Goal: Task Accomplishment & Management: Complete application form

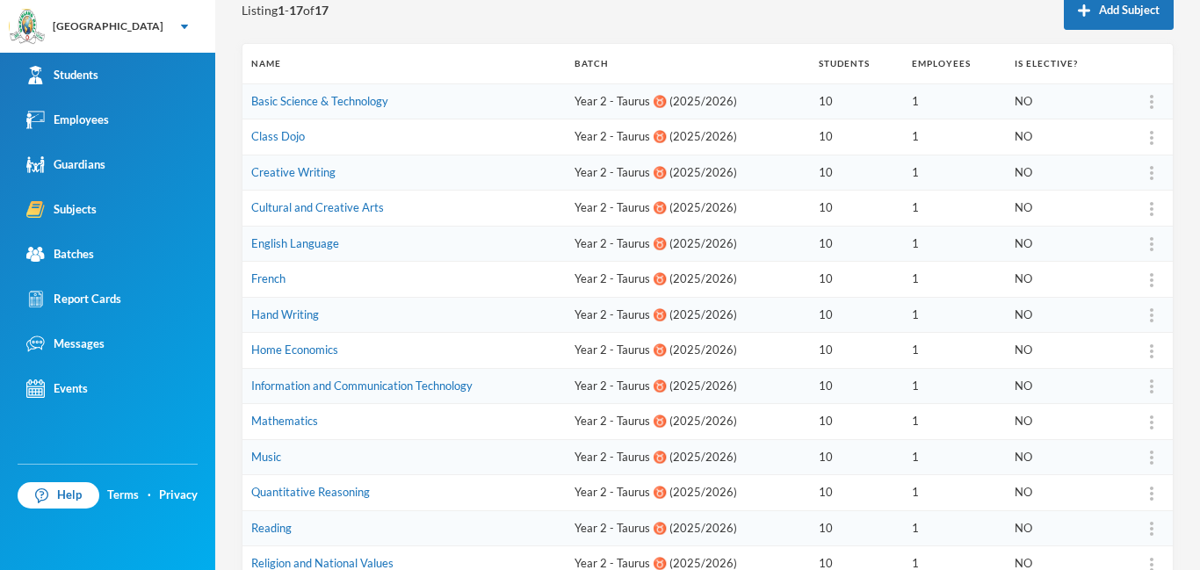
scroll to position [233, 0]
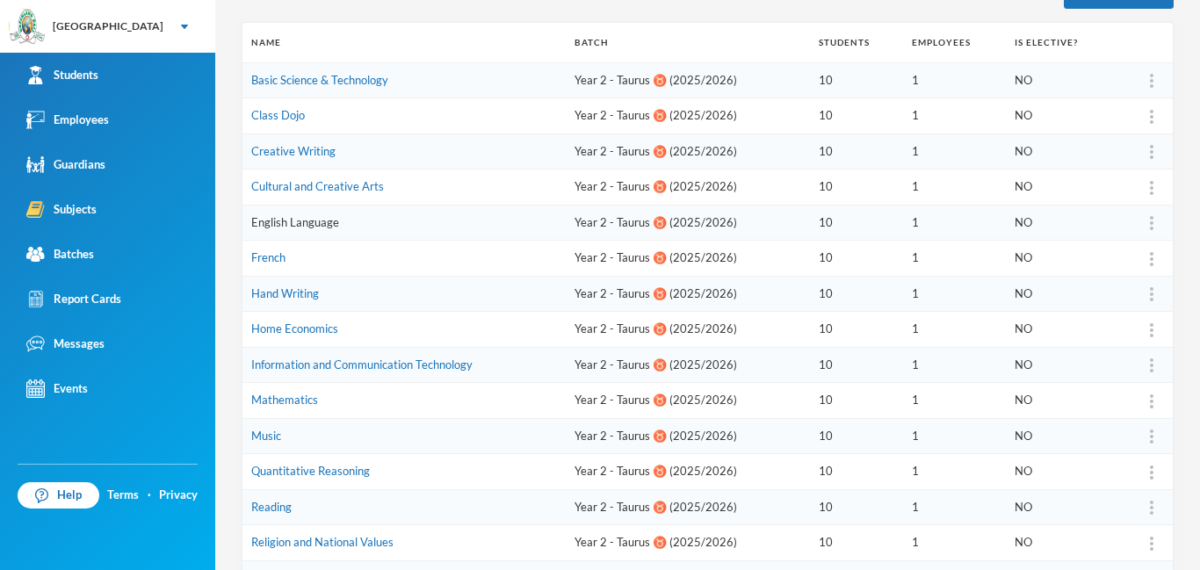
click at [316, 227] on link "English Language" at bounding box center [295, 222] width 88 height 14
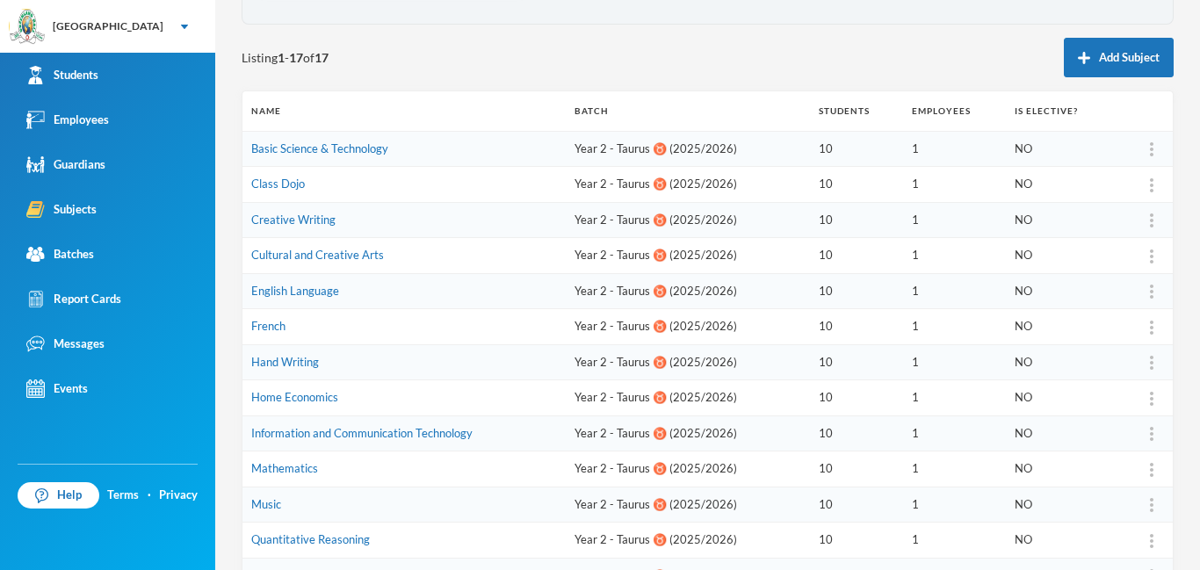
scroll to position [170, 0]
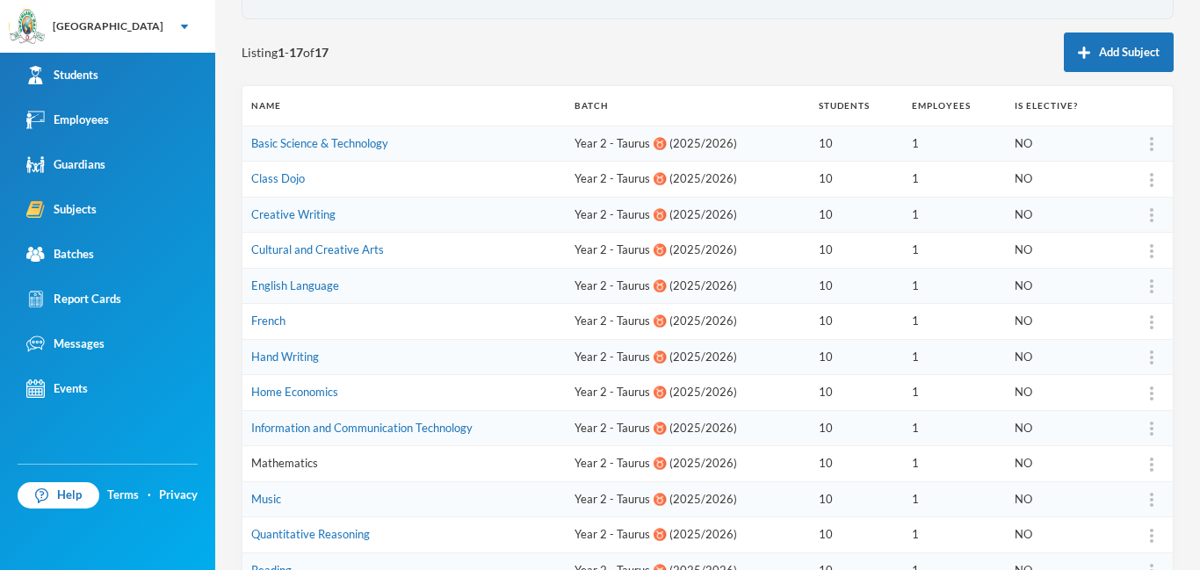
click at [297, 459] on link "Mathematics" at bounding box center [284, 463] width 67 height 14
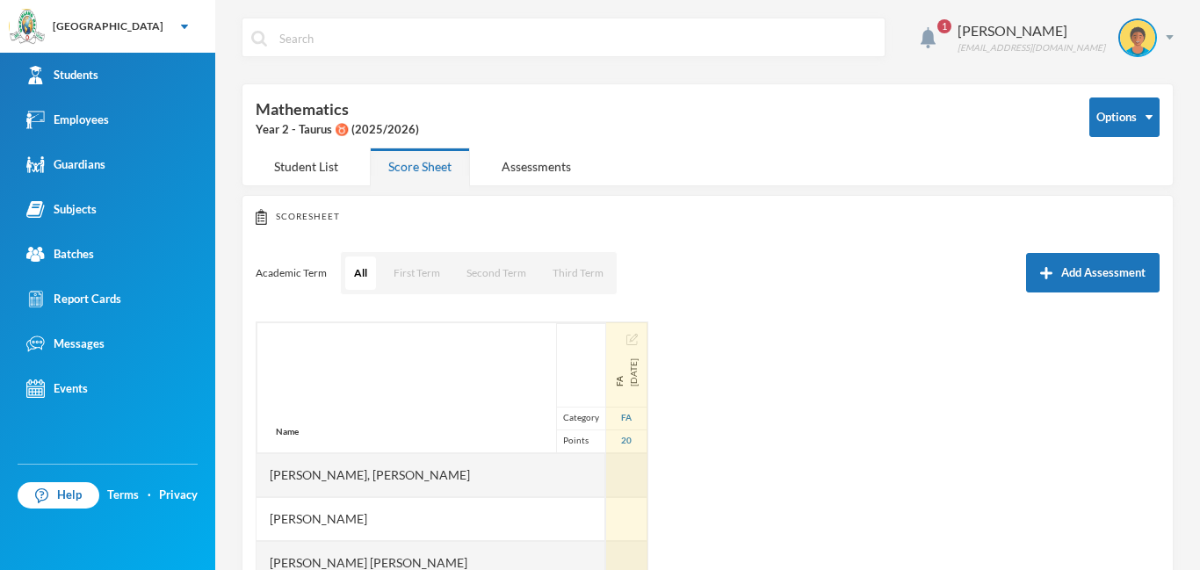
click at [612, 386] on div "FA [DATE]" at bounding box center [626, 372] width 28 height 28
click at [612, 386] on span "FA" at bounding box center [619, 372] width 14 height 28
click at [612, 386] on div "FA [DATE]" at bounding box center [626, 372] width 28 height 28
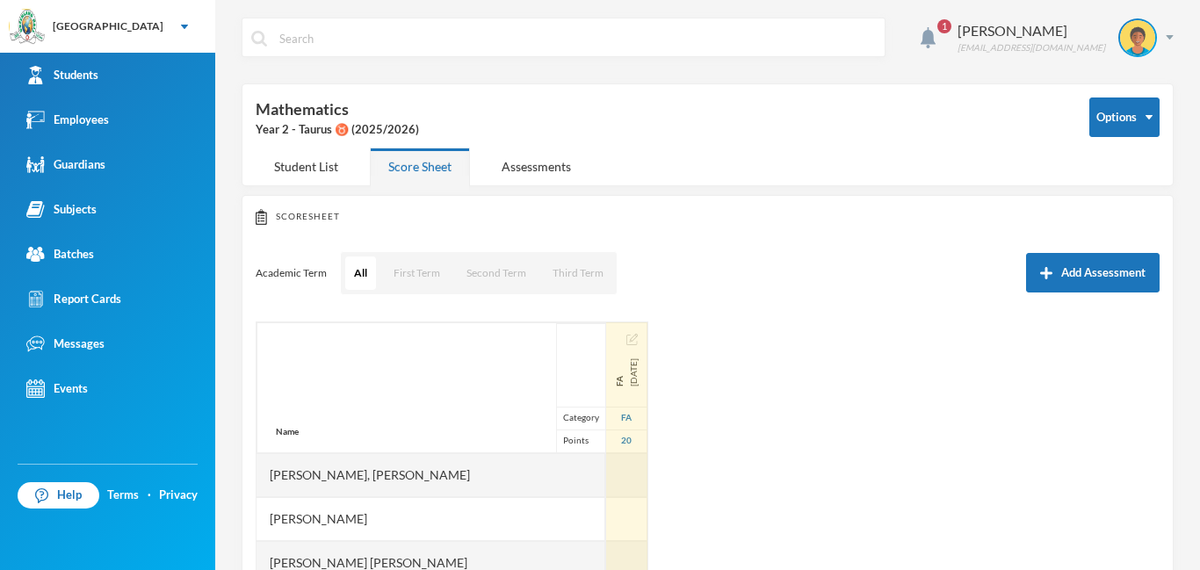
click at [606, 338] on div "FA [DATE]" at bounding box center [626, 364] width 40 height 83
click at [626, 338] on img "button" at bounding box center [631, 339] width 11 height 11
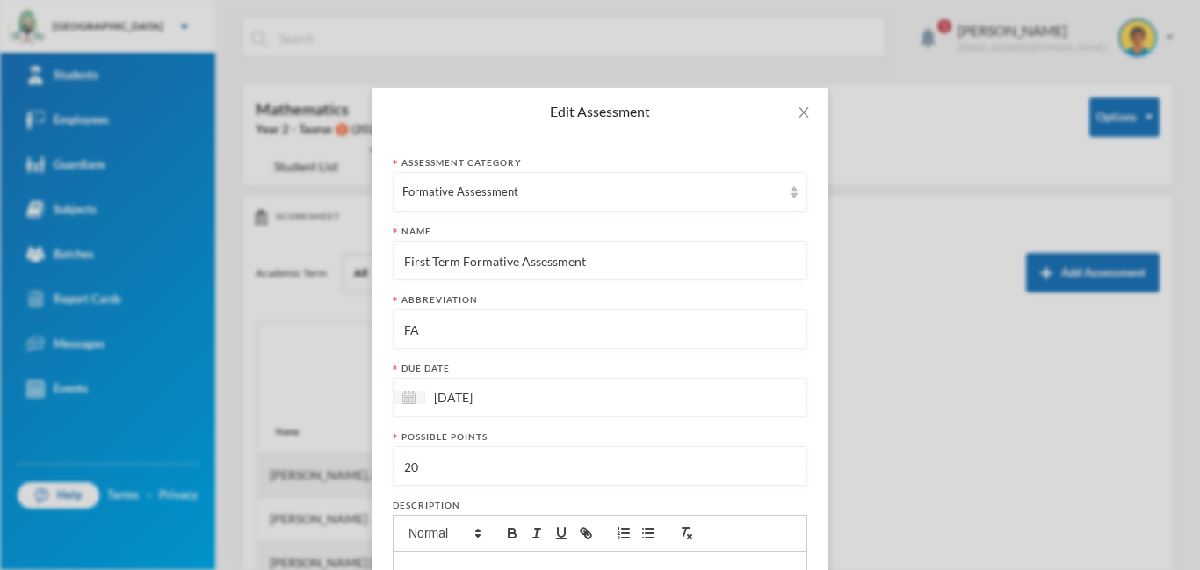
drag, startPoint x: 403, startPoint y: 261, endPoint x: 595, endPoint y: 263, distance: 191.5
click at [595, 263] on input "First Term Formative Assessment" at bounding box center [599, 262] width 395 height 40
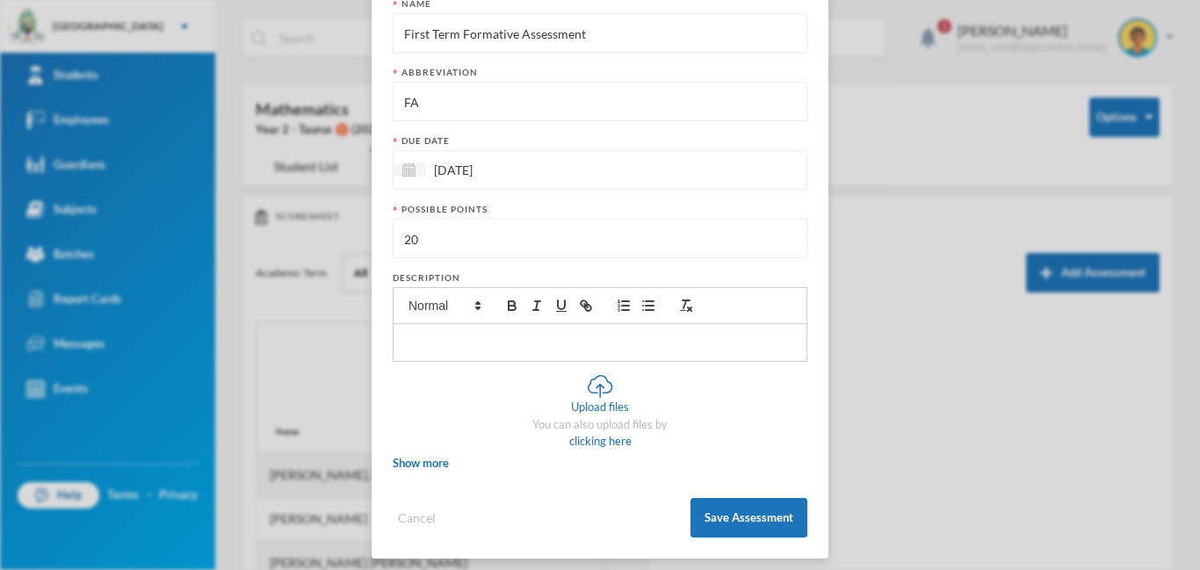
click at [891, 485] on div "Edit Assessment Assessment category Formative Assessment Name First Term Format…" at bounding box center [600, 285] width 1200 height 570
click at [941, 451] on div "Edit Assessment Assessment category Formative Assessment Name First Term Format…" at bounding box center [600, 285] width 1200 height 570
click at [741, 508] on button "Save Assessment" at bounding box center [748, 518] width 117 height 40
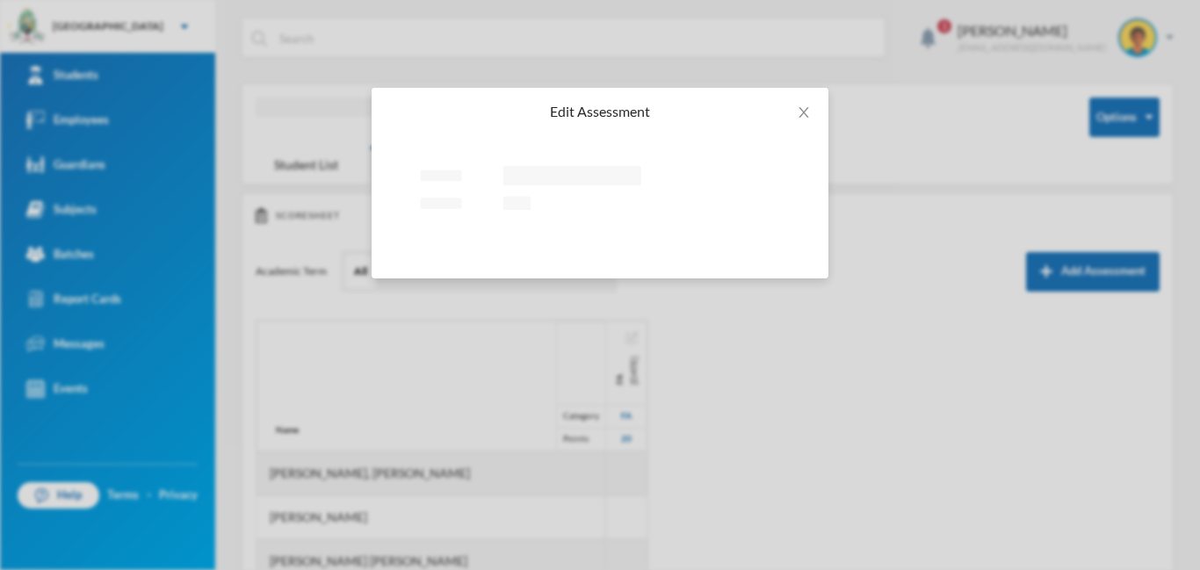
scroll to position [0, 0]
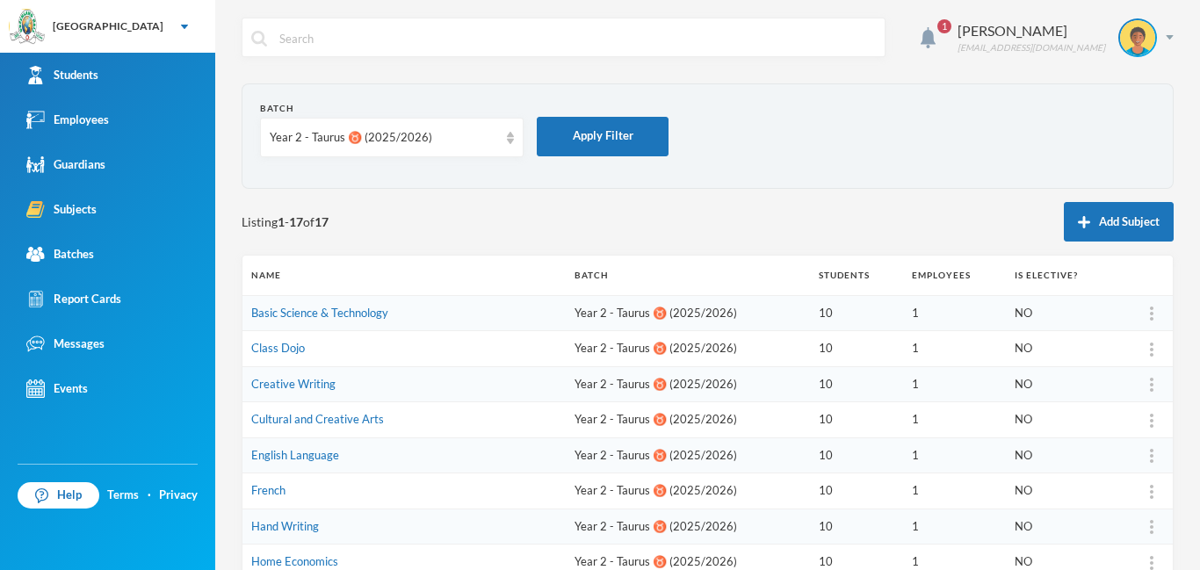
scroll to position [9, 0]
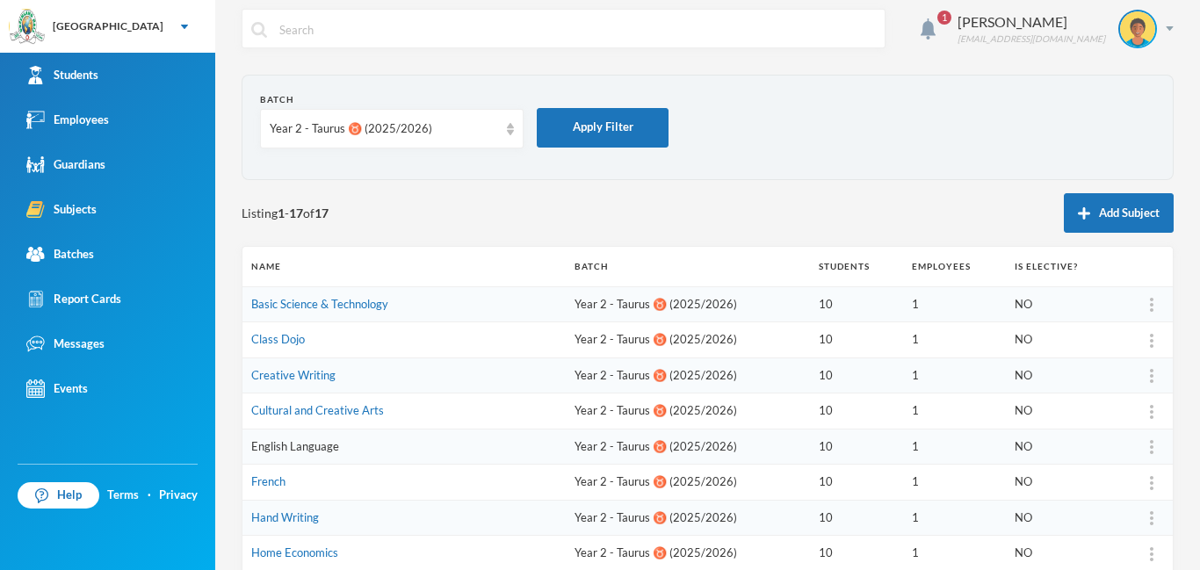
click at [301, 451] on link "English Language" at bounding box center [295, 446] width 88 height 14
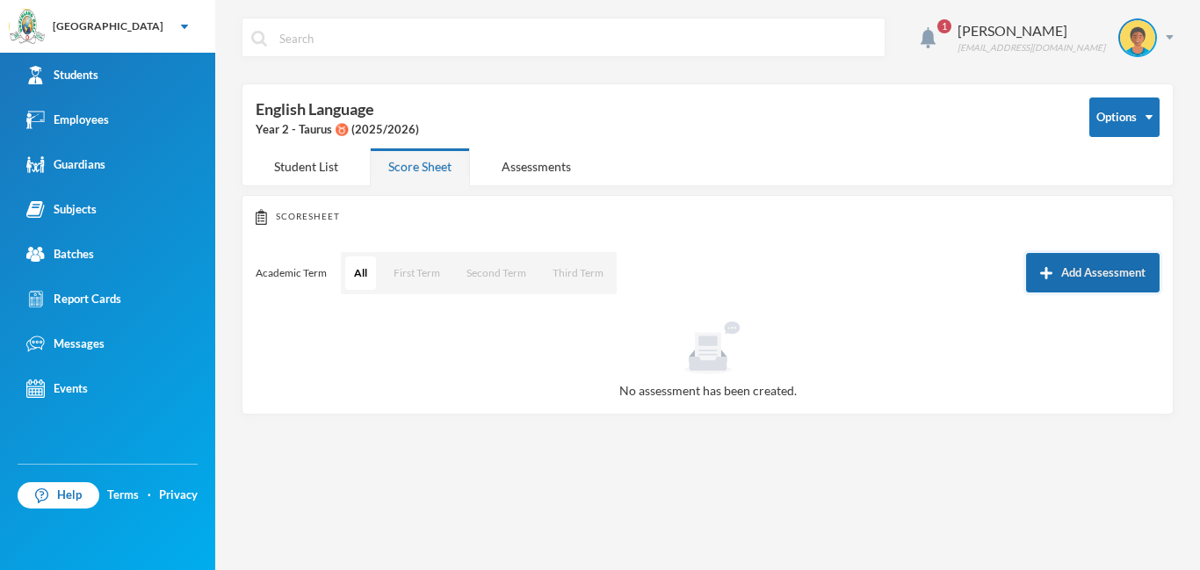
click at [1042, 273] on img "button" at bounding box center [1046, 273] width 12 height 12
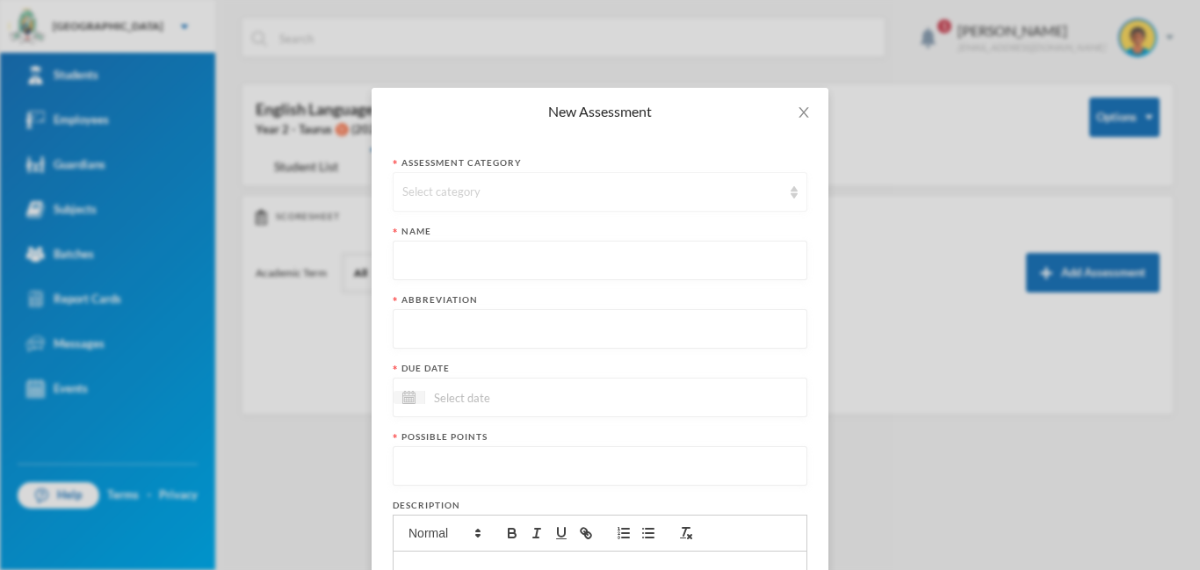
click at [574, 195] on div "Select category" at bounding box center [591, 193] width 379 height 18
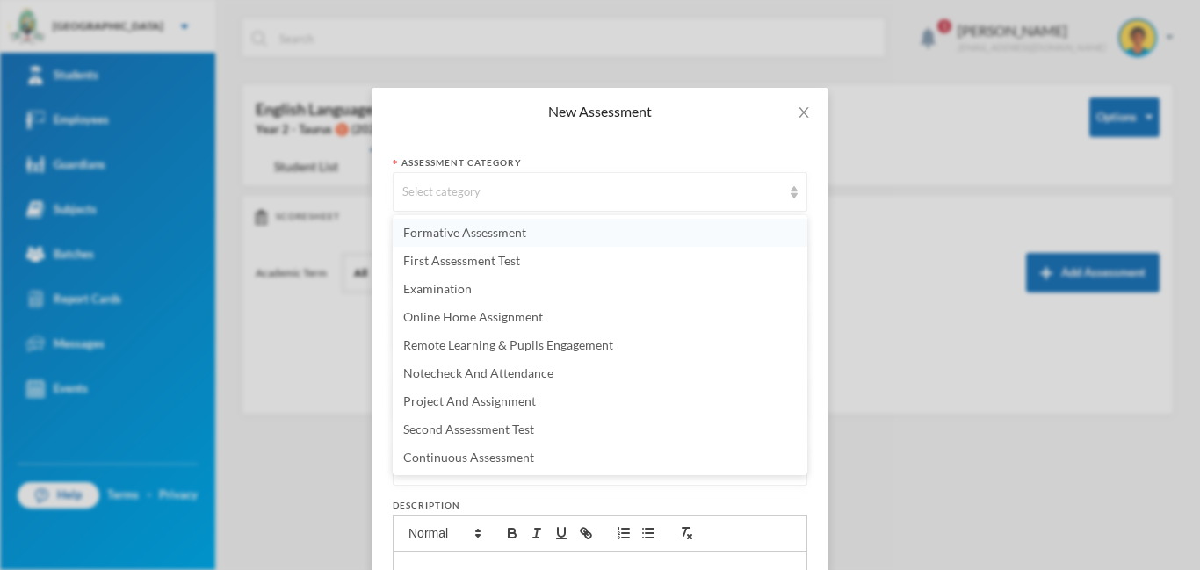
click at [465, 231] on span "Formative Assessment" at bounding box center [464, 232] width 123 height 15
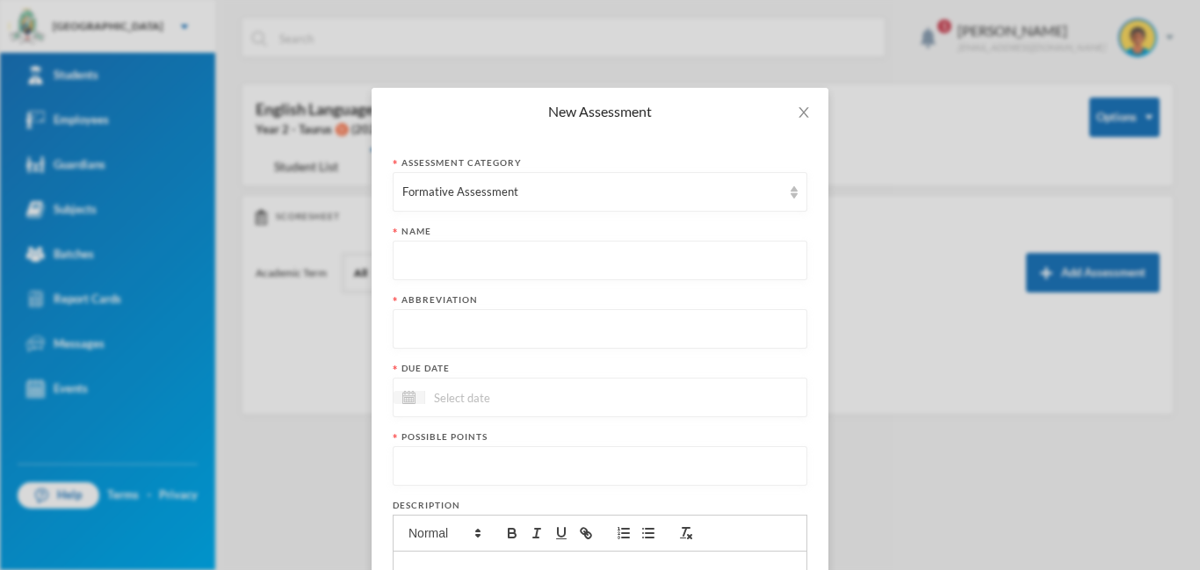
paste input "First Term Formative Assessment"
type input "First Term Formative Assessment"
click at [452, 331] on input "text" at bounding box center [599, 330] width 395 height 40
type input "FA"
click at [459, 395] on input at bounding box center [499, 397] width 148 height 20
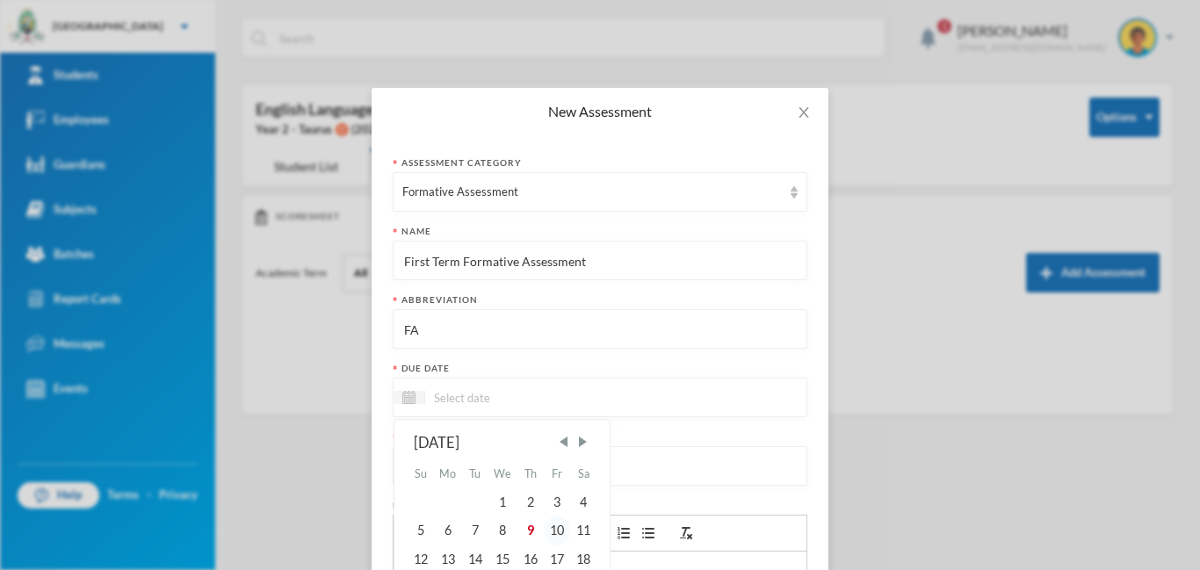
click at [559, 534] on div "10" at bounding box center [557, 530] width 26 height 28
type input "[DATE]"
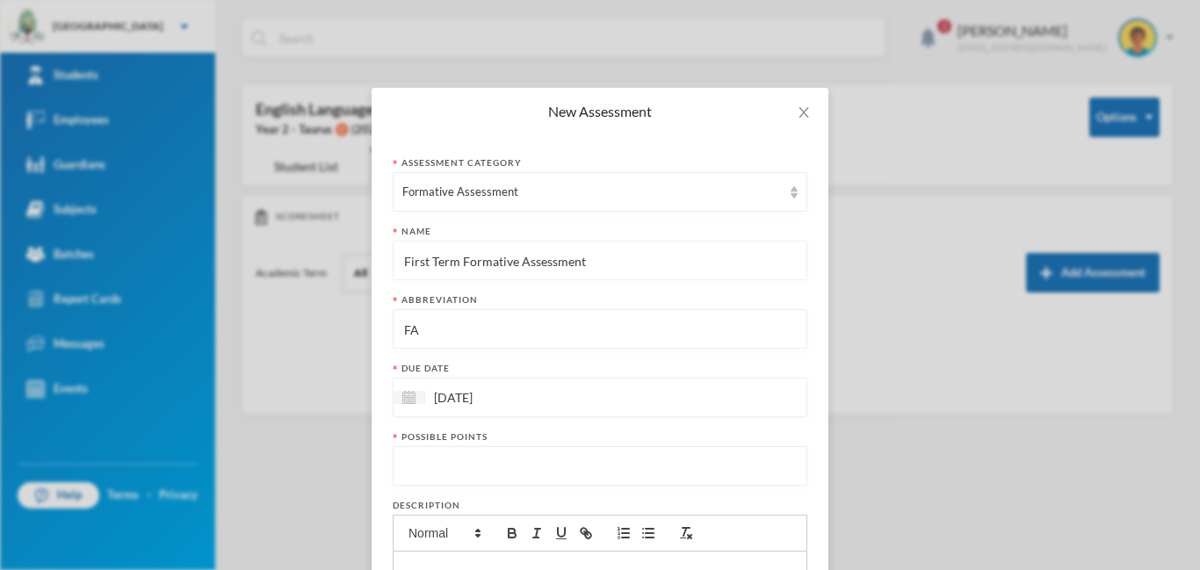
click at [474, 456] on input "number" at bounding box center [599, 467] width 395 height 40
type input "20"
click at [745, 423] on form "Assessment category Formative Assessment Name First Term Formative Assessment A…" at bounding box center [600, 460] width 415 height 609
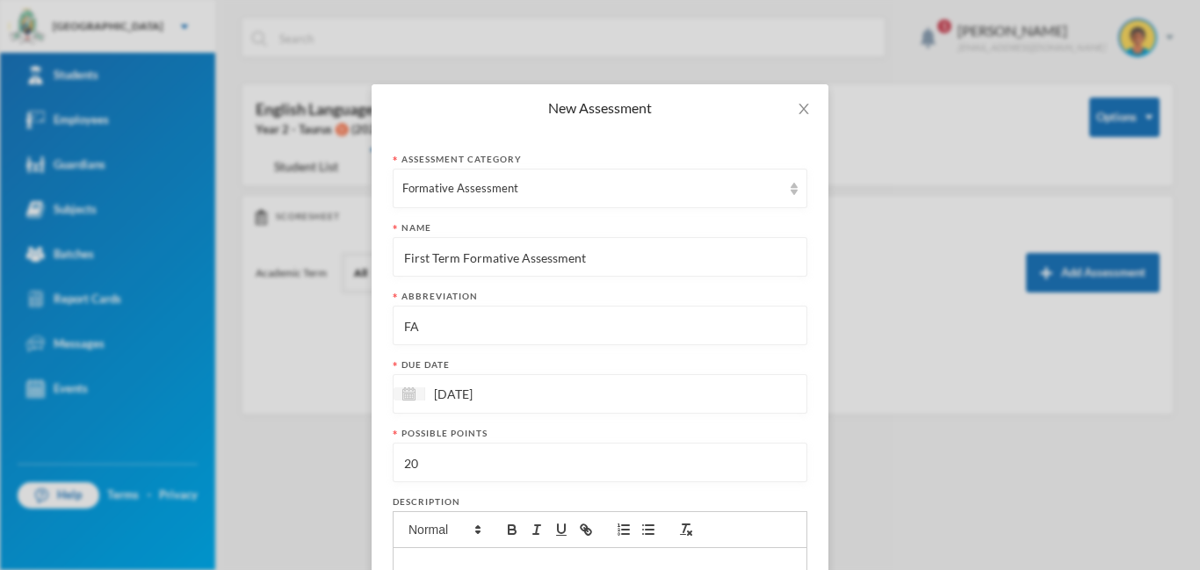
scroll to position [237, 0]
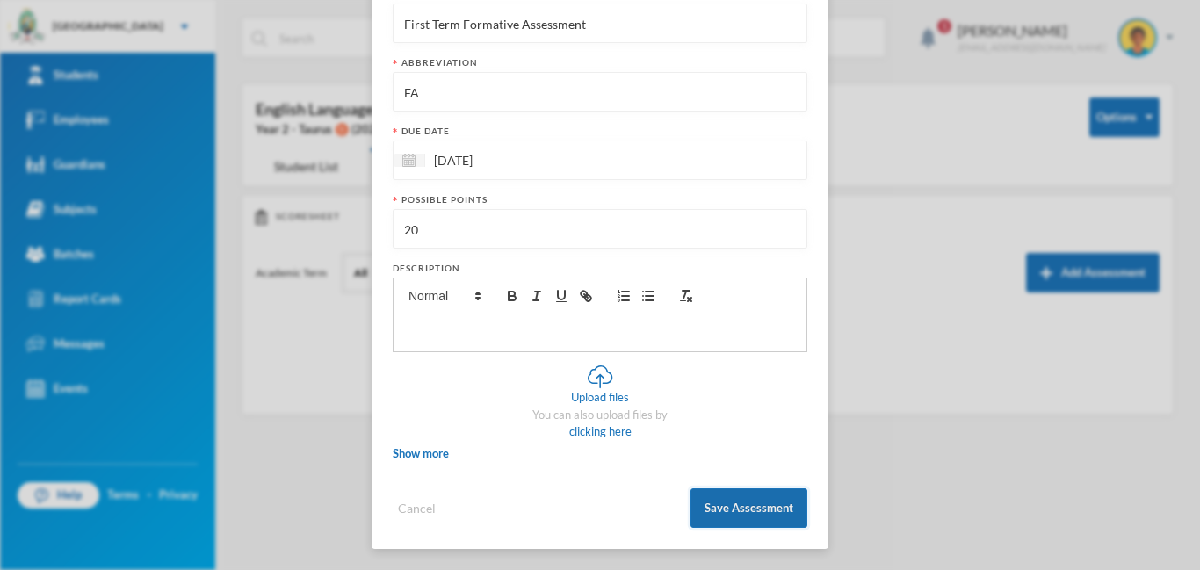
click at [783, 513] on button "Save Assessment" at bounding box center [748, 508] width 117 height 40
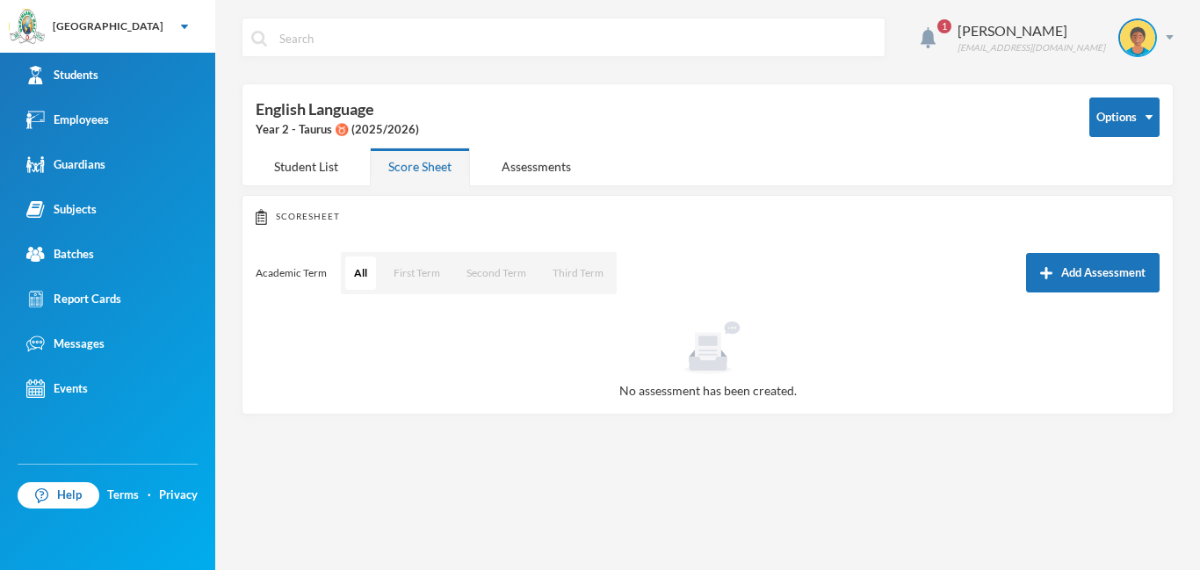
scroll to position [149, 0]
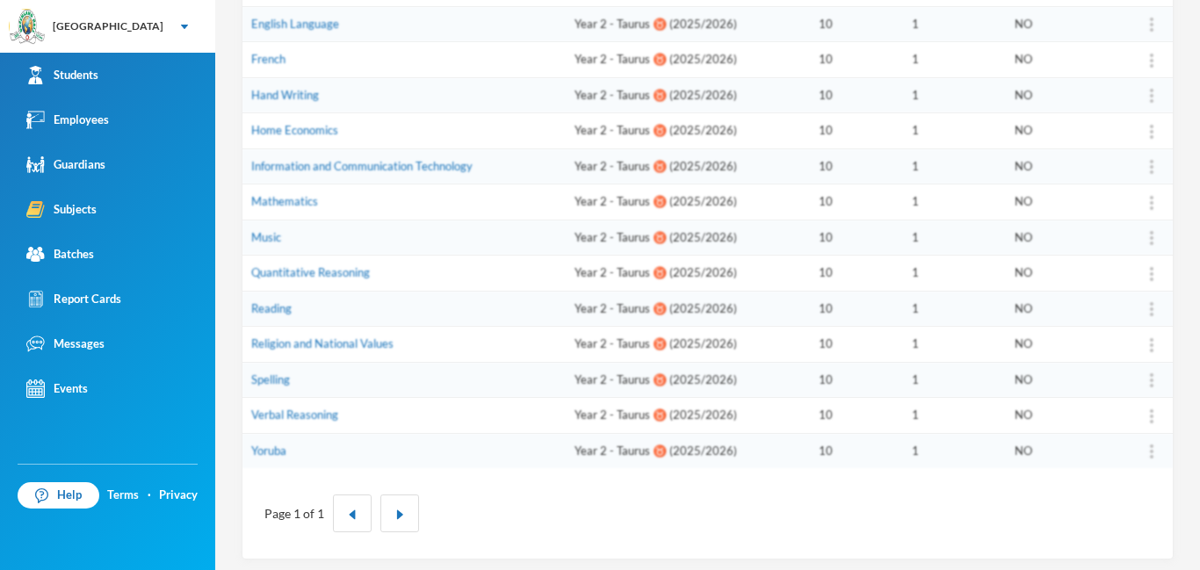
scroll to position [438, 0]
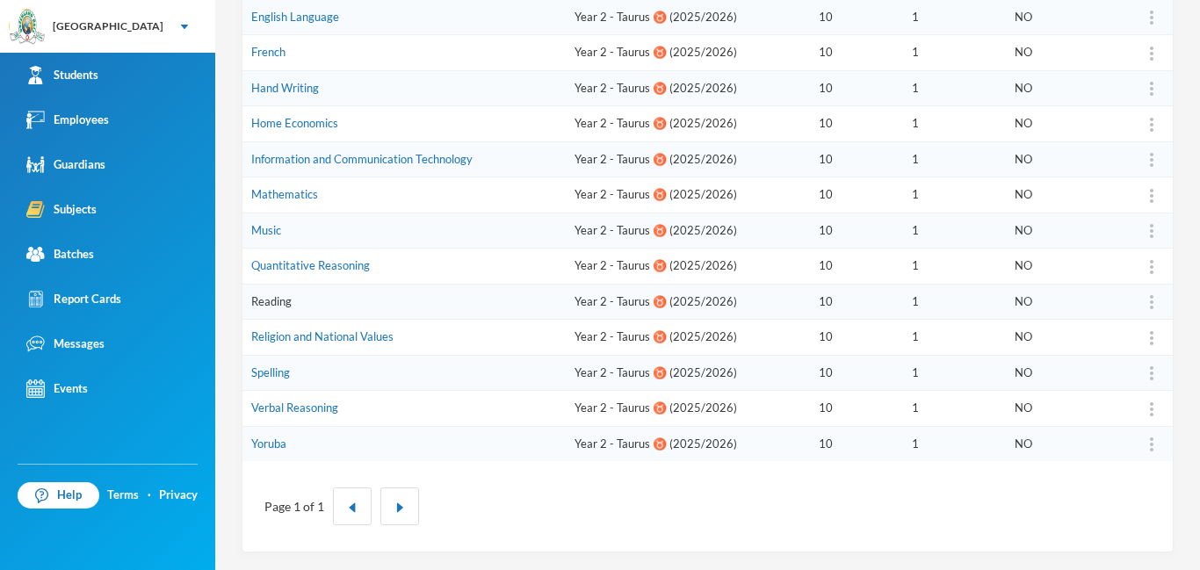
click at [256, 302] on link "Reading" at bounding box center [271, 301] width 40 height 14
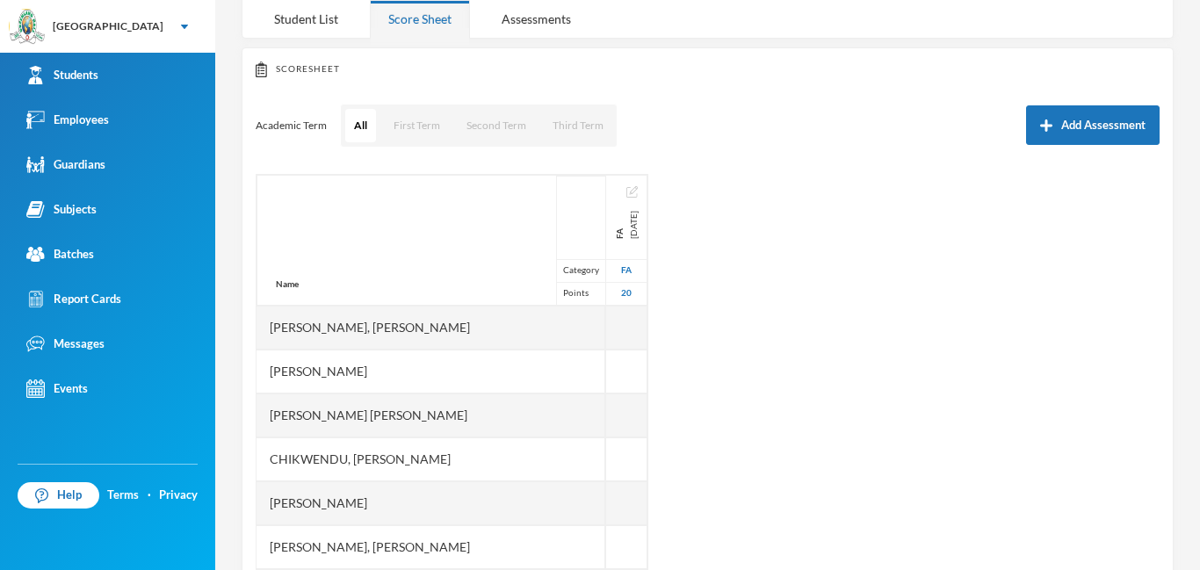
scroll to position [141, 0]
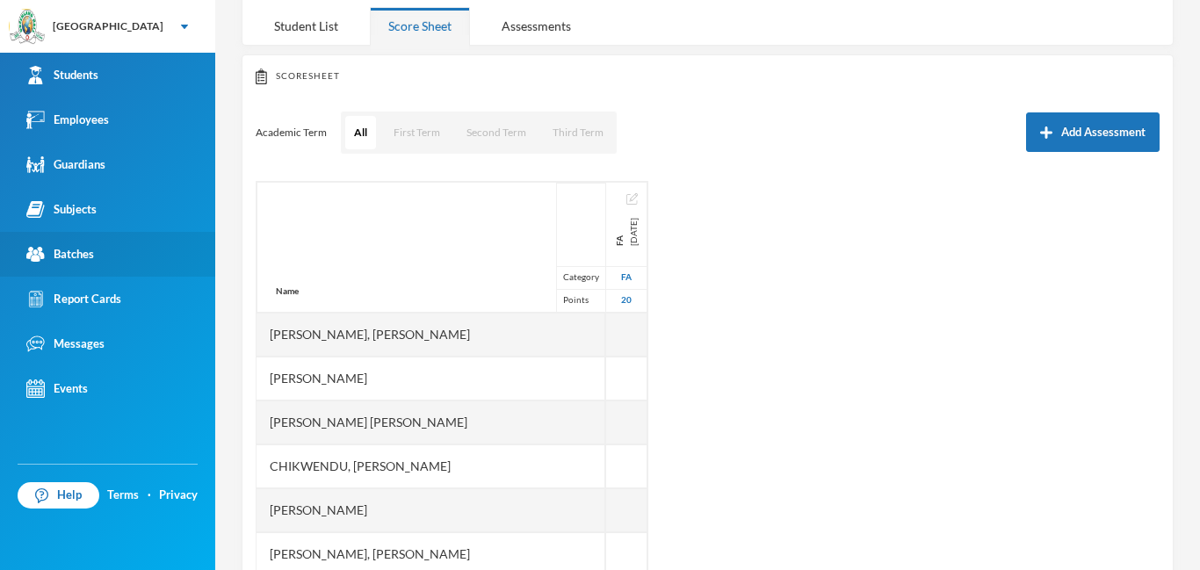
click at [76, 243] on link "Batches" at bounding box center [107, 254] width 215 height 45
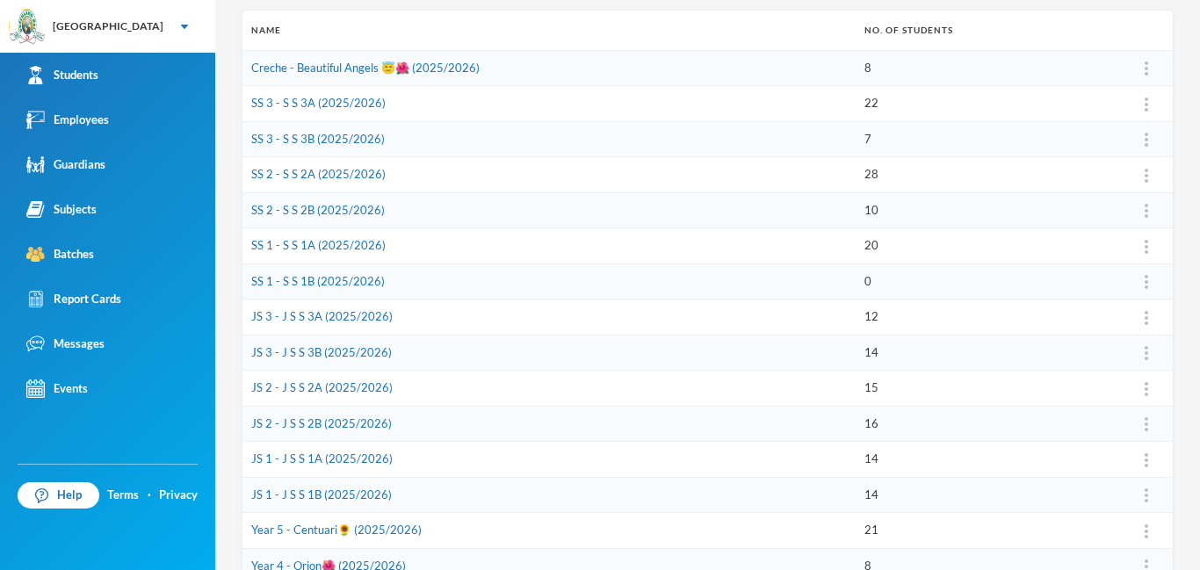
scroll to position [58, 0]
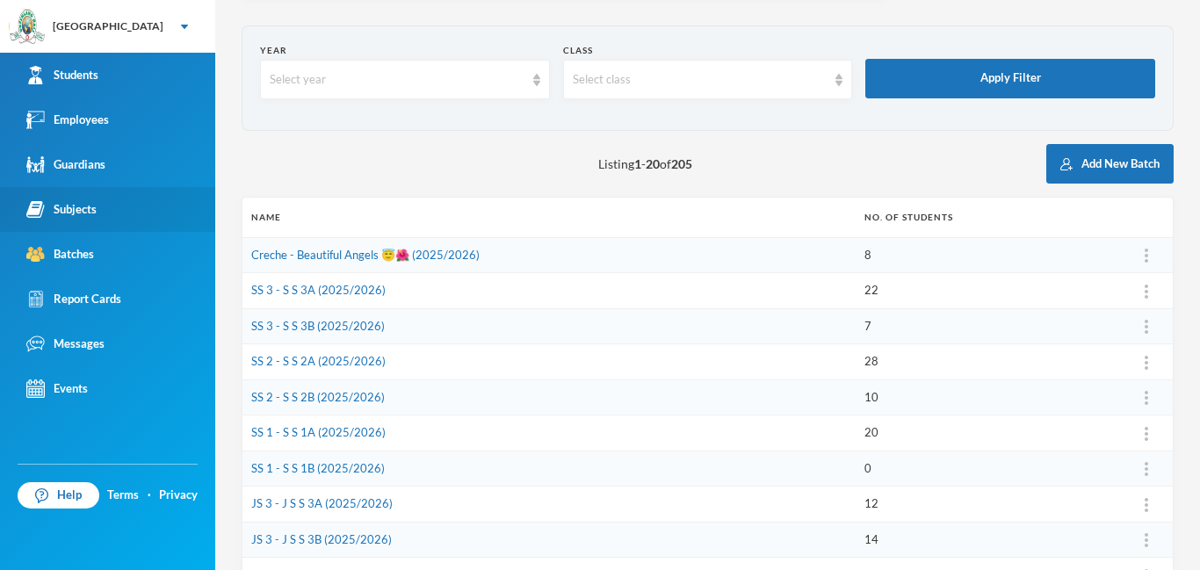
click at [100, 209] on link "Subjects" at bounding box center [107, 209] width 215 height 45
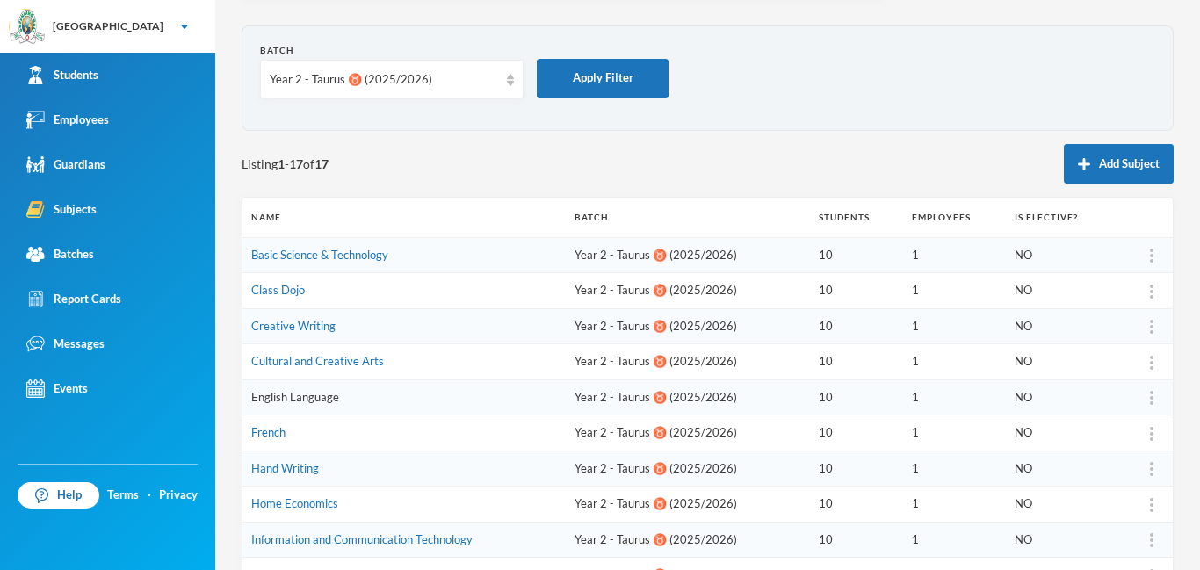
click at [288, 395] on link "English Language" at bounding box center [295, 397] width 88 height 14
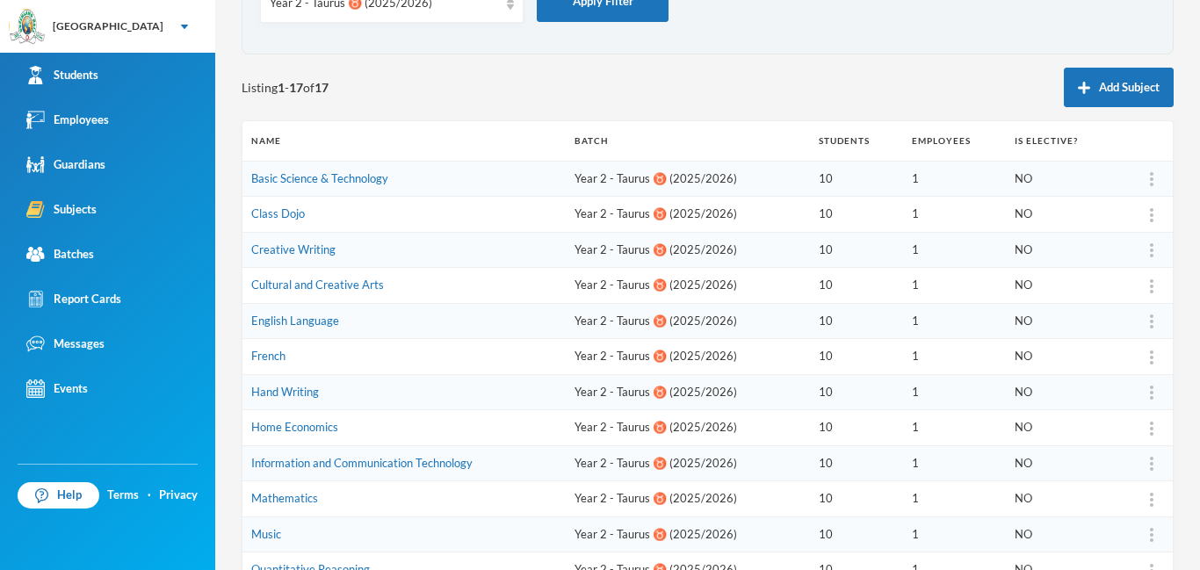
scroll to position [304, 0]
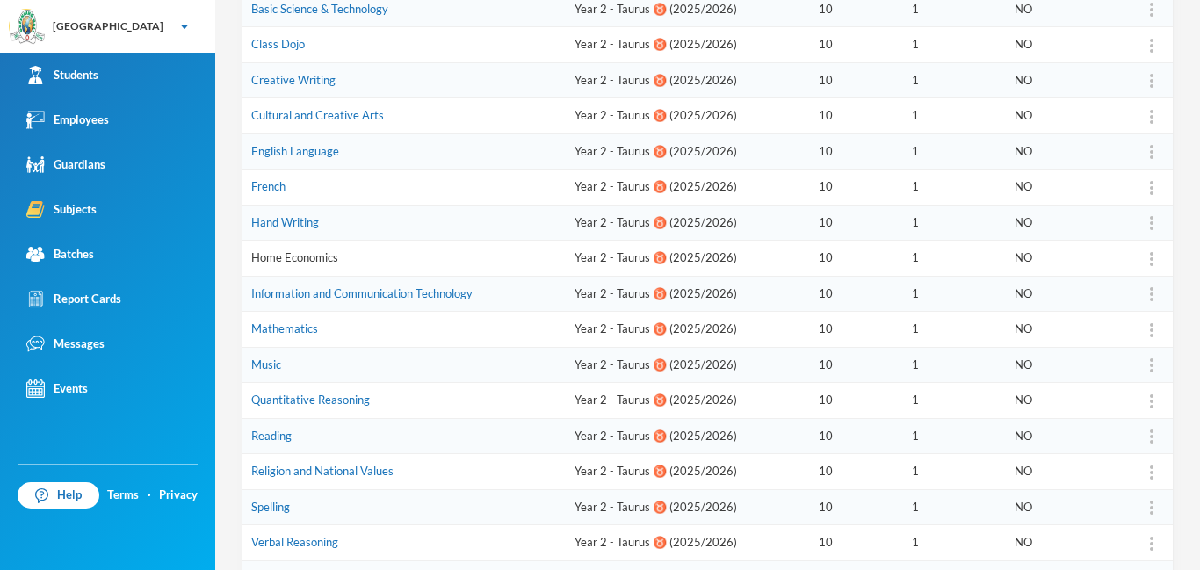
click at [286, 263] on link "Home Economics" at bounding box center [294, 257] width 87 height 14
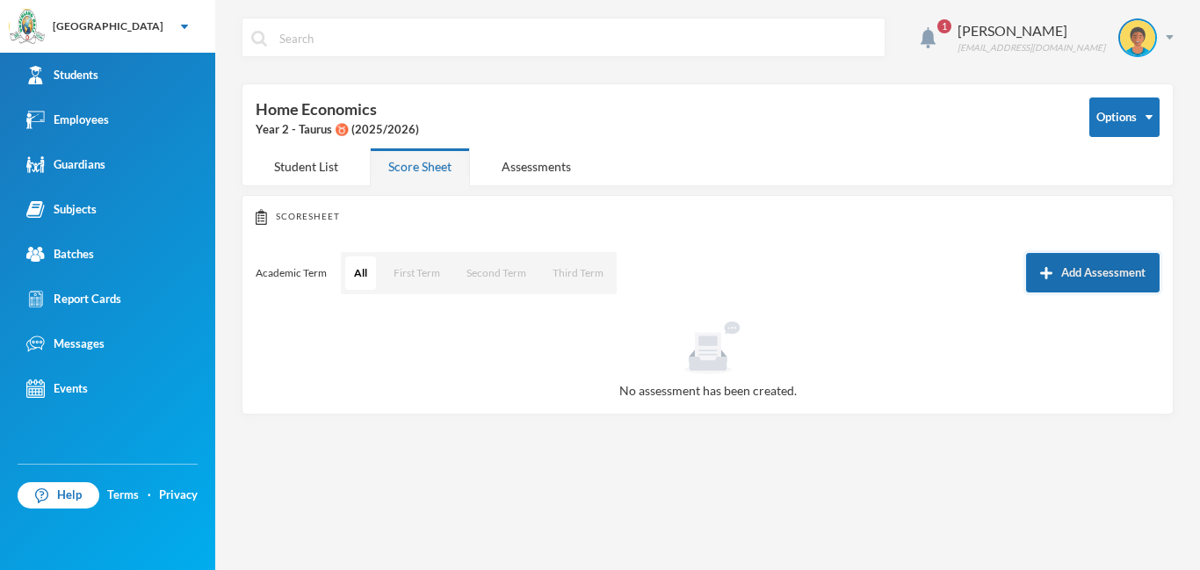
click at [1104, 277] on button "Add Assessment" at bounding box center [1093, 273] width 134 height 40
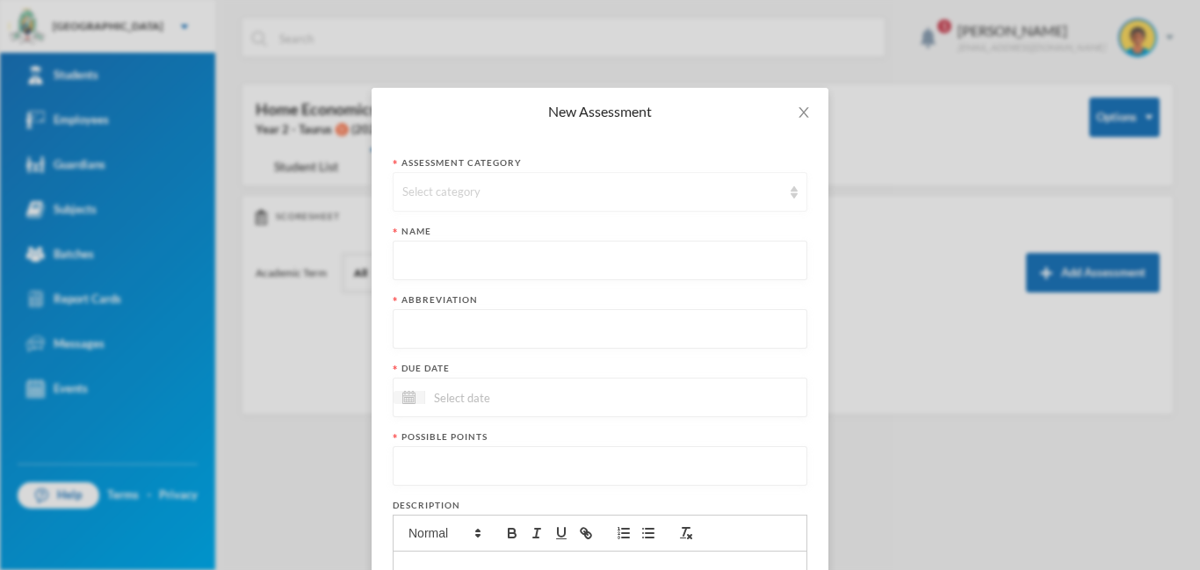
click at [494, 195] on div "Select category" at bounding box center [591, 193] width 379 height 18
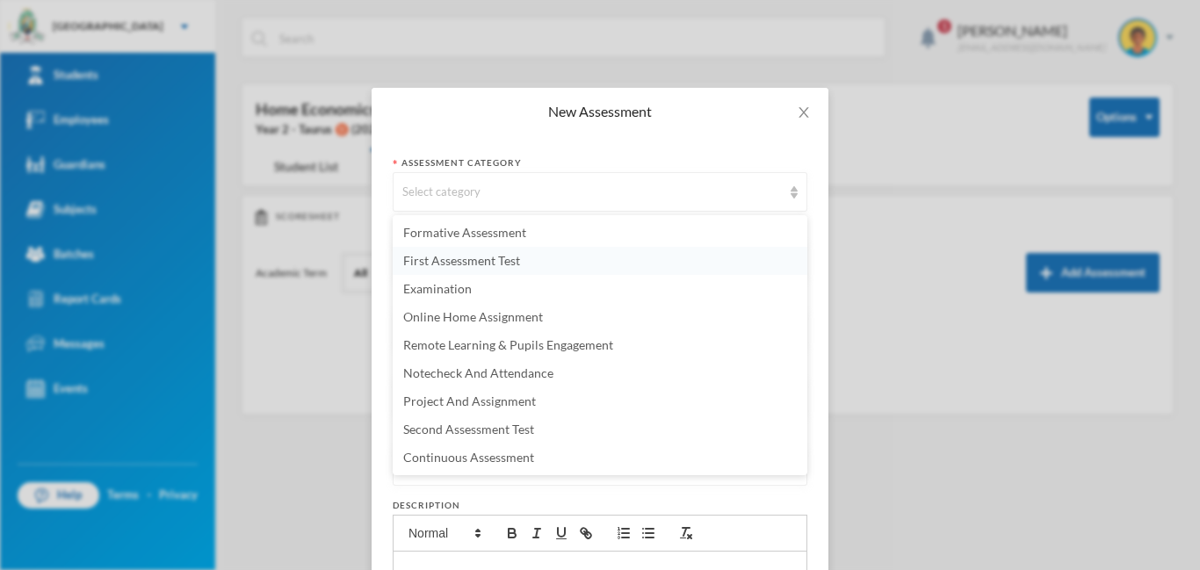
click at [486, 265] on span "First Assessment Test" at bounding box center [461, 260] width 117 height 15
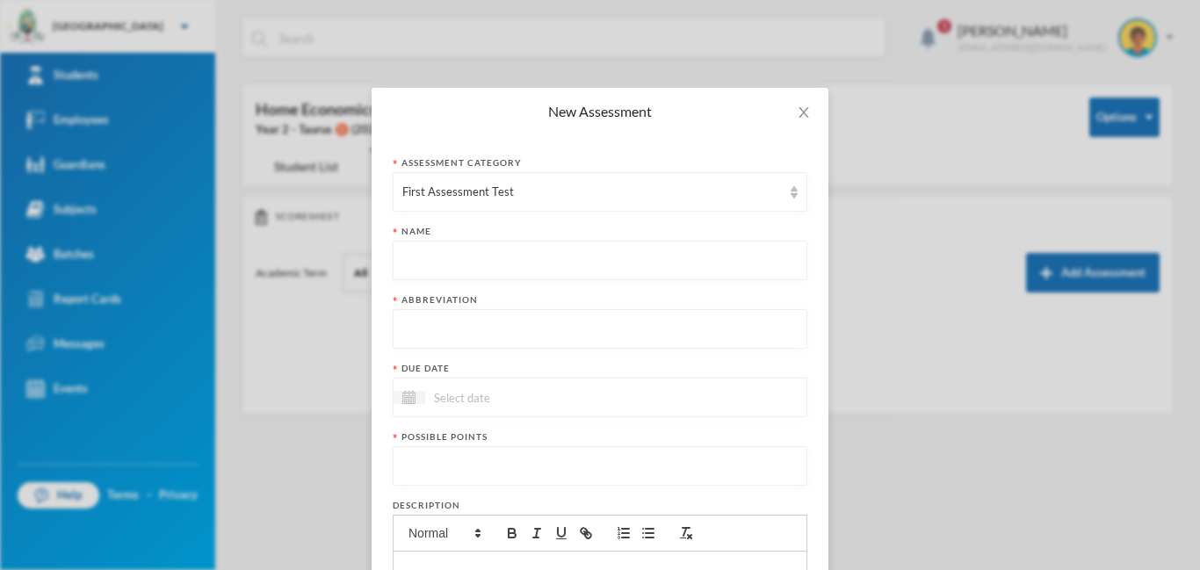
paste input "First Term Formative Assessment"
type input "First Term Formative Assessment"
click at [642, 194] on div "First Assessment Test" at bounding box center [591, 193] width 379 height 18
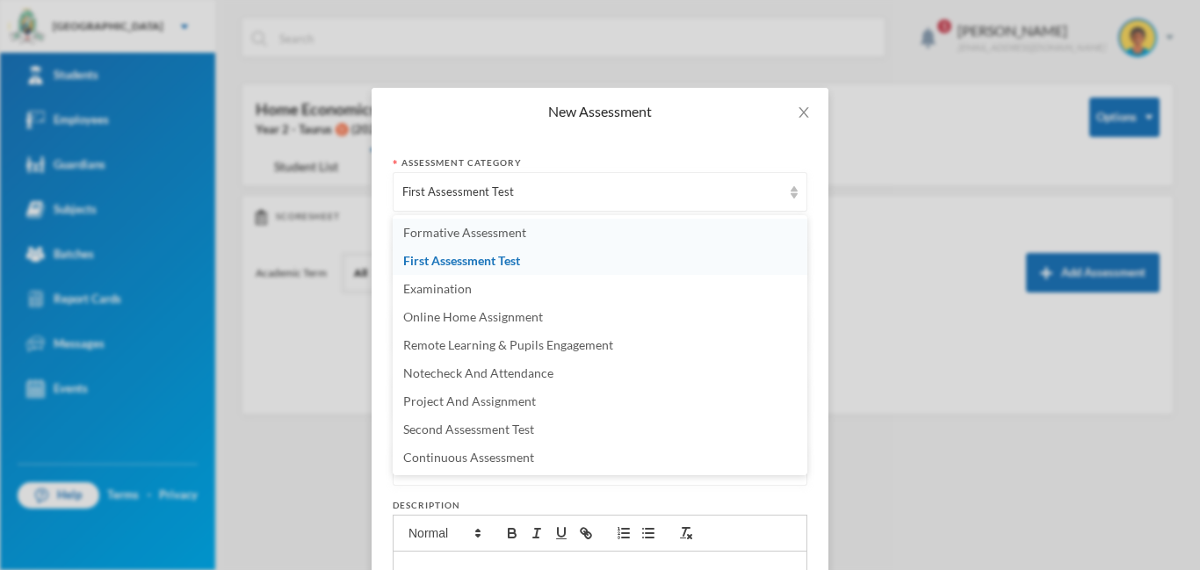
click at [515, 234] on span "Formative Assessment" at bounding box center [464, 232] width 123 height 15
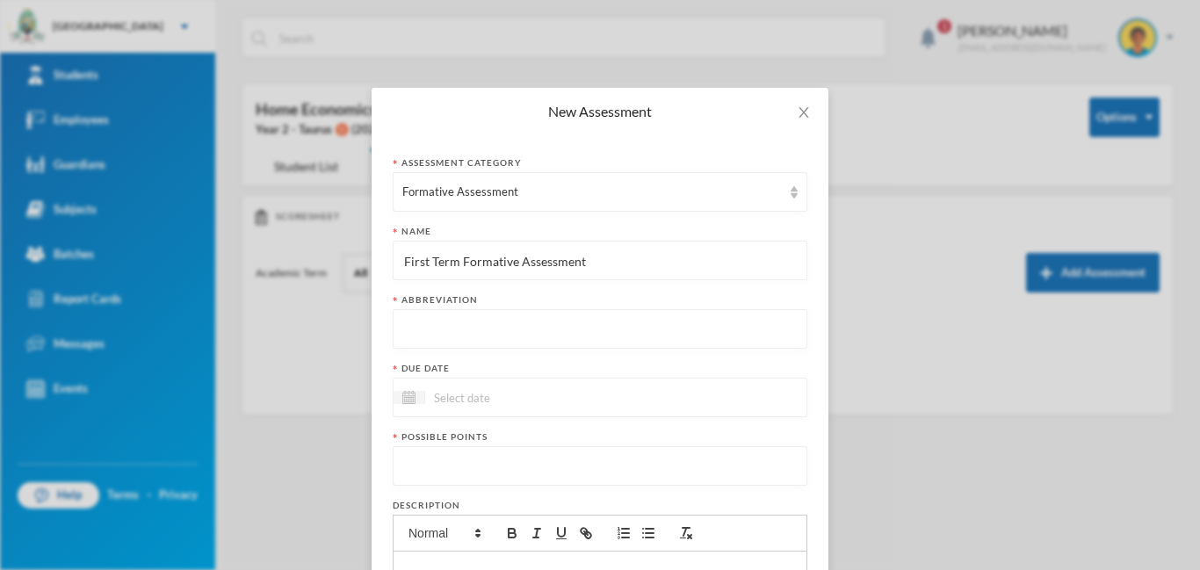
click at [453, 336] on input "text" at bounding box center [599, 330] width 395 height 40
type input "FA"
click at [484, 393] on input at bounding box center [499, 397] width 148 height 20
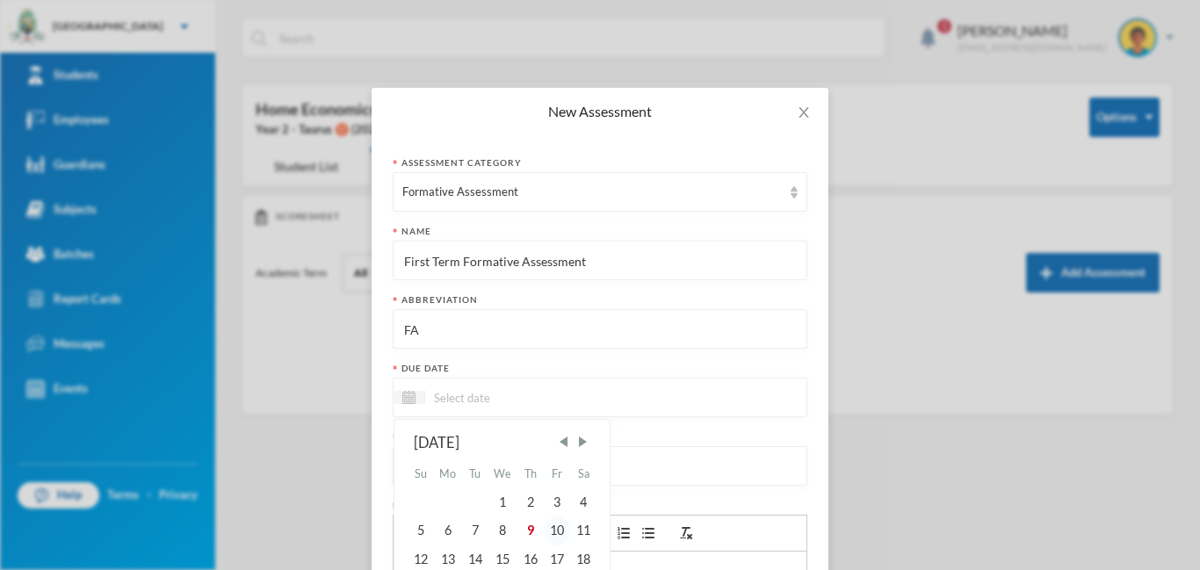
click at [559, 529] on div "10" at bounding box center [557, 530] width 26 height 28
type input "[DATE]"
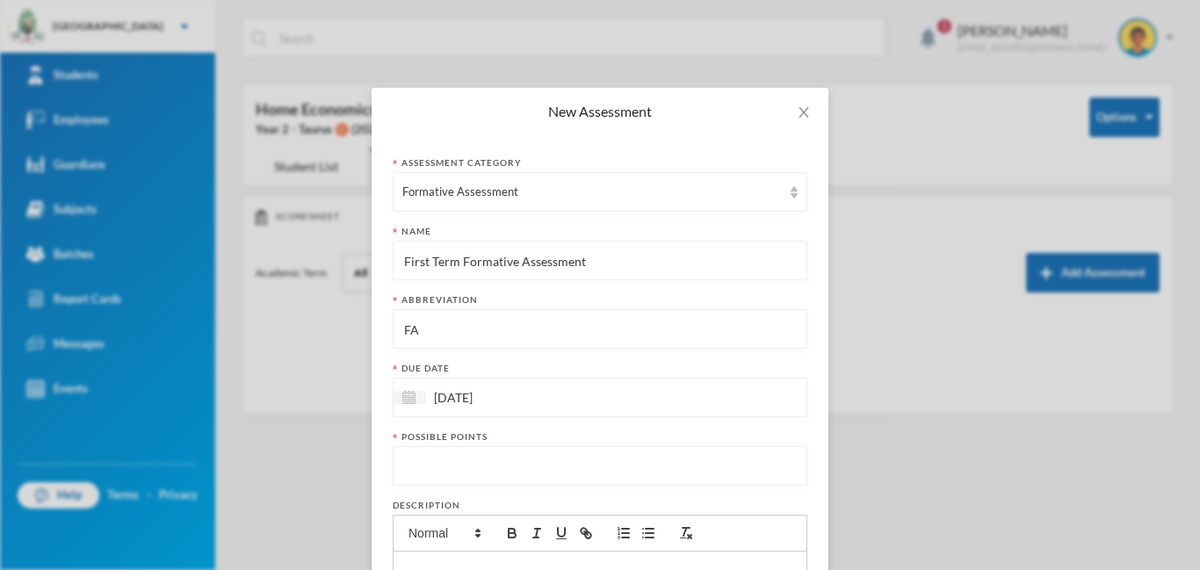
click at [466, 472] on input "number" at bounding box center [599, 467] width 395 height 40
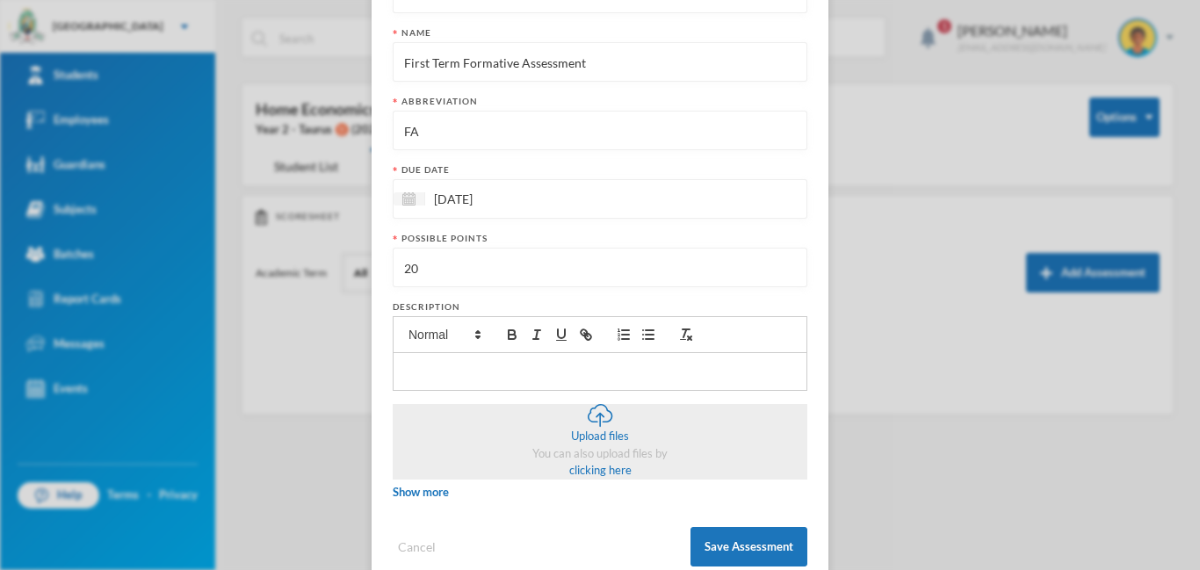
scroll to position [222, 0]
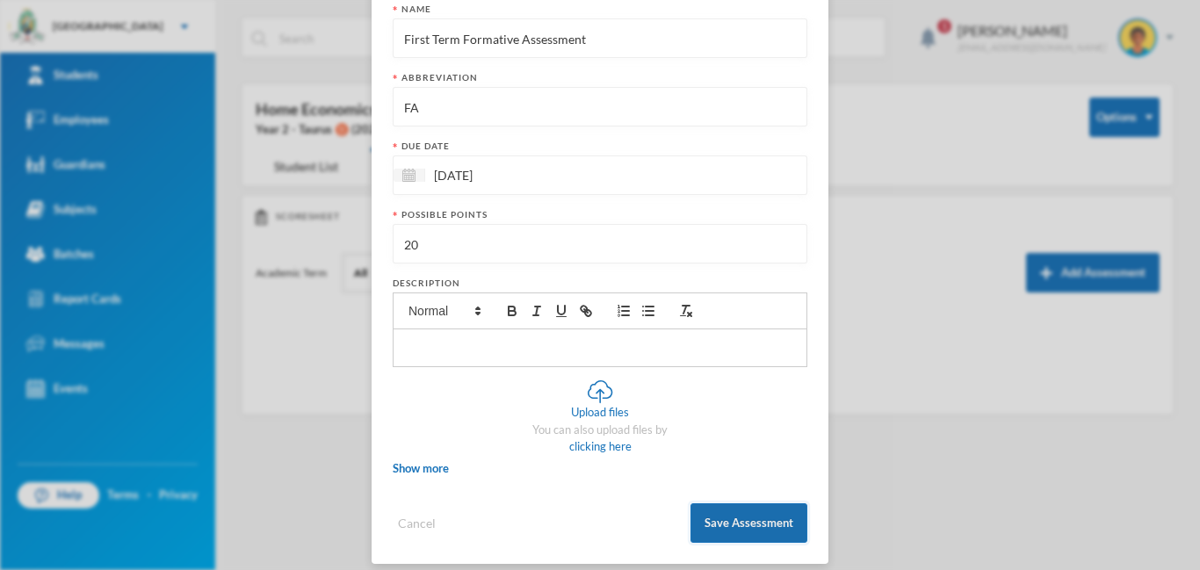
type input "20"
click at [755, 527] on button "Save Assessment" at bounding box center [748, 523] width 117 height 40
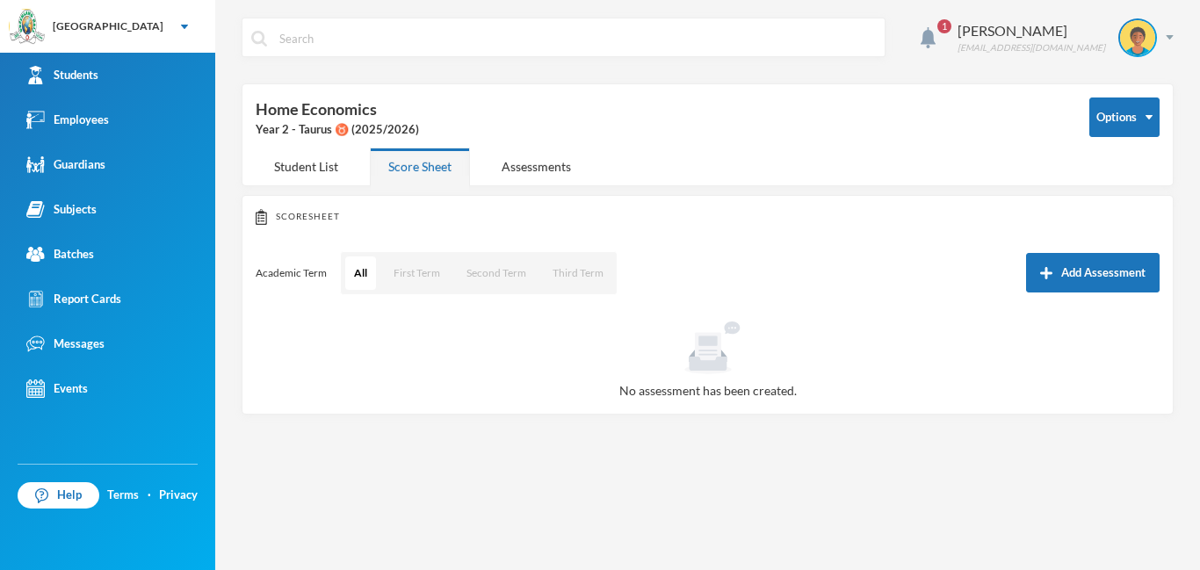
scroll to position [149, 0]
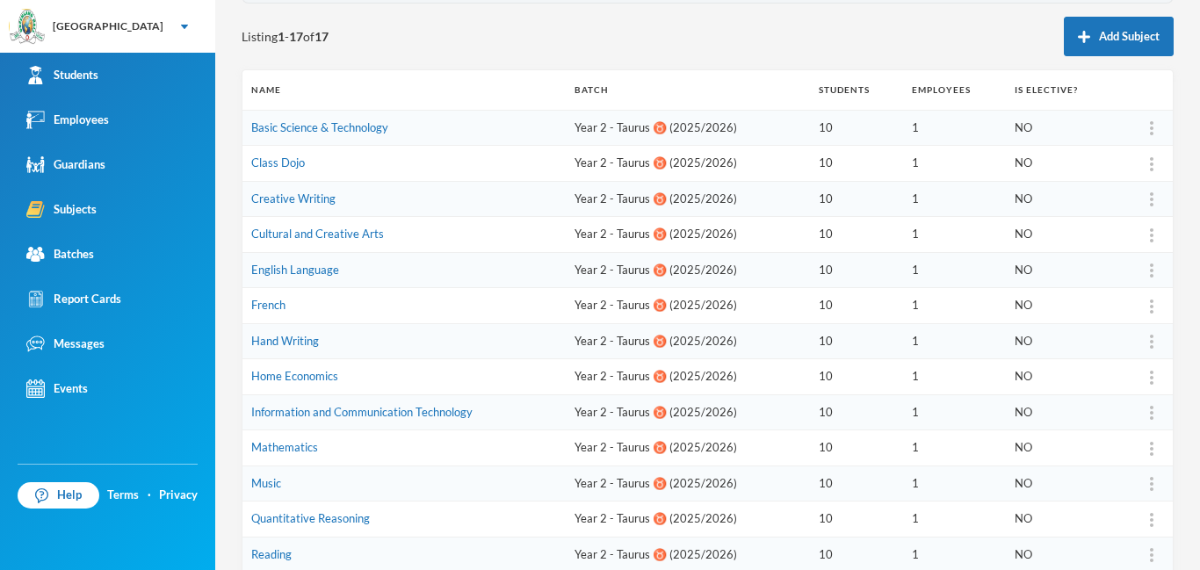
scroll to position [188, 0]
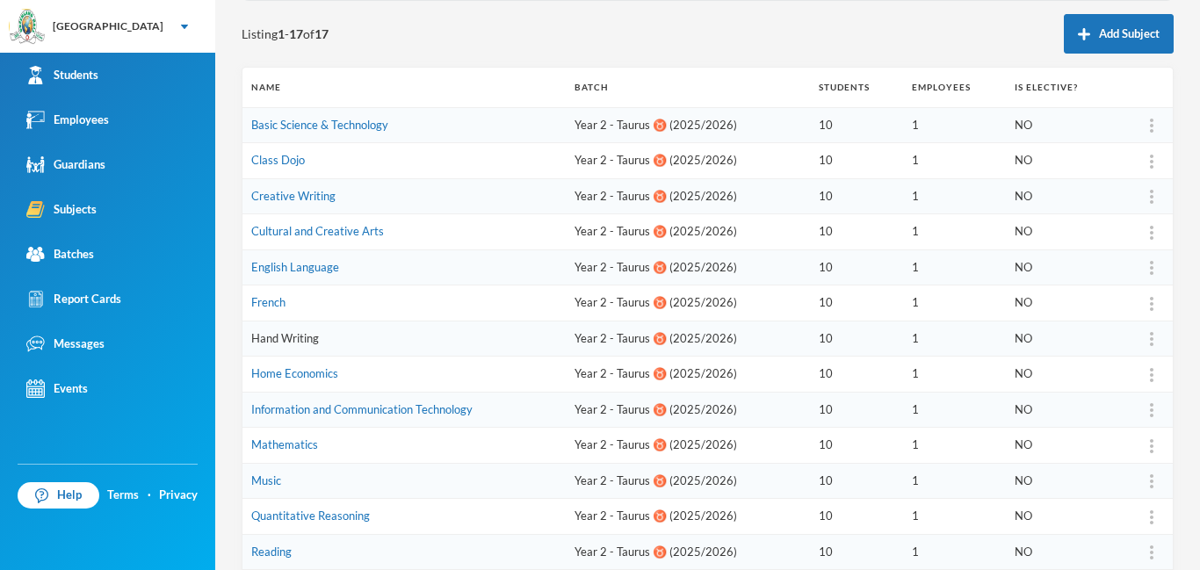
click at [314, 342] on link "Hand Writing" at bounding box center [285, 338] width 68 height 14
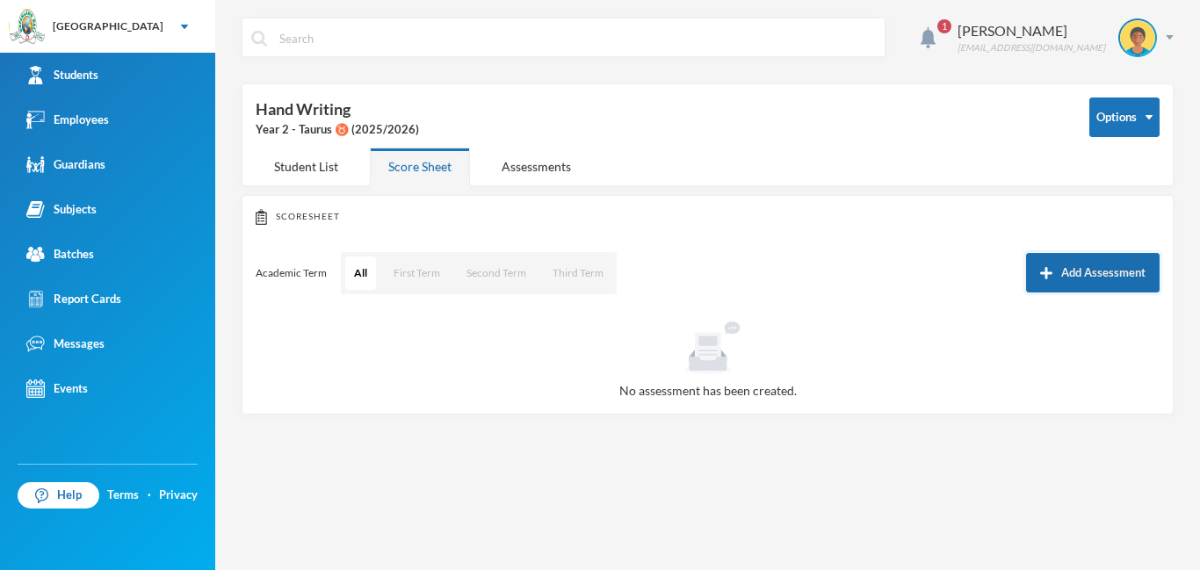
click at [1091, 281] on button "Add Assessment" at bounding box center [1093, 273] width 134 height 40
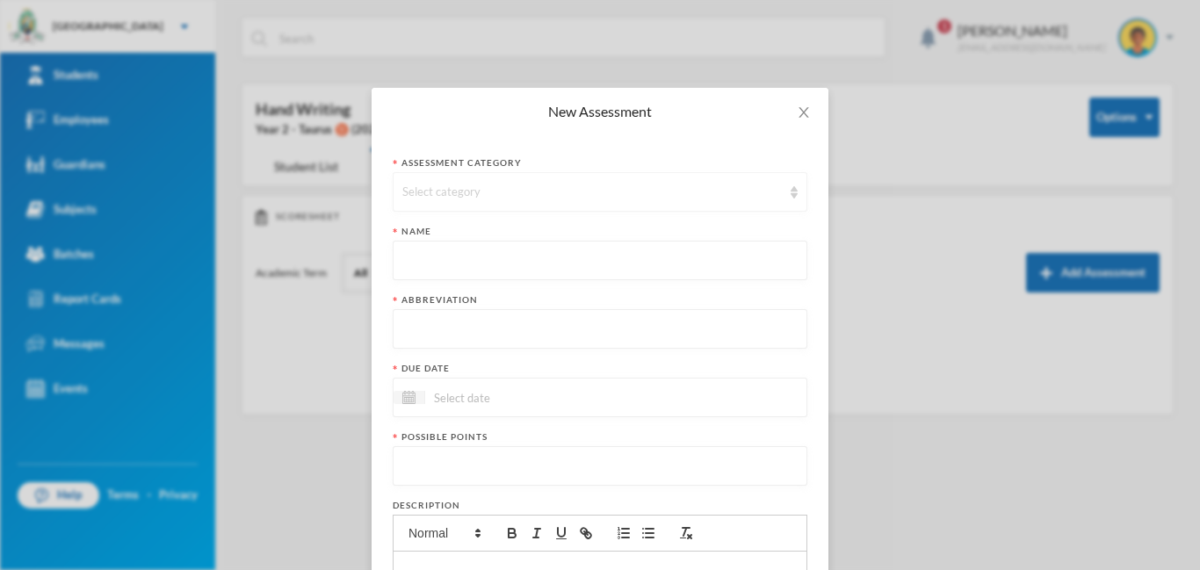
click at [463, 197] on div "Select category" at bounding box center [591, 193] width 379 height 18
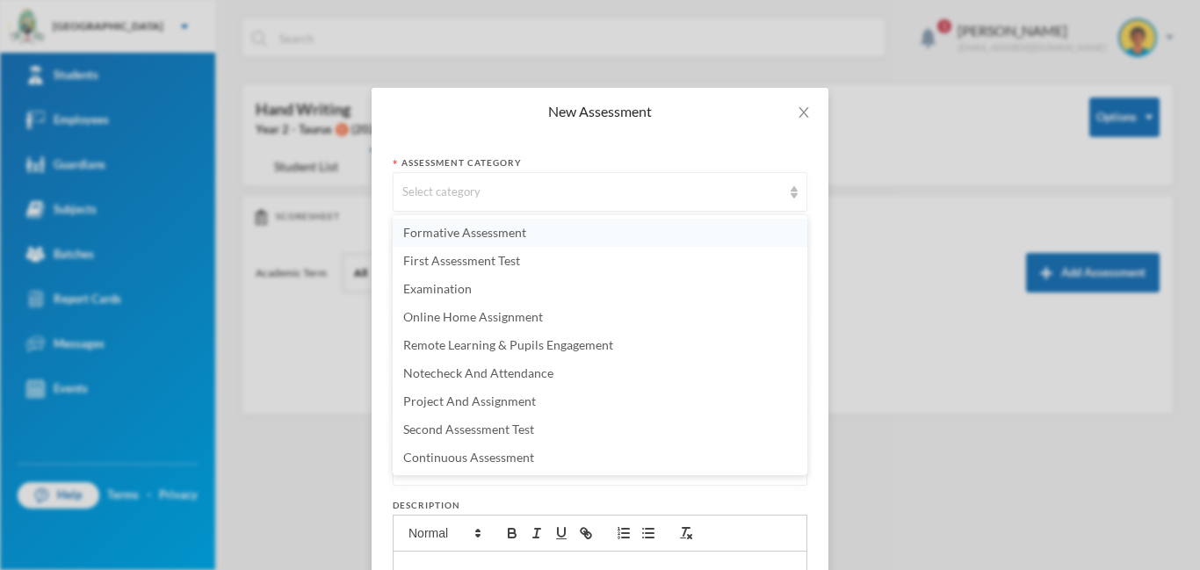
click at [466, 235] on span "Formative Assessment" at bounding box center [464, 232] width 123 height 15
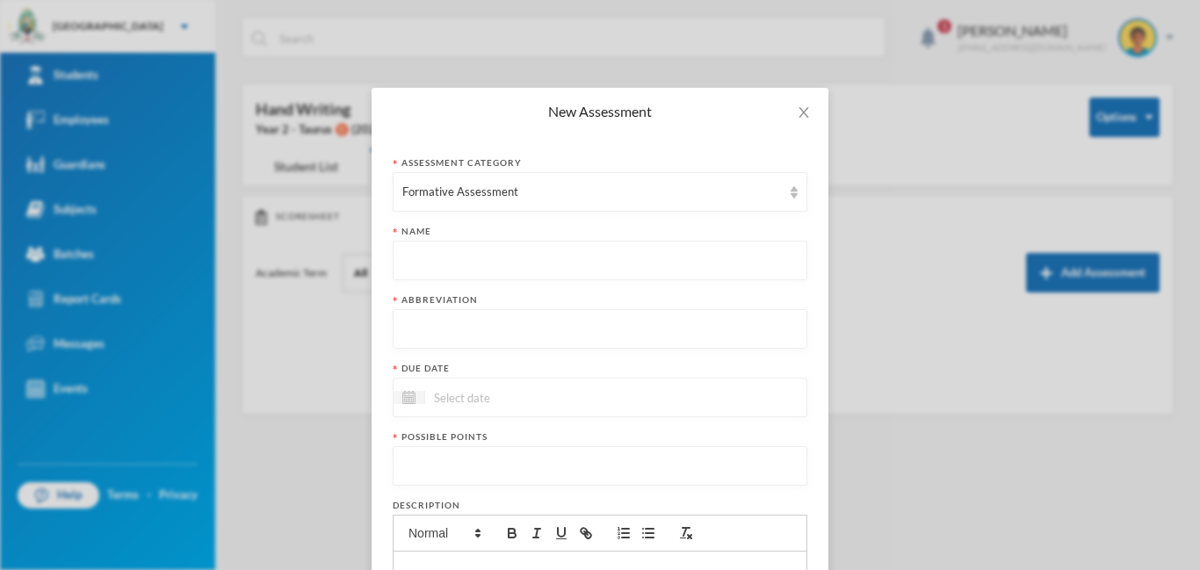
click at [448, 268] on input "text" at bounding box center [599, 262] width 395 height 40
paste input "First Term Formative Assessment"
type input "First Term Formative Assessment"
click at [448, 328] on input "text" at bounding box center [599, 330] width 395 height 40
type input "FA"
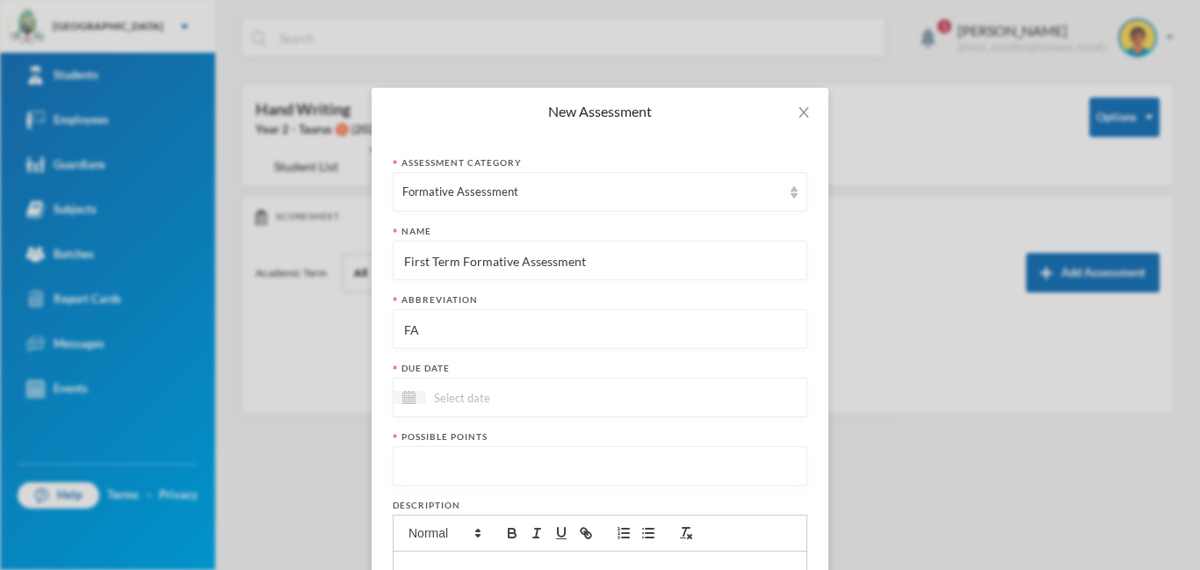
click at [475, 393] on input at bounding box center [499, 397] width 148 height 20
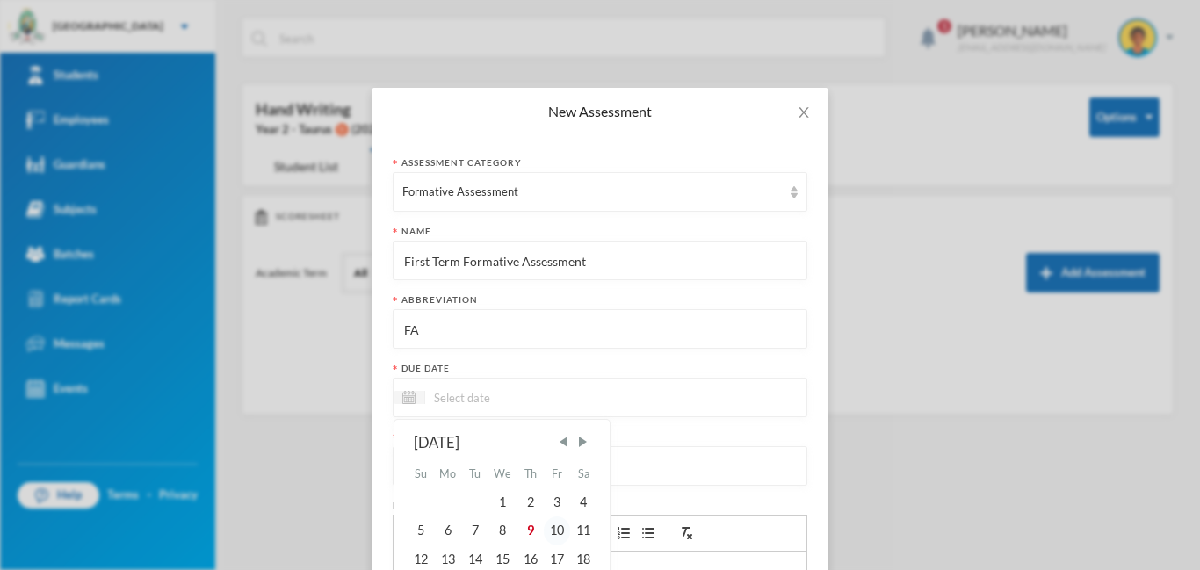
click at [566, 531] on div "10" at bounding box center [557, 530] width 26 height 28
type input "[DATE]"
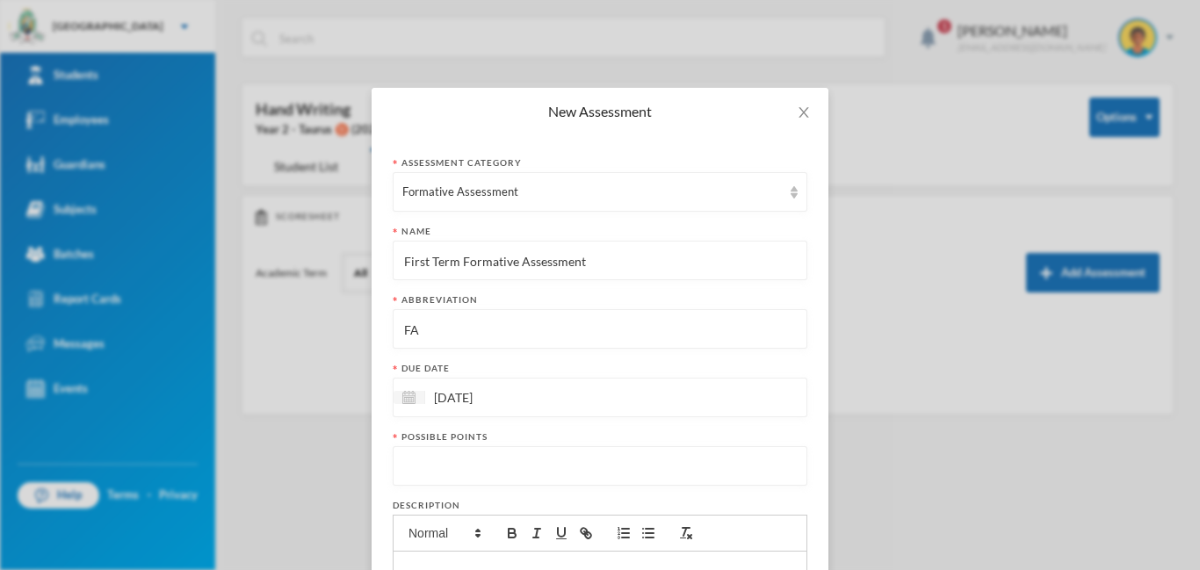
click at [455, 456] on input "number" at bounding box center [599, 467] width 395 height 40
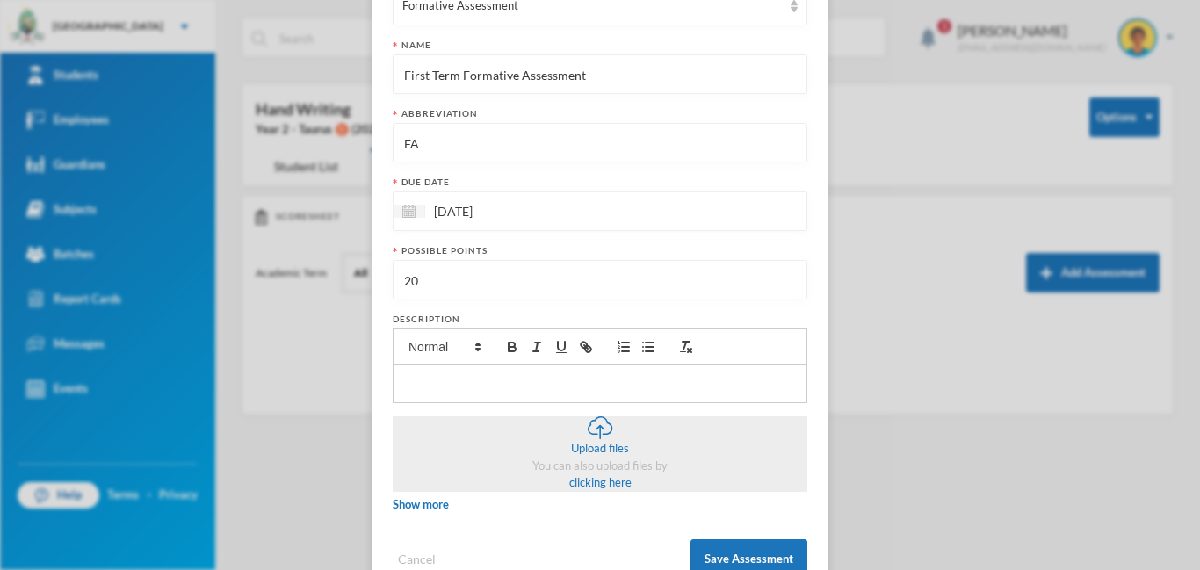
scroll to position [224, 0]
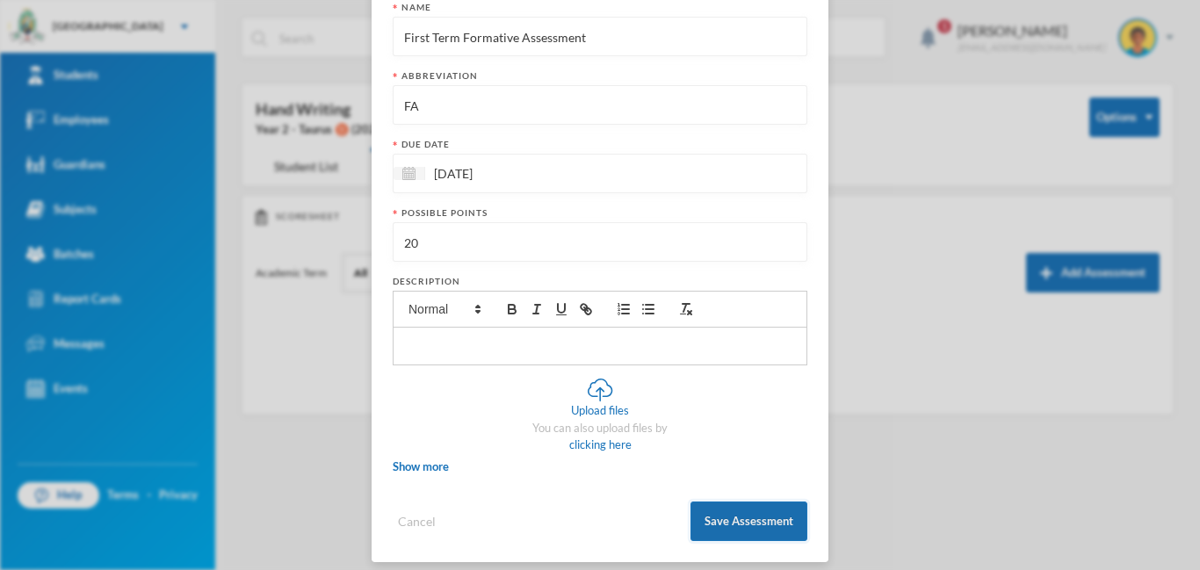
type input "20"
click at [718, 523] on button "Save Assessment" at bounding box center [748, 522] width 117 height 40
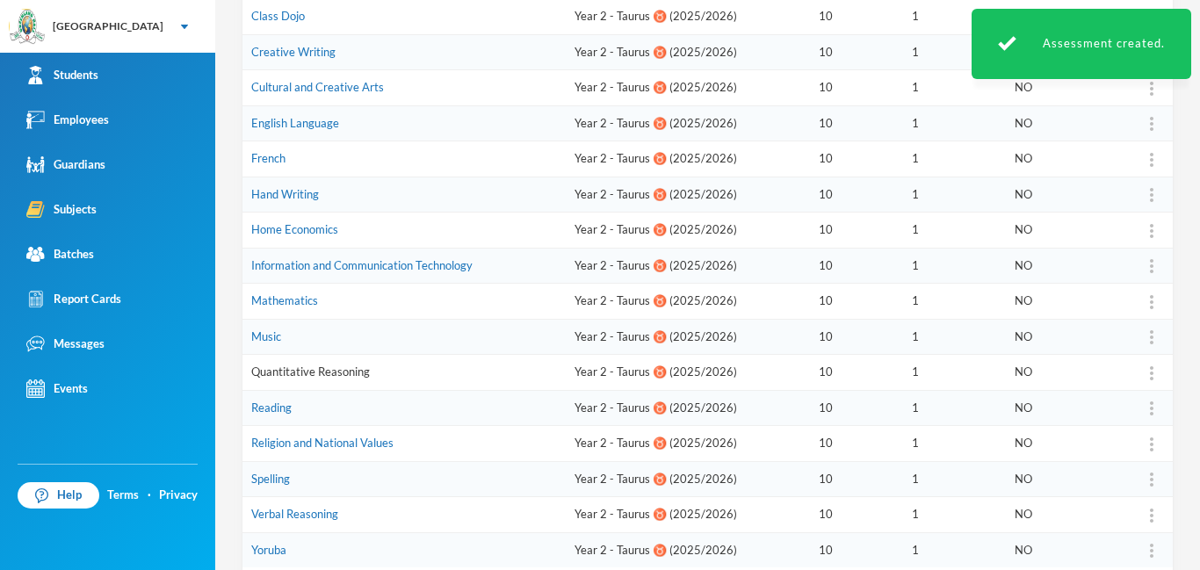
scroll to position [357, 0]
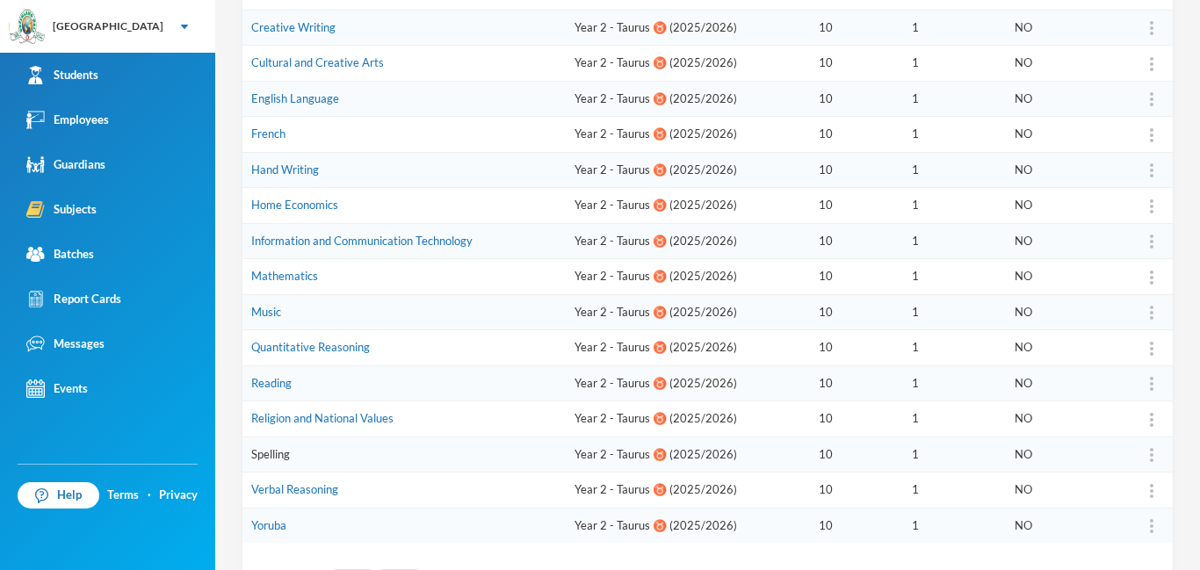
click at [283, 460] on link "Spelling" at bounding box center [270, 454] width 39 height 14
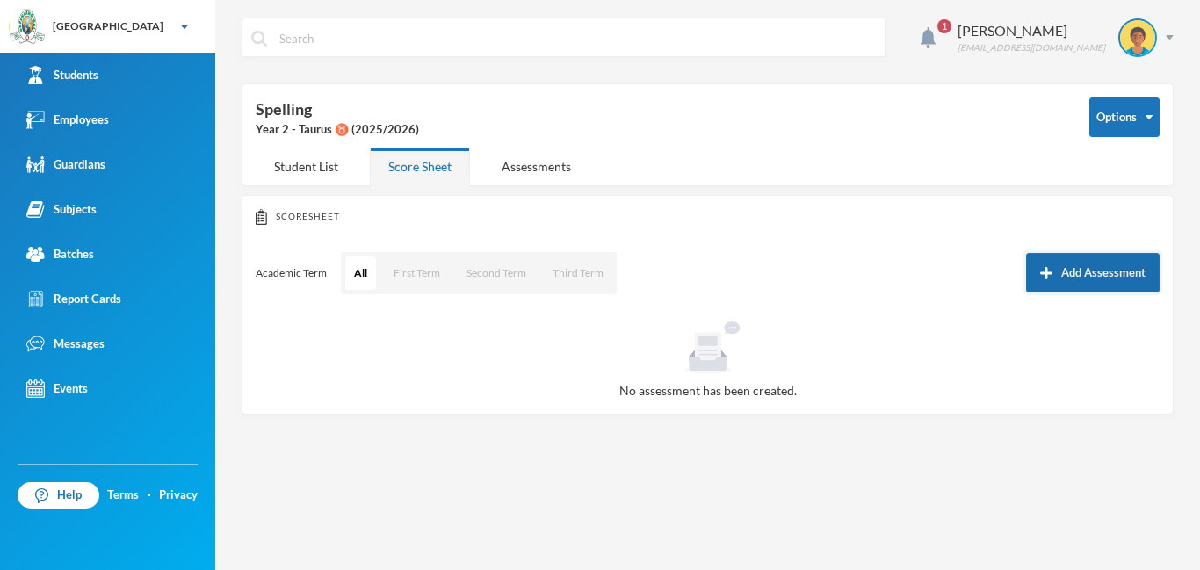
click at [1074, 280] on button "Add Assessment" at bounding box center [1093, 273] width 134 height 40
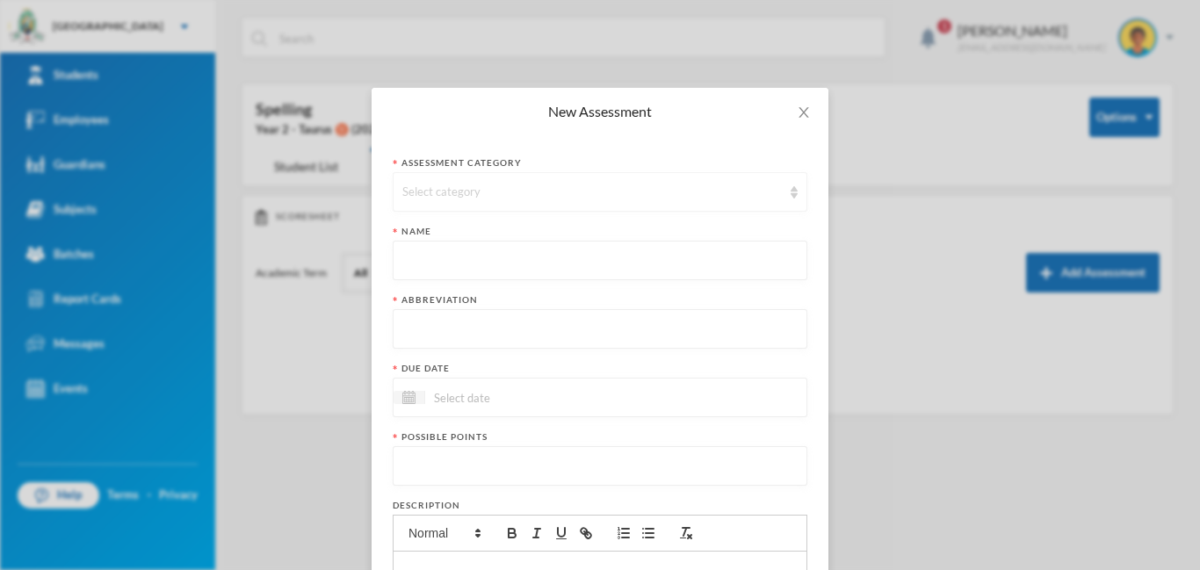
click at [484, 193] on div "Select category" at bounding box center [591, 193] width 379 height 18
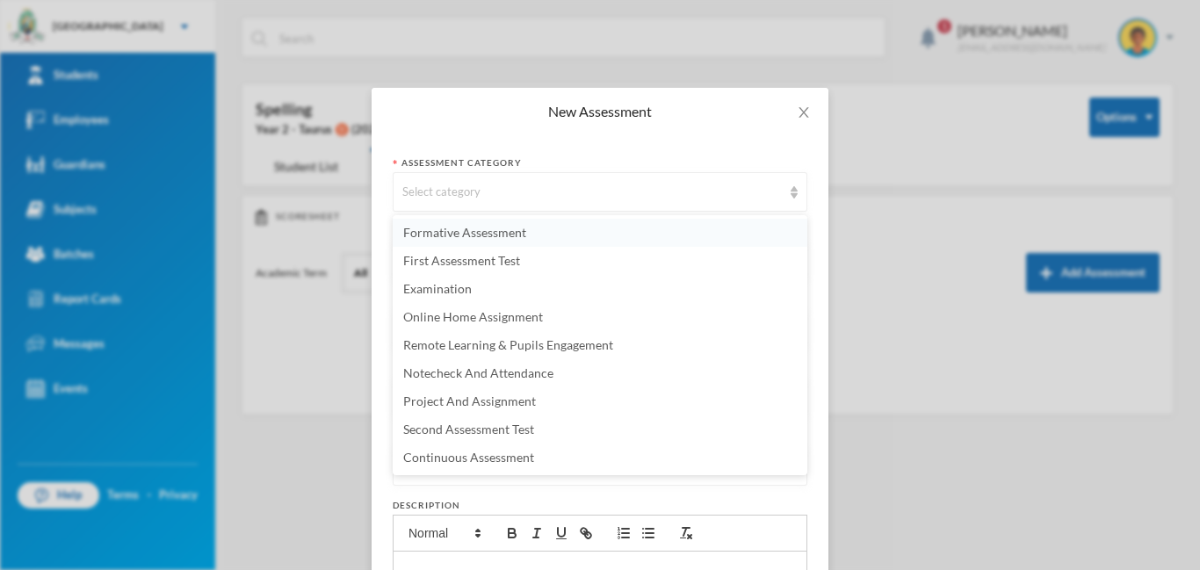
click at [466, 235] on span "Formative Assessment" at bounding box center [464, 232] width 123 height 15
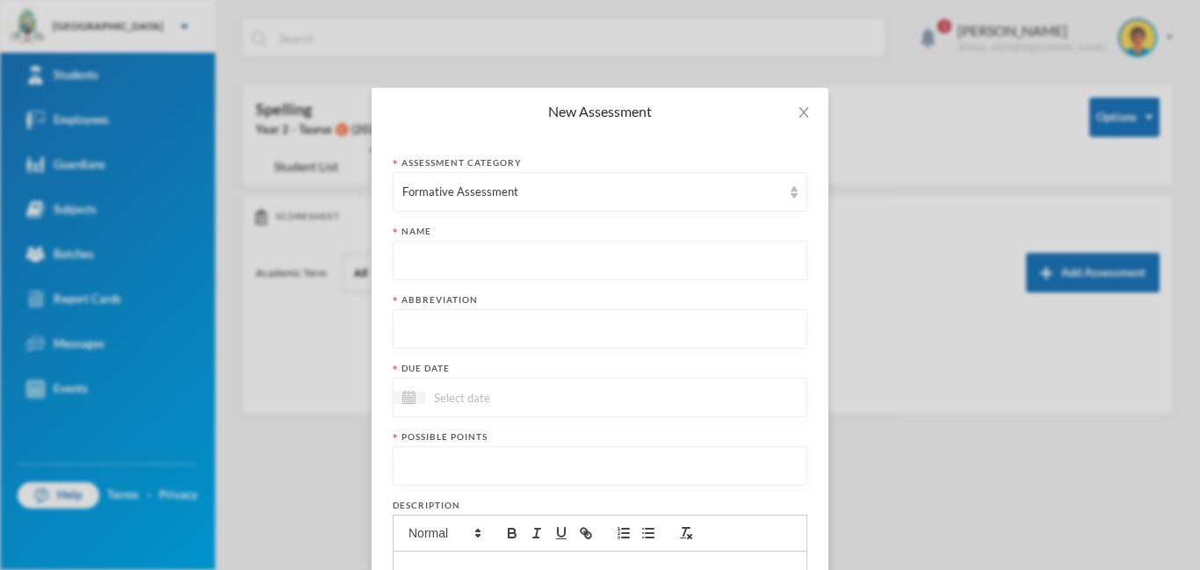
paste input "First Term Formative Assessment"
type input "First Term Formative Assessment"
click at [480, 336] on input "text" at bounding box center [599, 330] width 395 height 40
type input "FA"
click at [504, 395] on input at bounding box center [499, 397] width 148 height 20
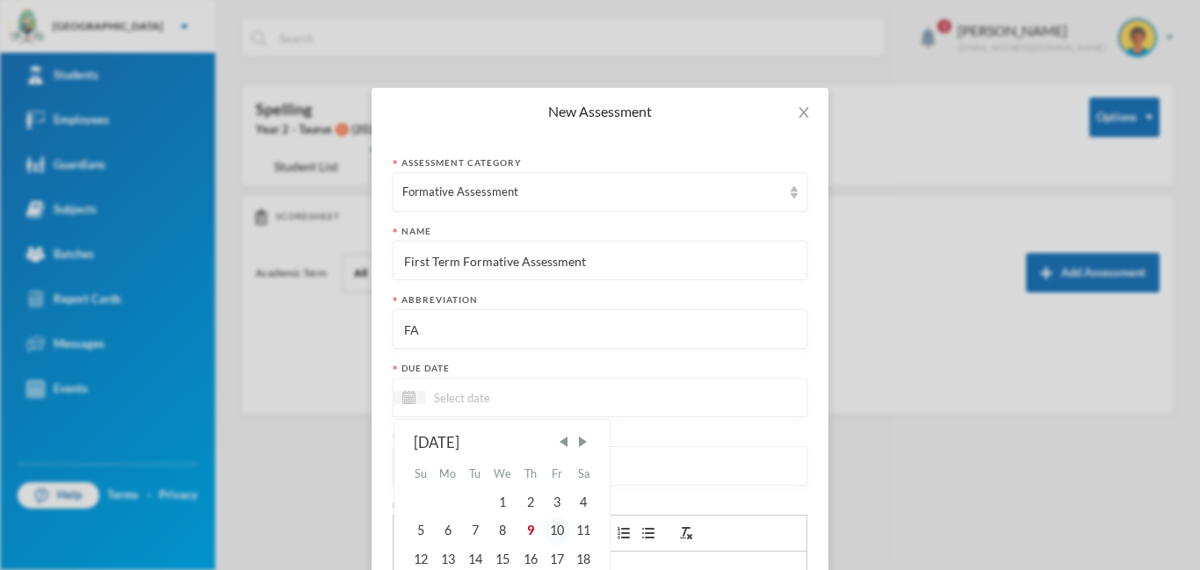
click at [562, 525] on div "10" at bounding box center [557, 530] width 26 height 28
type input "[DATE]"
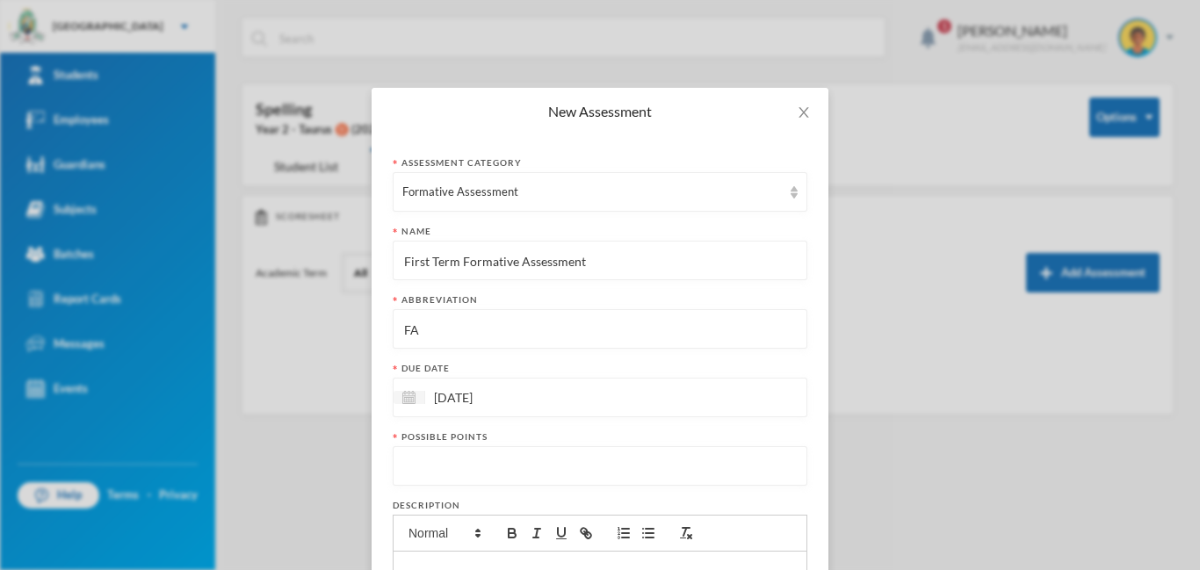
click at [501, 463] on input "number" at bounding box center [599, 467] width 395 height 40
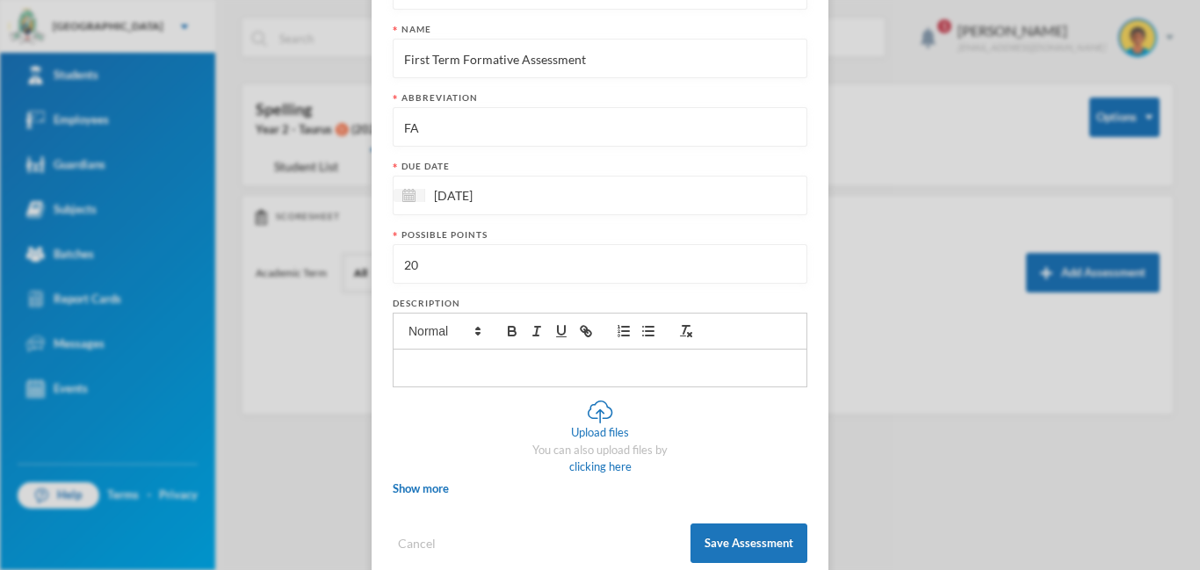
scroll to position [204, 0]
type input "20"
click at [720, 539] on button "Save Assessment" at bounding box center [748, 542] width 117 height 40
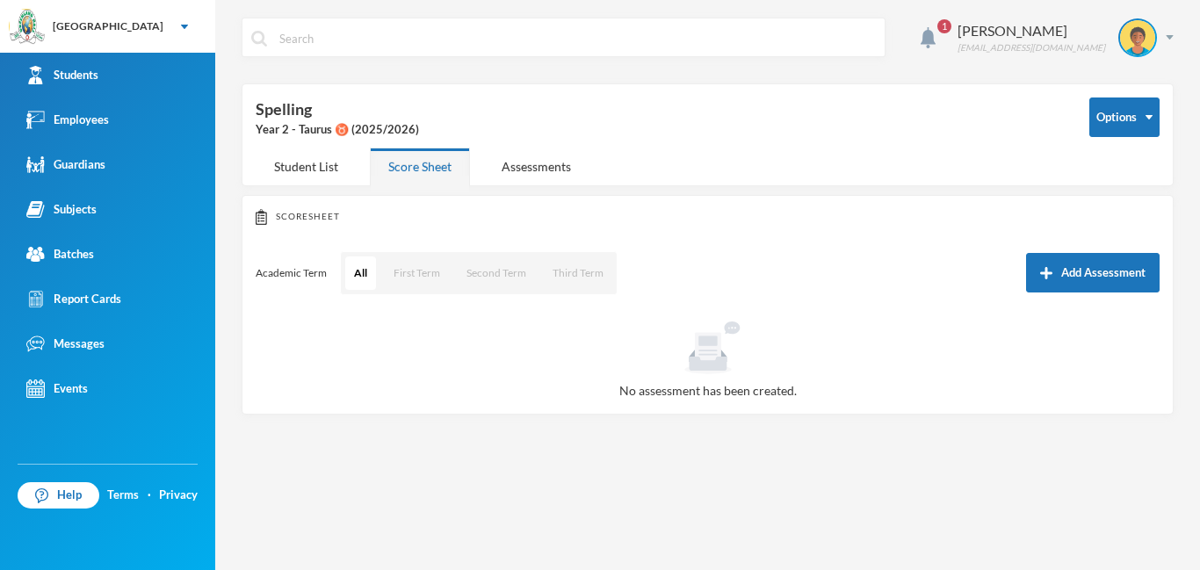
scroll to position [149, 0]
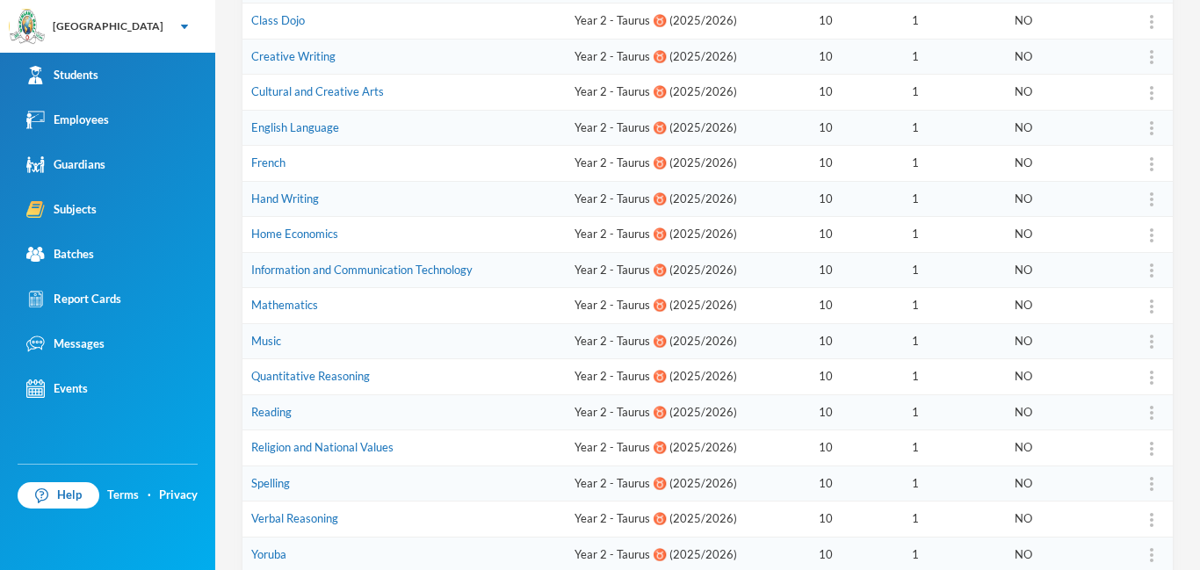
scroll to position [360, 0]
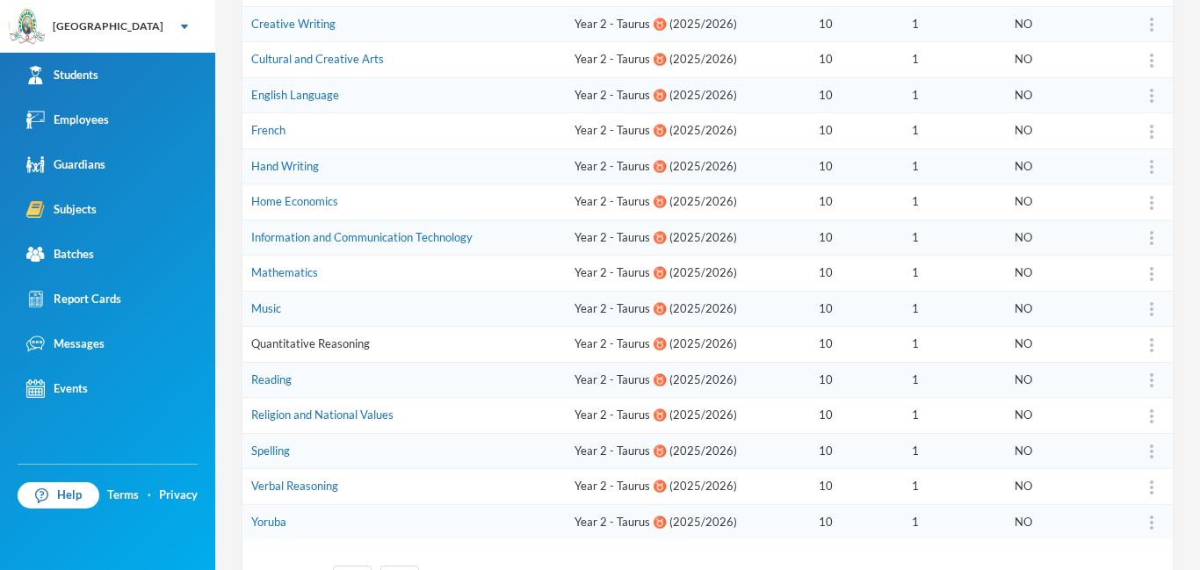
click at [313, 342] on link "Quantitative Reasoning" at bounding box center [310, 343] width 119 height 14
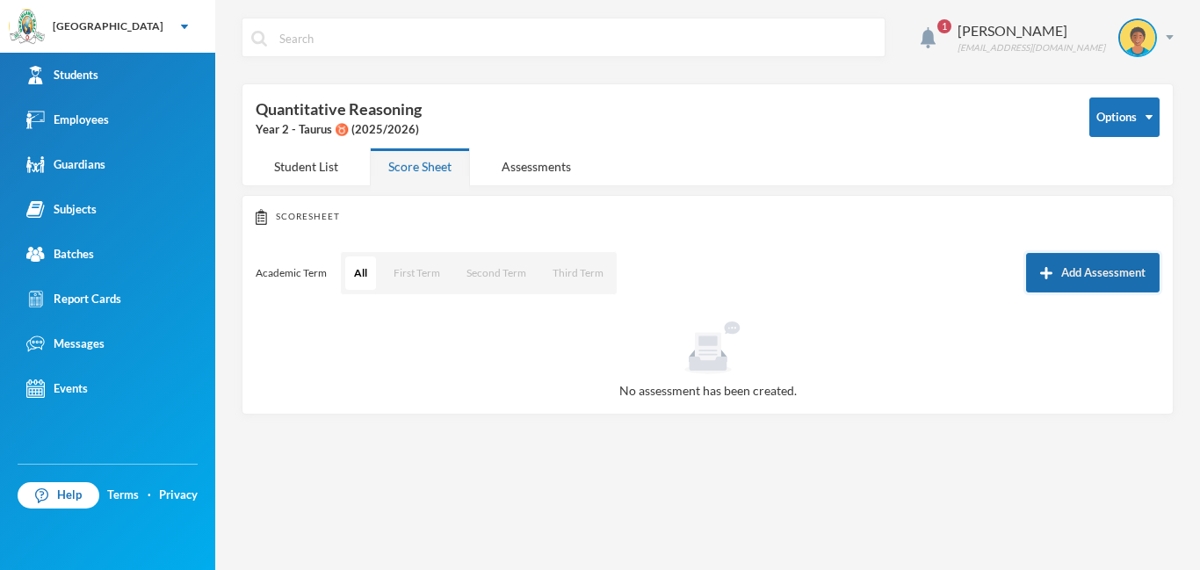
click at [1069, 271] on button "Add Assessment" at bounding box center [1093, 273] width 134 height 40
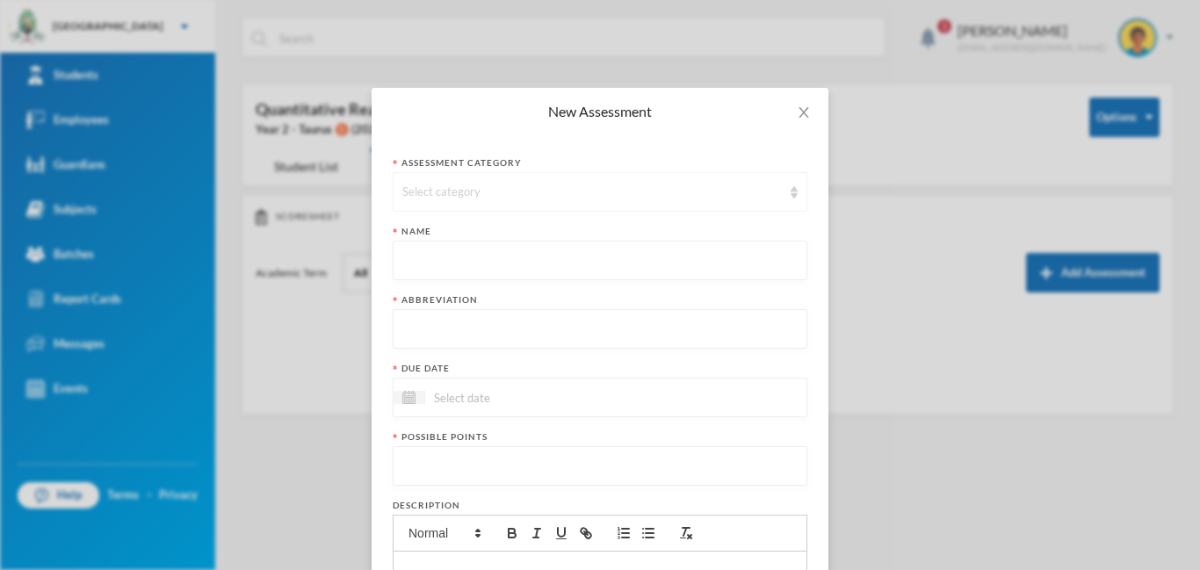
click at [548, 199] on div "Select category" at bounding box center [591, 193] width 379 height 18
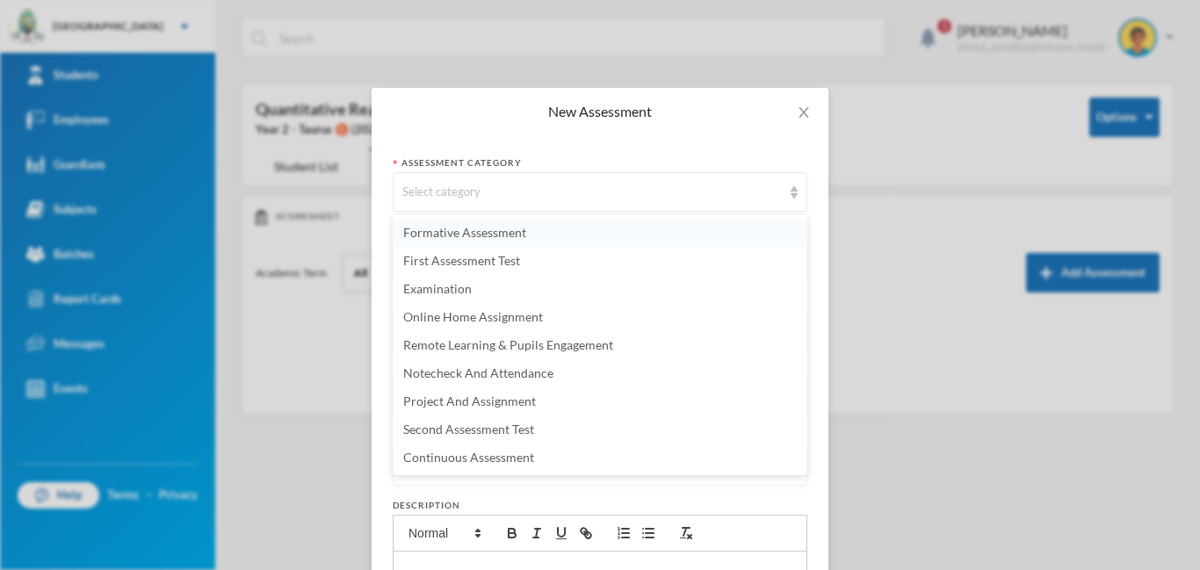
click at [501, 232] on span "Formative Assessment" at bounding box center [464, 232] width 123 height 15
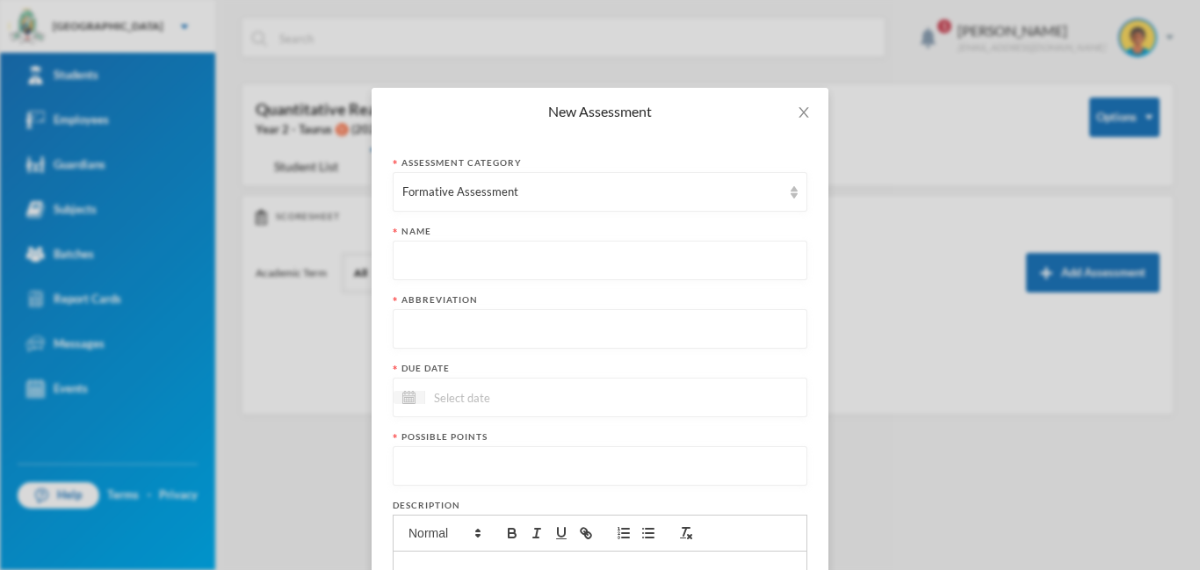
paste input "First Term Formative Assessment"
type input "First Term Formative Assessment"
click at [479, 343] on input "text" at bounding box center [599, 330] width 395 height 40
click at [523, 322] on input "text" at bounding box center [599, 330] width 395 height 40
type input "FA"
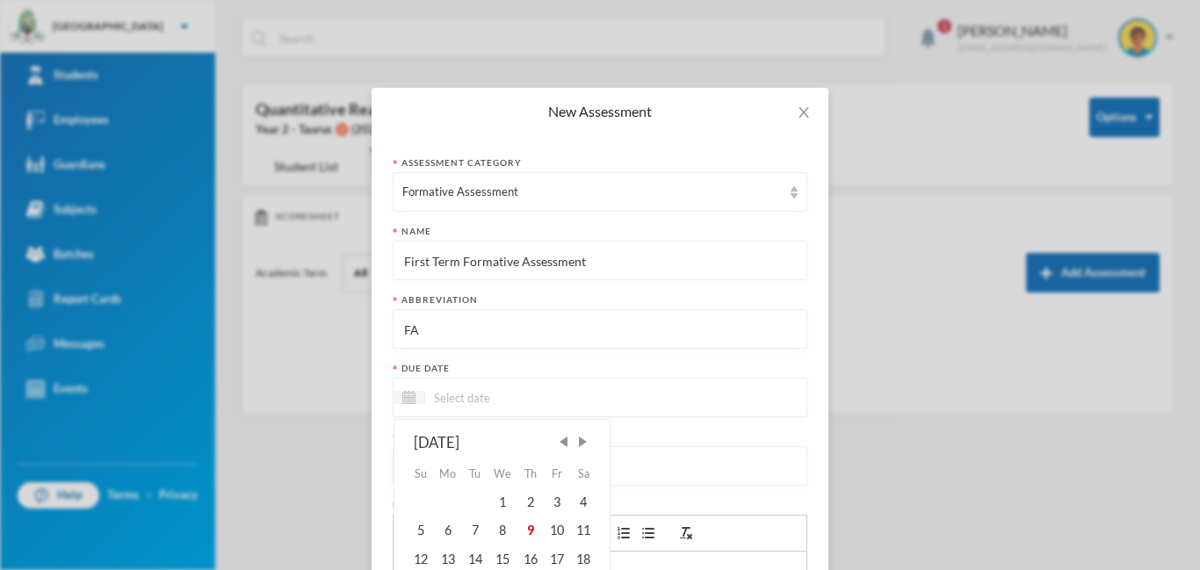
click at [546, 391] on input at bounding box center [499, 397] width 148 height 20
click at [565, 534] on div "10" at bounding box center [557, 530] width 26 height 28
type input "[DATE]"
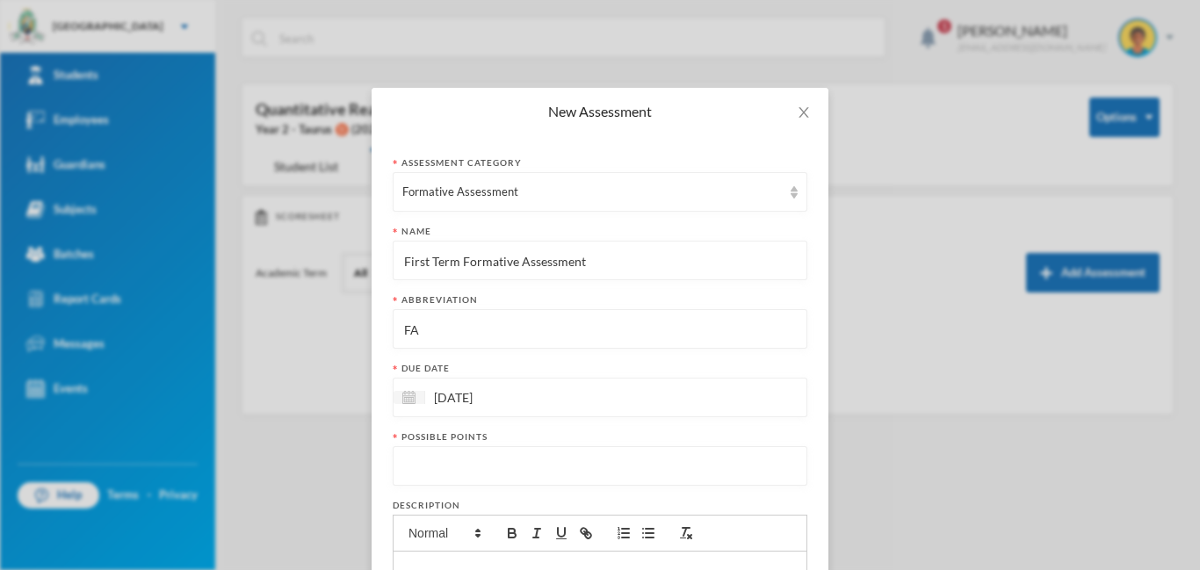
click at [468, 461] on input "number" at bounding box center [599, 467] width 395 height 40
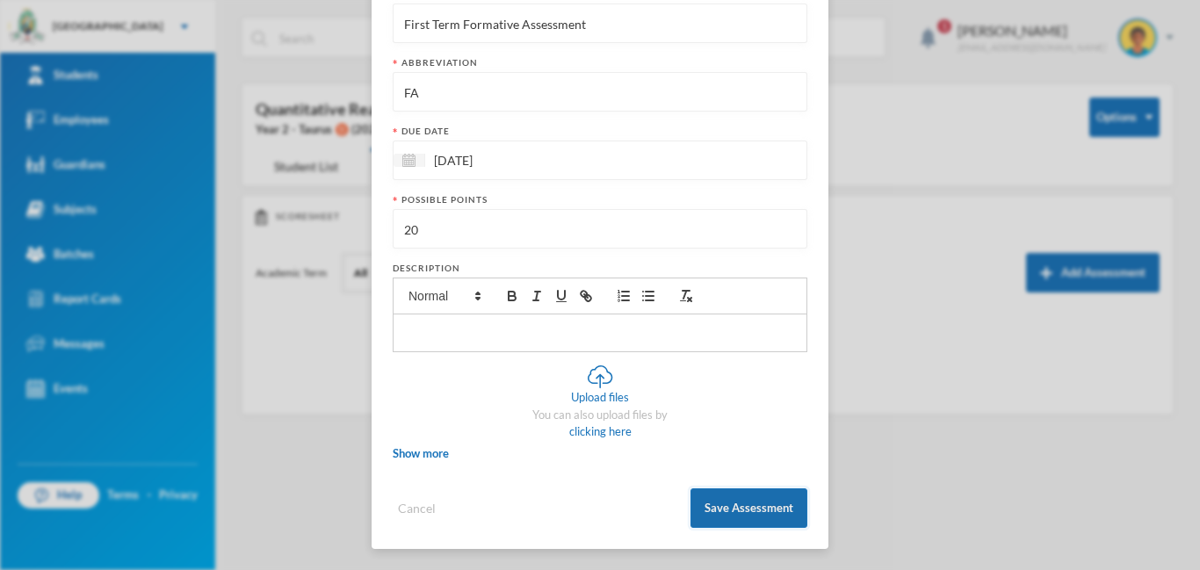
type input "20"
click at [725, 515] on button "Save Assessment" at bounding box center [748, 508] width 117 height 40
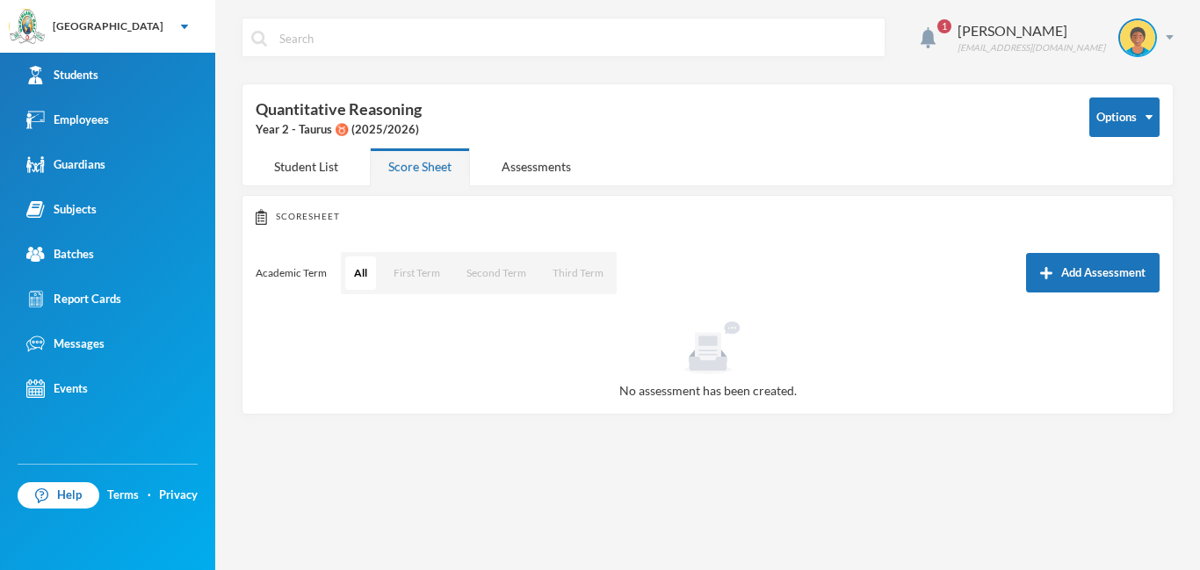
scroll to position [149, 0]
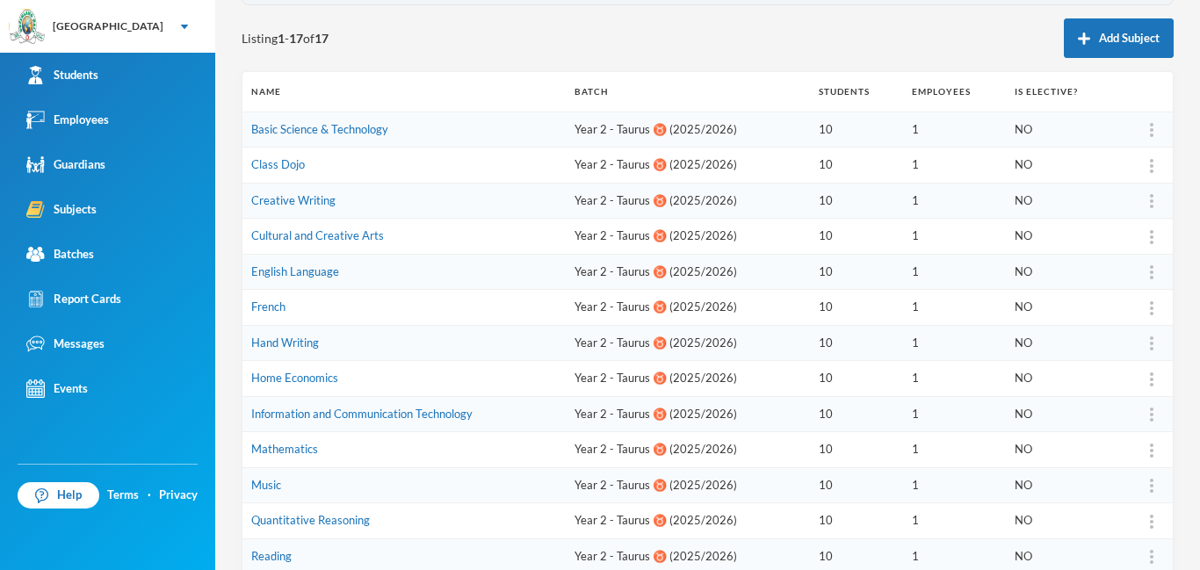
scroll to position [438, 0]
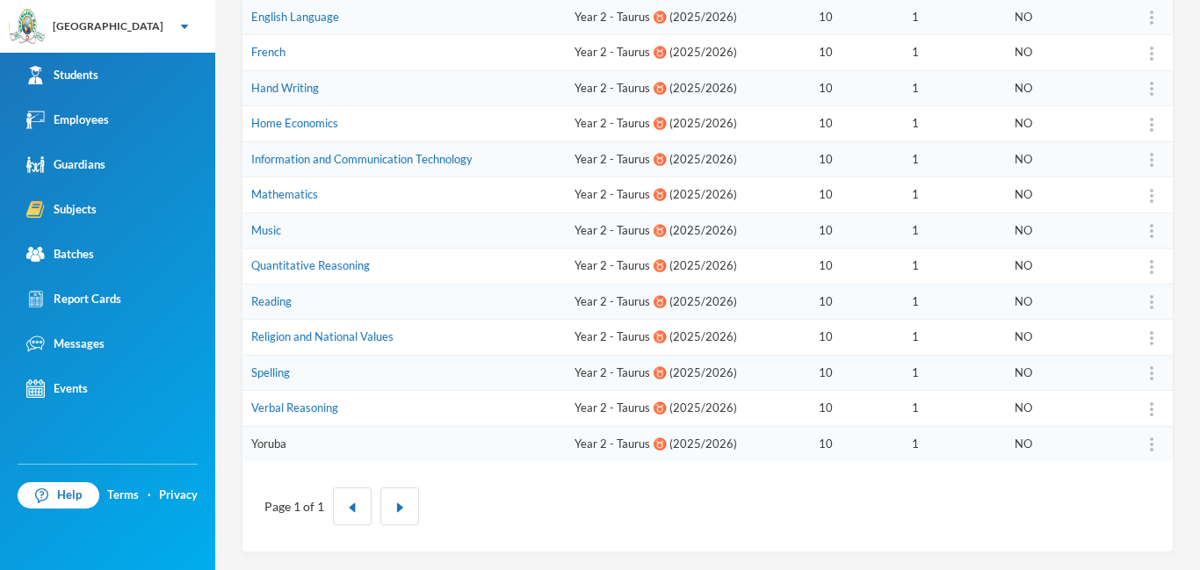
click at [265, 443] on link "Yoruba" at bounding box center [268, 444] width 35 height 14
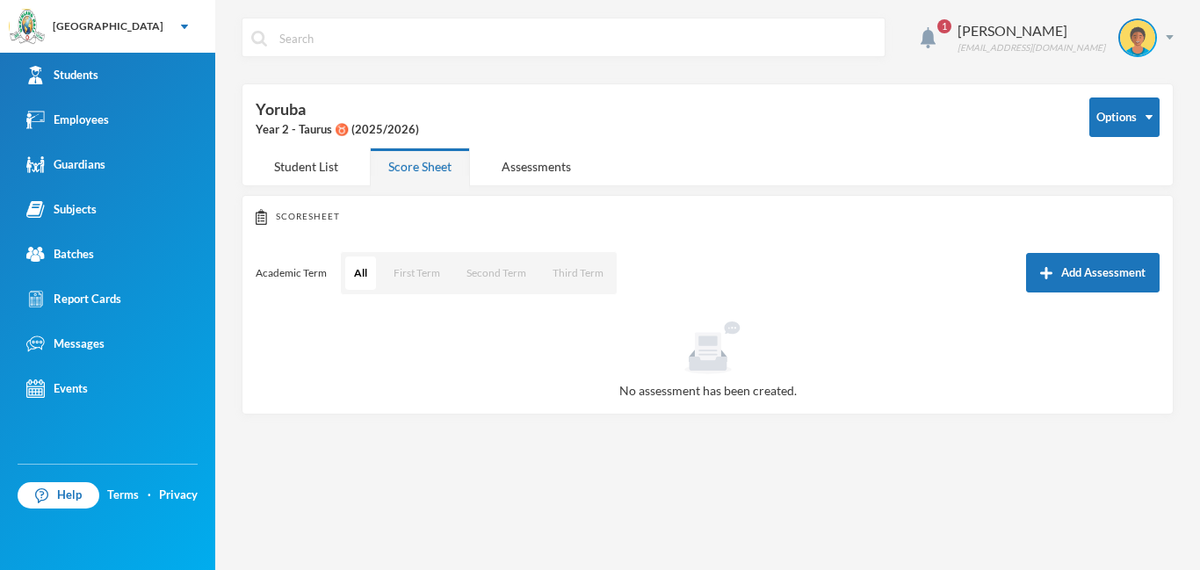
drag, startPoint x: 1084, startPoint y: 263, endPoint x: 1047, endPoint y: 239, distance: 44.3
click at [1084, 264] on button "Add Assessment" at bounding box center [1093, 273] width 134 height 40
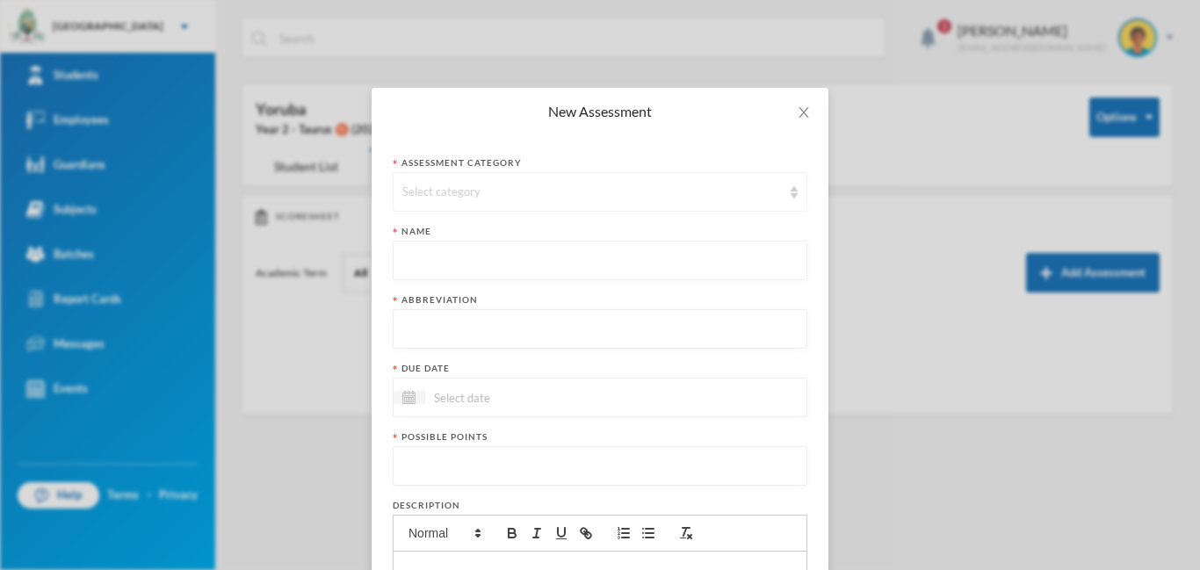
click at [500, 186] on div "Select category" at bounding box center [591, 193] width 379 height 18
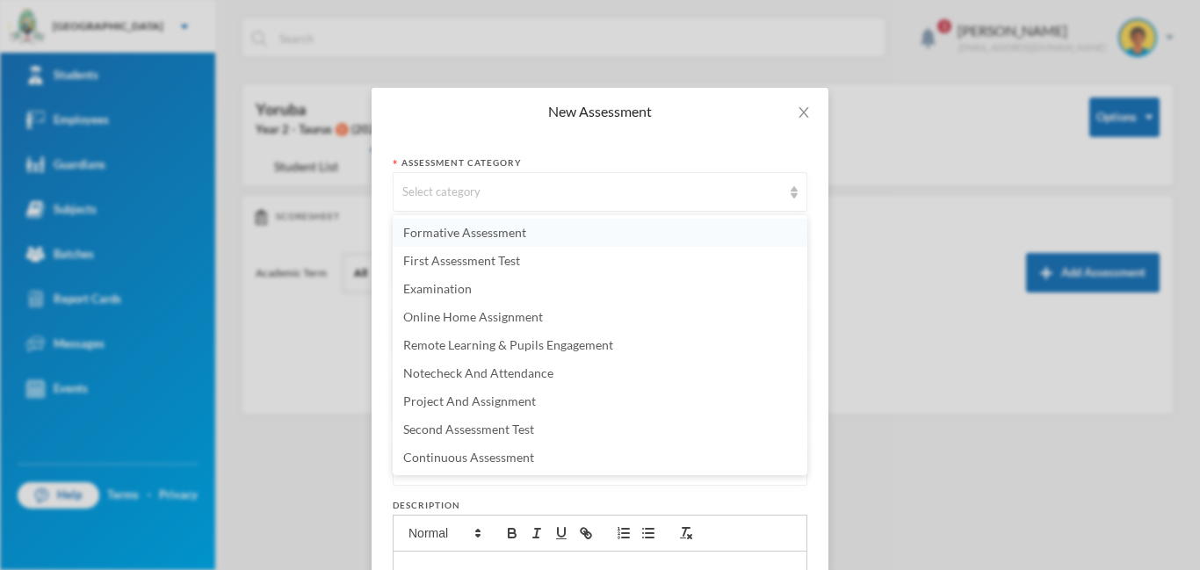
click at [477, 234] on span "Formative Assessment" at bounding box center [464, 232] width 123 height 15
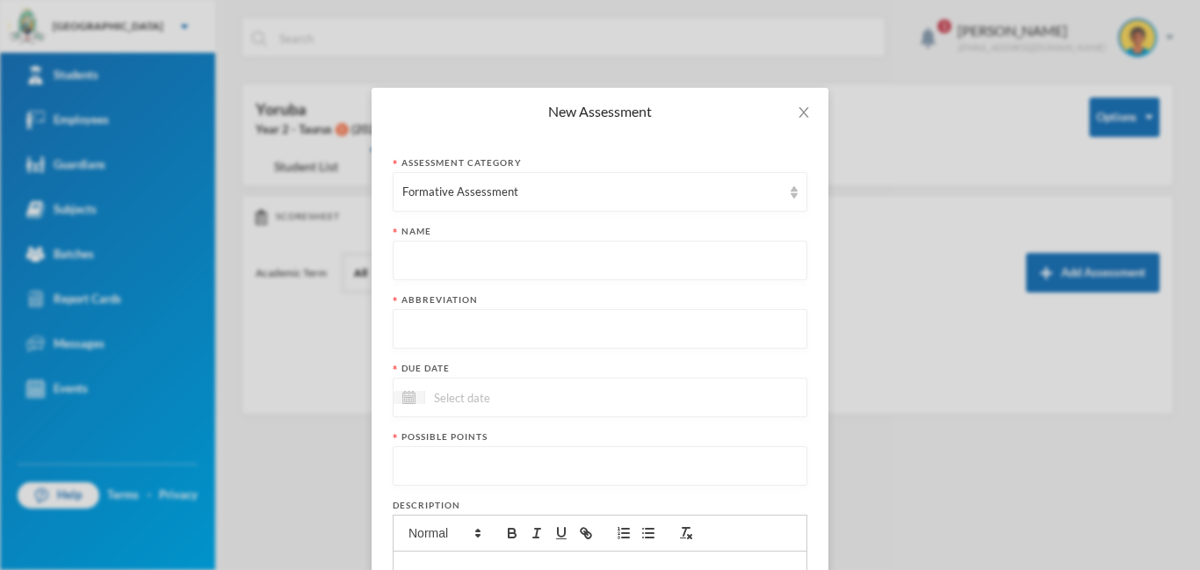
paste input "First Term Formative Assessment"
click at [456, 328] on input "text" at bounding box center [599, 330] width 395 height 40
click at [474, 327] on input "text" at bounding box center [599, 330] width 395 height 40
drag, startPoint x: 526, startPoint y: 257, endPoint x: 397, endPoint y: 264, distance: 129.3
click at [397, 264] on div "First Term Formative" at bounding box center [600, 261] width 415 height 40
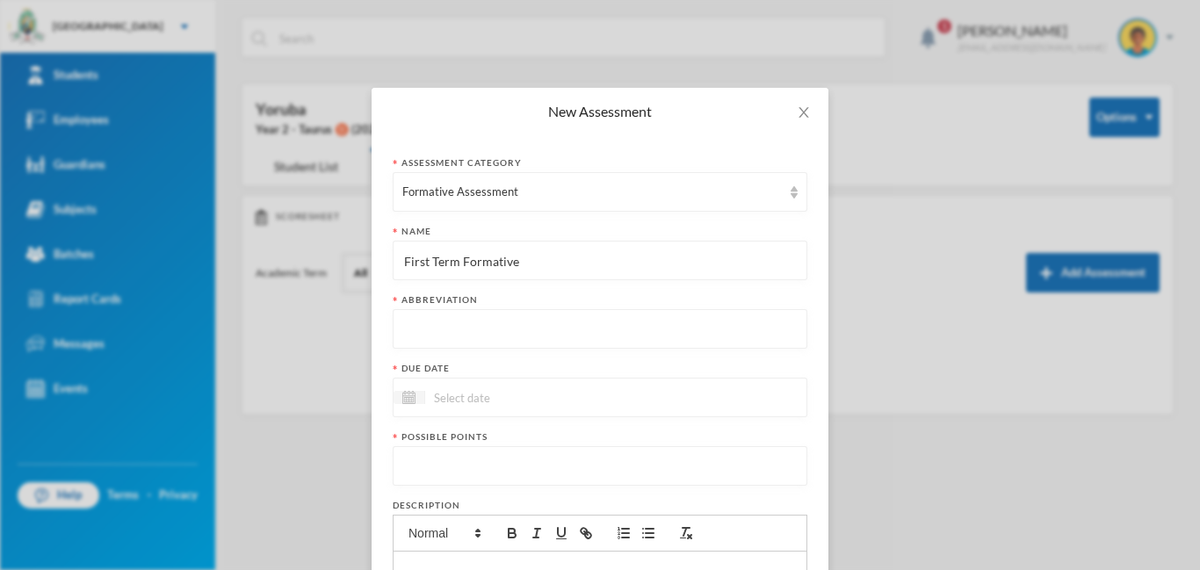
click at [520, 328] on input "text" at bounding box center [599, 330] width 395 height 40
drag, startPoint x: 515, startPoint y: 264, endPoint x: 390, endPoint y: 257, distance: 124.9
click at [390, 257] on div "Assessment category Formative Assessment Name First Term Formative Abbreviation…" at bounding box center [600, 460] width 457 height 651
paste input "Assessment"
type input "As"
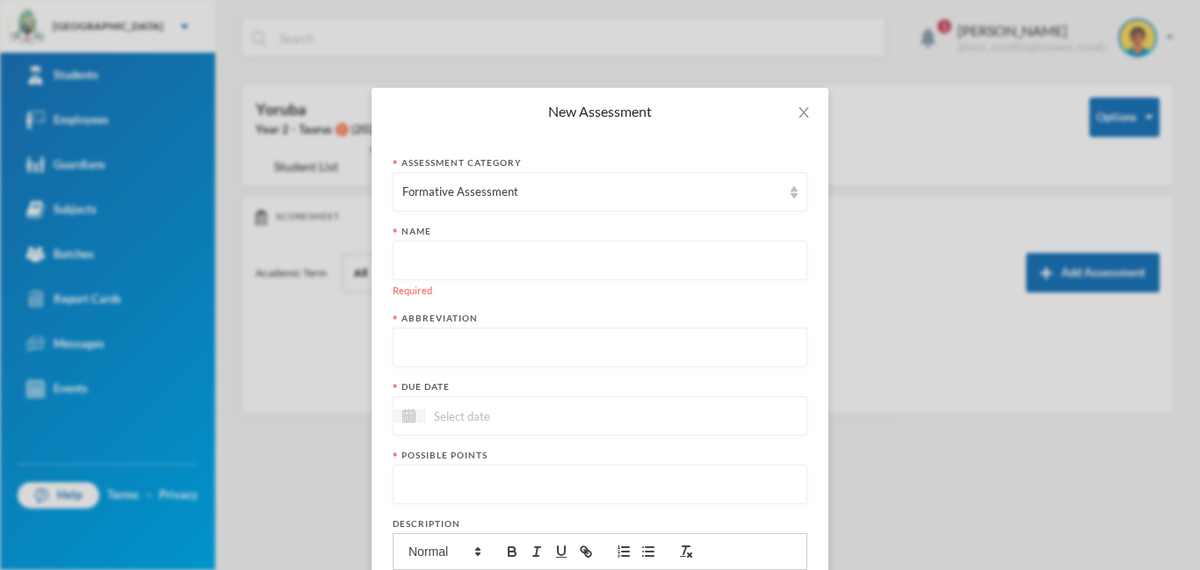
paste input "Assessment"
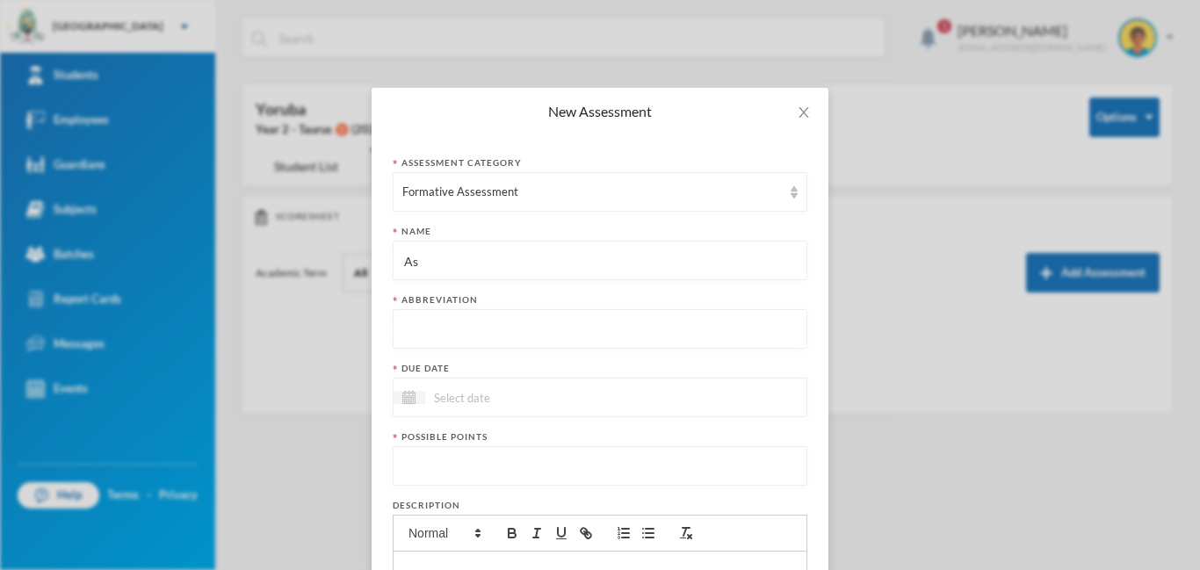
type input "A"
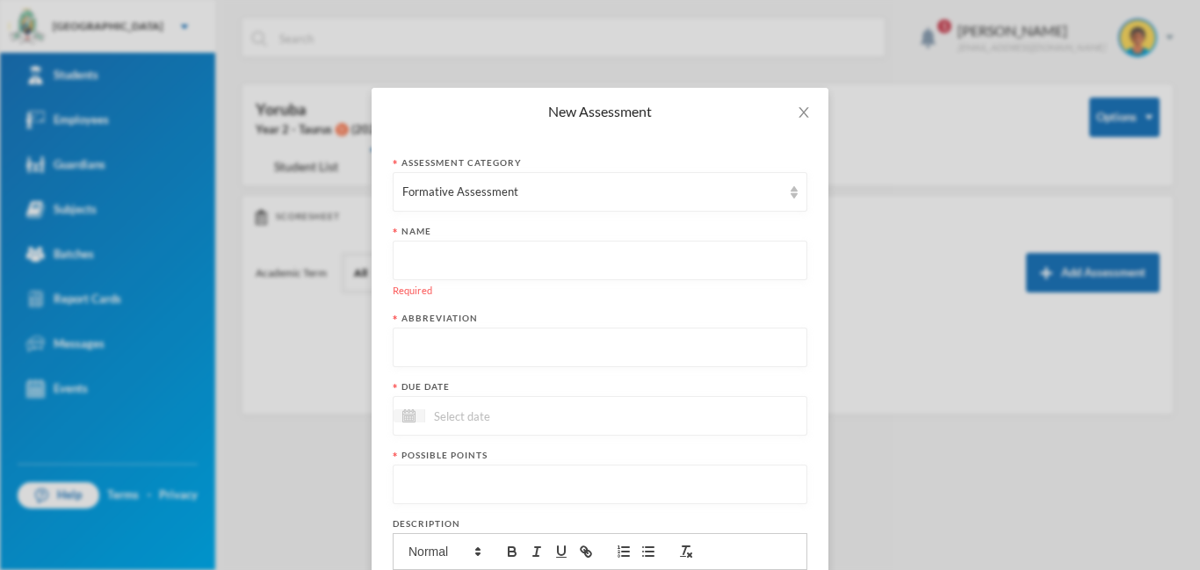
click at [981, 400] on div "New Assessment Assessment category Formative Assessment Name Required Abbreviat…" at bounding box center [600, 285] width 1200 height 570
click at [804, 111] on icon "icon: close" at bounding box center [803, 112] width 10 height 11
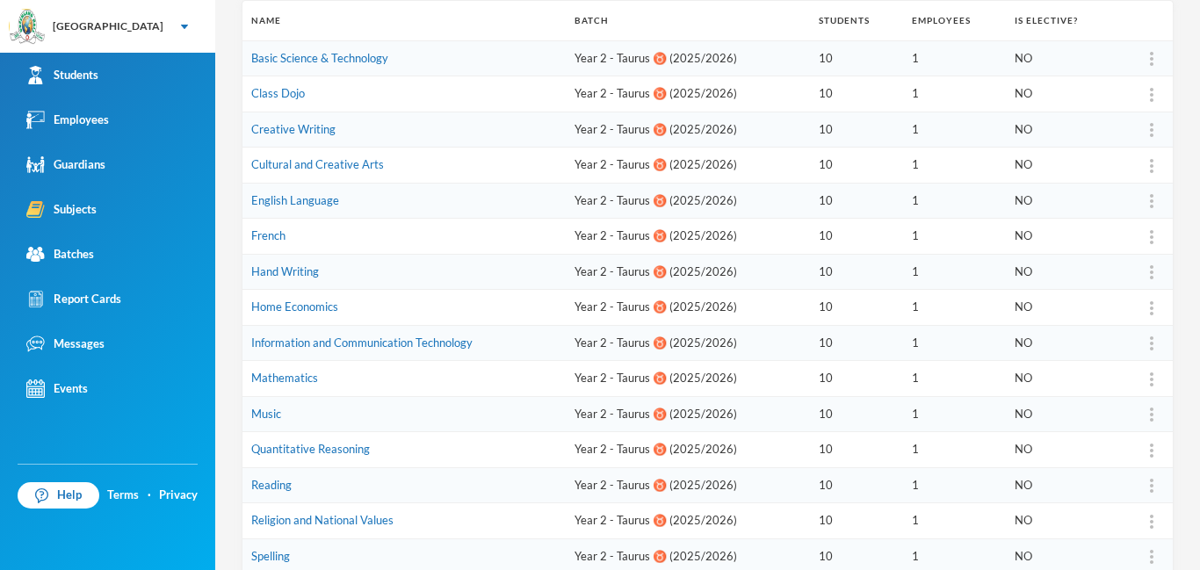
scroll to position [265, 0]
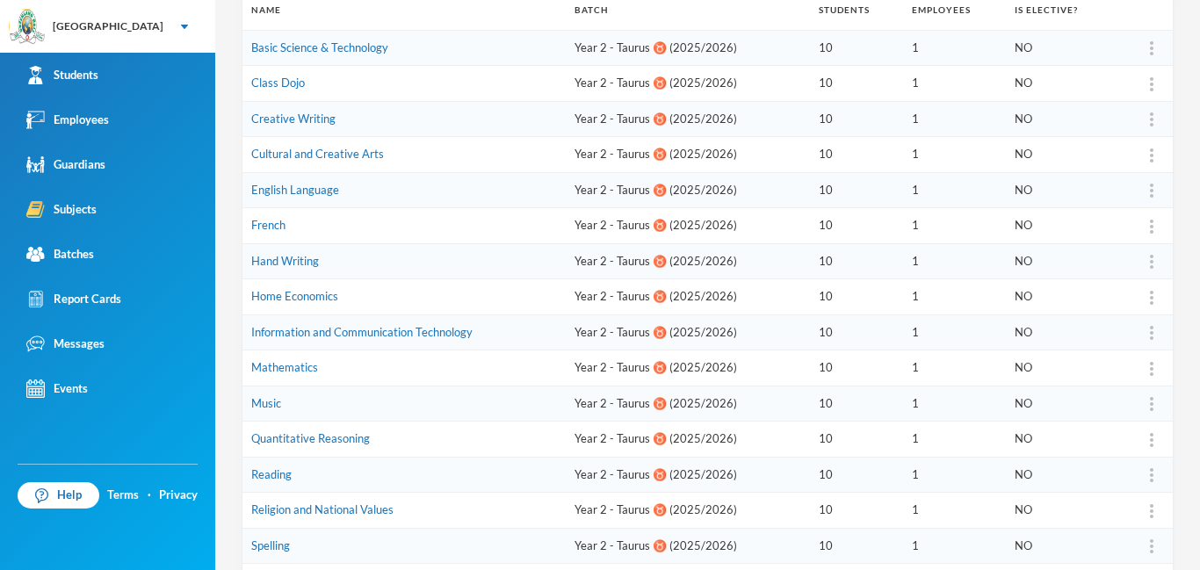
click at [313, 437] on link "Quantitative Reasoning" at bounding box center [310, 438] width 119 height 14
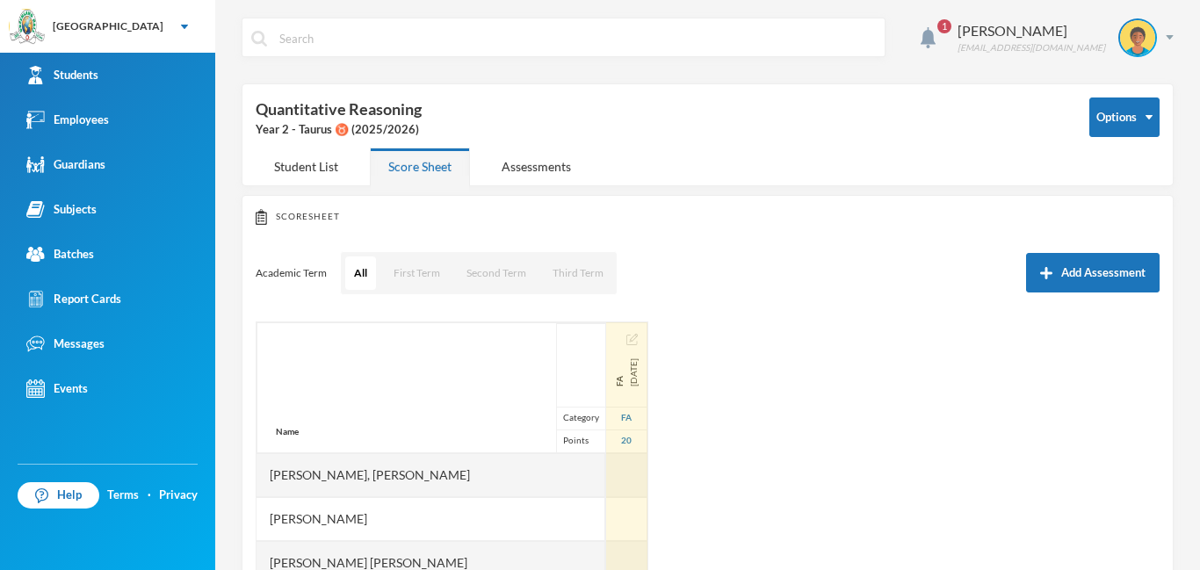
click at [626, 339] on img "button" at bounding box center [631, 339] width 11 height 11
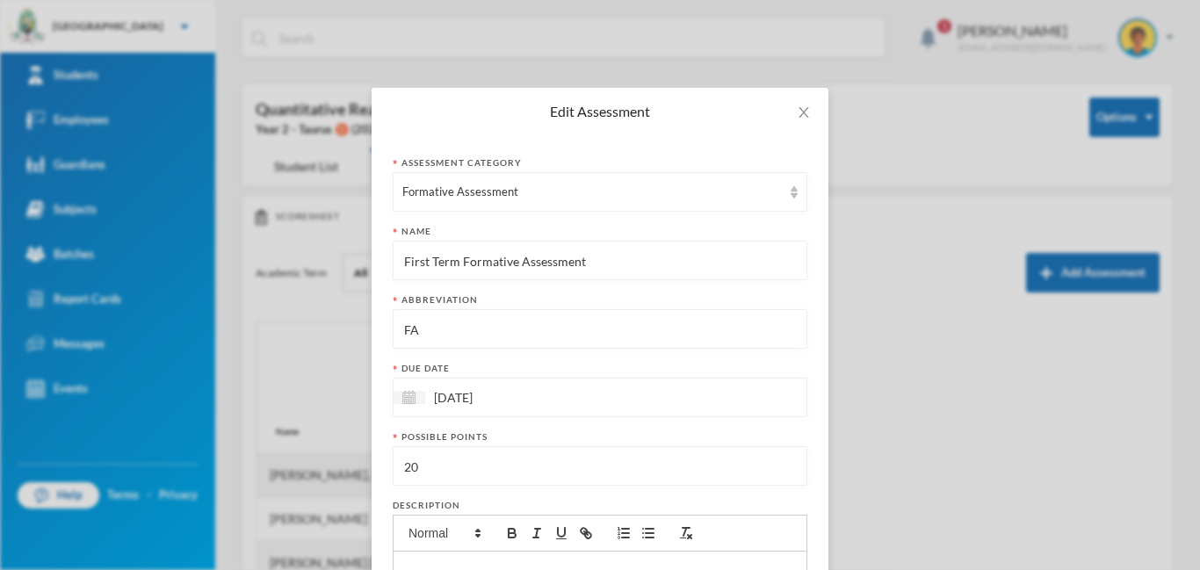
drag, startPoint x: 403, startPoint y: 258, endPoint x: 592, endPoint y: 263, distance: 188.9
click at [592, 263] on input "First Term Formative Assessment" at bounding box center [599, 262] width 395 height 40
click at [995, 408] on div "Edit Assessment Assessment category Formative Assessment Name First Term Format…" at bounding box center [600, 285] width 1200 height 570
click at [805, 115] on icon "icon: close" at bounding box center [803, 112] width 10 height 11
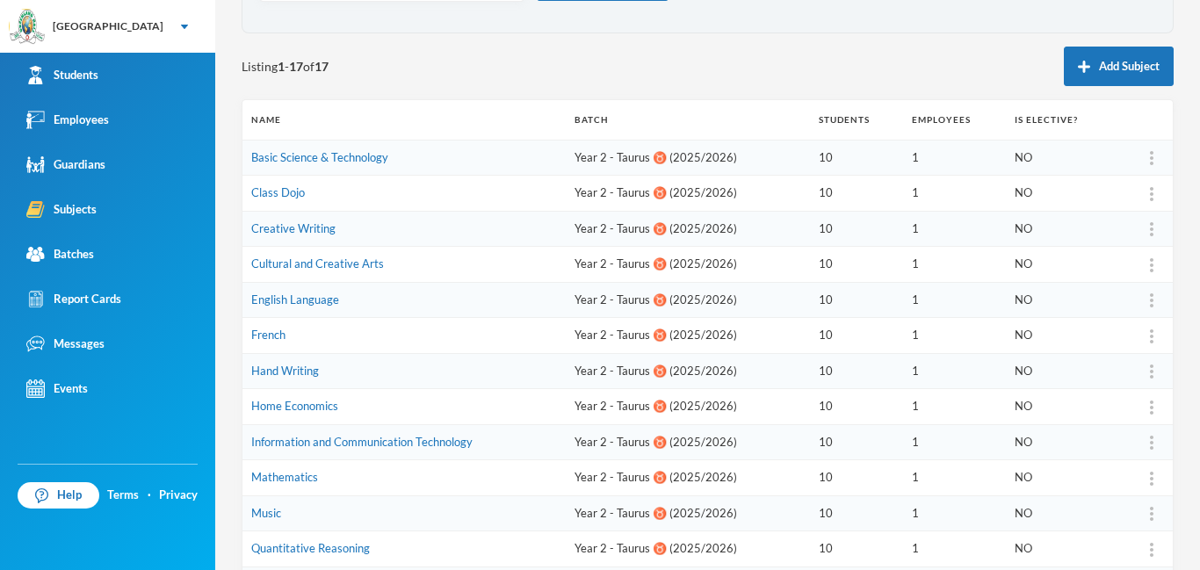
scroll to position [438, 0]
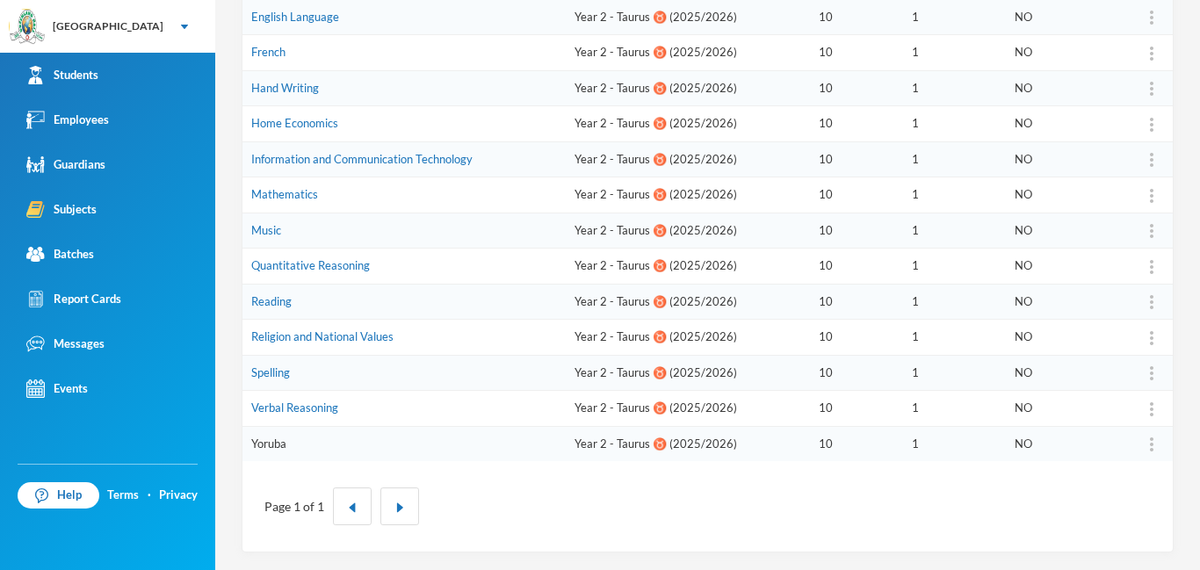
click at [271, 443] on link "Yoruba" at bounding box center [268, 444] width 35 height 14
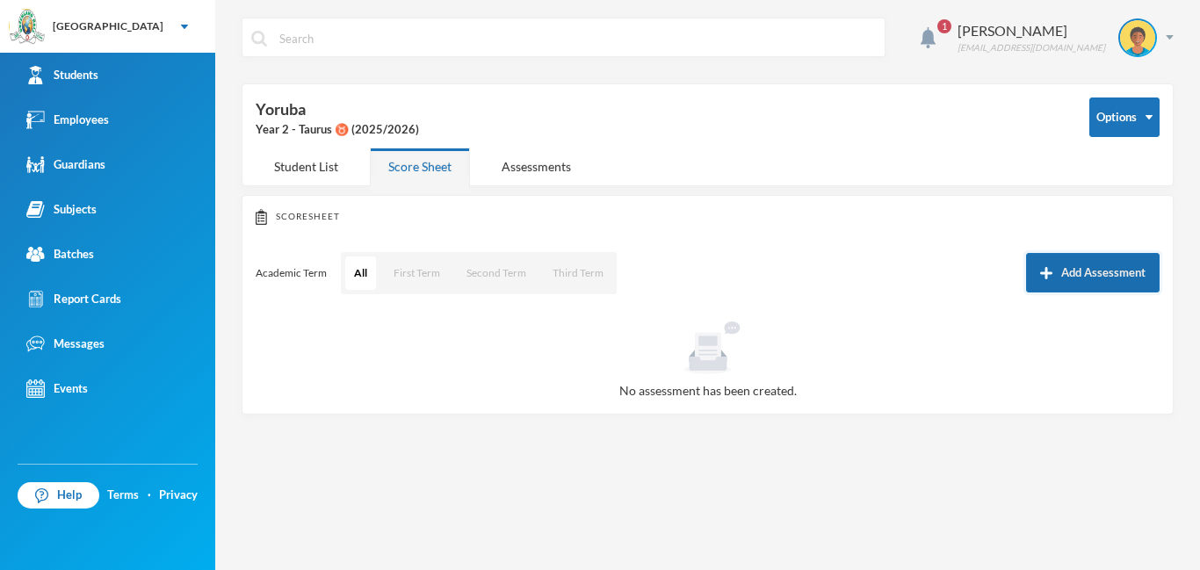
click at [1044, 285] on button "Add Assessment" at bounding box center [1093, 273] width 134 height 40
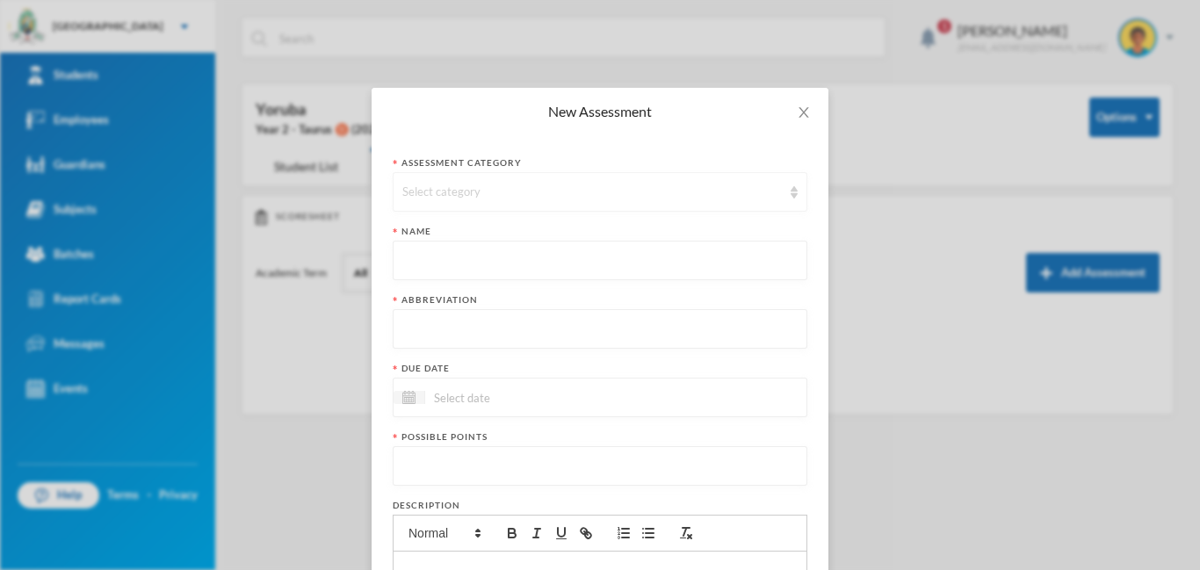
click at [468, 193] on div "Select category" at bounding box center [591, 193] width 379 height 18
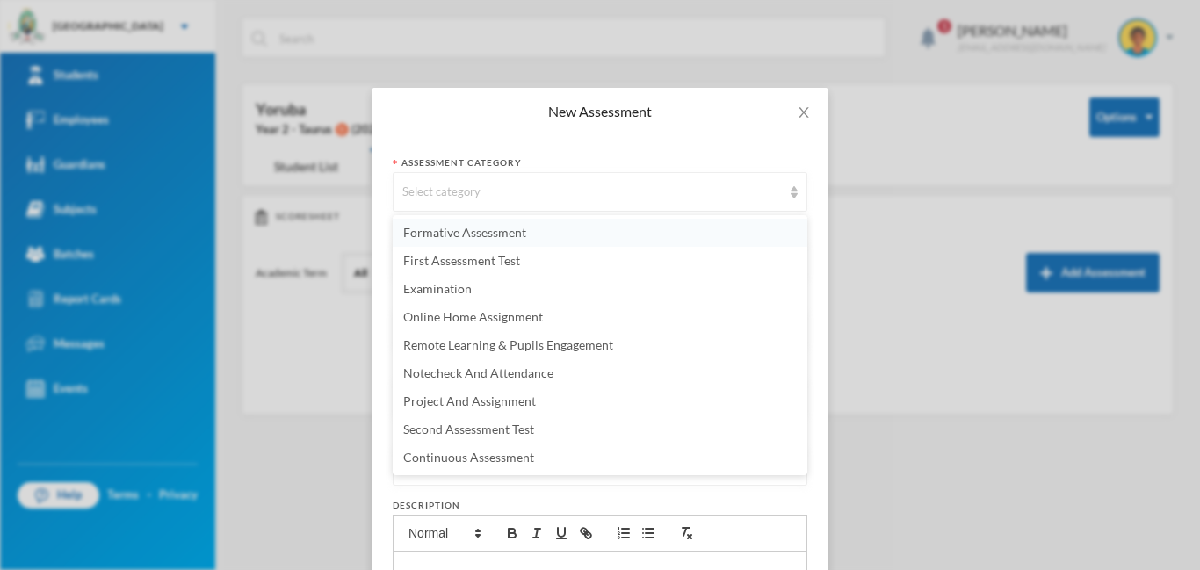
click at [502, 237] on span "Formative Assessment" at bounding box center [464, 232] width 123 height 15
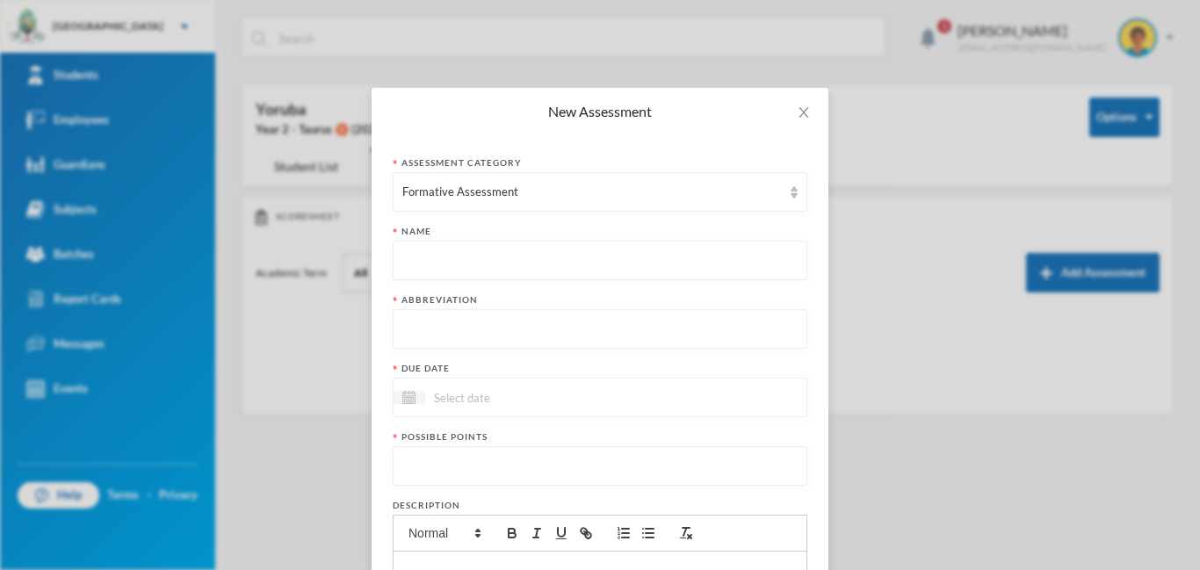
paste input "First Term Formative Assessment"
type input "First Term Formative Assessment"
click at [469, 331] on input "text" at bounding box center [599, 330] width 395 height 40
type input "FA"
click at [484, 403] on input at bounding box center [499, 397] width 148 height 20
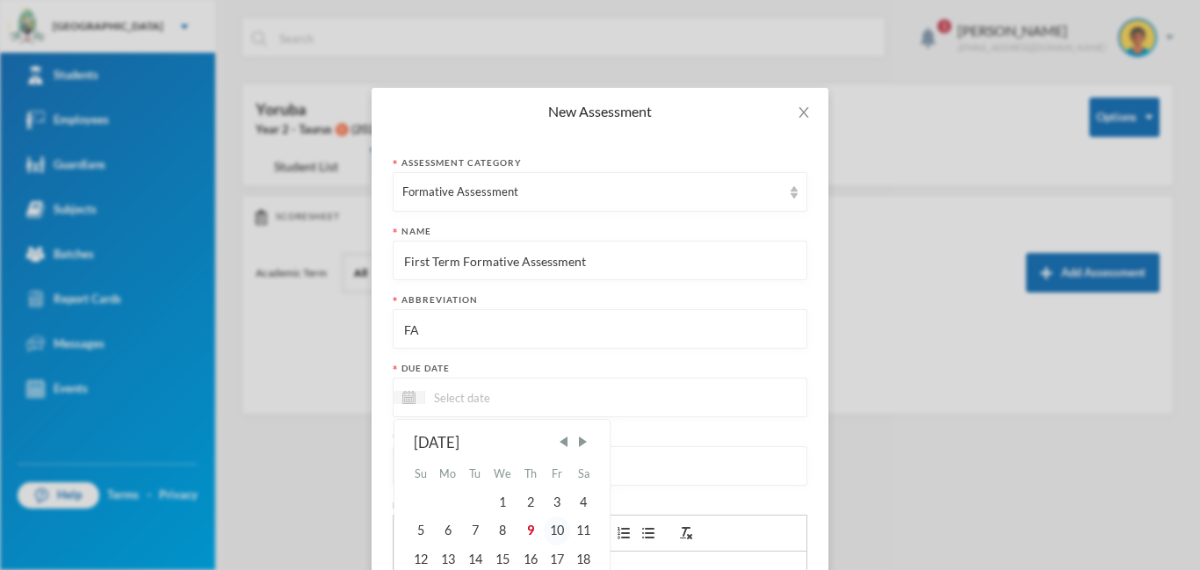
click at [563, 537] on div "10" at bounding box center [557, 530] width 26 height 28
type input "[DATE]"
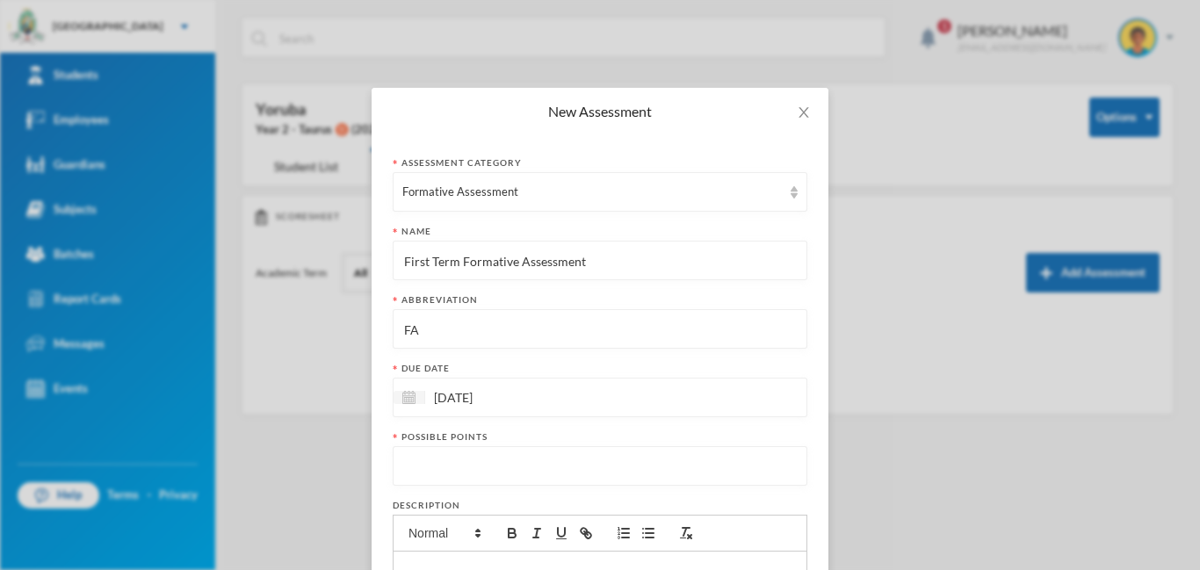
click at [438, 457] on input "number" at bounding box center [599, 467] width 395 height 40
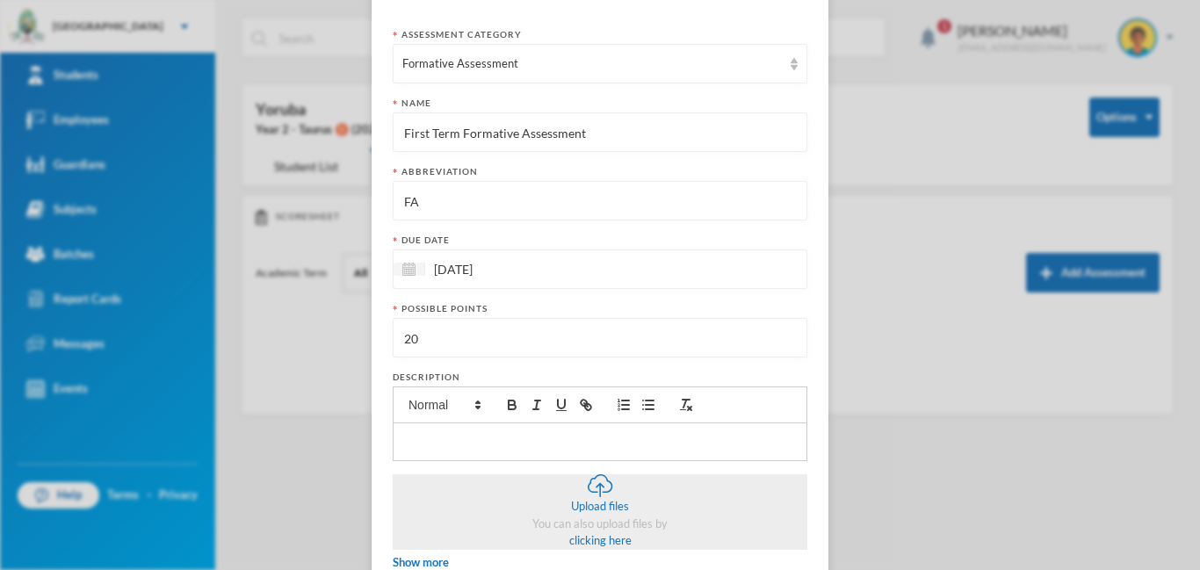
scroll to position [237, 0]
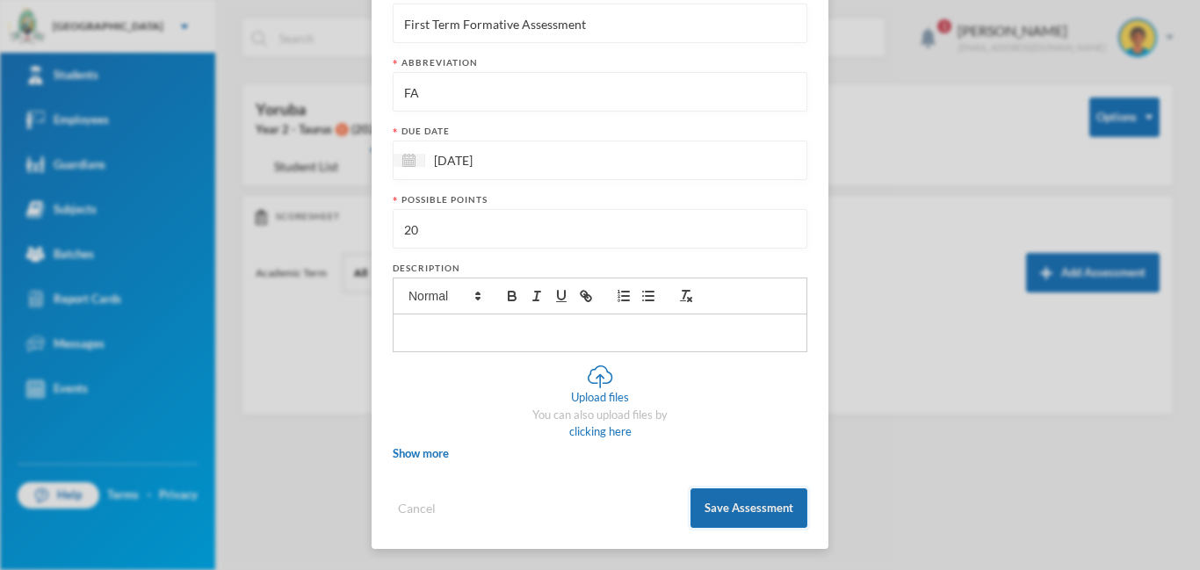
type input "20"
click at [725, 514] on button "Save Assessment" at bounding box center [748, 508] width 117 height 40
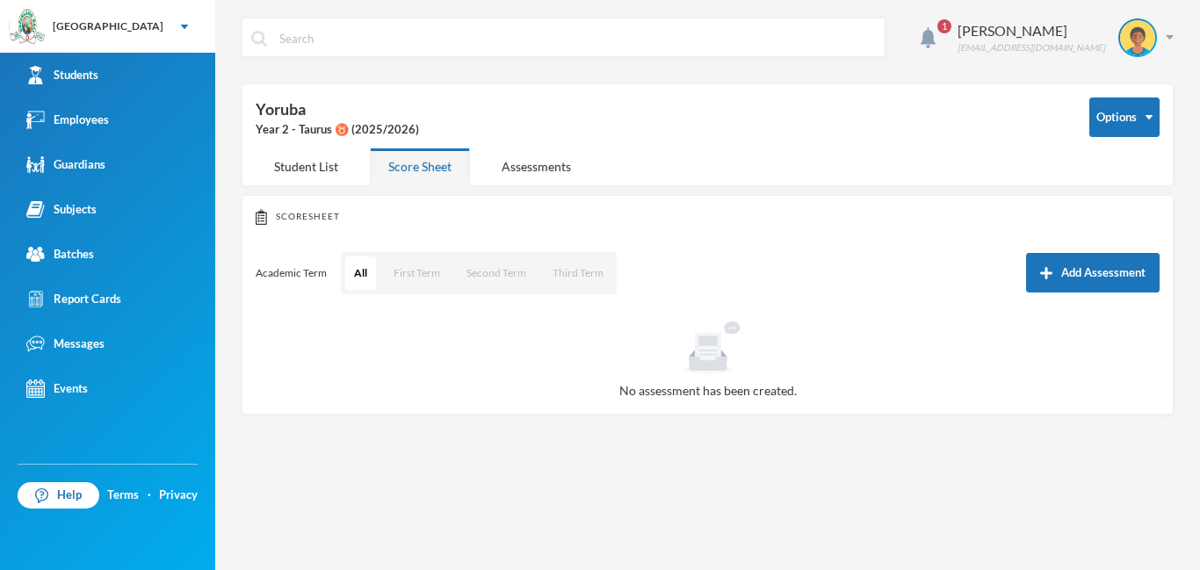
scroll to position [149, 0]
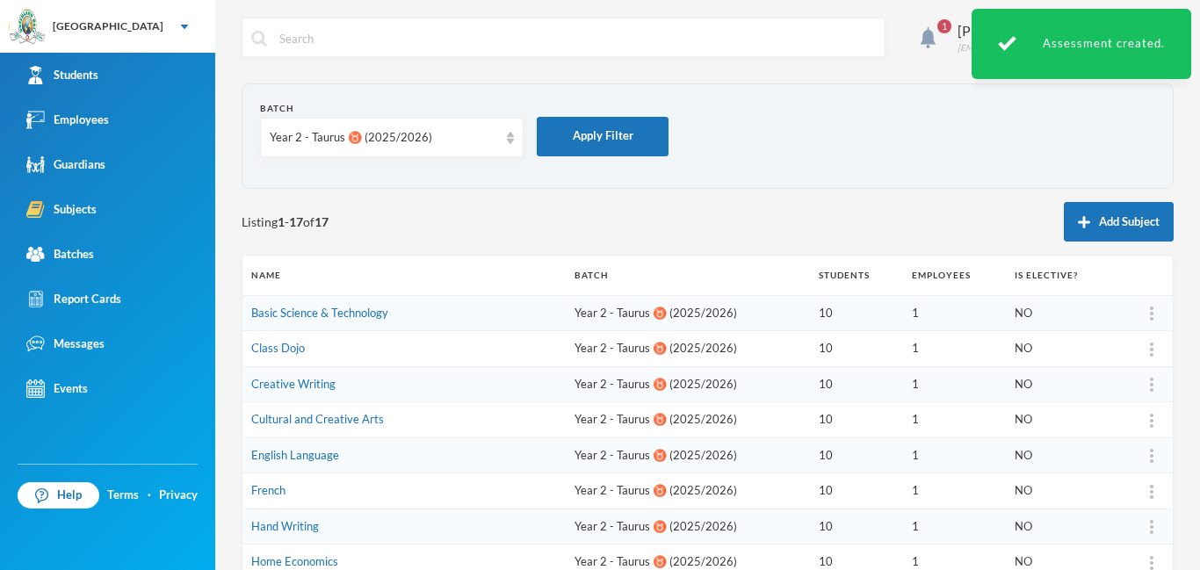
scroll to position [365, 0]
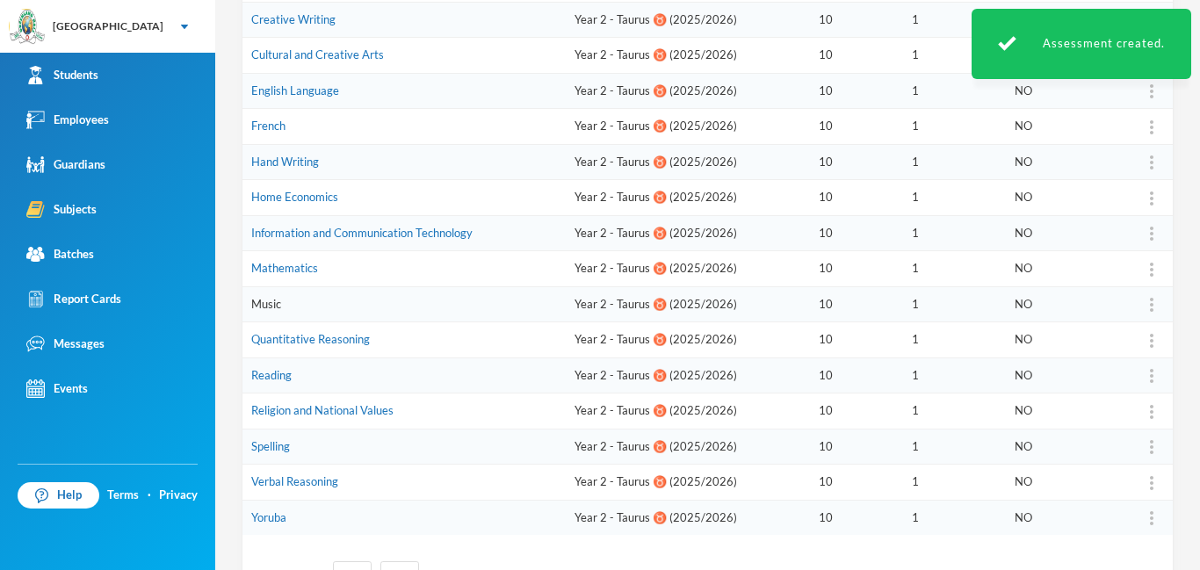
click at [260, 305] on link "Music" at bounding box center [266, 304] width 30 height 14
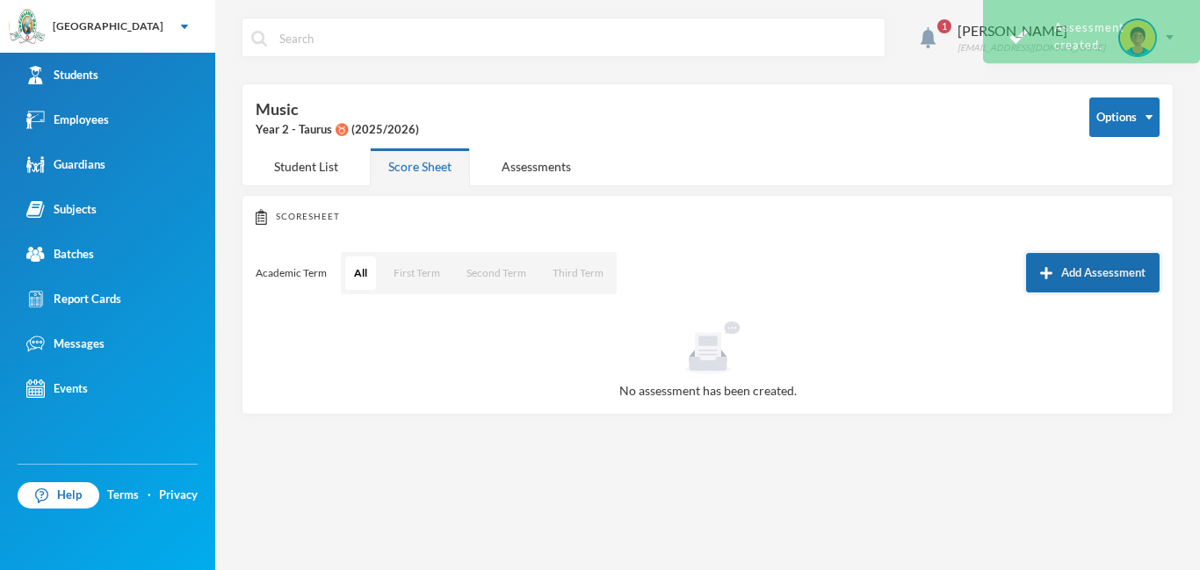
click at [1089, 271] on button "Add Assessment" at bounding box center [1093, 273] width 134 height 40
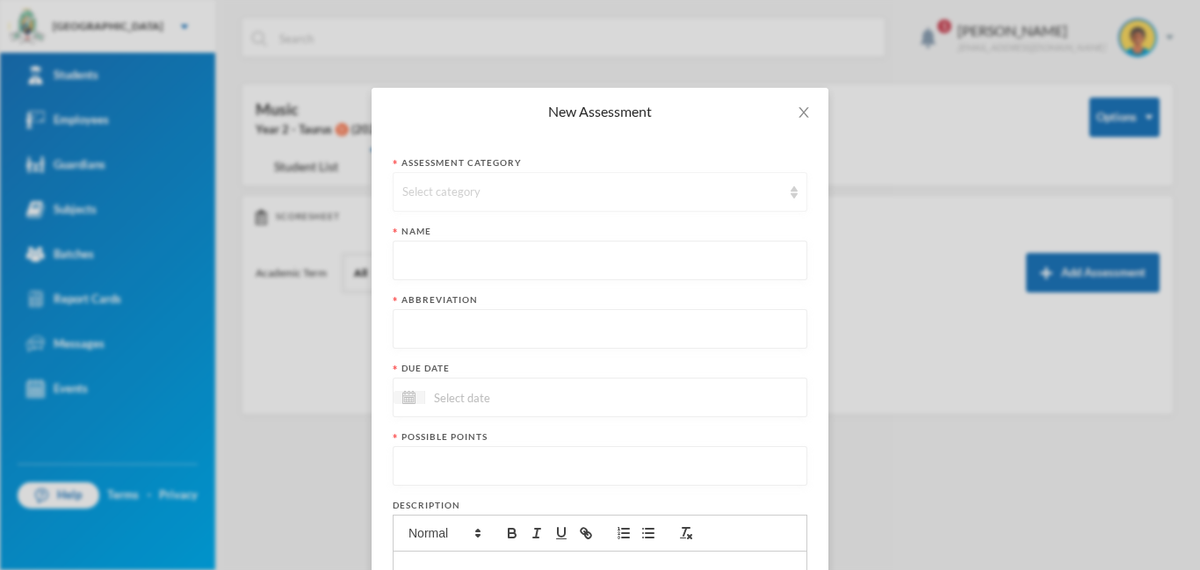
click at [673, 207] on div "Select category" at bounding box center [600, 192] width 415 height 40
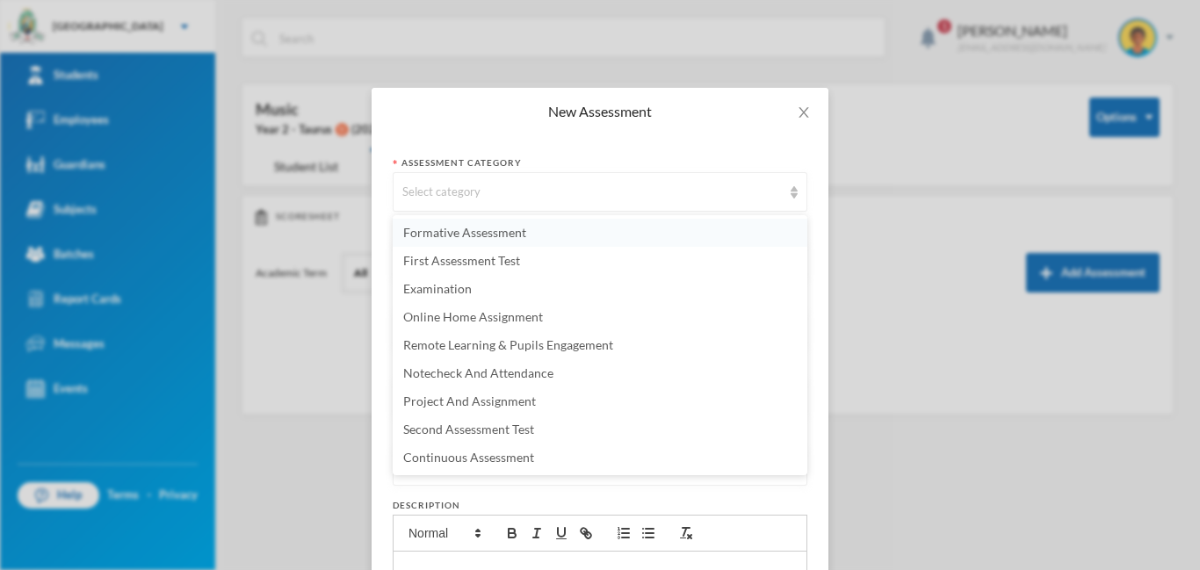
click at [559, 230] on li "Formative Assessment" at bounding box center [600, 233] width 415 height 28
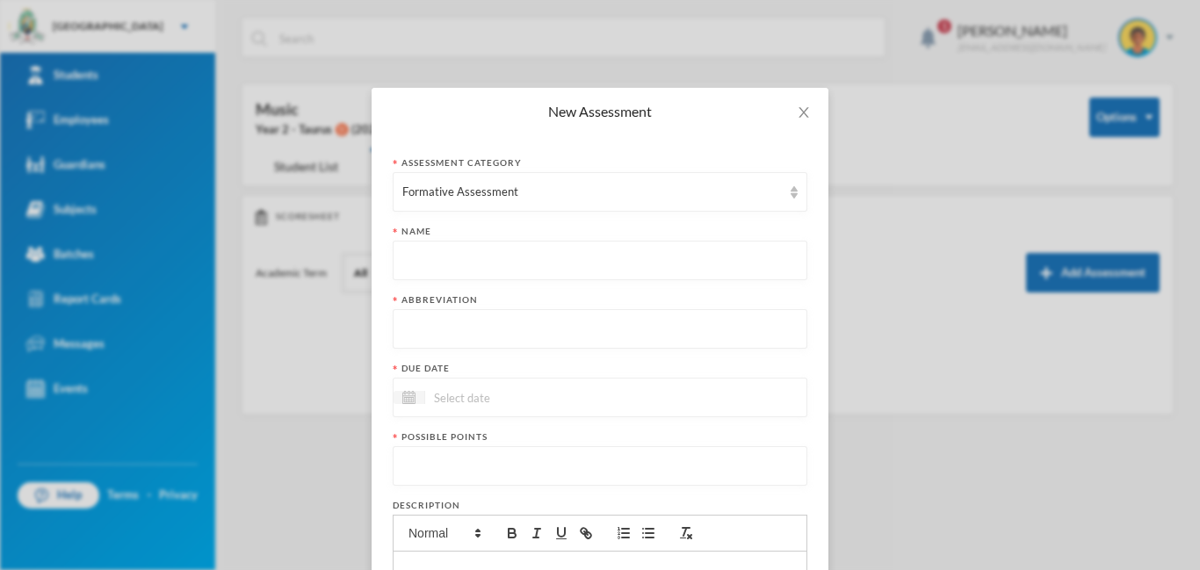
paste input "First Term Formative Assessment"
type input "First Term Formative Assessment"
click at [481, 324] on input "text" at bounding box center [599, 330] width 395 height 40
type input "FA"
click at [451, 388] on input at bounding box center [499, 397] width 148 height 20
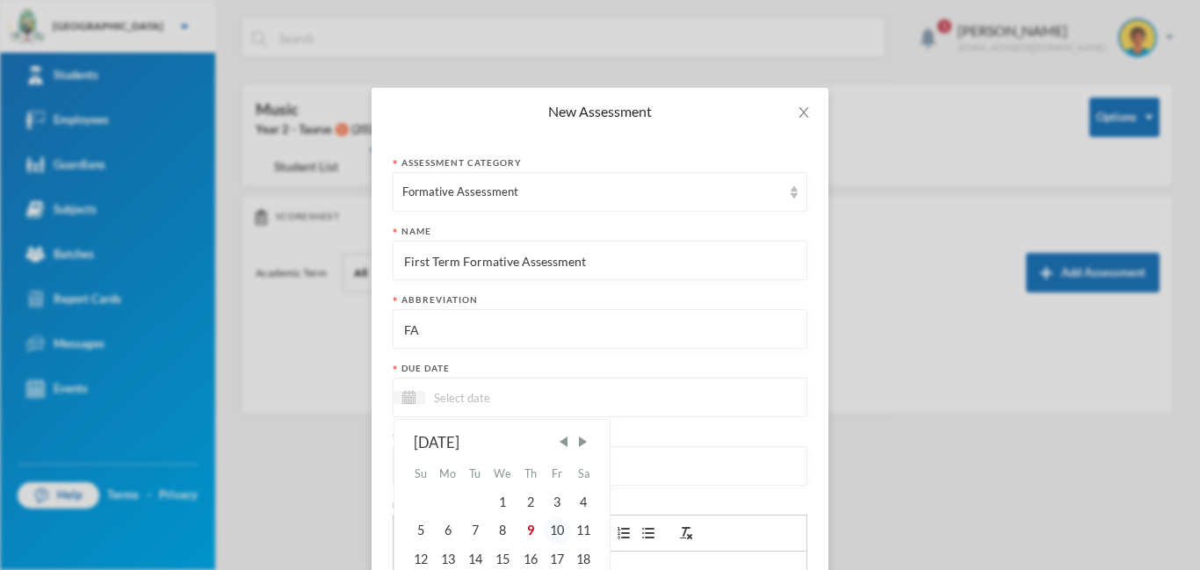
click at [563, 527] on div "10" at bounding box center [557, 530] width 26 height 28
type input "[DATE]"
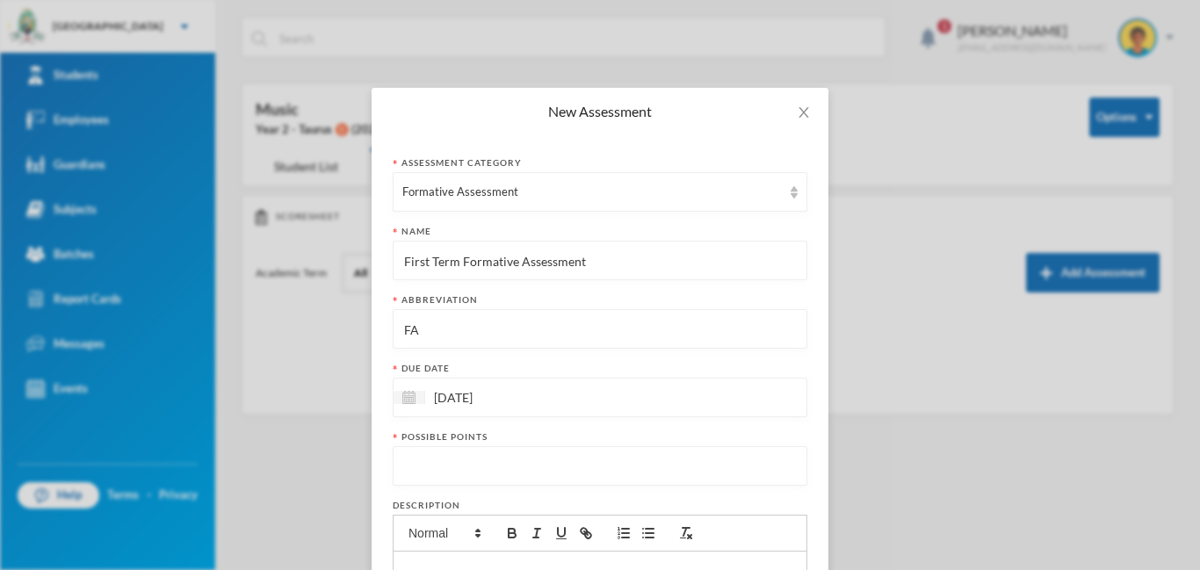
click at [560, 475] on input "number" at bounding box center [599, 467] width 395 height 40
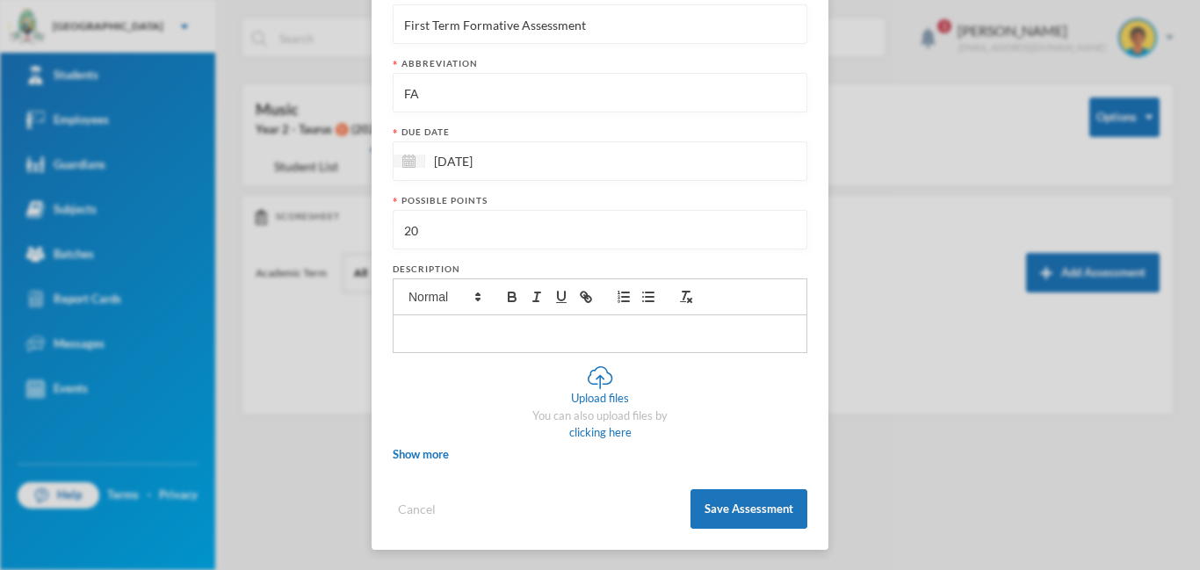
scroll to position [237, 0]
type input "20"
click at [793, 508] on button "Save Assessment" at bounding box center [748, 508] width 117 height 40
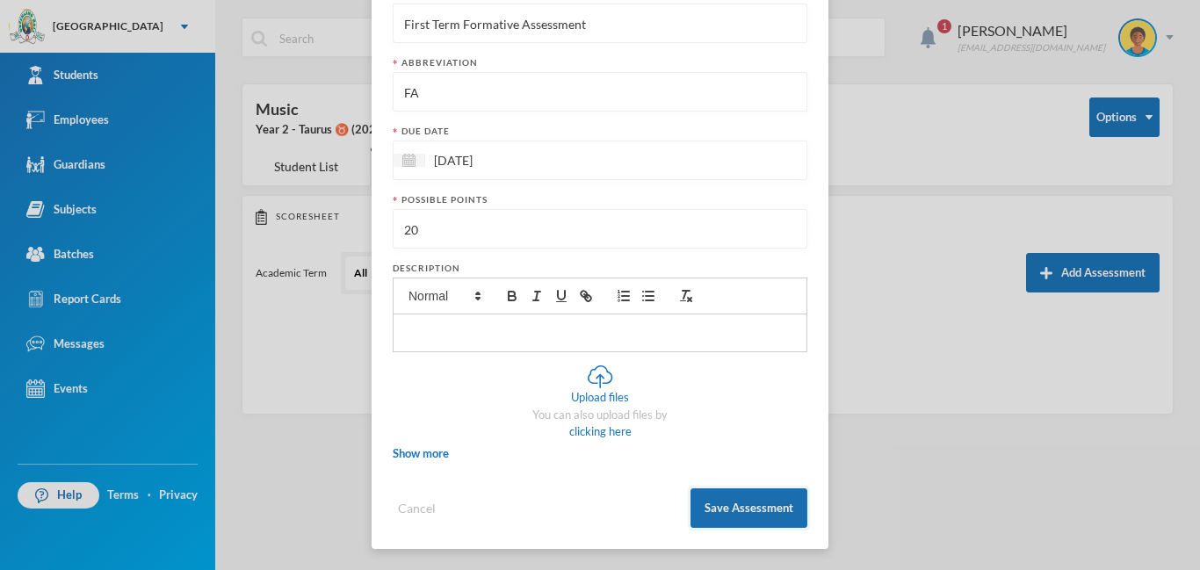
scroll to position [149, 0]
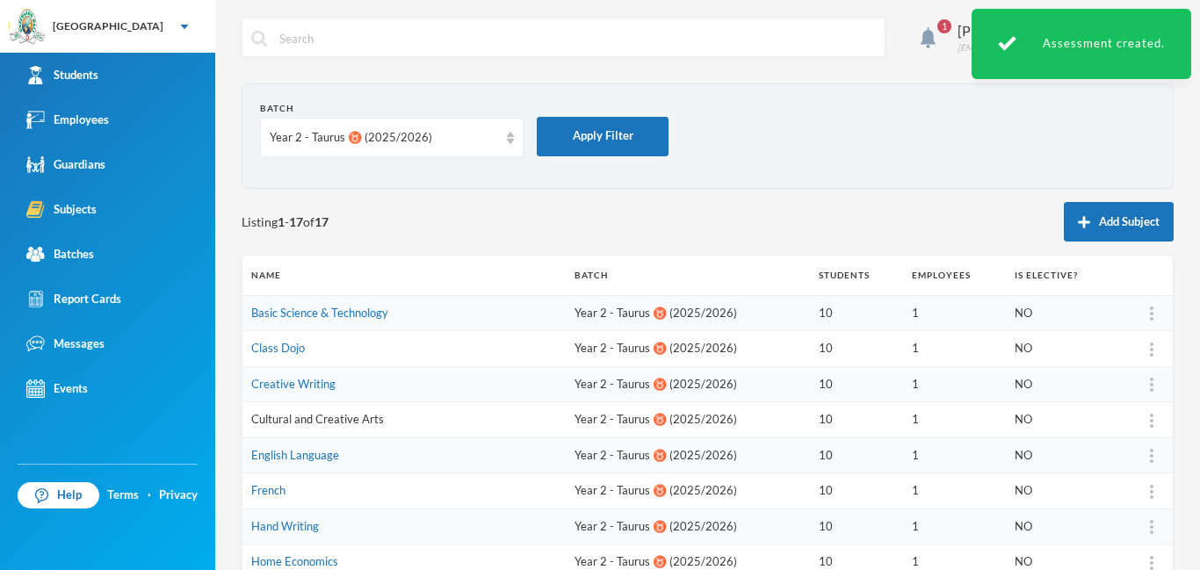
click at [350, 423] on link "Cultural and Creative Arts" at bounding box center [317, 419] width 133 height 14
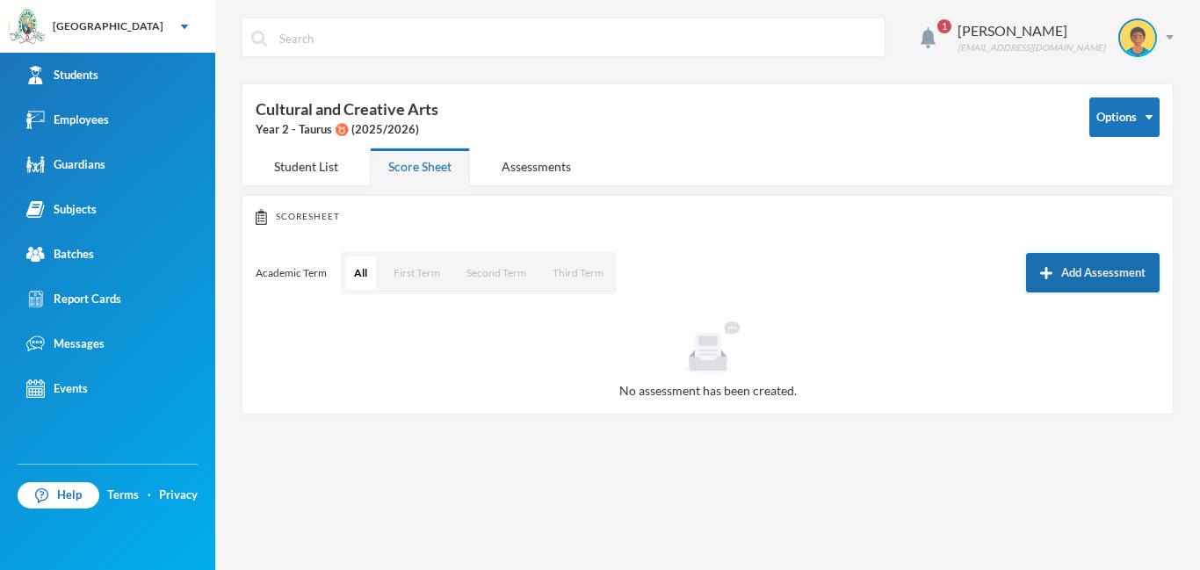
click at [1068, 274] on button "Add Assessment" at bounding box center [1093, 273] width 134 height 40
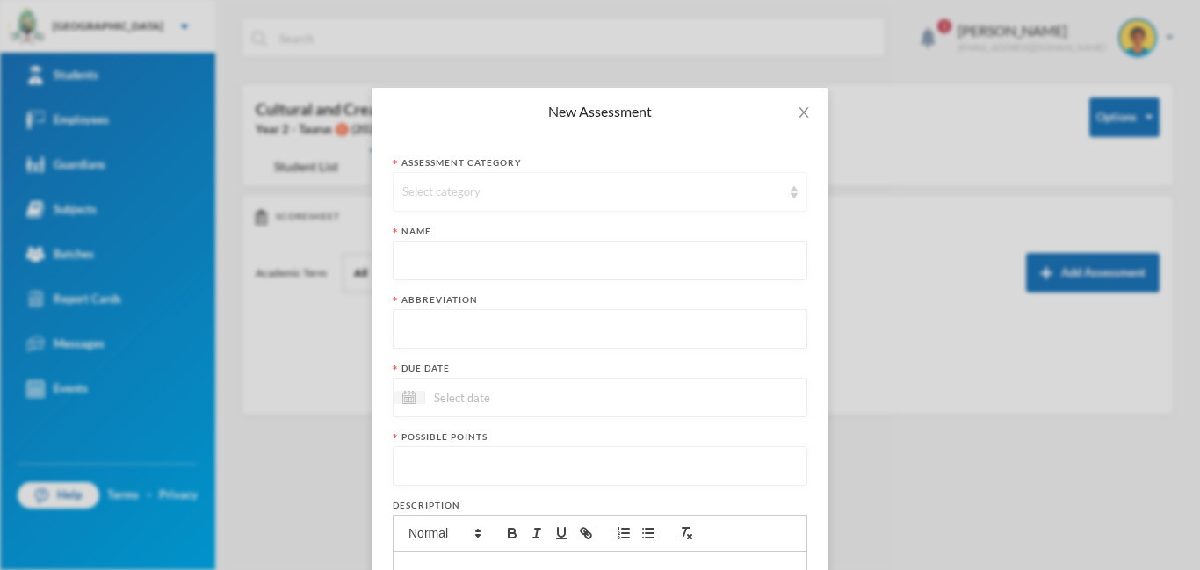
click at [559, 193] on div "Select category" at bounding box center [591, 193] width 379 height 18
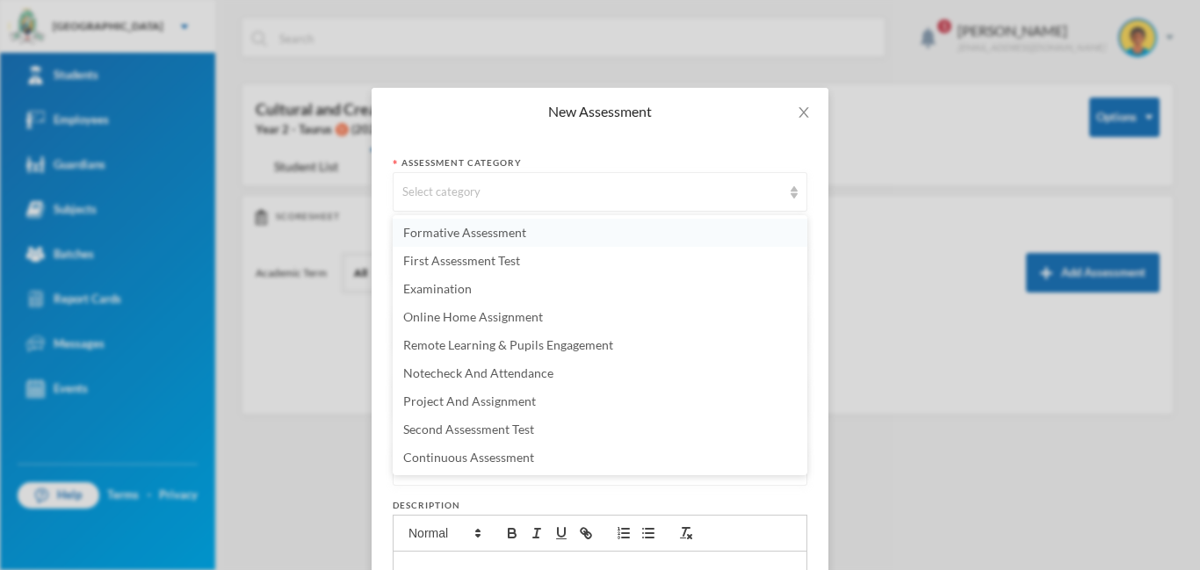
click at [454, 244] on li "Formative Assessment" at bounding box center [600, 233] width 415 height 28
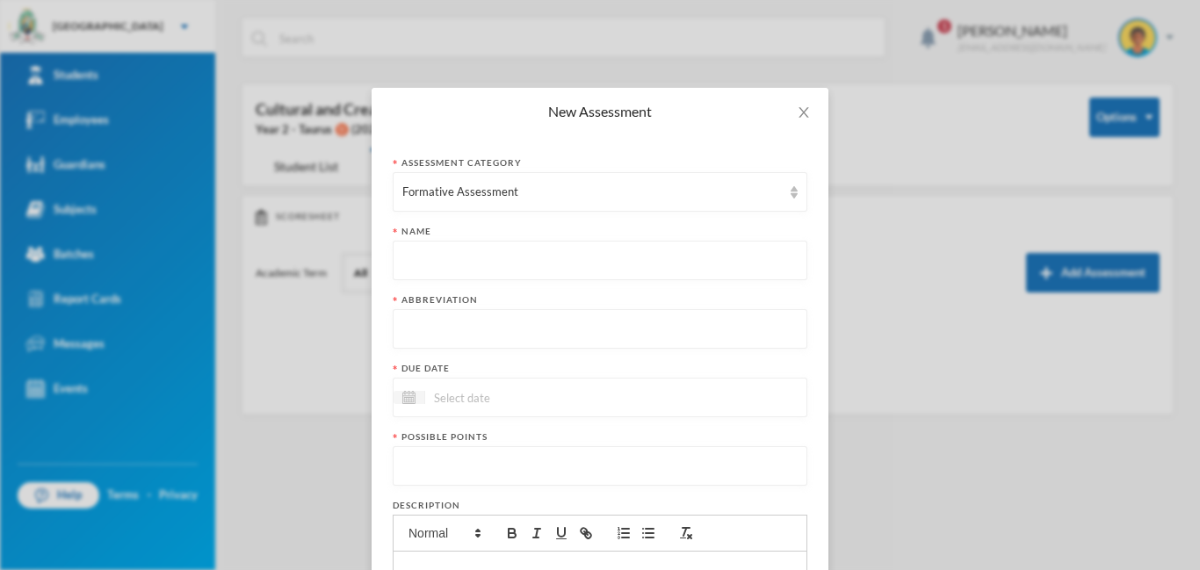
click at [475, 261] on input "text" at bounding box center [599, 262] width 395 height 40
paste input "First Term Formative Assessment"
type input "First Term Formative Assessment"
click at [481, 332] on input "text" at bounding box center [599, 330] width 395 height 40
type input "FA"
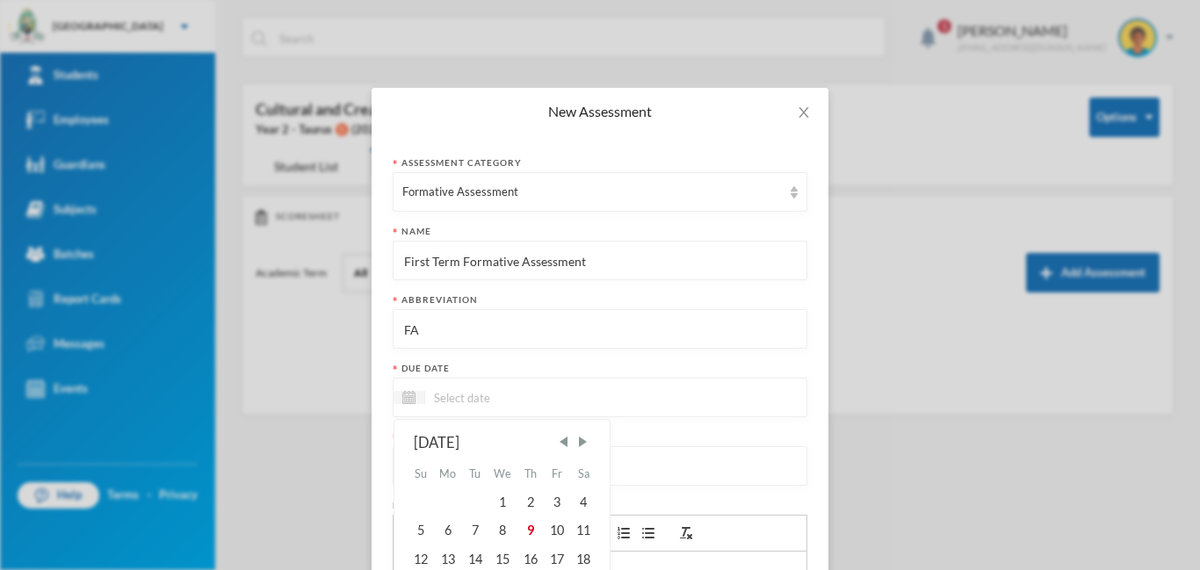
click at [506, 401] on input at bounding box center [499, 397] width 148 height 20
click at [559, 532] on div "10" at bounding box center [557, 530] width 26 height 28
type input "[DATE]"
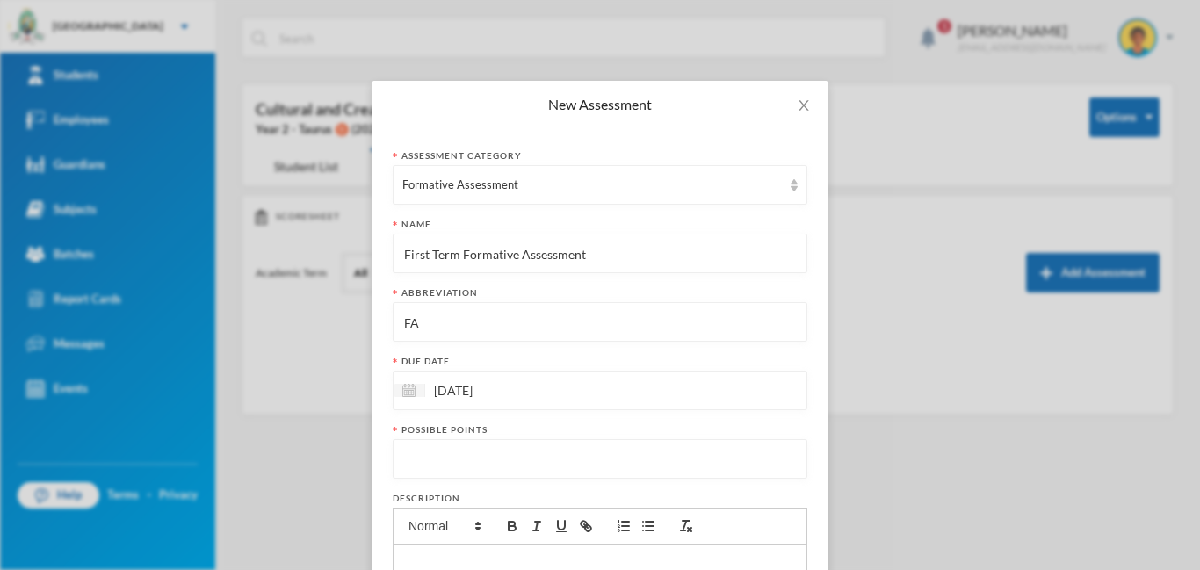
scroll to position [9, 0]
click at [530, 465] on input "number" at bounding box center [599, 458] width 395 height 40
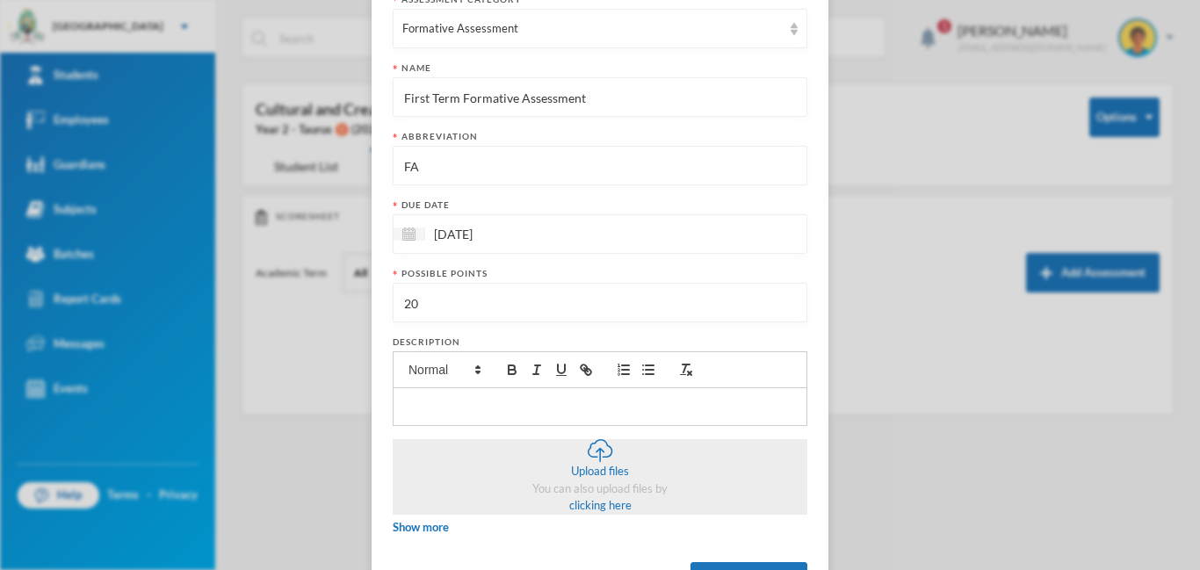
scroll to position [237, 0]
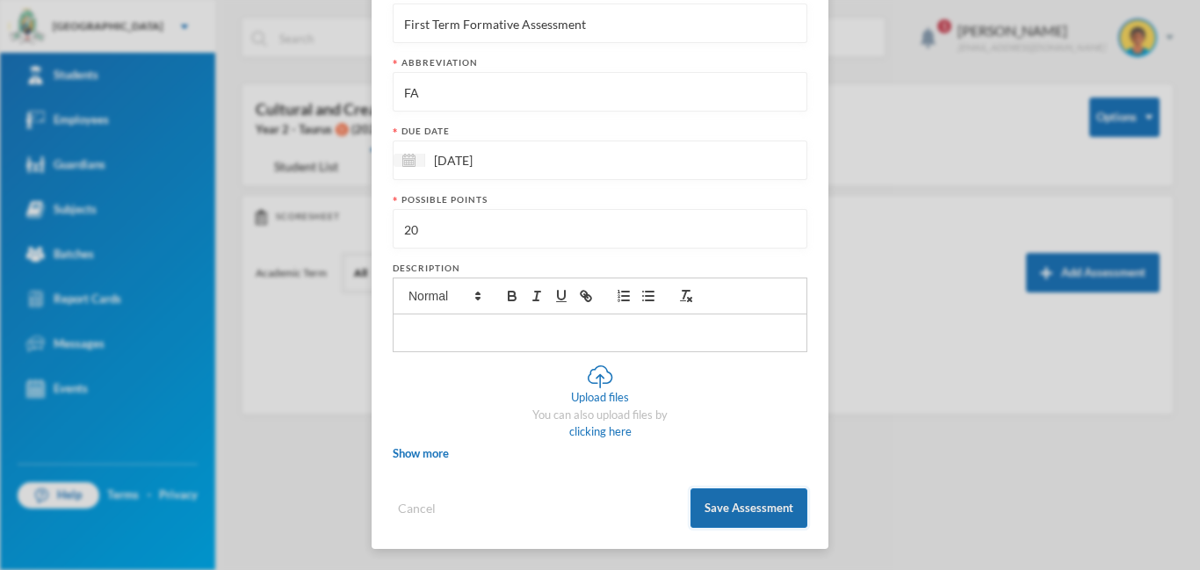
type input "20"
click at [771, 505] on button "Save Assessment" at bounding box center [748, 508] width 117 height 40
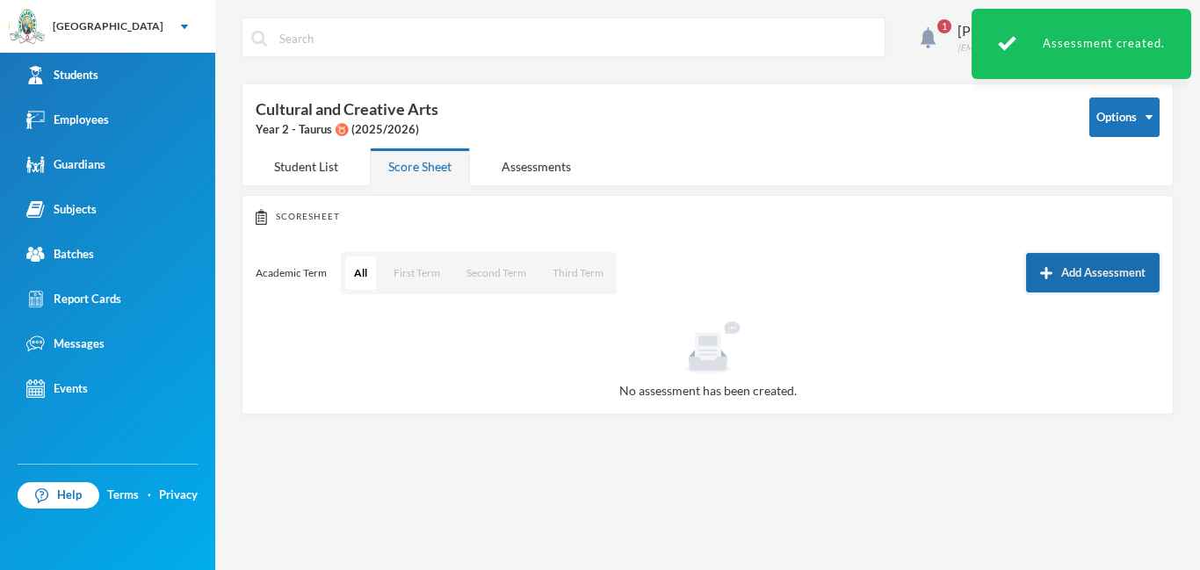
click at [1094, 264] on button "Add Assessment" at bounding box center [1093, 273] width 134 height 40
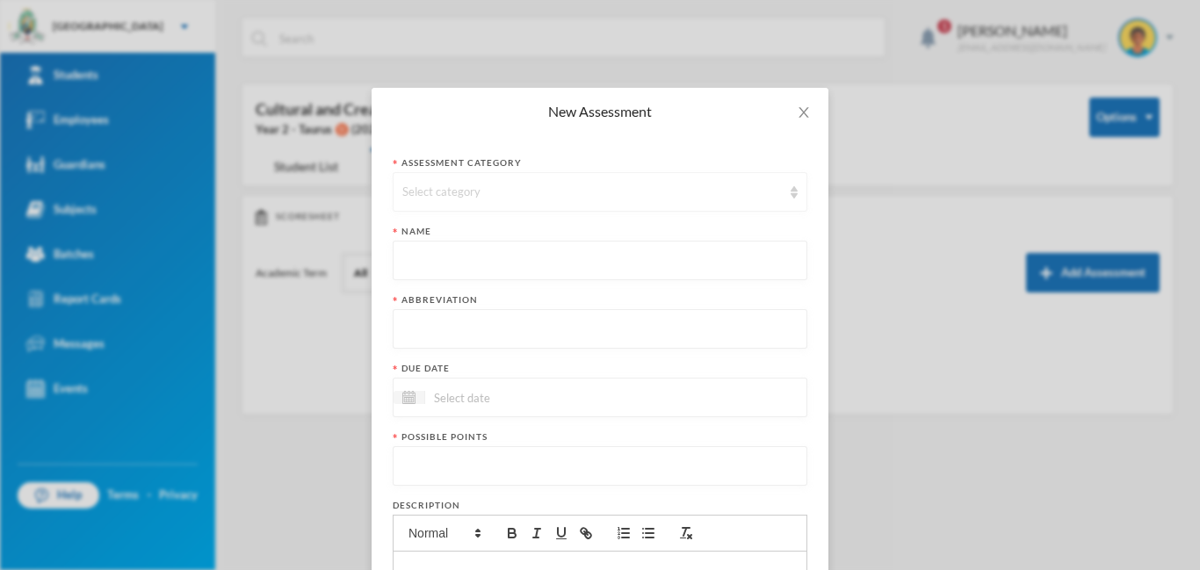
click at [549, 184] on div "Select category" at bounding box center [591, 193] width 379 height 18
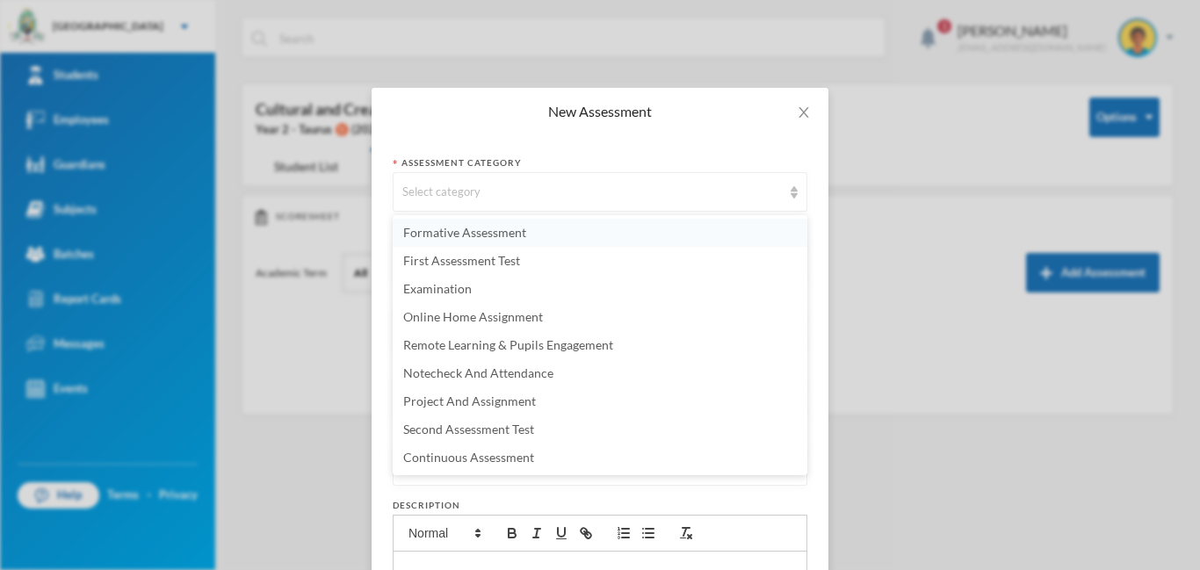
click at [511, 233] on span "Formative Assessment" at bounding box center [464, 232] width 123 height 15
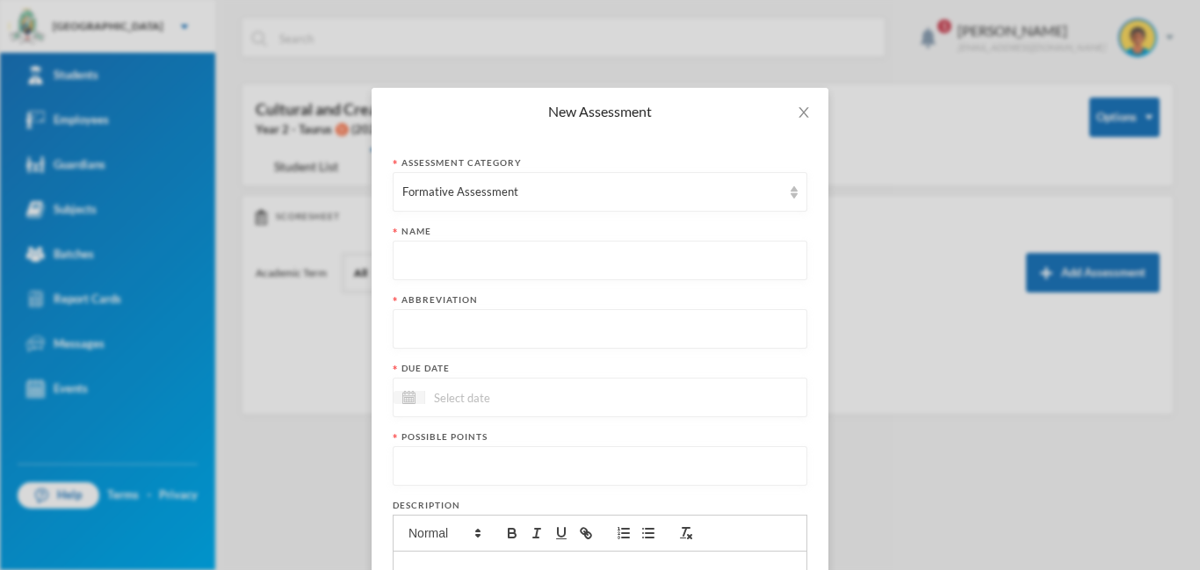
paste input "First Term Formative Assessment"
type input "First Term Formative Assessment"
click at [480, 336] on input "text" at bounding box center [599, 330] width 395 height 40
type input "FA"
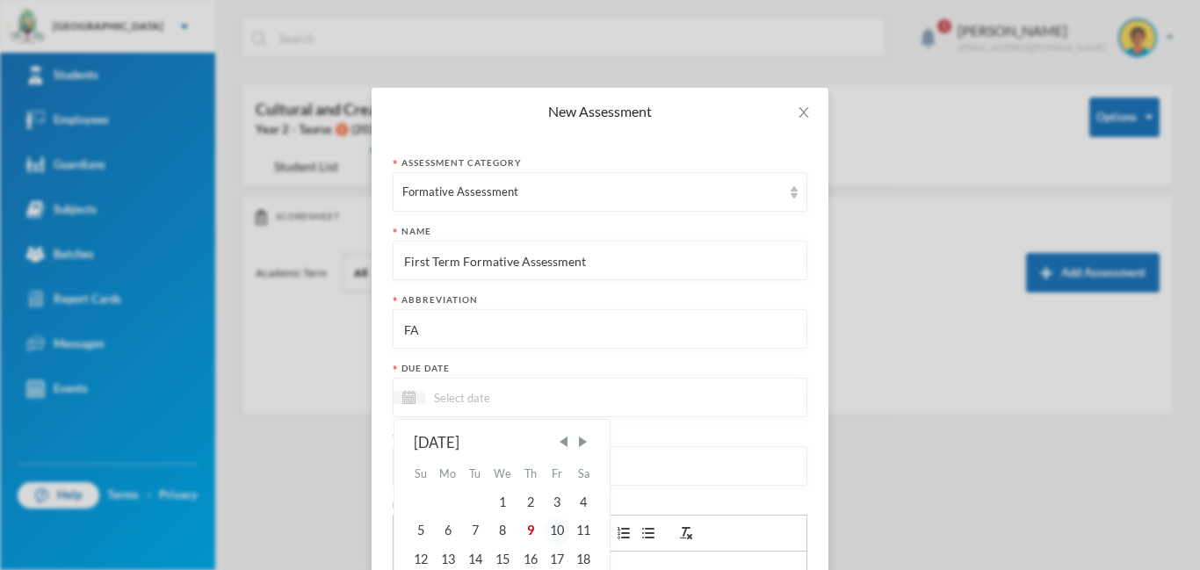
drag, startPoint x: 482, startPoint y: 392, endPoint x: 561, endPoint y: 532, distance: 161.2
click at [561, 408] on div "[DATE] Su Mo Tu We Th Fr Sa 1 2 3 4 5 6 7 8 9 10 11 12 13 14 15 16 17 18 19 20 …" at bounding box center [499, 397] width 148 height 20
click at [555, 532] on div "10" at bounding box center [557, 530] width 26 height 28
type input "[DATE]"
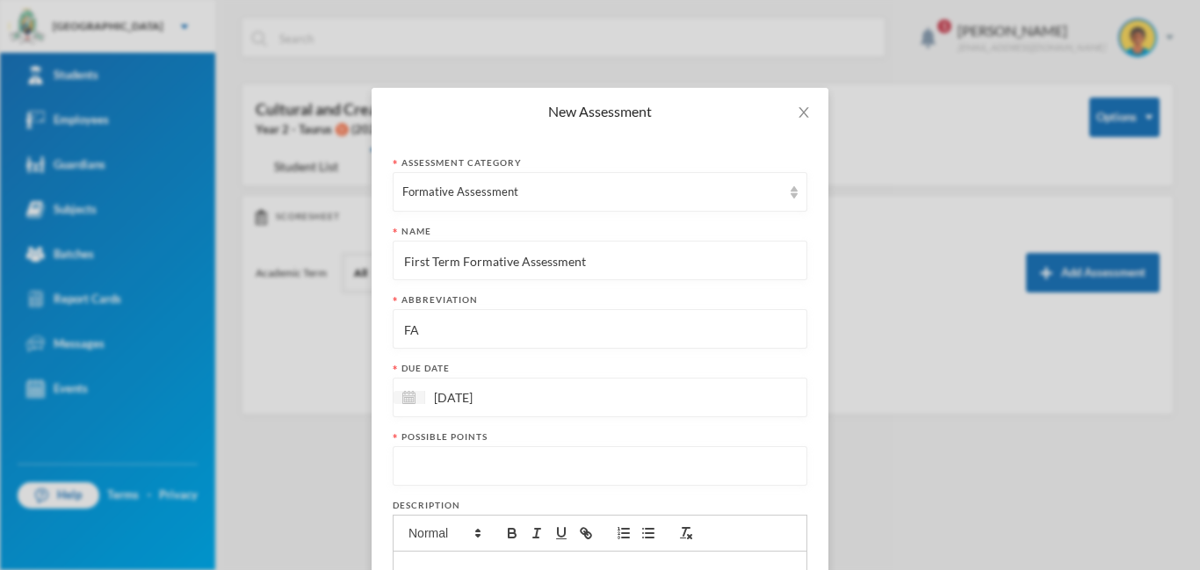
click at [470, 471] on input "number" at bounding box center [599, 467] width 395 height 40
type input "20"
click at [716, 436] on div "Possible points" at bounding box center [600, 436] width 415 height 13
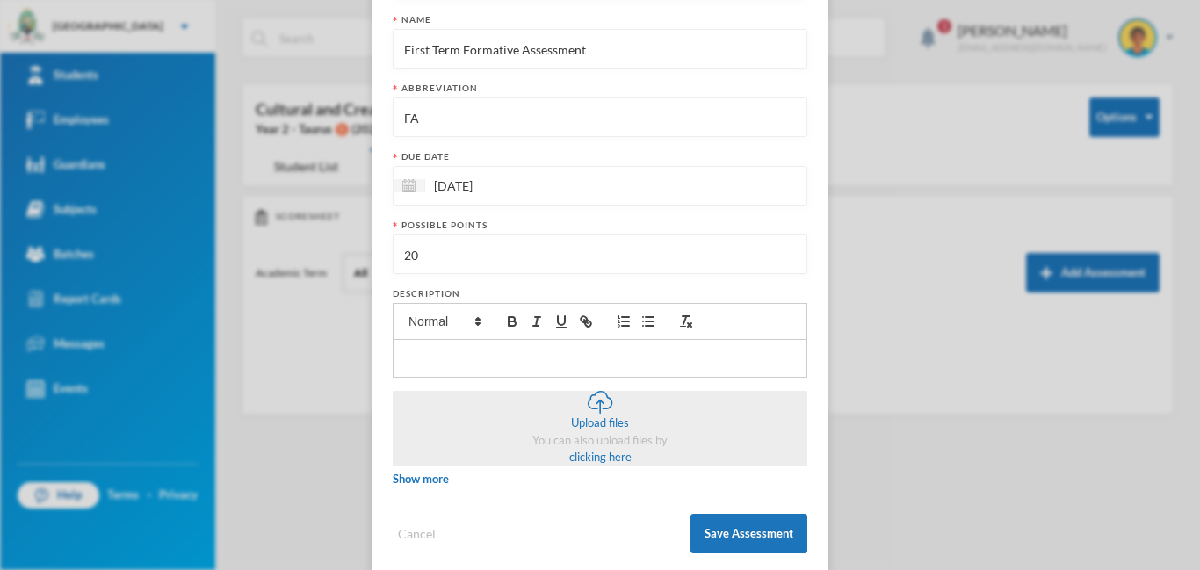
scroll to position [237, 0]
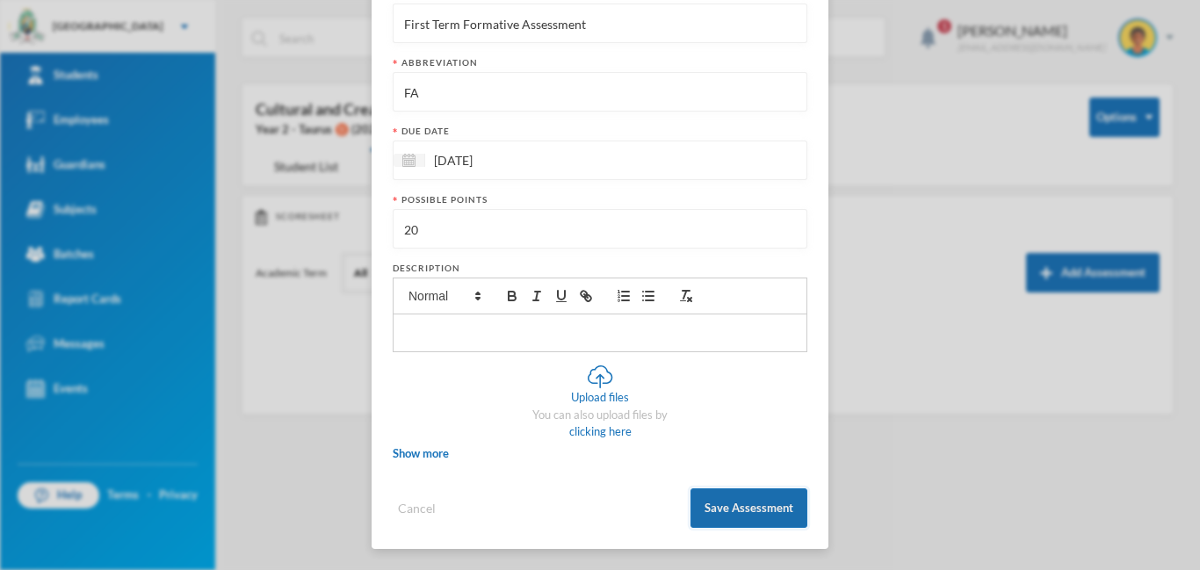
click at [750, 507] on button "Save Assessment" at bounding box center [748, 508] width 117 height 40
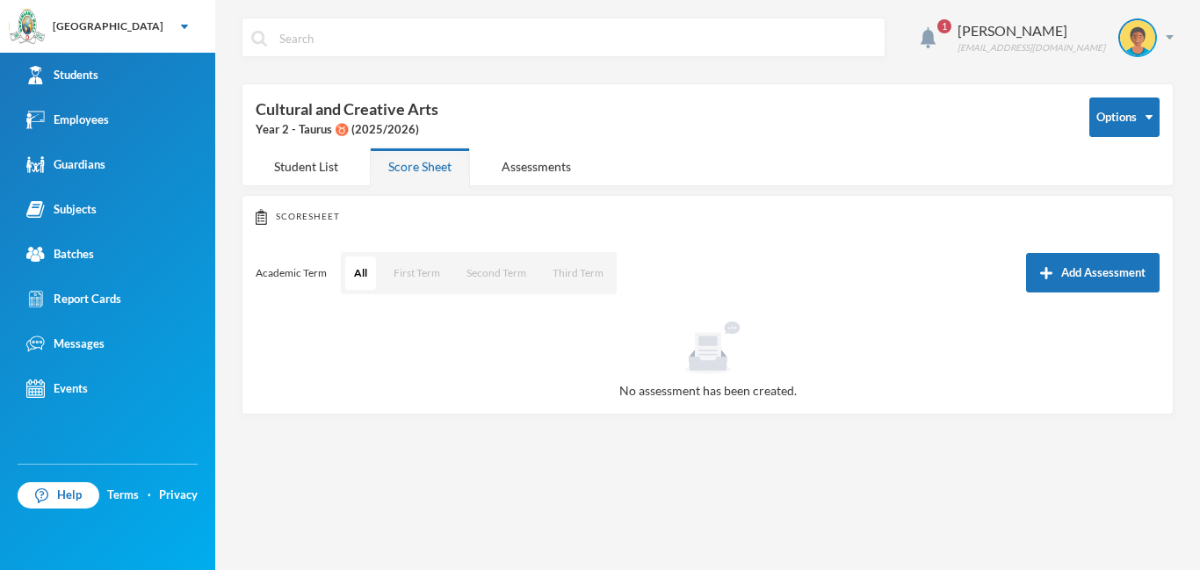
scroll to position [149, 0]
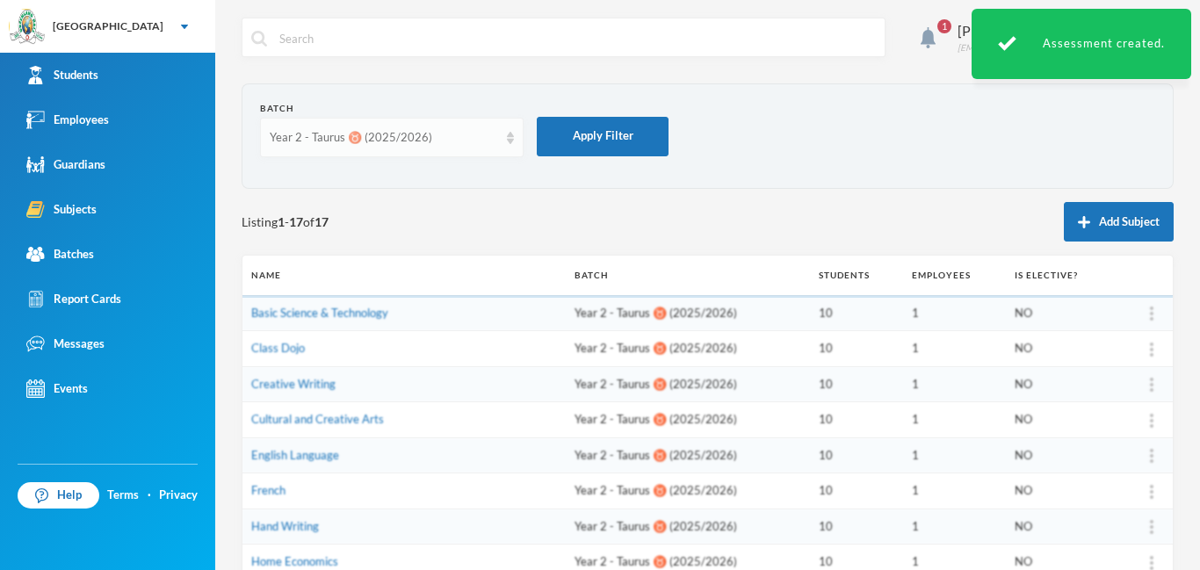
click at [476, 141] on div "Year 2 - Taurus ♉️ (2025/2026)" at bounding box center [384, 138] width 228 height 18
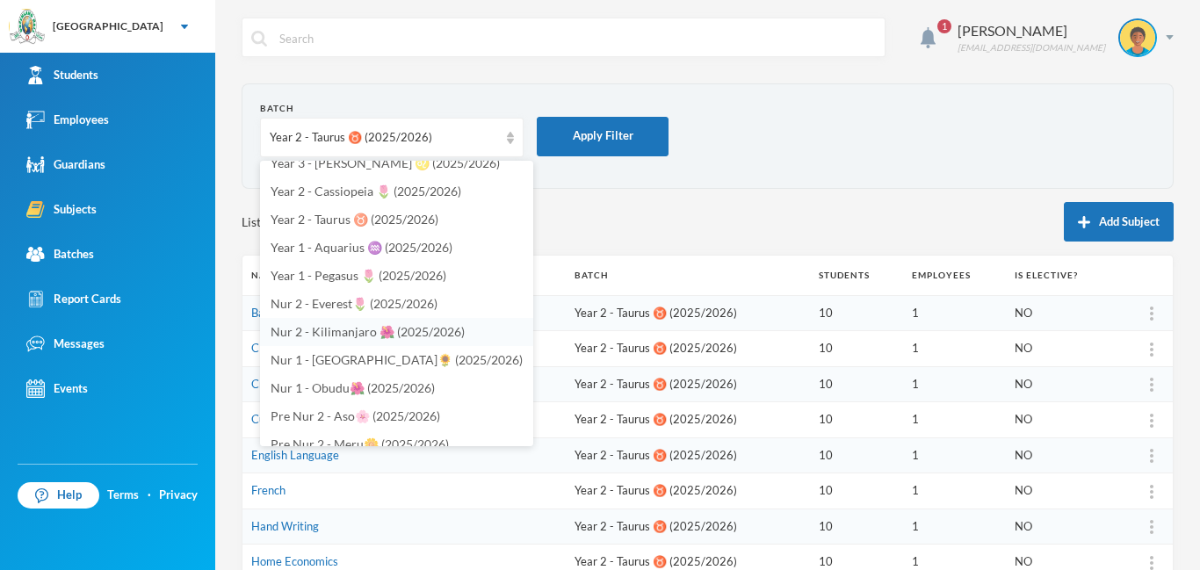
scroll to position [502, 0]
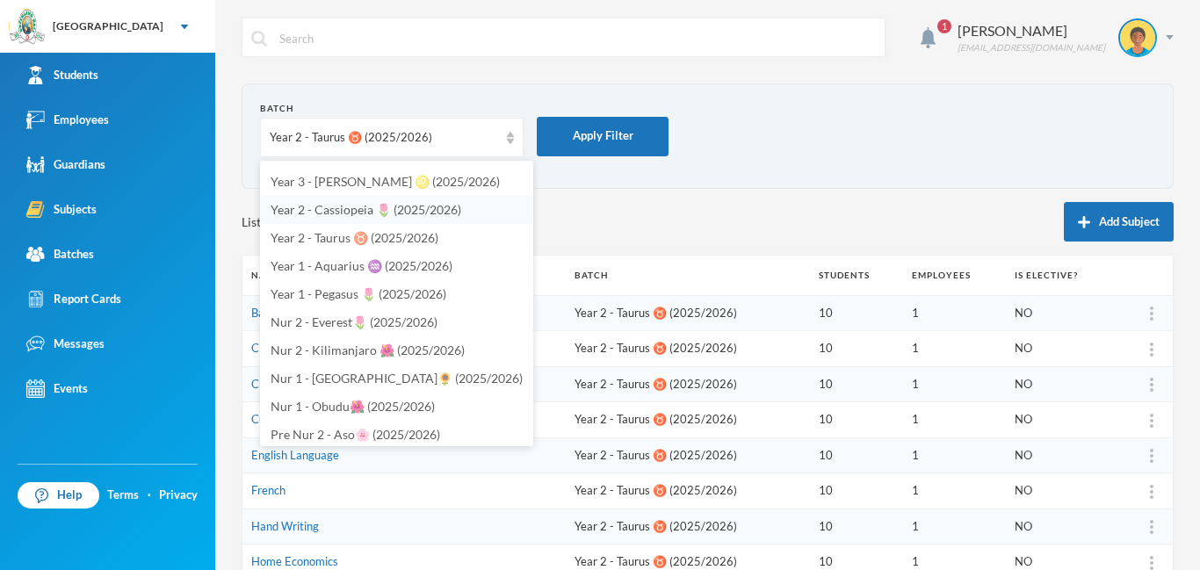
click at [365, 207] on span "Year 2 - Cassiopeia 🌷 (2025/2026)" at bounding box center [366, 209] width 191 height 15
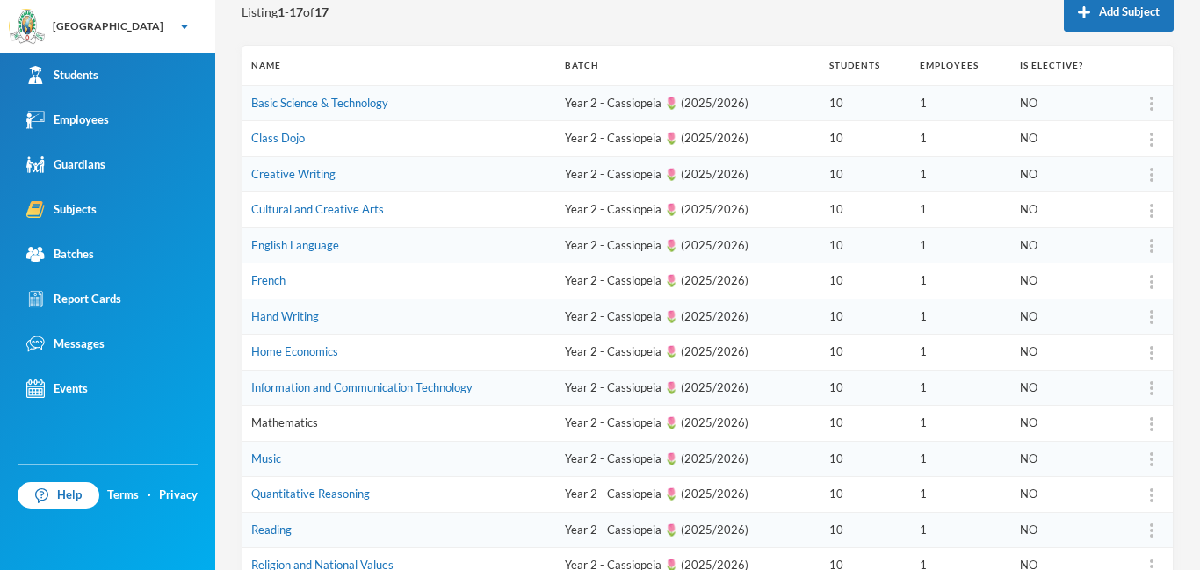
scroll to position [222, 0]
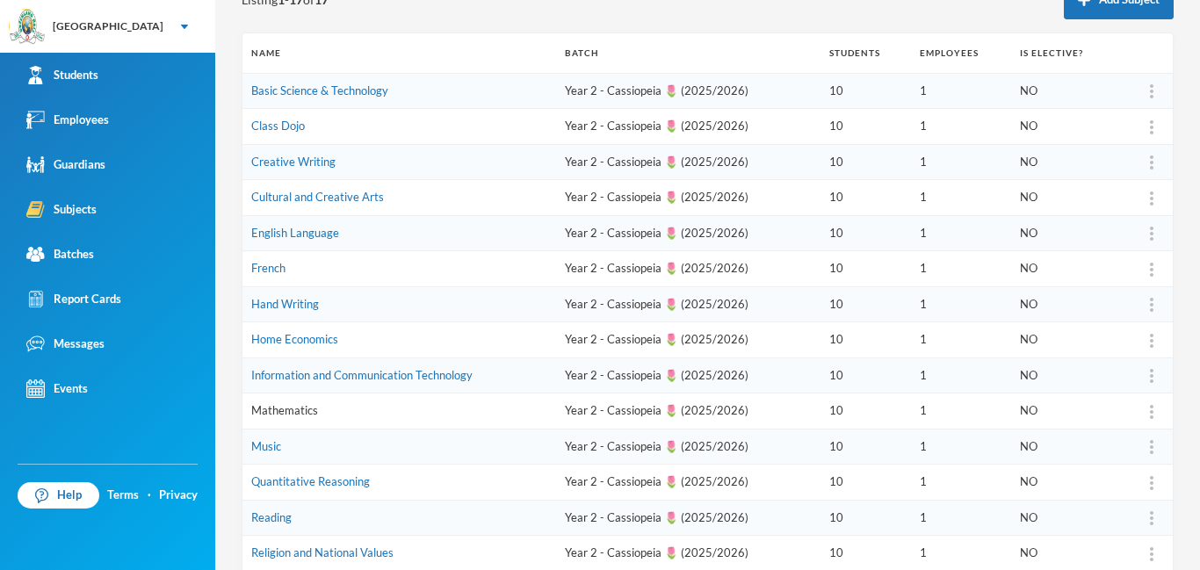
click at [298, 407] on link "Mathematics" at bounding box center [284, 410] width 67 height 14
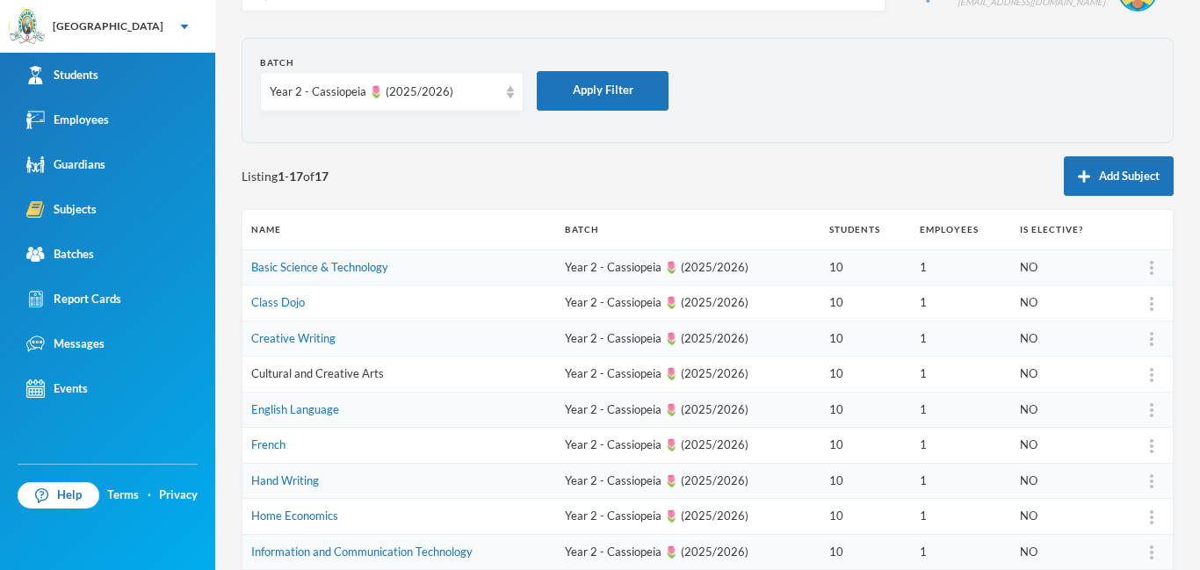
scroll to position [62, 0]
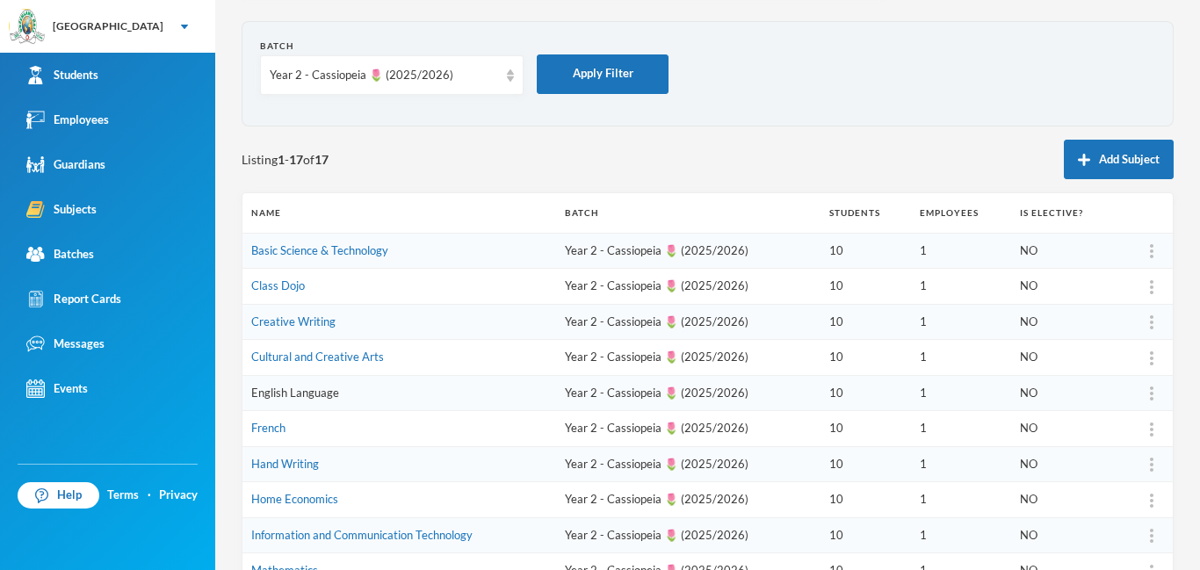
click at [307, 394] on link "English Language" at bounding box center [295, 393] width 88 height 14
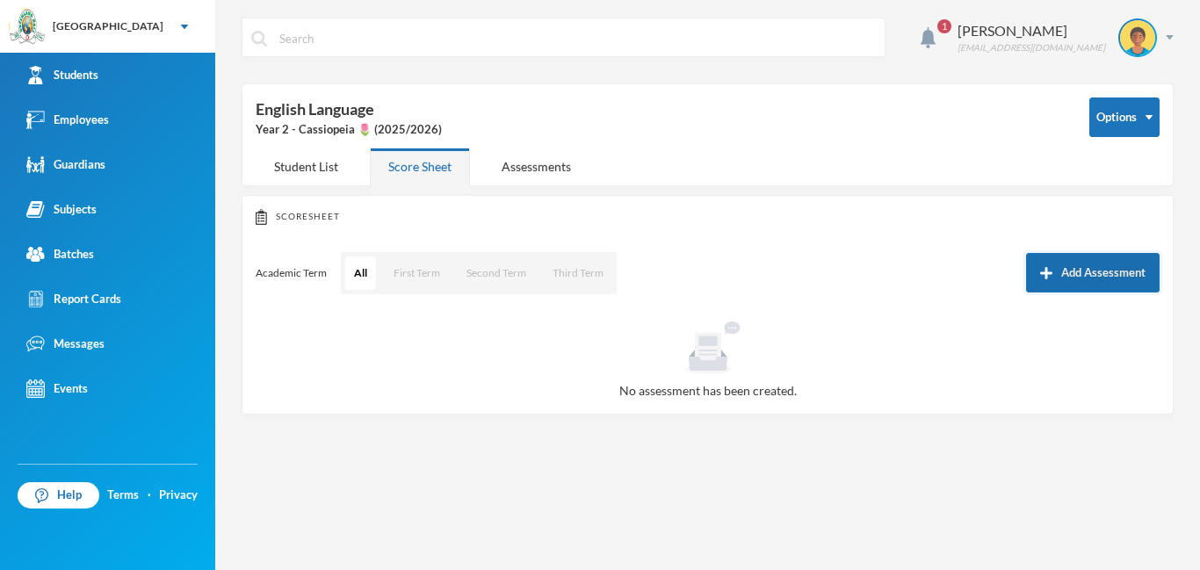
click at [1056, 275] on button "Add Assessment" at bounding box center [1093, 273] width 134 height 40
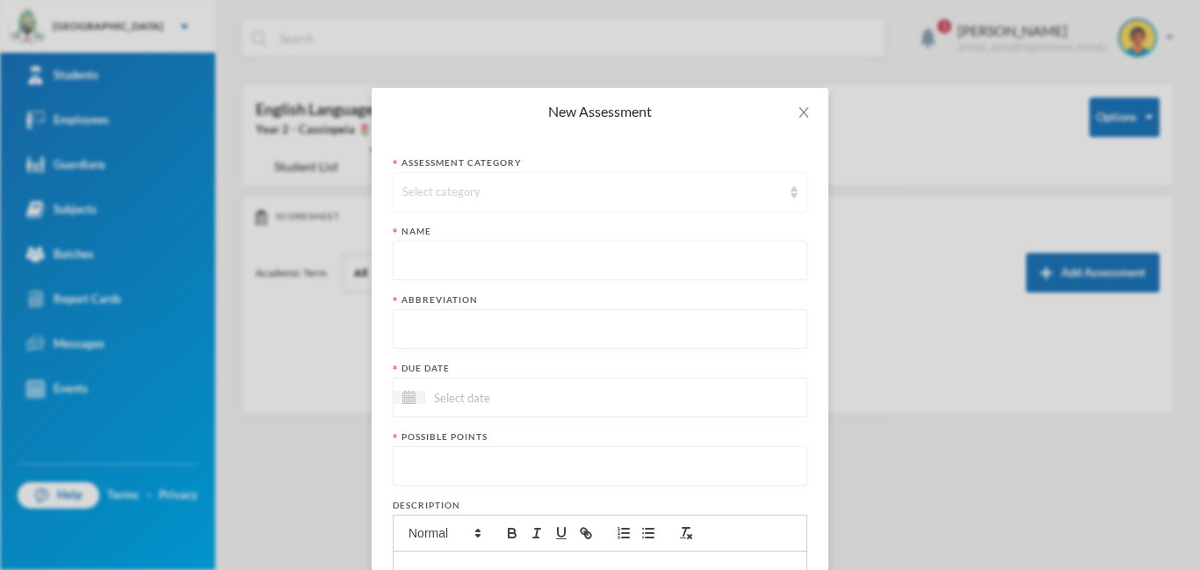
click at [605, 197] on div "Select category" at bounding box center [591, 193] width 379 height 18
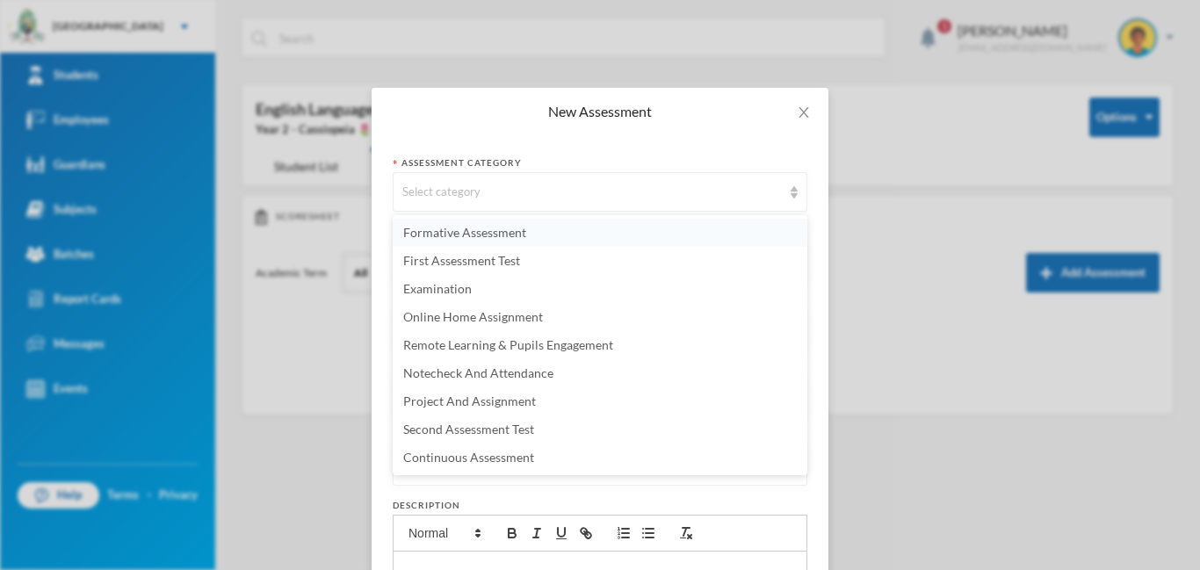
click at [538, 231] on li "Formative Assessment" at bounding box center [600, 233] width 415 height 28
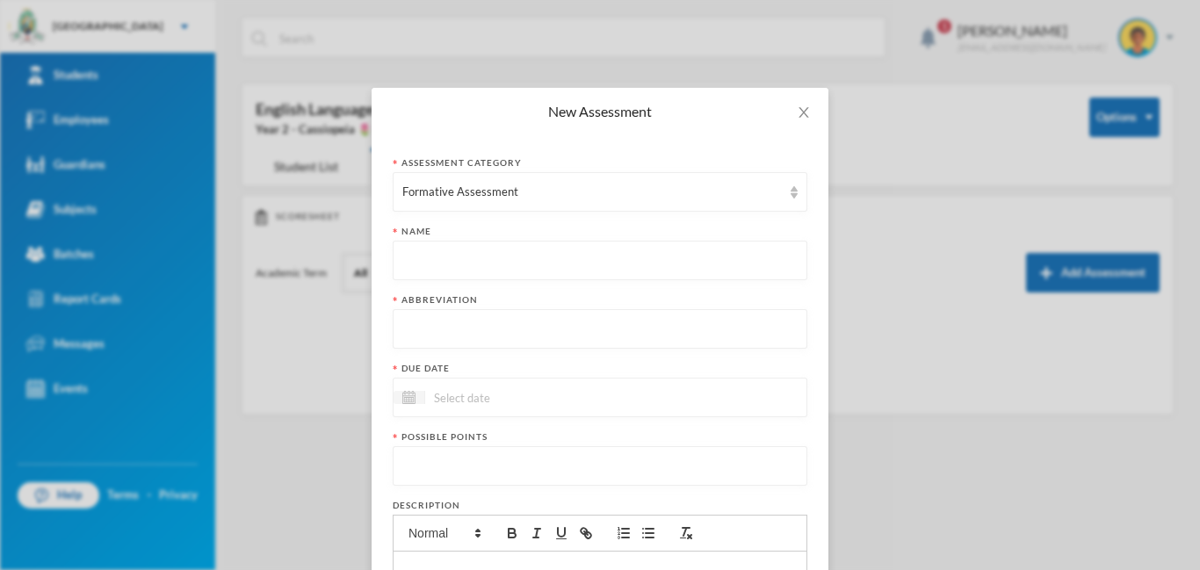
paste input "First Term Formative Assessment"
type input "First Term Formative Assessment"
click at [423, 333] on input "text" at bounding box center [599, 330] width 395 height 40
type input "FA"
click at [458, 404] on input at bounding box center [499, 397] width 148 height 20
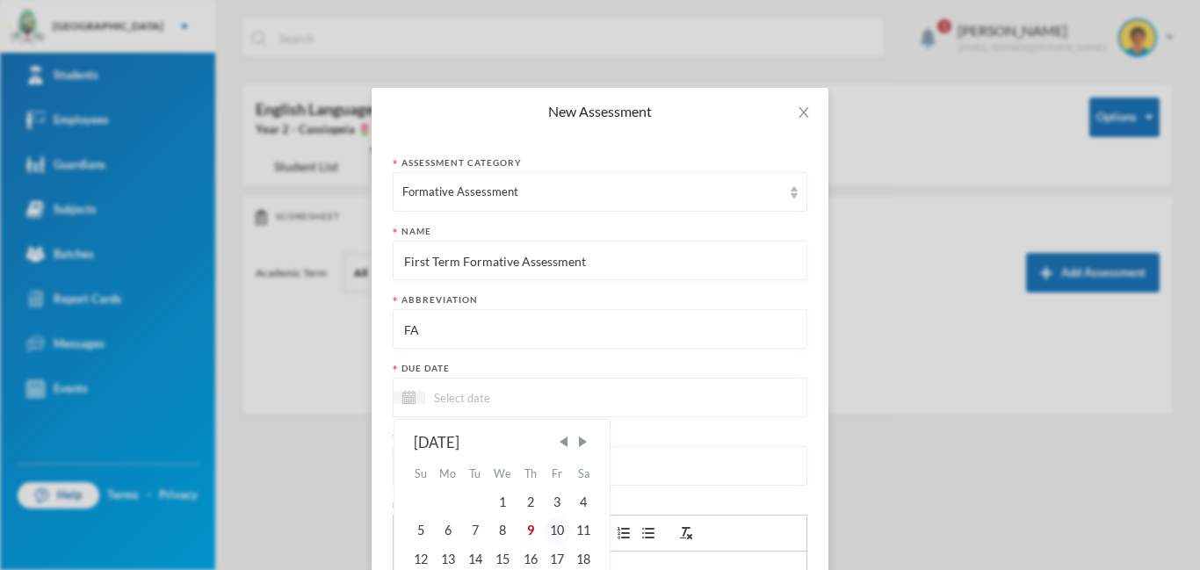
click at [563, 527] on div "10" at bounding box center [557, 530] width 26 height 28
type input "[DATE]"
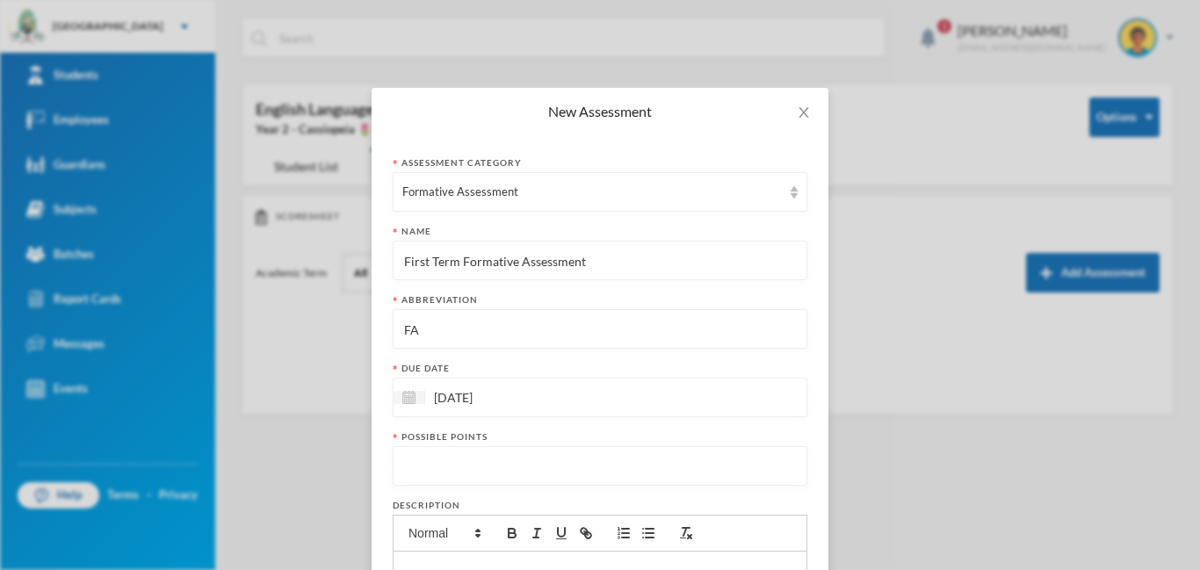
drag, startPoint x: 477, startPoint y: 462, endPoint x: 488, endPoint y: 451, distance: 15.5
click at [477, 462] on input "number" at bounding box center [599, 467] width 395 height 40
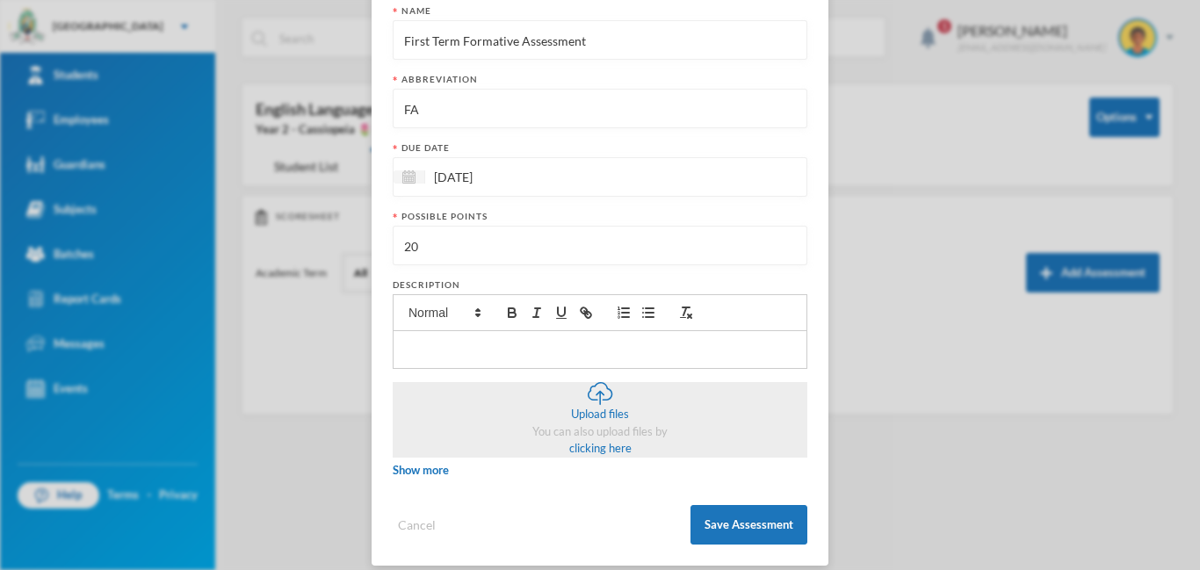
scroll to position [235, 0]
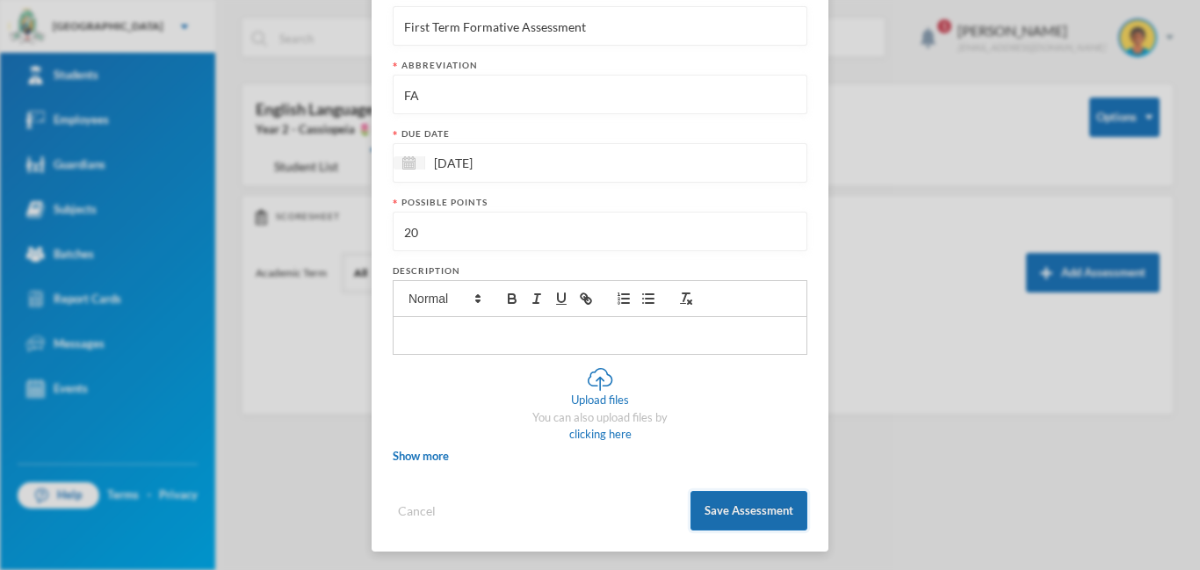
type input "20"
click at [743, 513] on button "Save Assessment" at bounding box center [748, 511] width 117 height 40
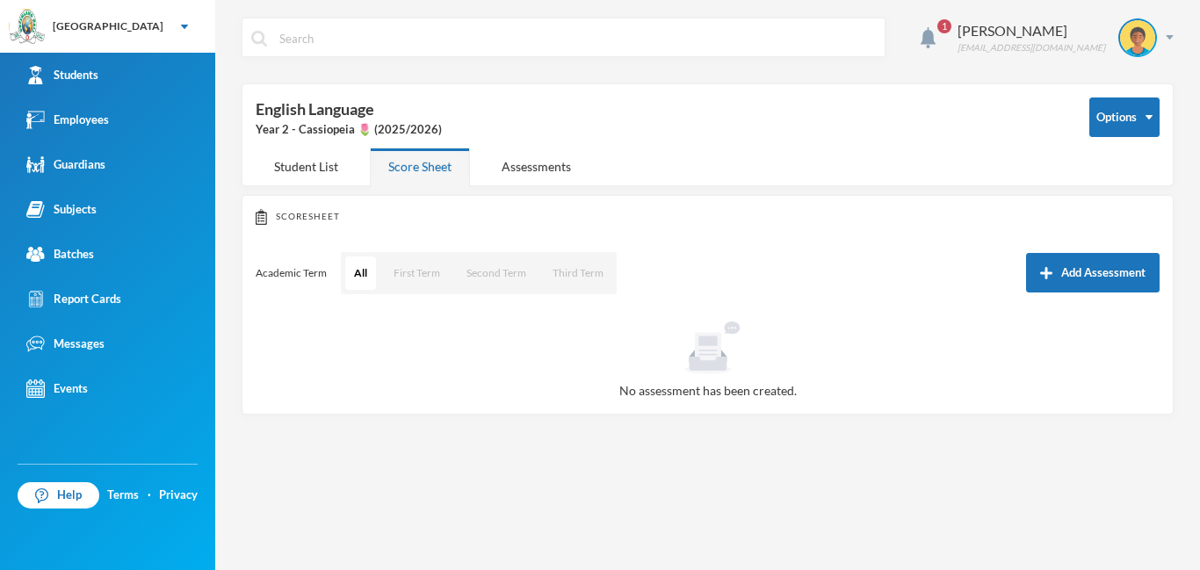
scroll to position [149, 0]
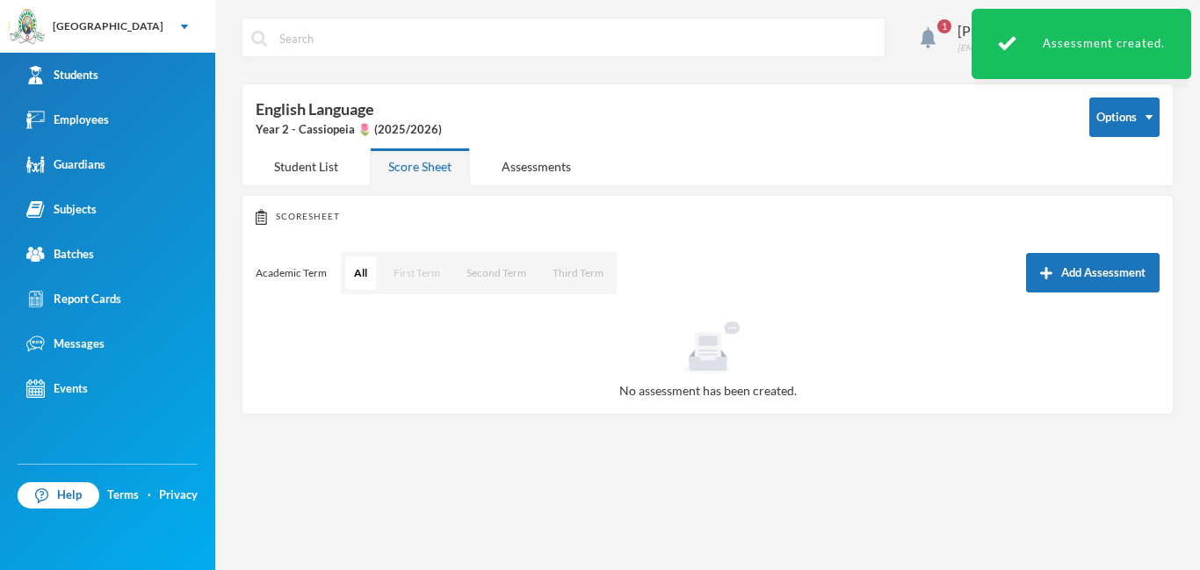
click at [423, 272] on button "First Term" at bounding box center [417, 272] width 64 height 33
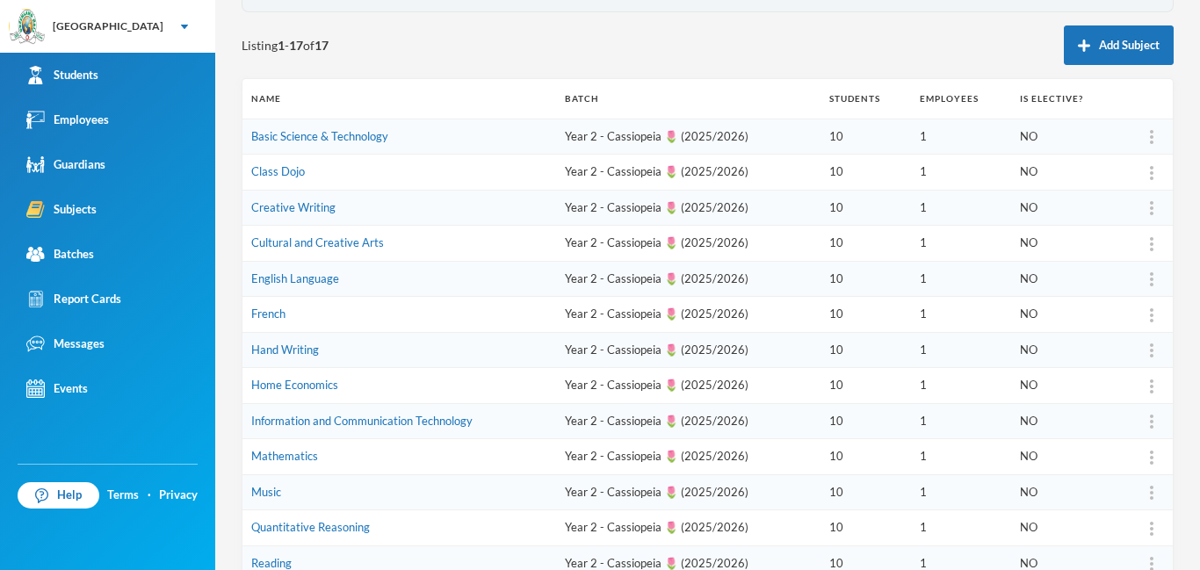
scroll to position [315, 0]
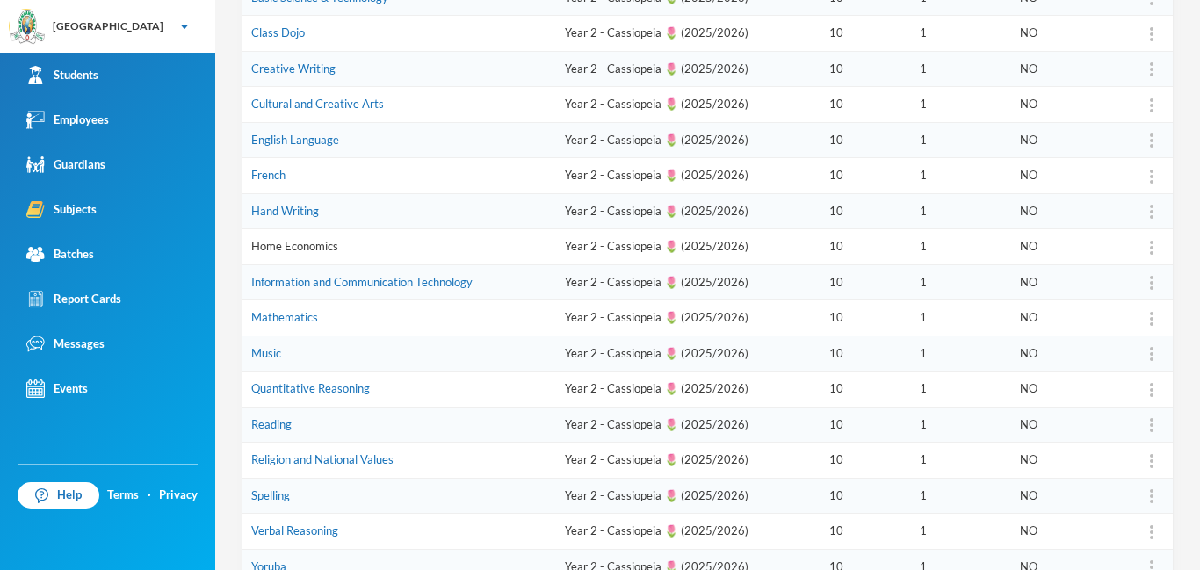
click at [296, 246] on link "Home Economics" at bounding box center [294, 246] width 87 height 14
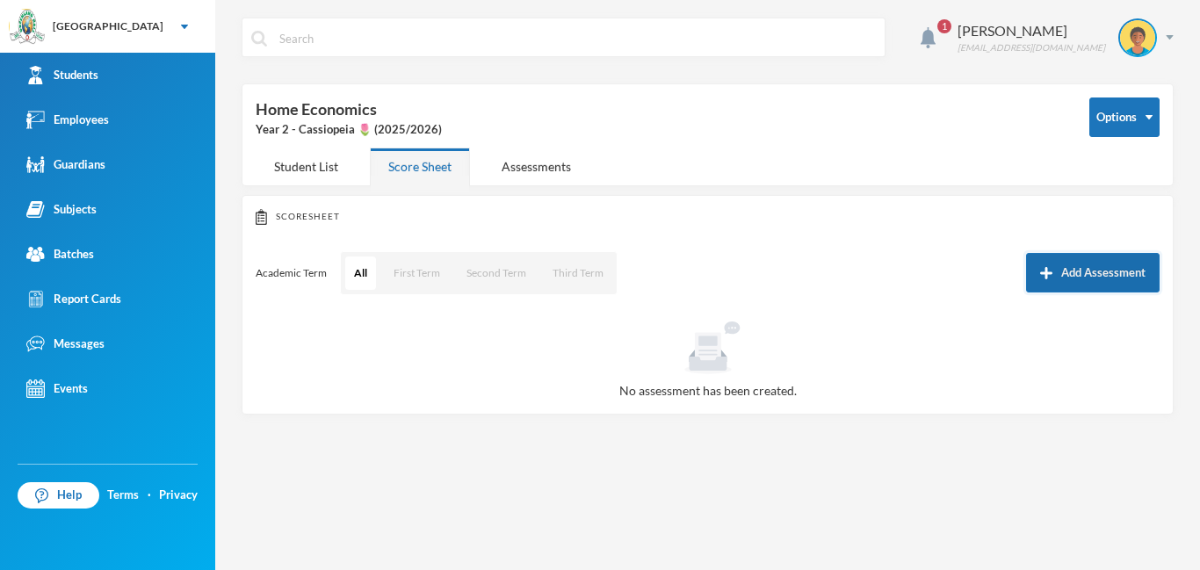
click at [1094, 277] on button "Add Assessment" at bounding box center [1093, 273] width 134 height 40
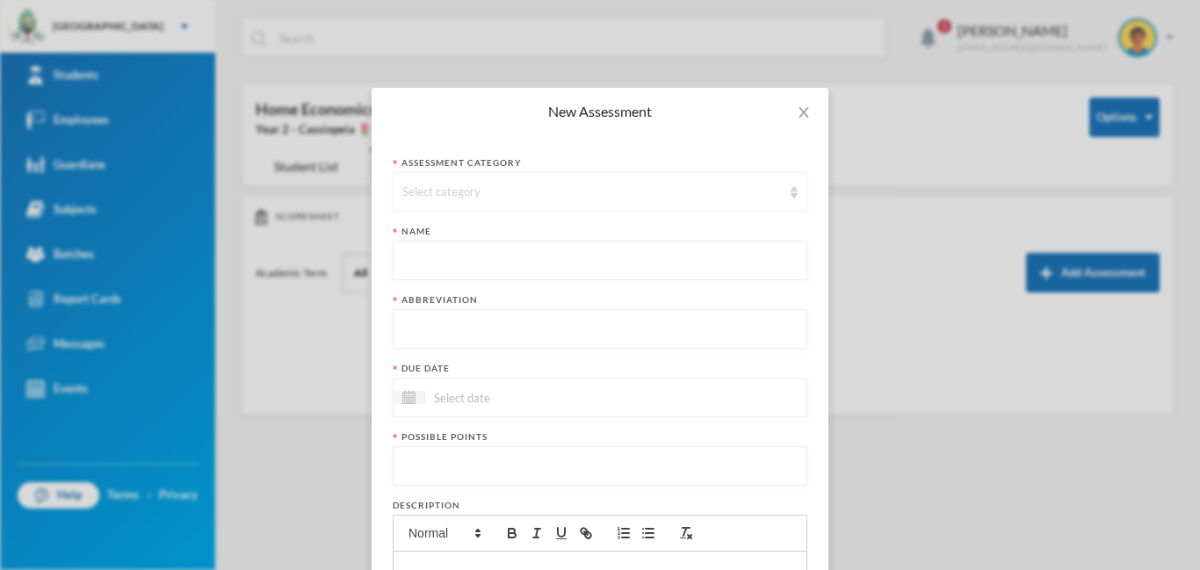
click at [494, 187] on div "Select category" at bounding box center [591, 193] width 379 height 18
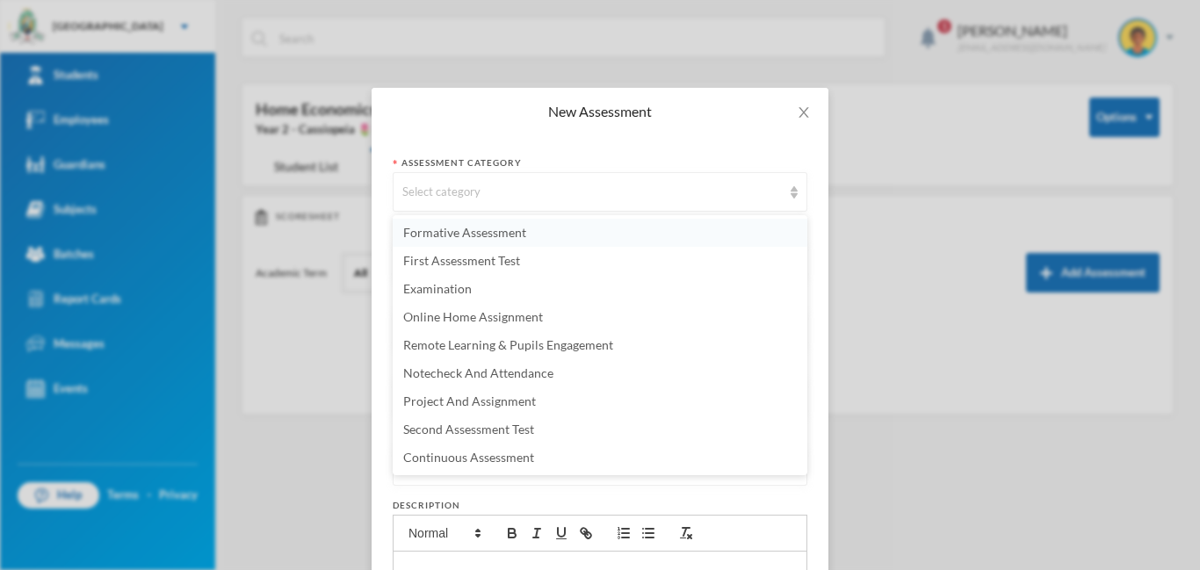
click at [490, 233] on span "Formative Assessment" at bounding box center [464, 232] width 123 height 15
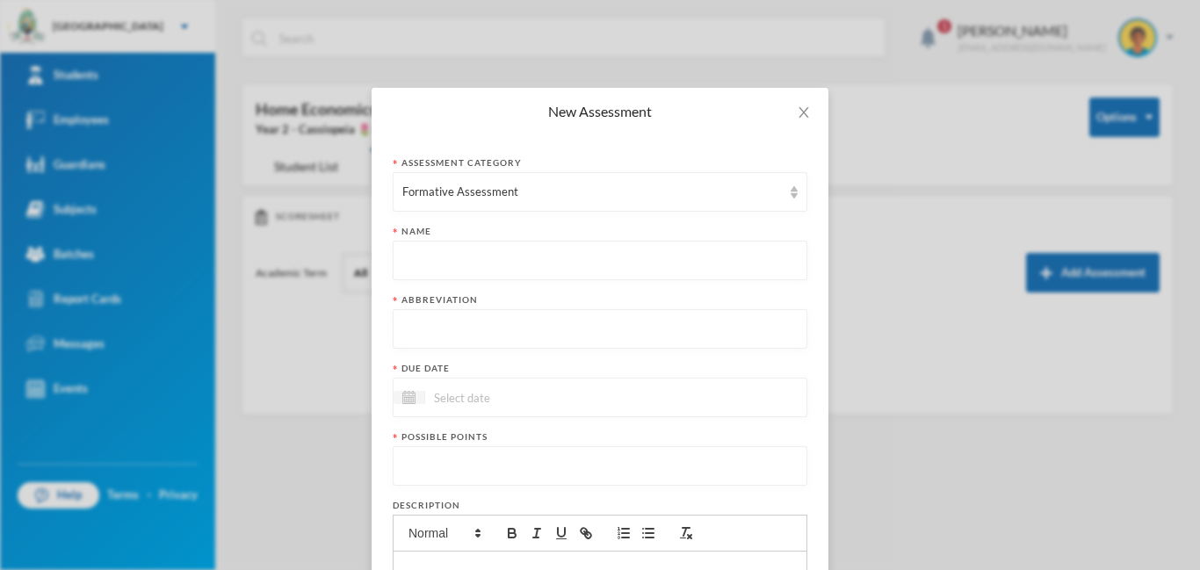
paste input "First Term Formative Assessment"
type input "First Term Formative Assessment"
click at [440, 333] on input "text" at bounding box center [599, 330] width 395 height 40
type input "FA"
click at [478, 396] on input at bounding box center [499, 397] width 148 height 20
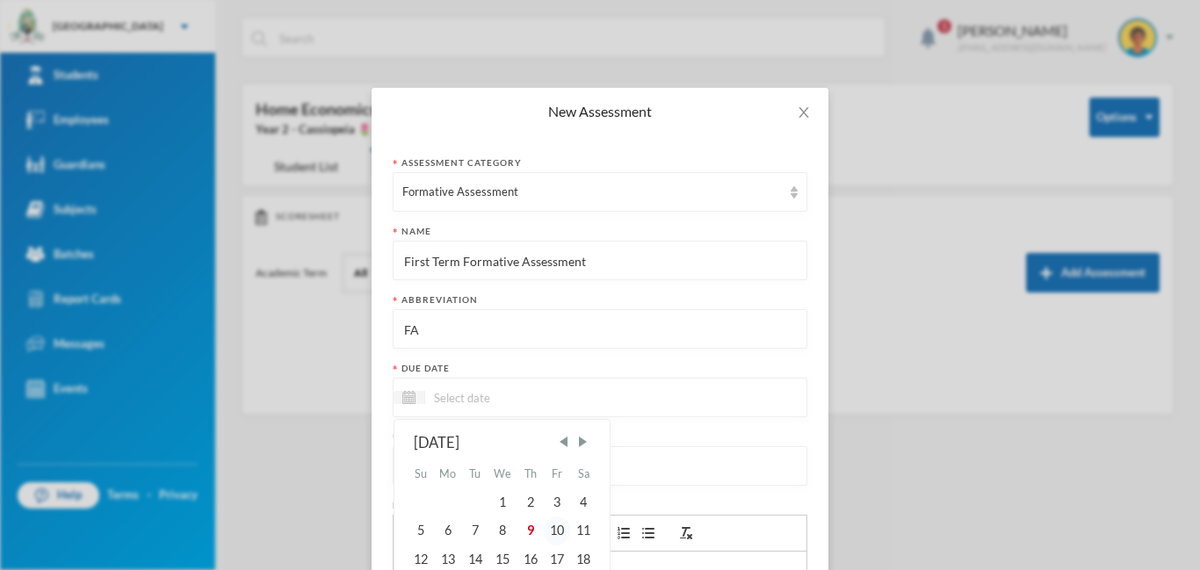
click at [553, 537] on div "10" at bounding box center [557, 530] width 26 height 28
type input "[DATE]"
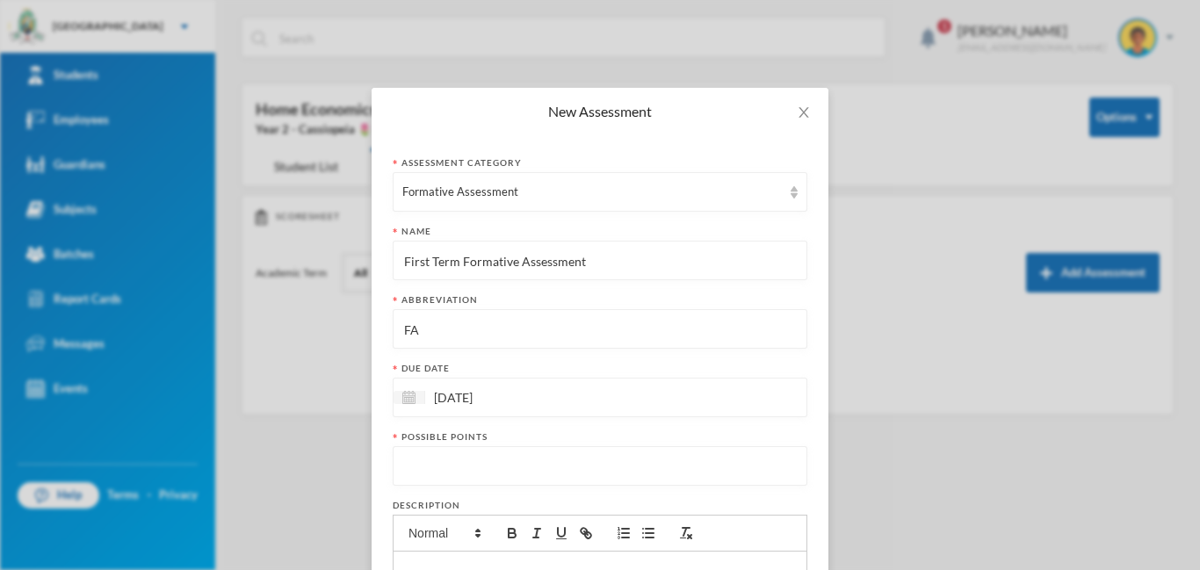
click at [442, 467] on input "number" at bounding box center [599, 467] width 395 height 40
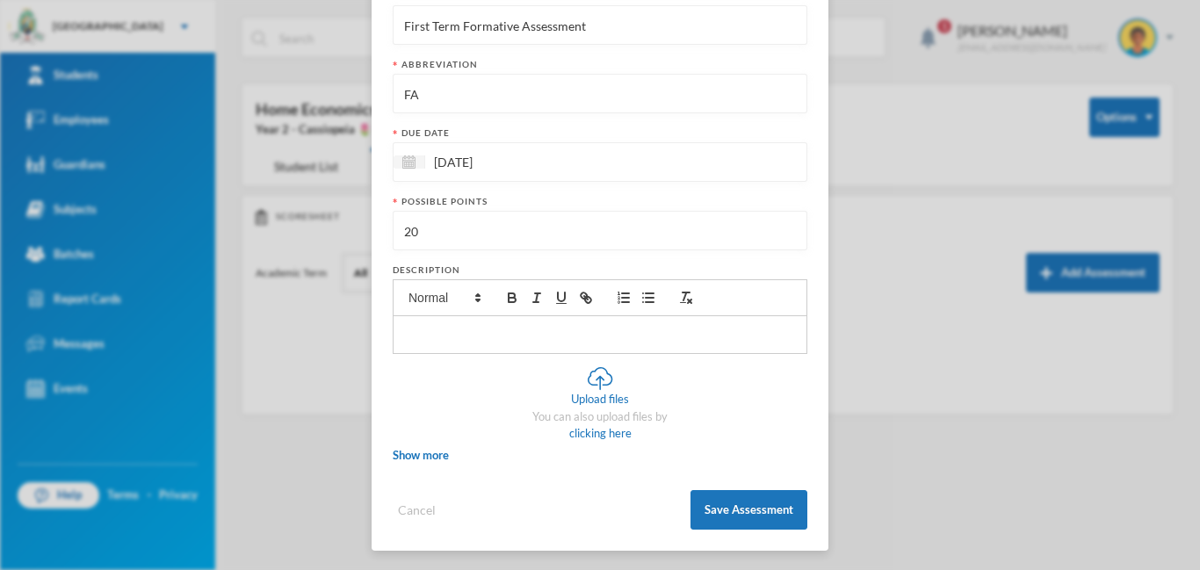
scroll to position [237, 0]
type input "20"
click at [733, 509] on button "Save Assessment" at bounding box center [748, 508] width 117 height 40
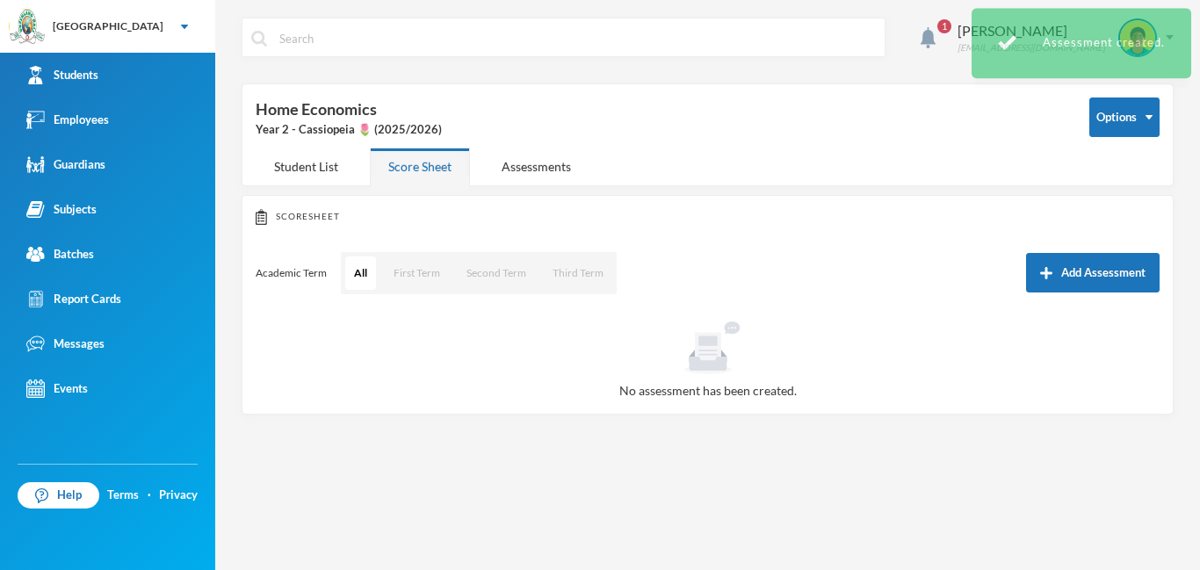
scroll to position [149, 0]
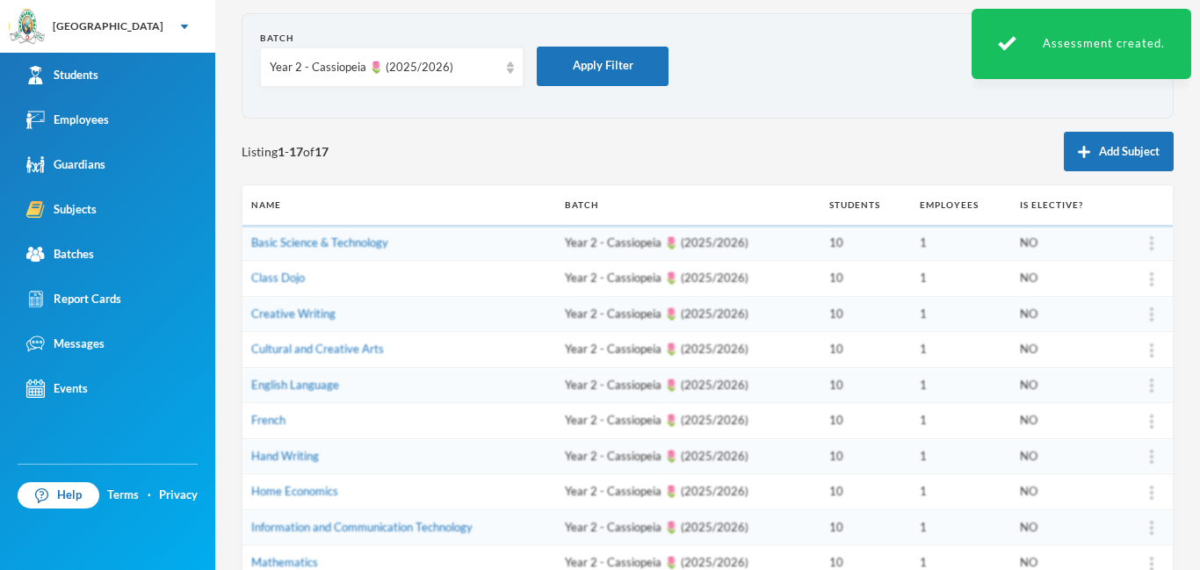
scroll to position [434, 0]
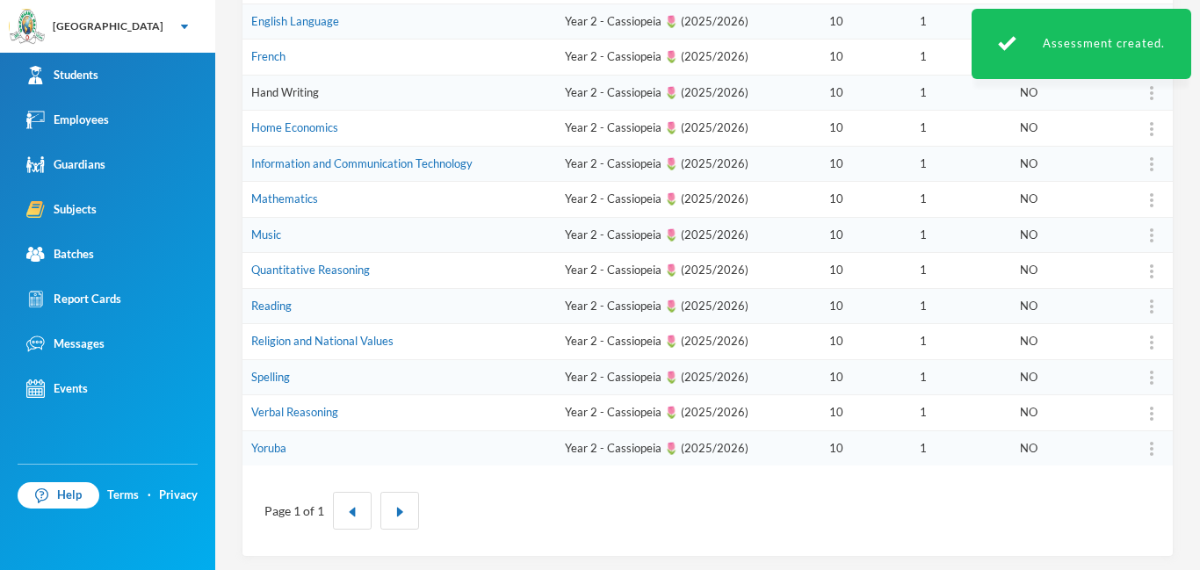
click at [281, 96] on link "Hand Writing" at bounding box center [285, 92] width 68 height 14
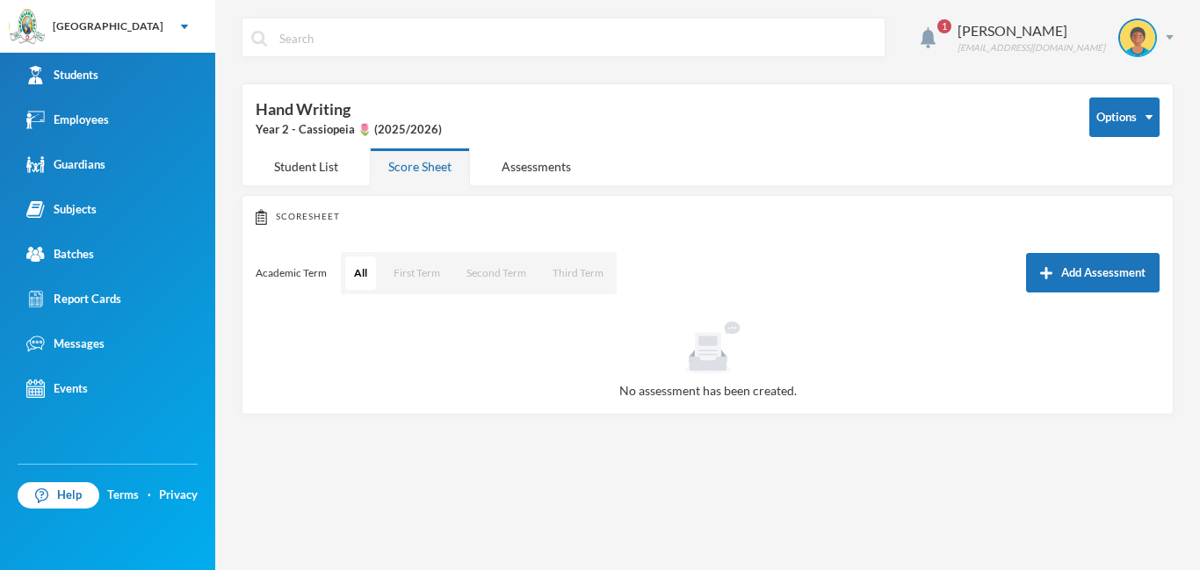
click at [1086, 263] on button "Add Assessment" at bounding box center [1093, 273] width 134 height 40
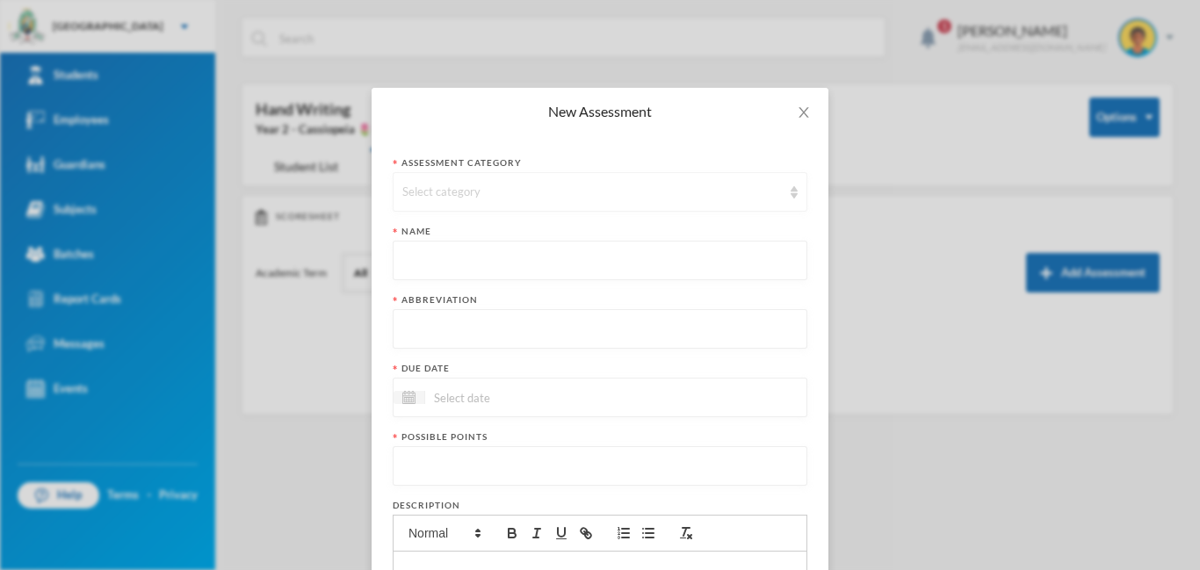
click at [512, 185] on div "Select category" at bounding box center [591, 193] width 379 height 18
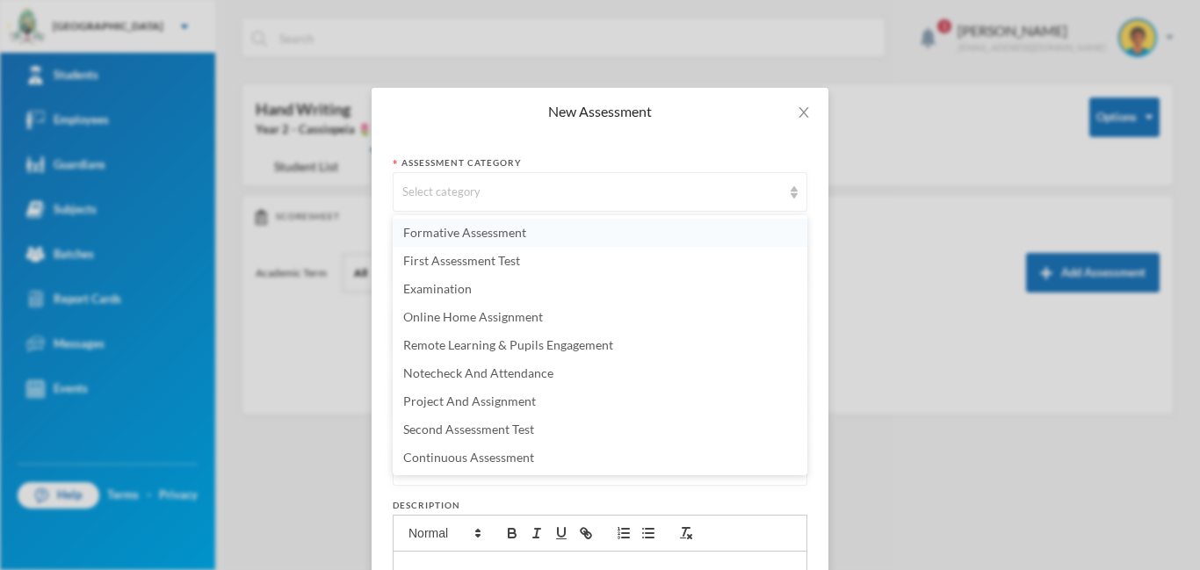
click at [490, 233] on span "Formative Assessment" at bounding box center [464, 232] width 123 height 15
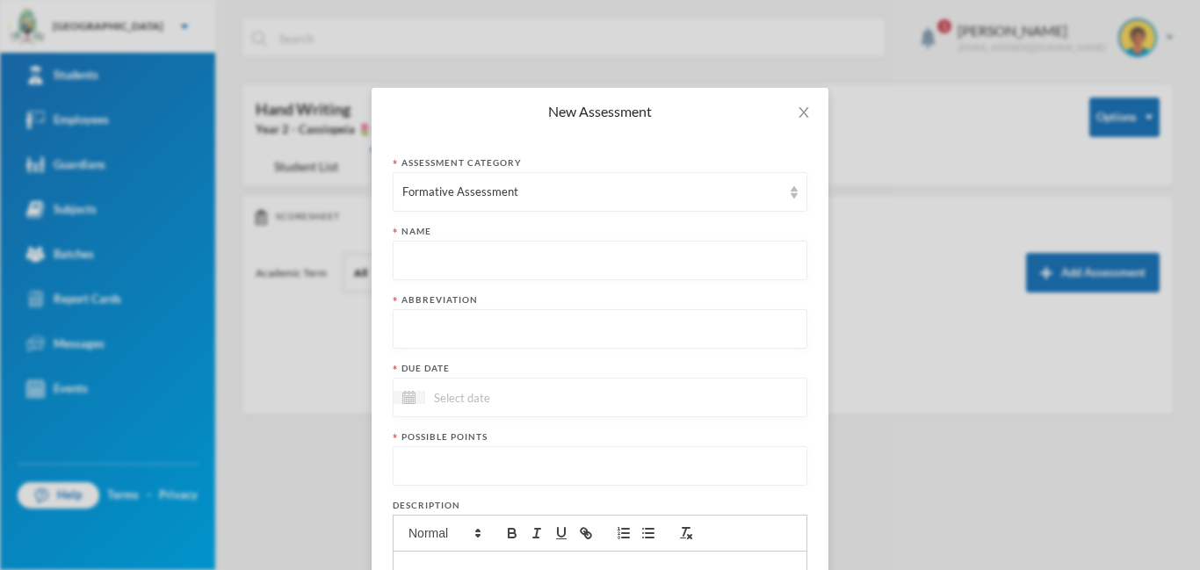
paste input "First Term Formative Assessment"
type input "First Term Formative Assessment"
click at [449, 329] on input "text" at bounding box center [599, 330] width 395 height 40
type input "FA"
click at [483, 399] on input at bounding box center [499, 397] width 148 height 20
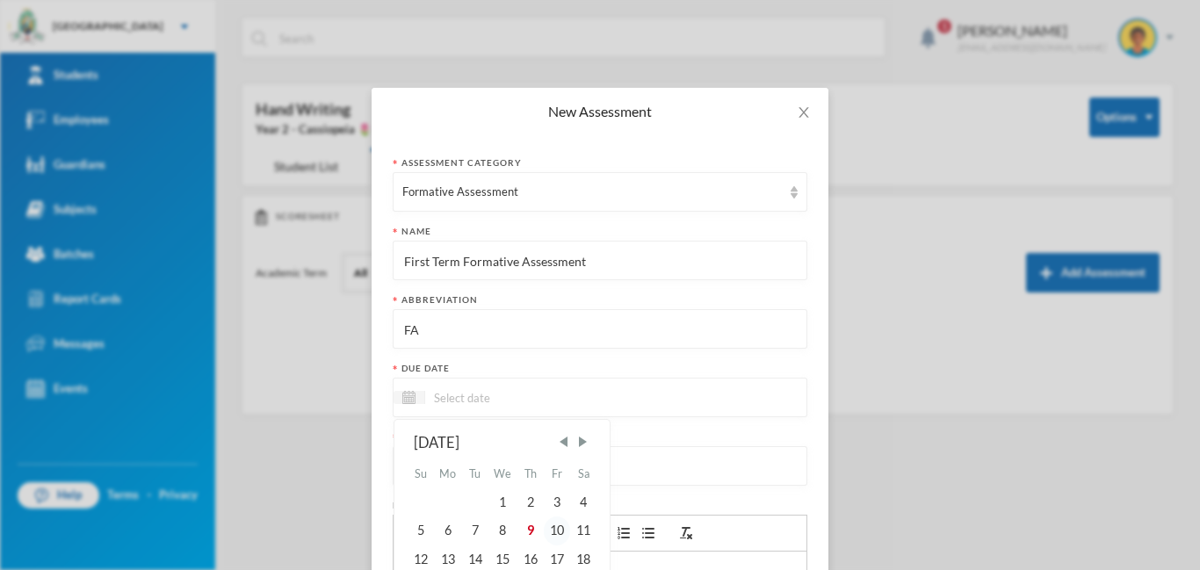
click at [552, 533] on div "10" at bounding box center [557, 530] width 26 height 28
type input "[DATE]"
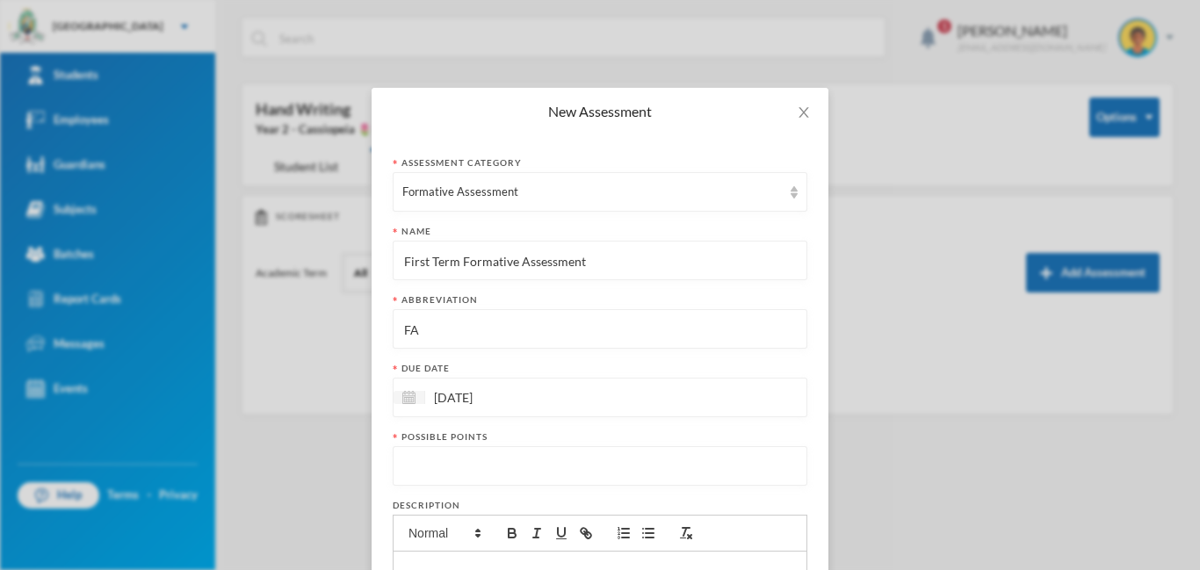
click at [475, 458] on input "number" at bounding box center [599, 467] width 395 height 40
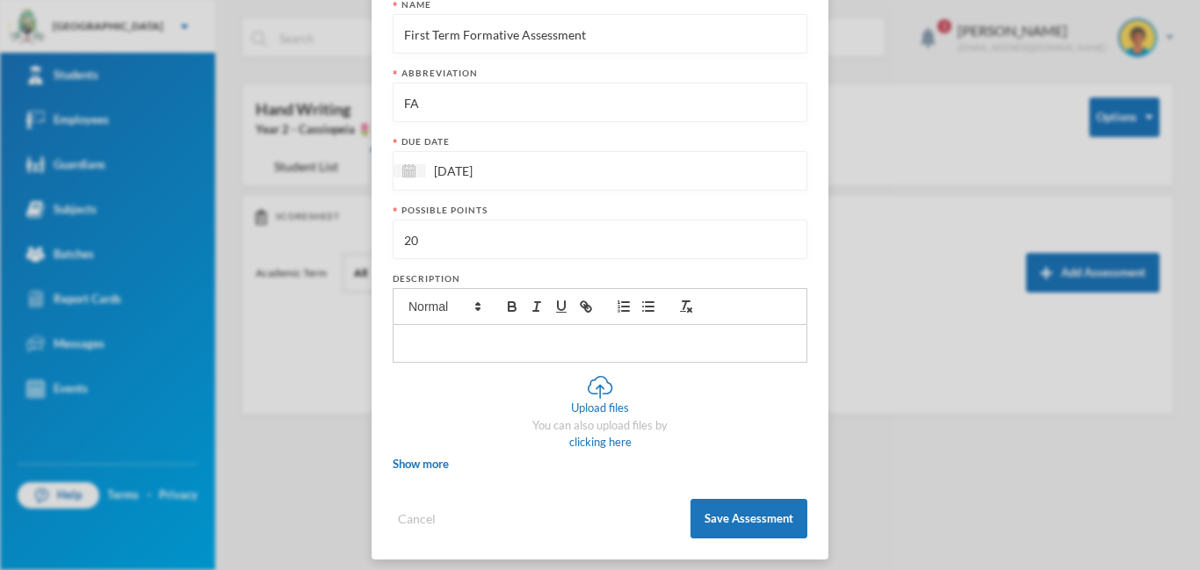
scroll to position [237, 0]
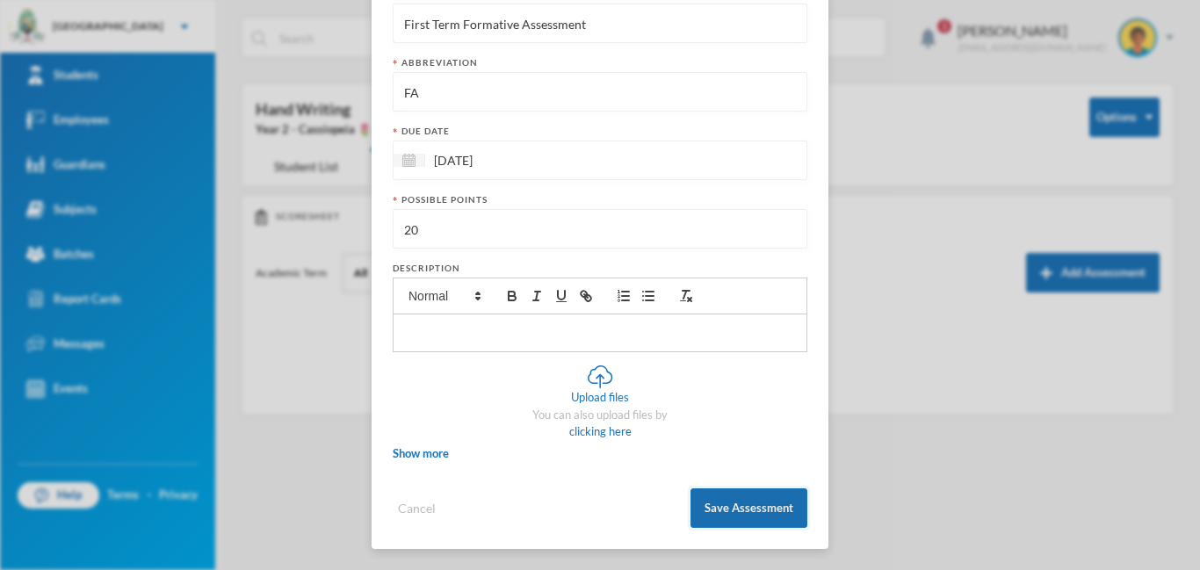
type input "20"
click at [743, 499] on button "Save Assessment" at bounding box center [748, 508] width 117 height 40
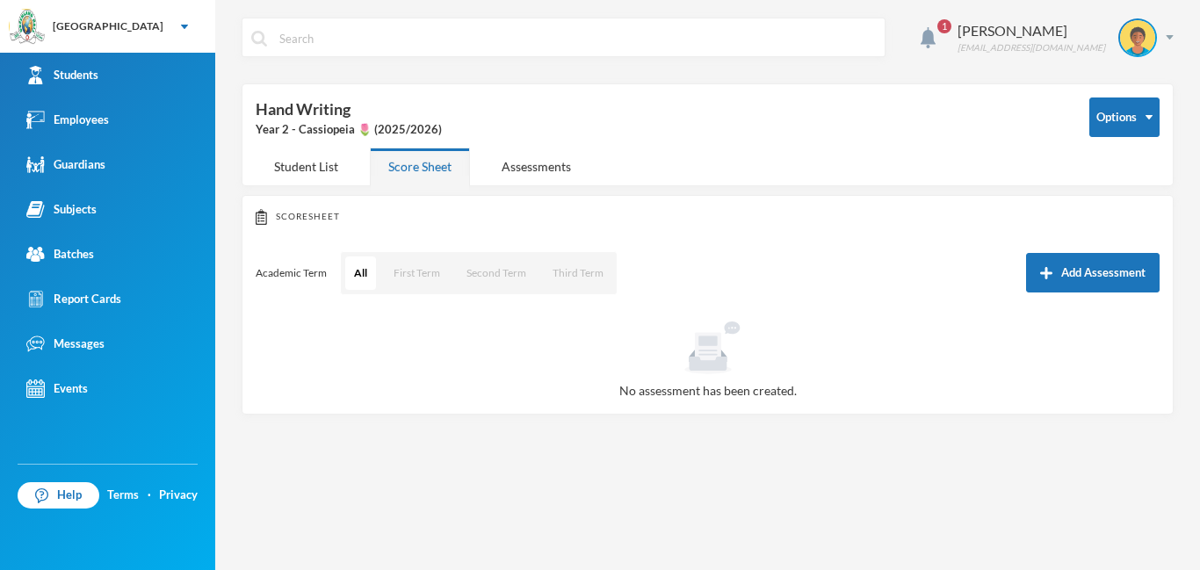
scroll to position [149, 0]
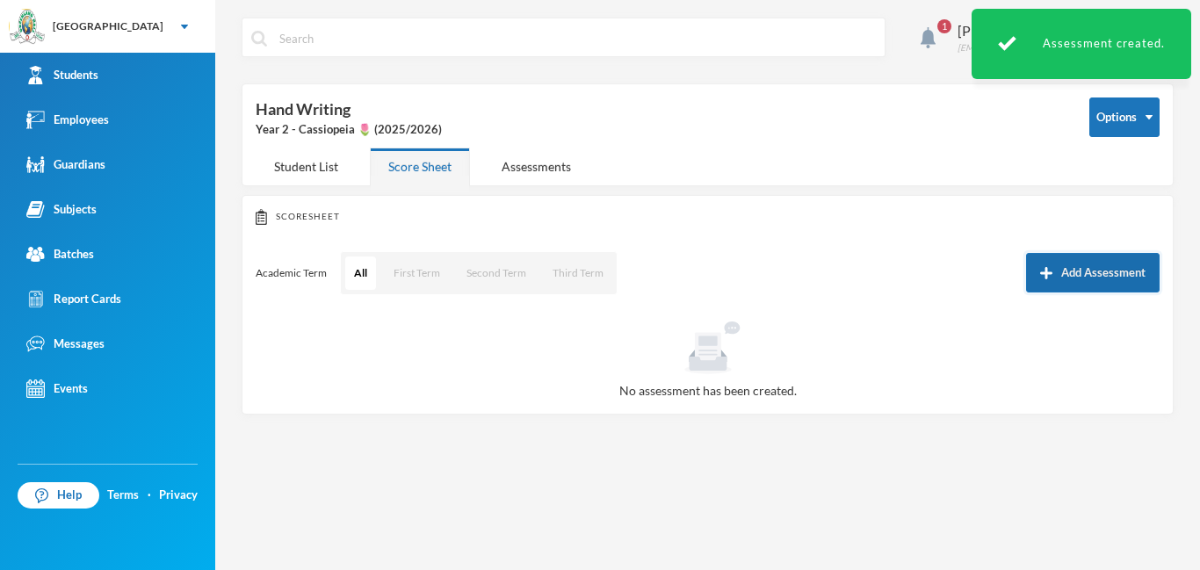
click at [1065, 275] on button "Add Assessment" at bounding box center [1093, 273] width 134 height 40
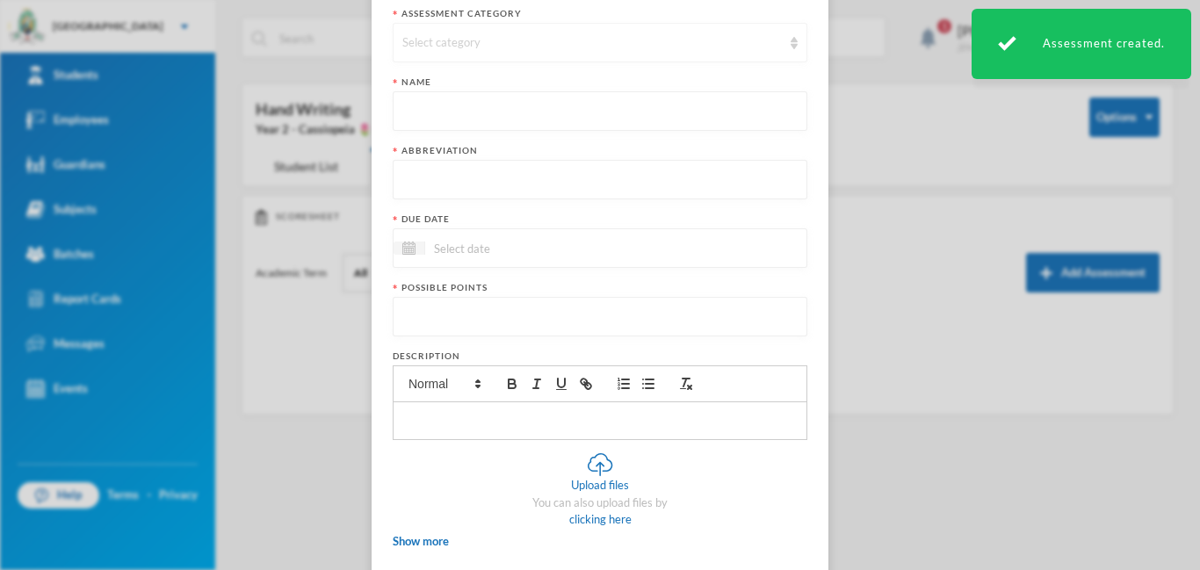
scroll to position [0, 0]
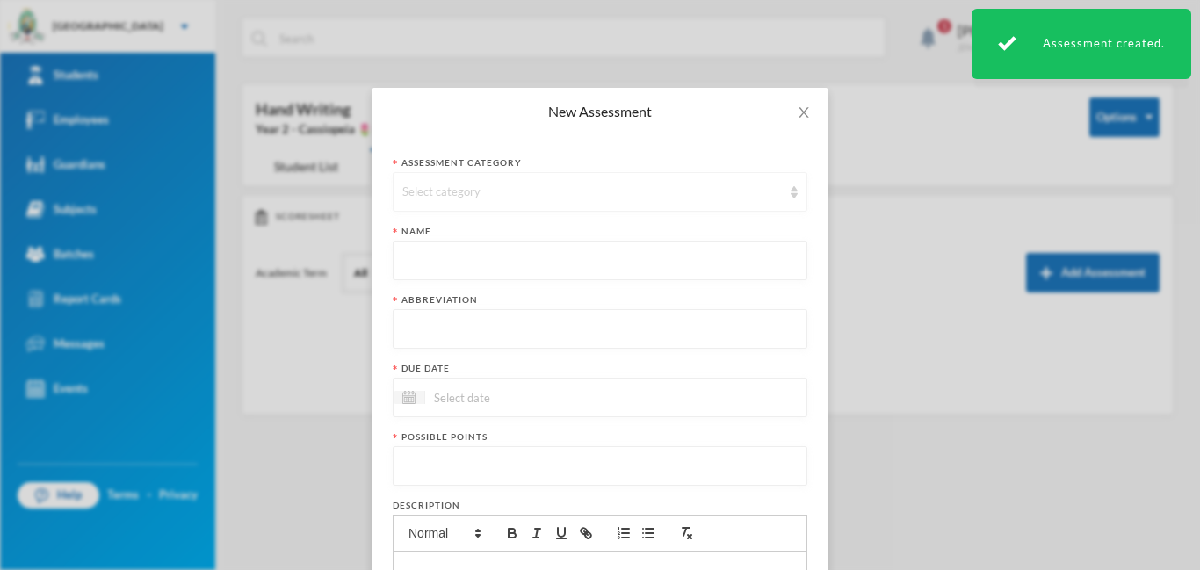
click at [556, 186] on div "Select category" at bounding box center [591, 193] width 379 height 18
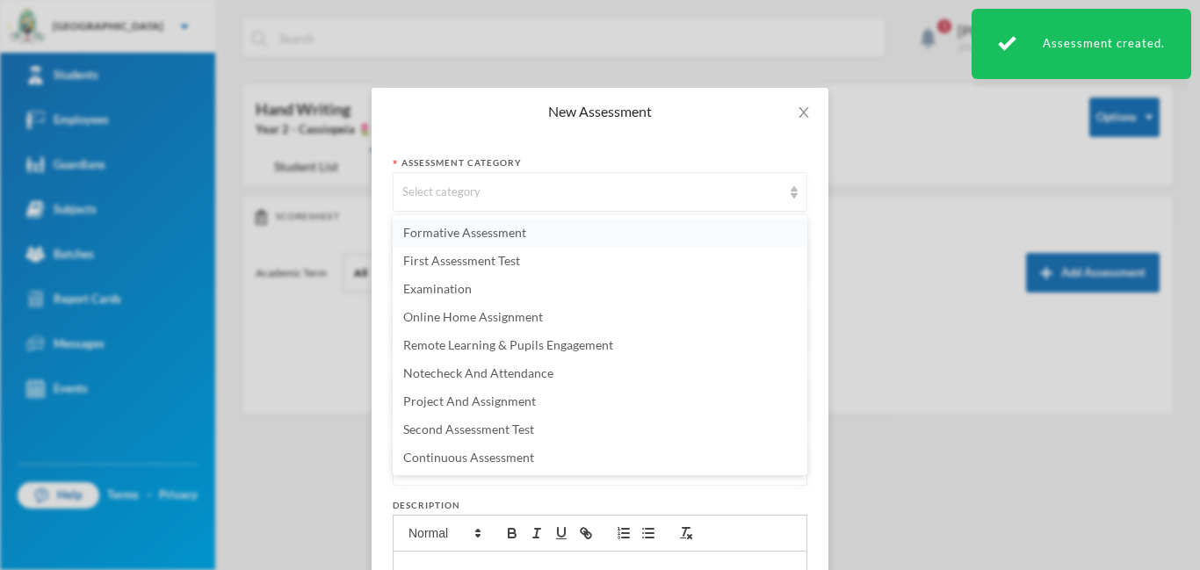
click at [533, 225] on li "Formative Assessment" at bounding box center [600, 233] width 415 height 28
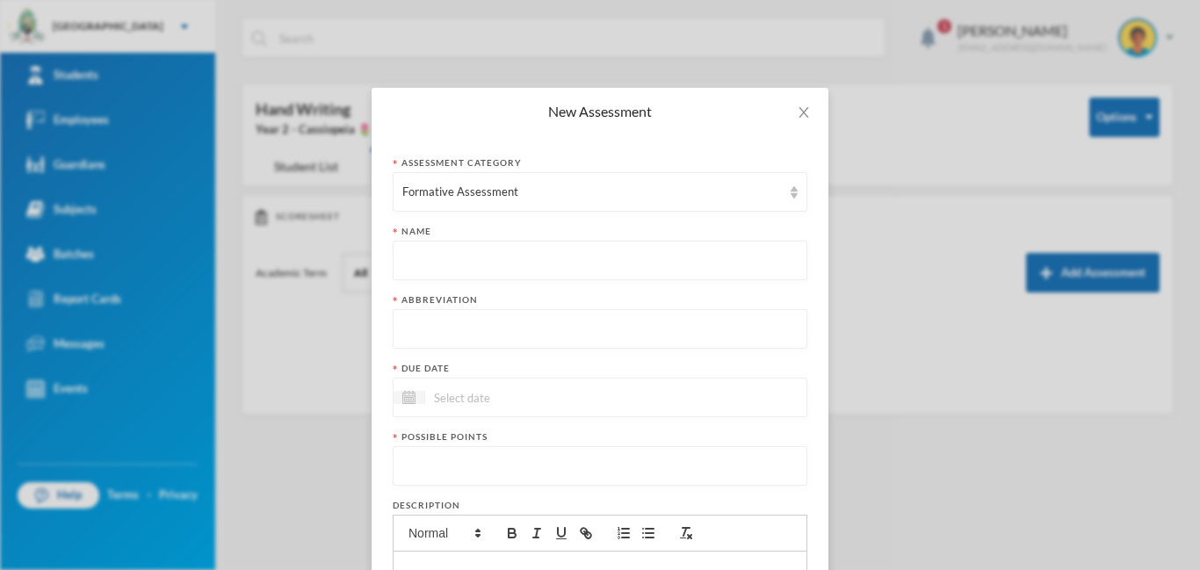
paste input "First Term Formative Assessment"
type input "First Term Formative Assessment"
click at [500, 330] on input "text" at bounding box center [599, 330] width 395 height 40
type input "FA"
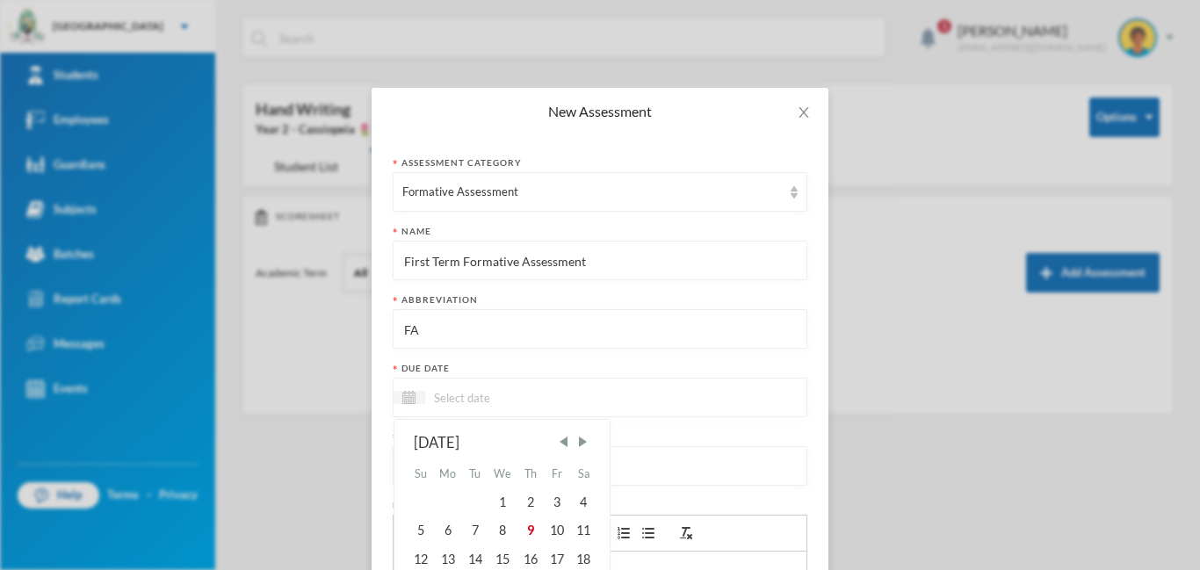
click at [528, 395] on input at bounding box center [499, 397] width 148 height 20
click at [559, 535] on div "10" at bounding box center [557, 530] width 26 height 28
type input "[DATE]"
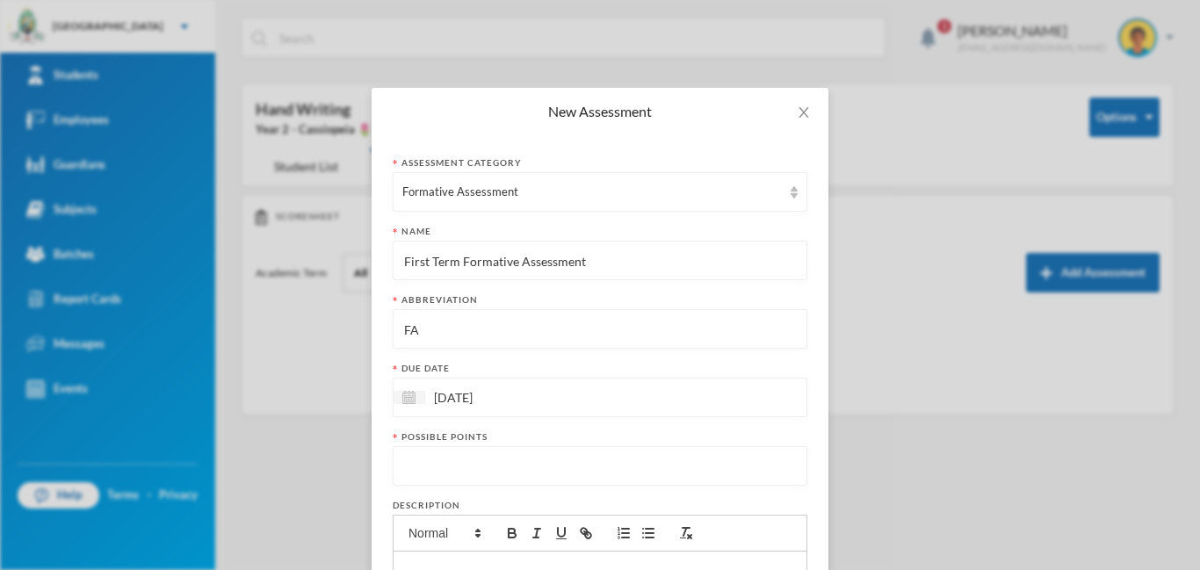
click at [458, 469] on input "number" at bounding box center [599, 467] width 395 height 40
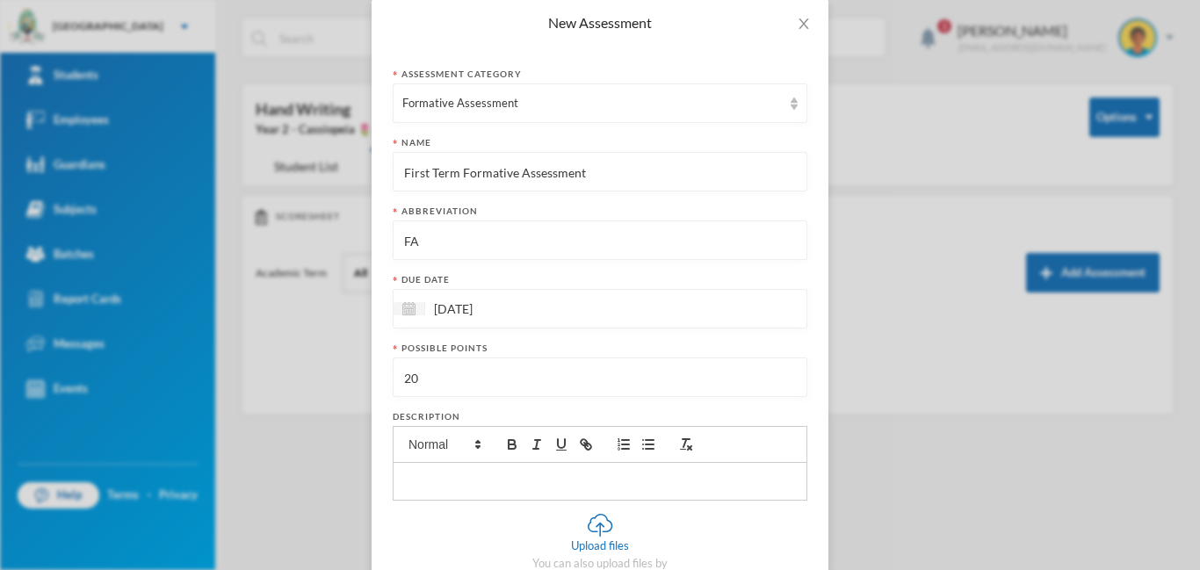
scroll to position [237, 0]
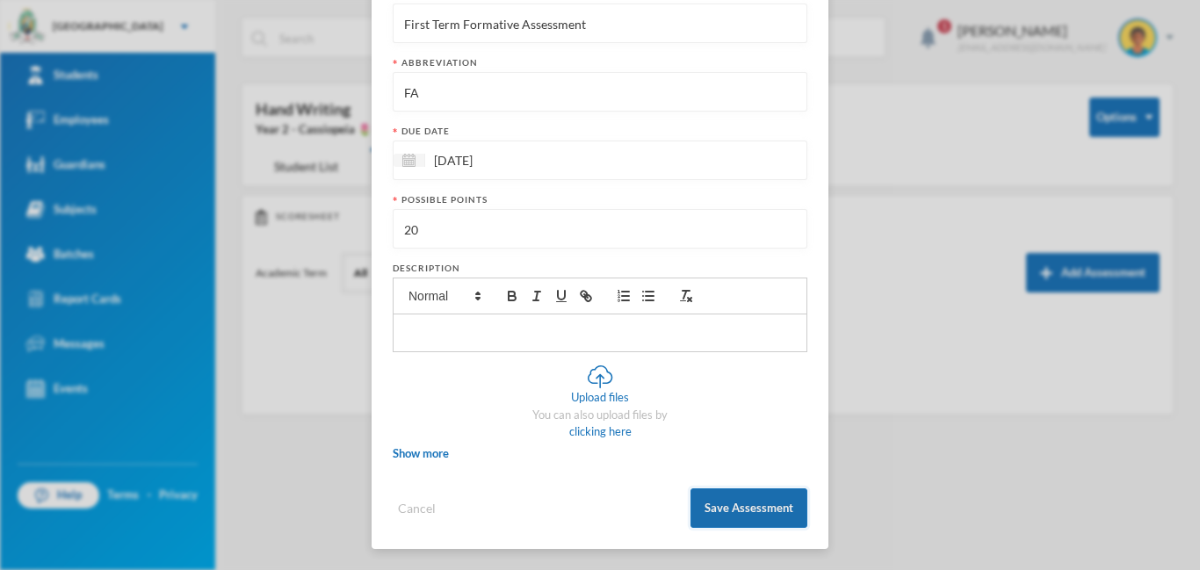
type input "20"
click at [764, 520] on button "Save Assessment" at bounding box center [748, 508] width 117 height 40
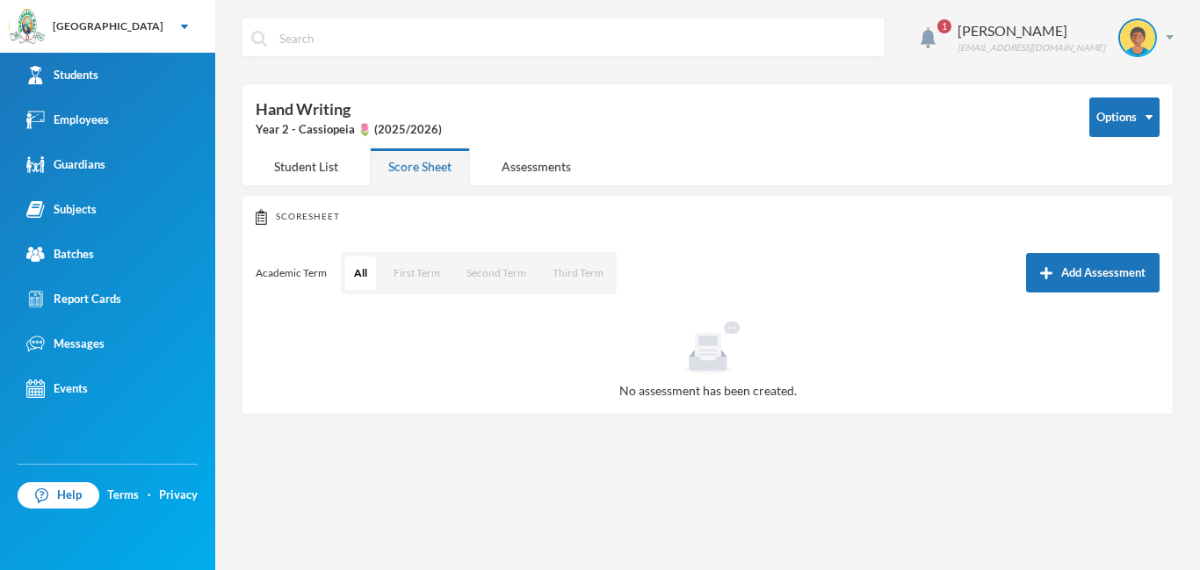
scroll to position [149, 0]
click at [407, 282] on button "First Term" at bounding box center [417, 272] width 64 height 33
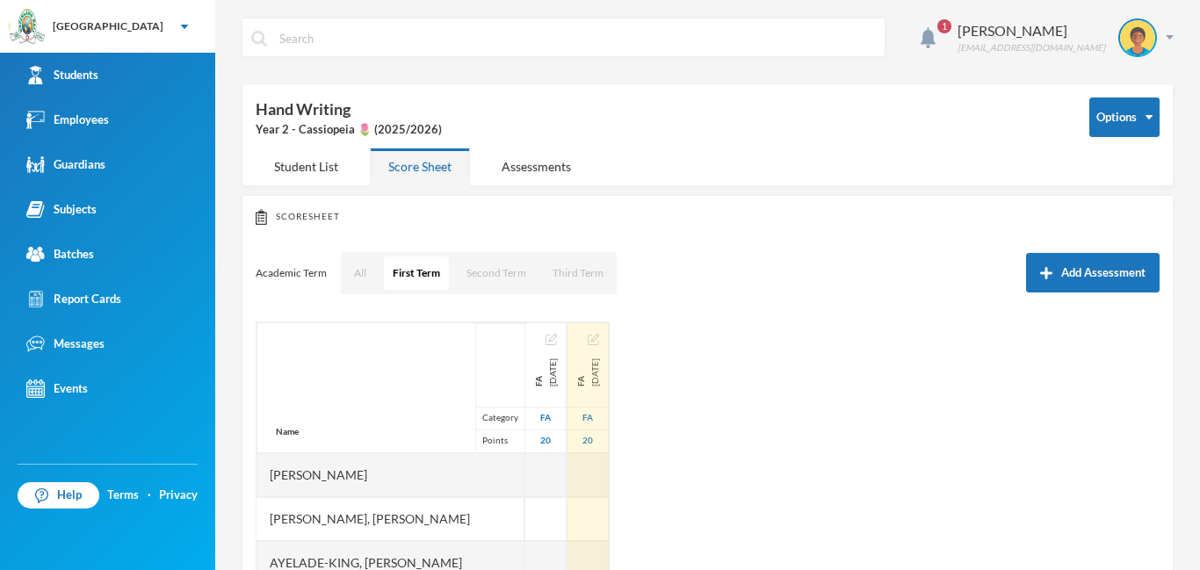
click at [599, 336] on img "button" at bounding box center [593, 339] width 11 height 11
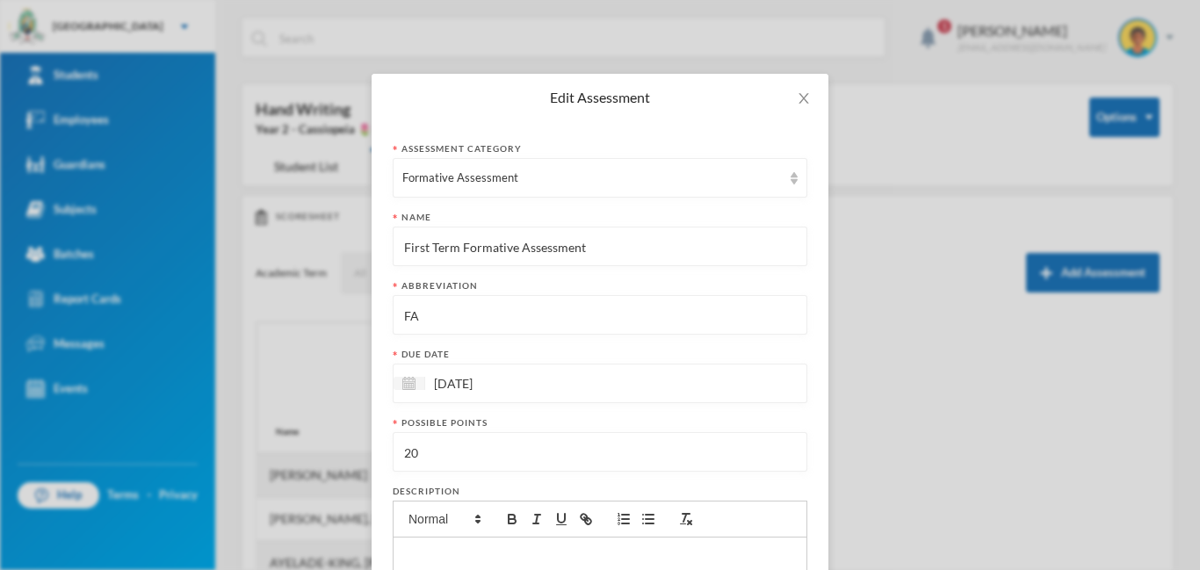
scroll to position [0, 0]
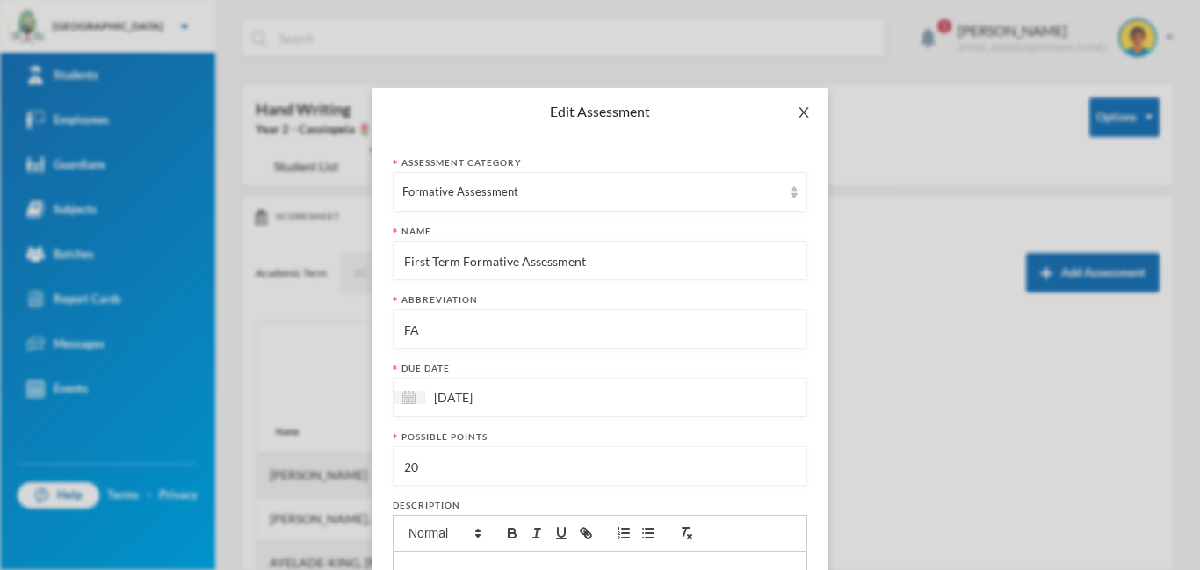
click at [805, 117] on icon "icon: close" at bounding box center [804, 112] width 14 height 14
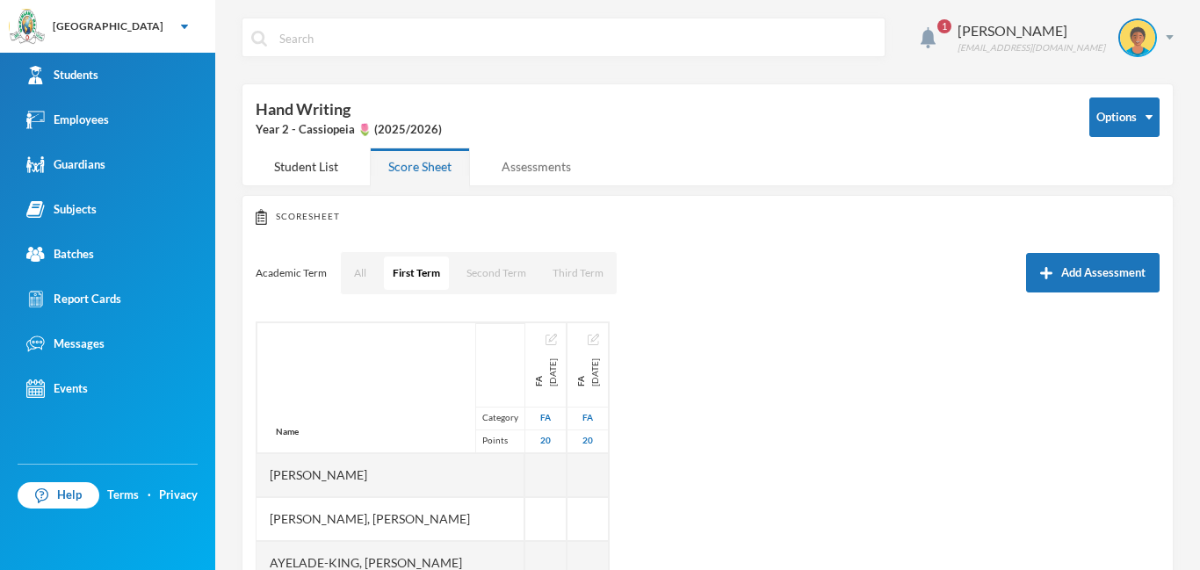
click at [517, 162] on div "Assessments" at bounding box center [536, 167] width 106 height 38
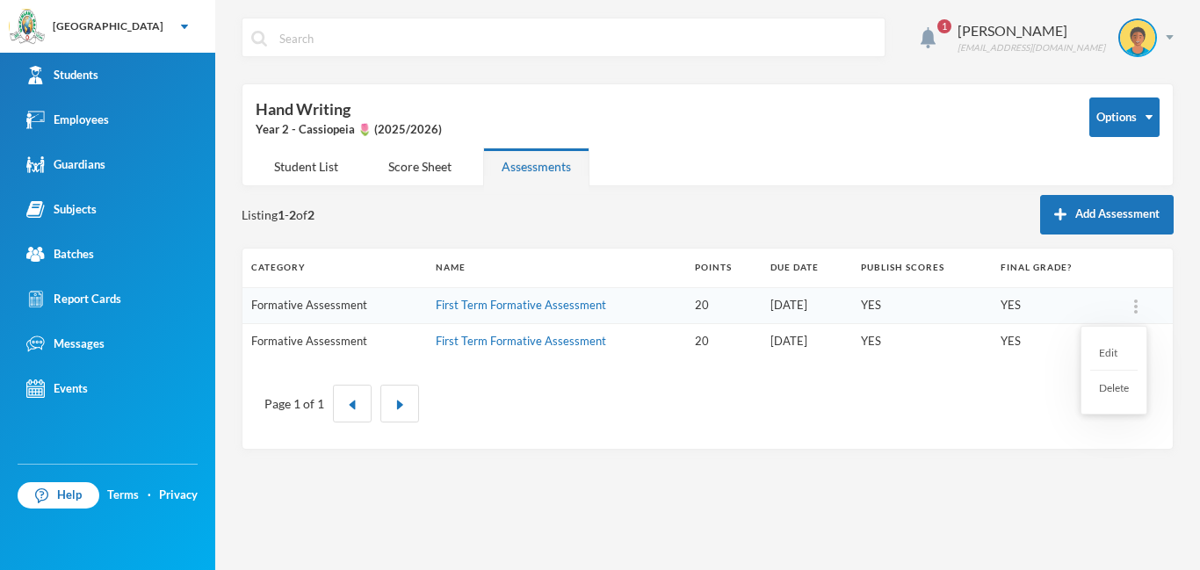
click at [1141, 304] on div at bounding box center [1135, 306] width 25 height 18
click at [1118, 391] on div "Delete" at bounding box center [1113, 388] width 47 height 34
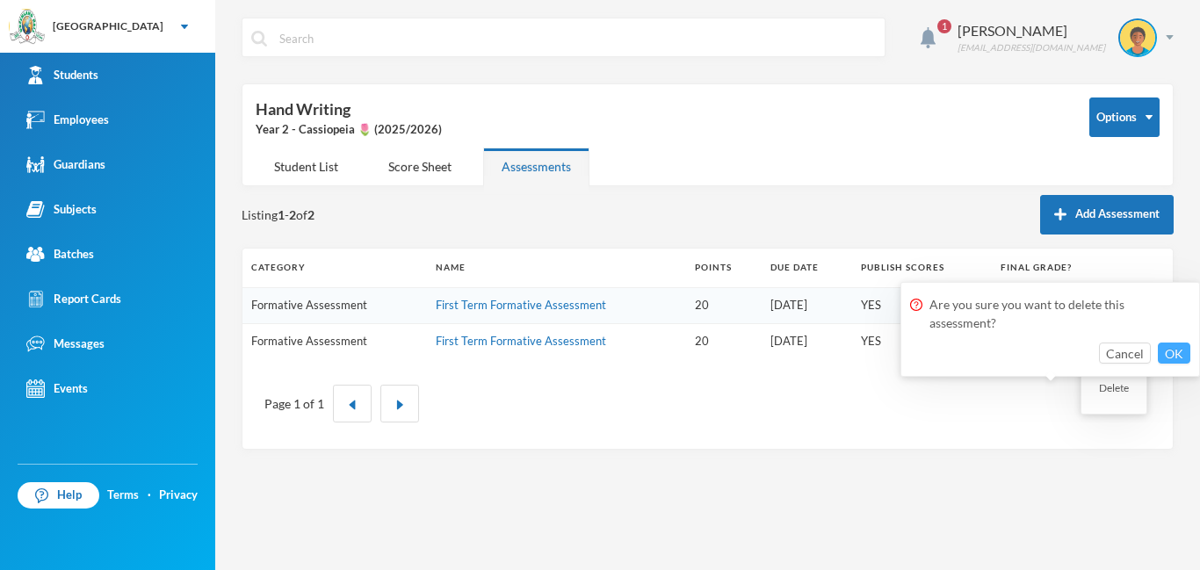
click at [1170, 351] on button "OK" at bounding box center [1174, 353] width 32 height 21
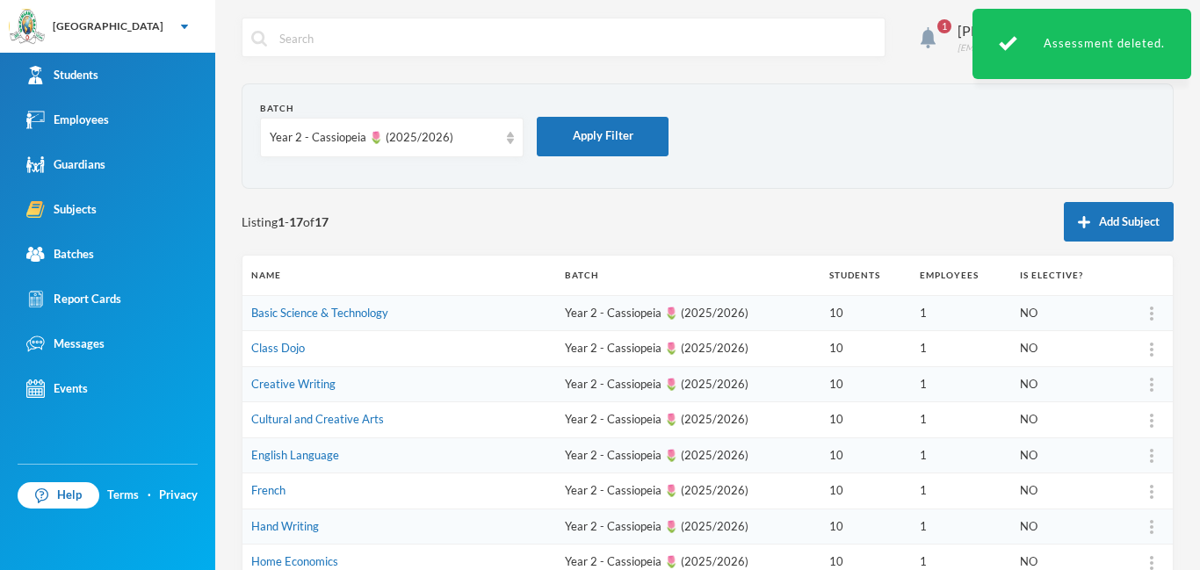
scroll to position [148, 0]
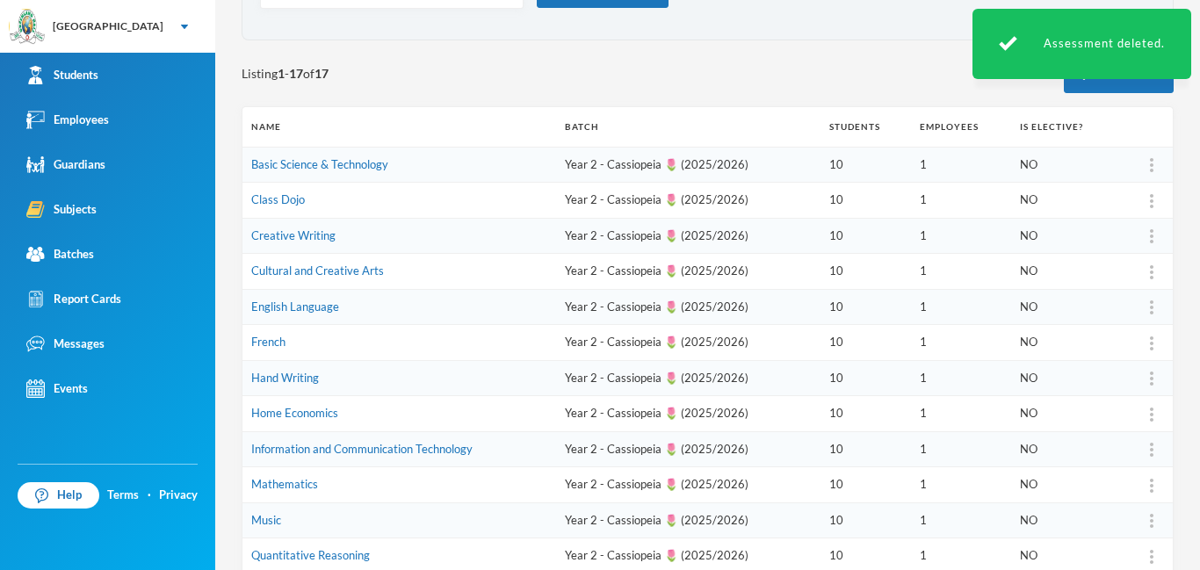
click at [271, 423] on td "Home Economics" at bounding box center [399, 414] width 314 height 36
click at [275, 418] on link "Home Economics" at bounding box center [294, 413] width 87 height 14
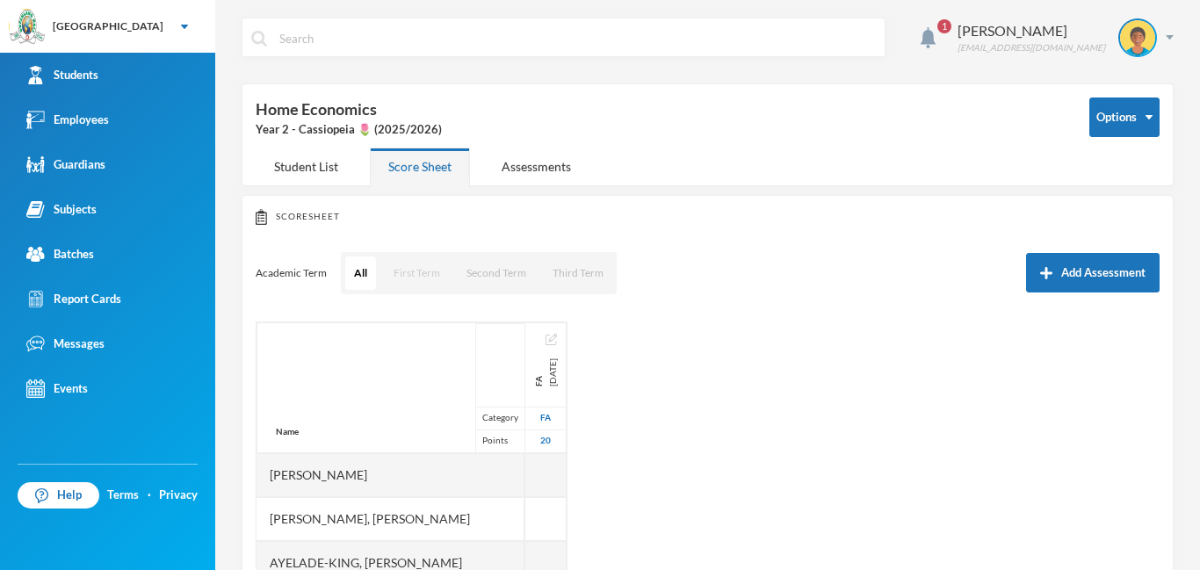
click at [416, 279] on button "First Term" at bounding box center [417, 272] width 64 height 33
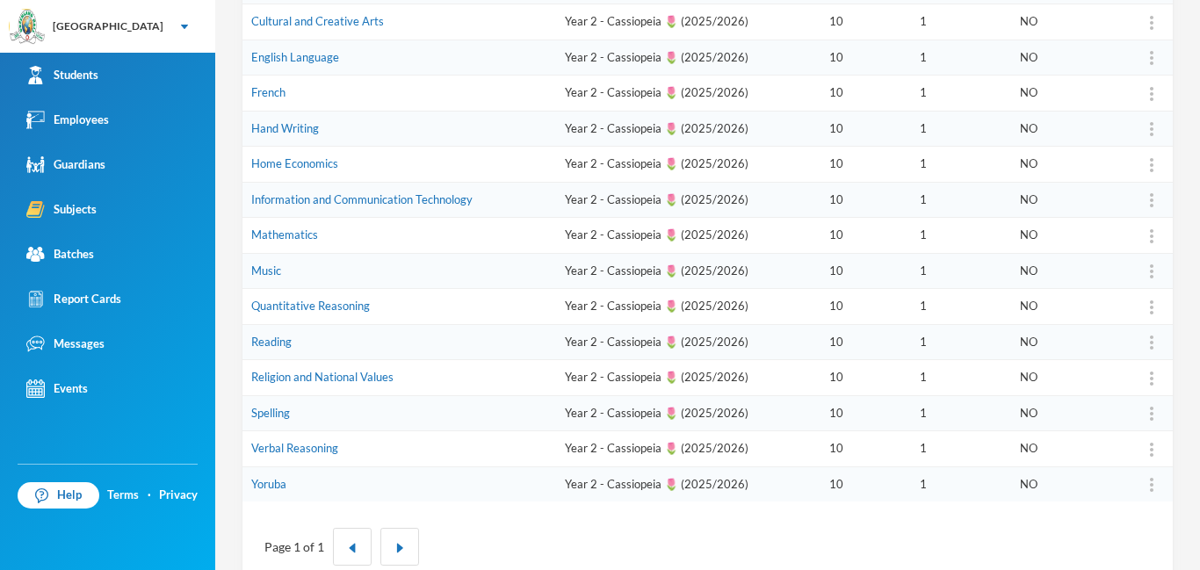
scroll to position [399, 0]
click at [263, 414] on link "Spelling" at bounding box center [270, 412] width 39 height 14
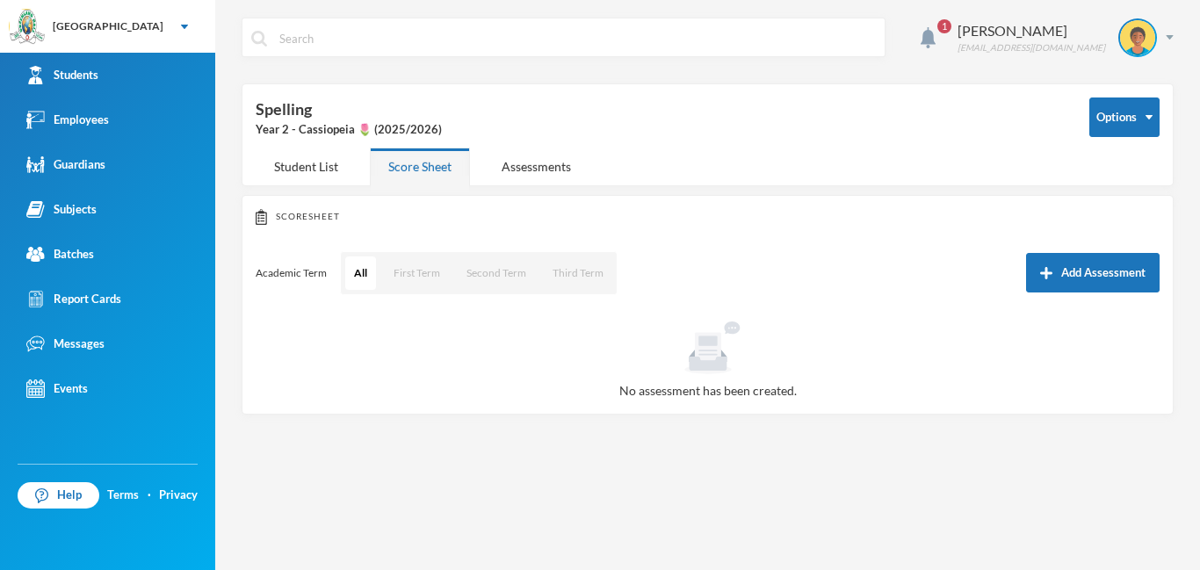
click at [1076, 264] on button "Add Assessment" at bounding box center [1093, 273] width 134 height 40
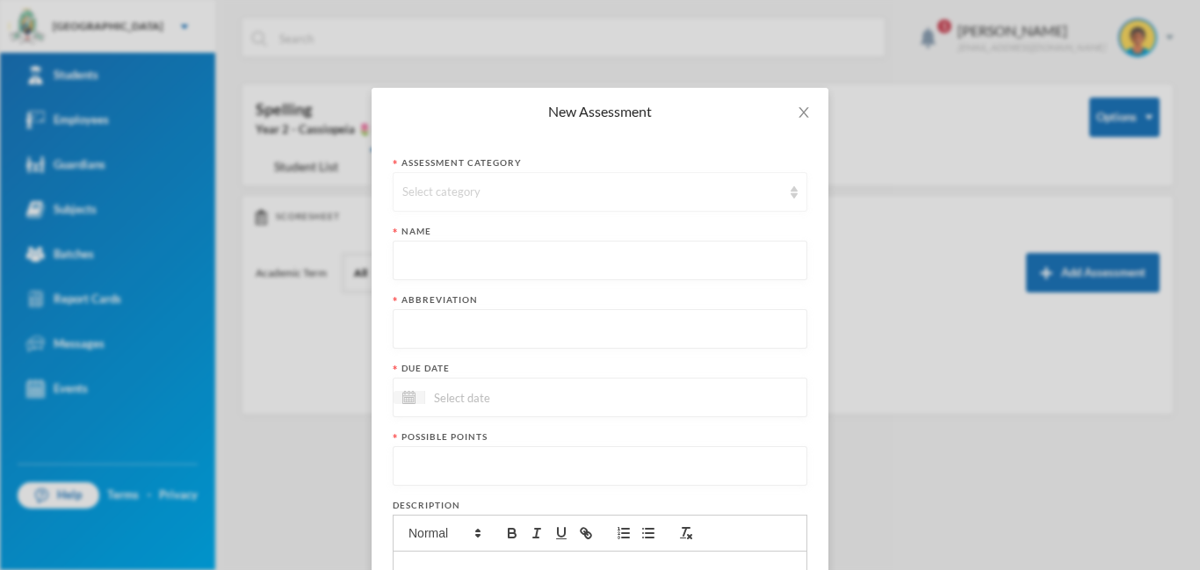
click at [498, 195] on div "Select category" at bounding box center [591, 193] width 379 height 18
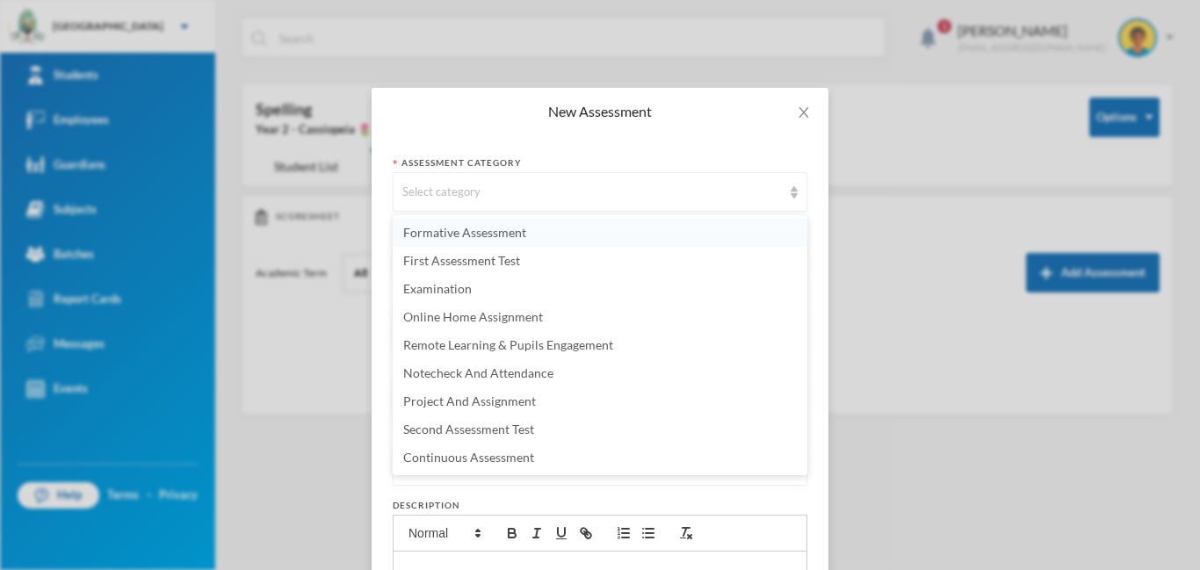
click at [474, 239] on span "Formative Assessment" at bounding box center [464, 232] width 123 height 15
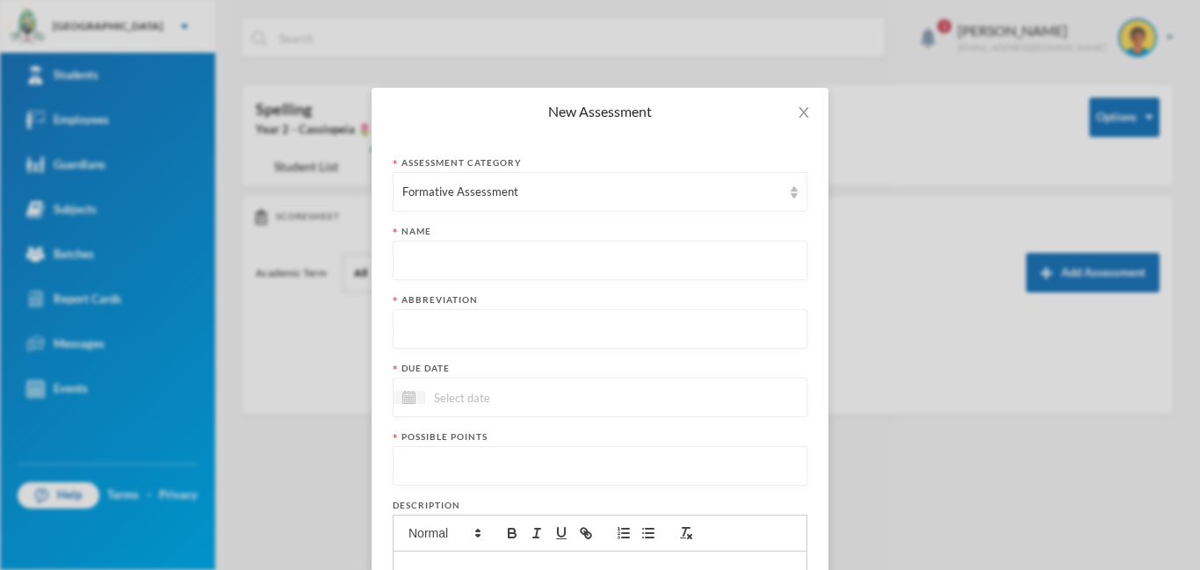
paste input "First Term Formative Assessment"
type input "First Term Formative Assessment"
click at [429, 335] on input "text" at bounding box center [599, 330] width 395 height 40
type input "FA"
click at [498, 401] on input at bounding box center [499, 397] width 148 height 20
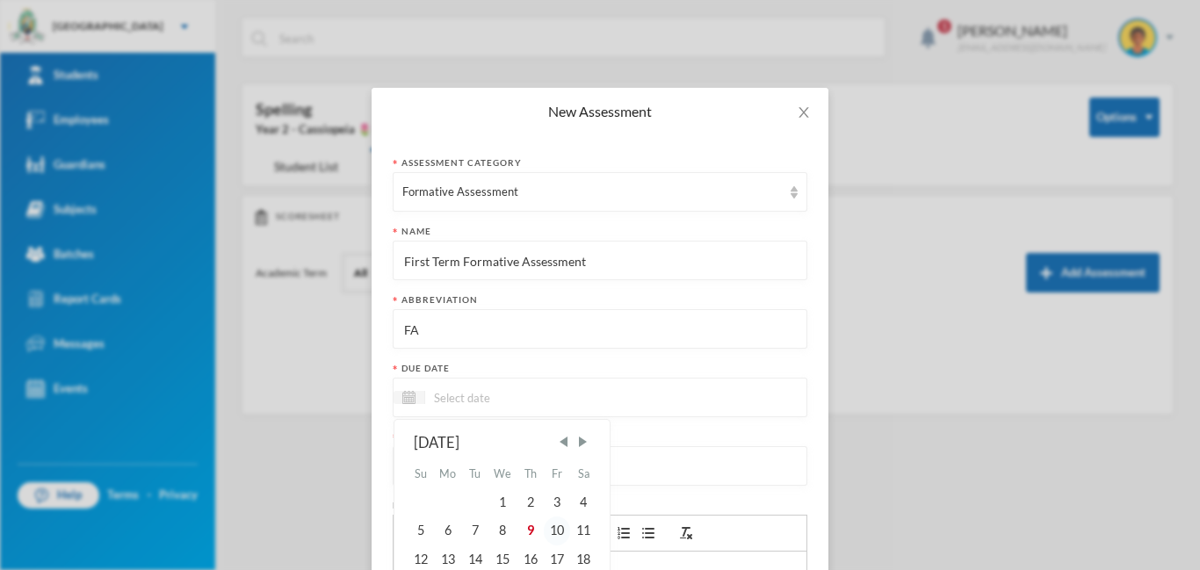
click at [559, 531] on div "10" at bounding box center [557, 530] width 26 height 28
type input "[DATE]"
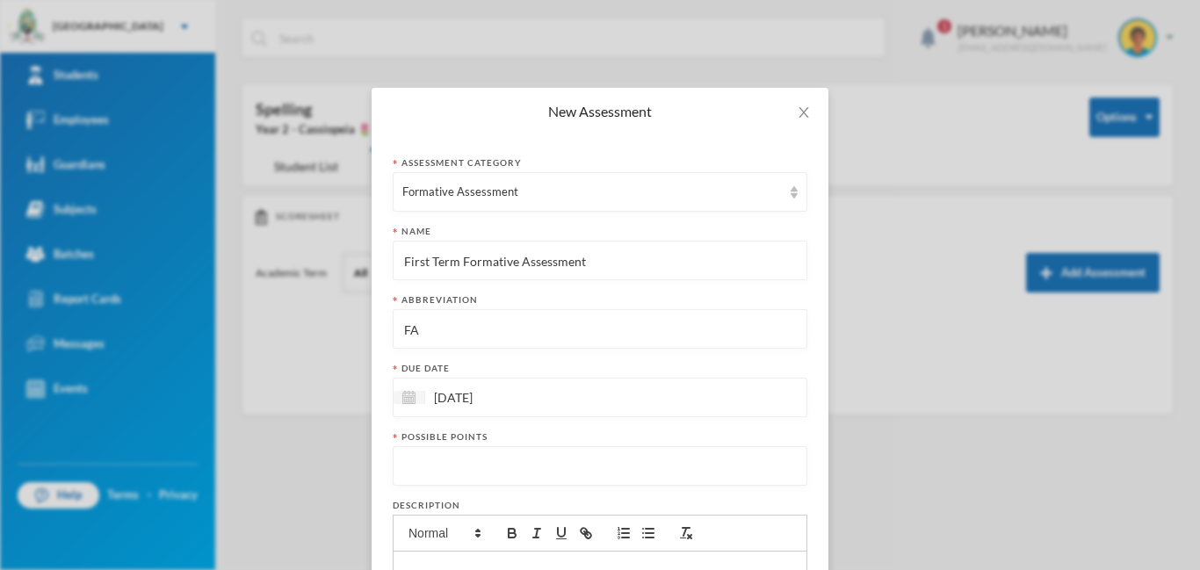
click at [467, 465] on input "number" at bounding box center [599, 467] width 395 height 40
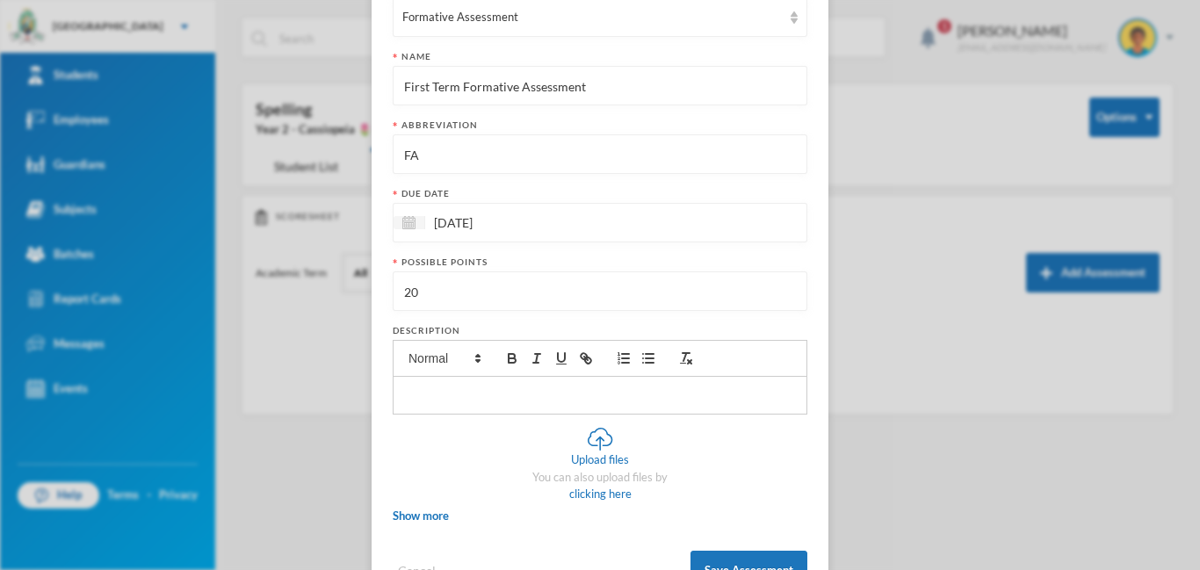
scroll to position [237, 0]
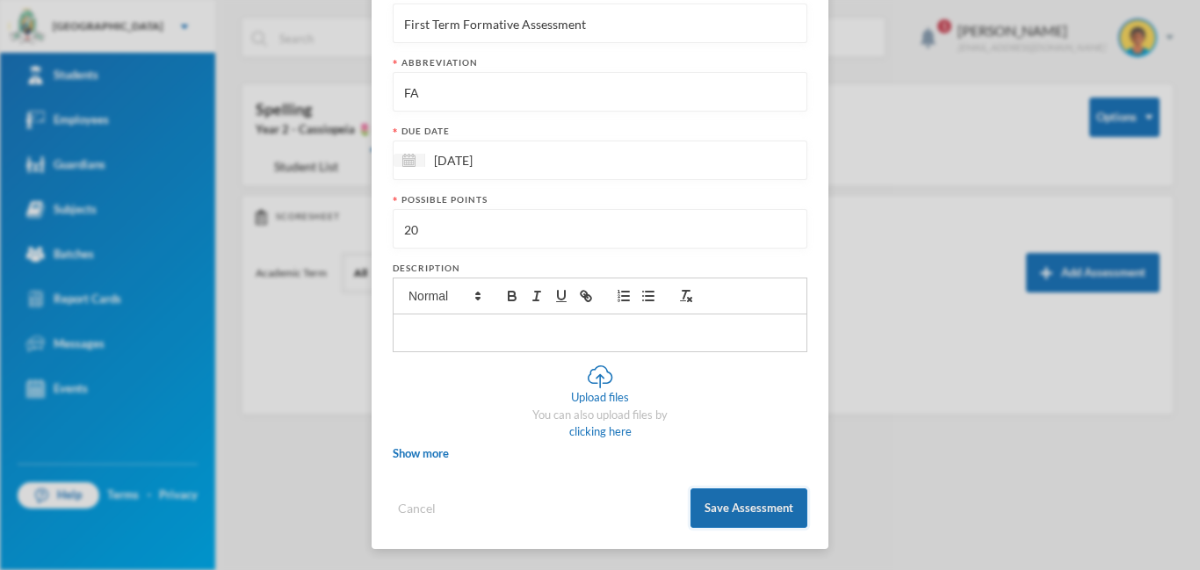
type input "20"
click at [750, 509] on button "Save Assessment" at bounding box center [748, 508] width 117 height 40
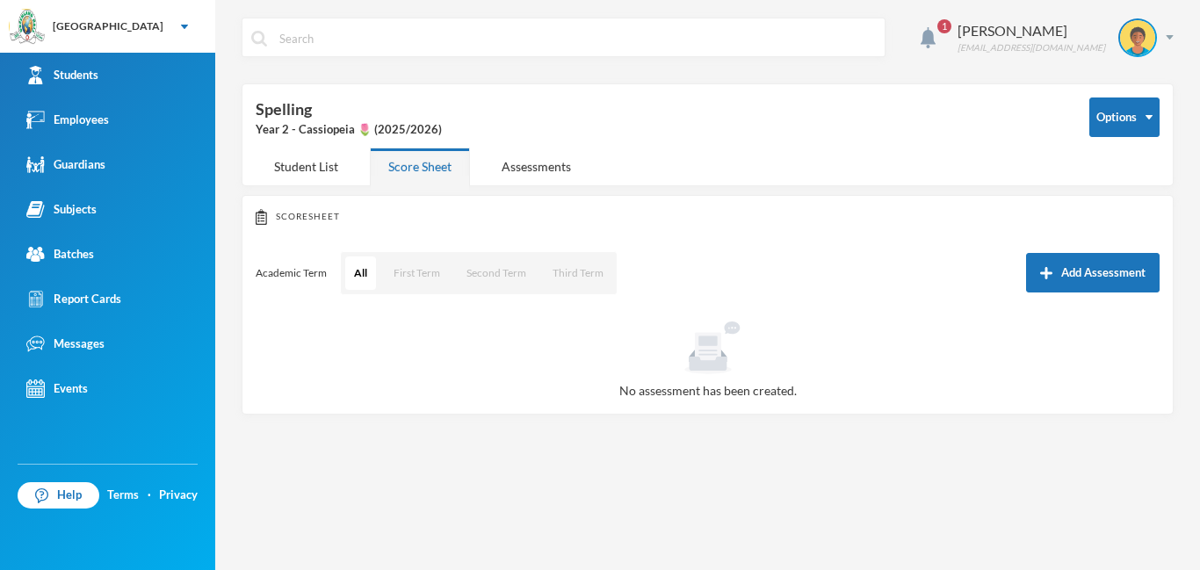
scroll to position [149, 0]
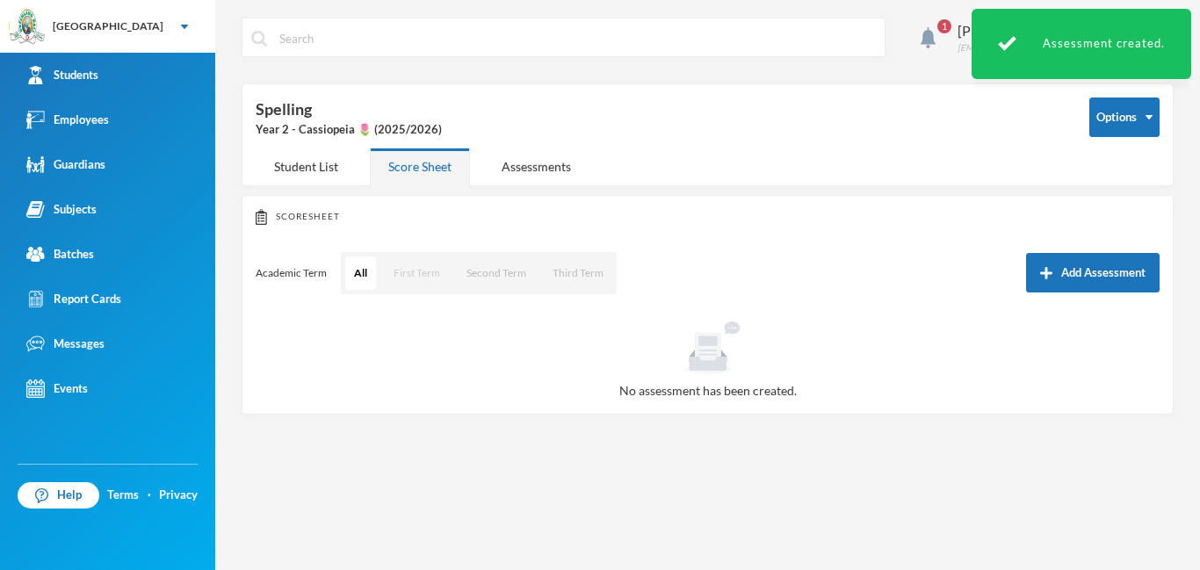
click at [400, 266] on button "First Term" at bounding box center [417, 272] width 64 height 33
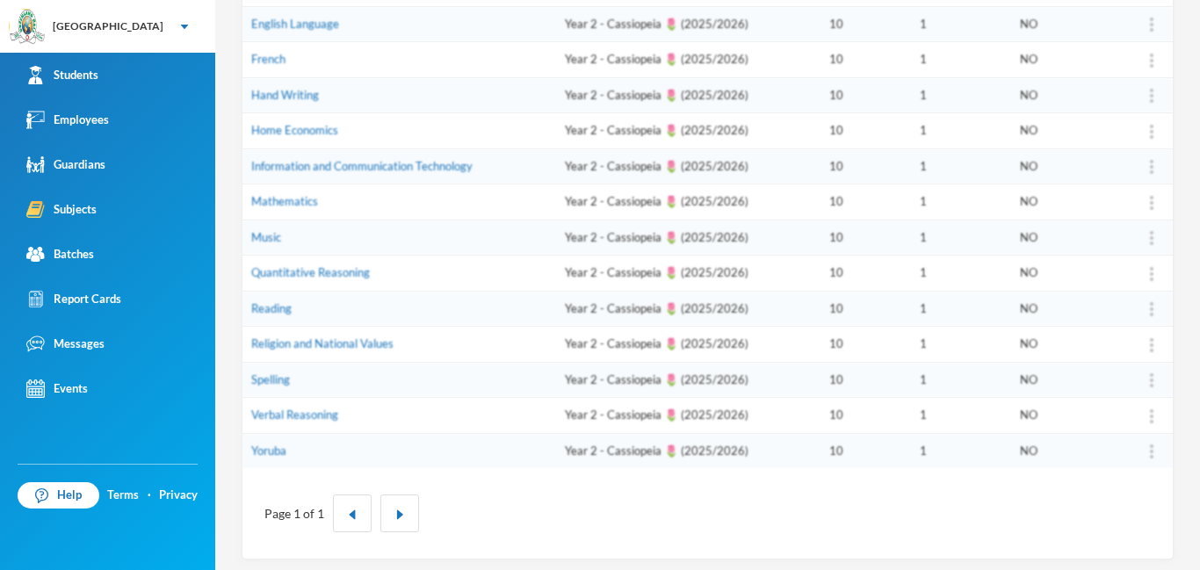
scroll to position [432, 0]
click at [306, 276] on link "Quantitative Reasoning" at bounding box center [310, 271] width 119 height 14
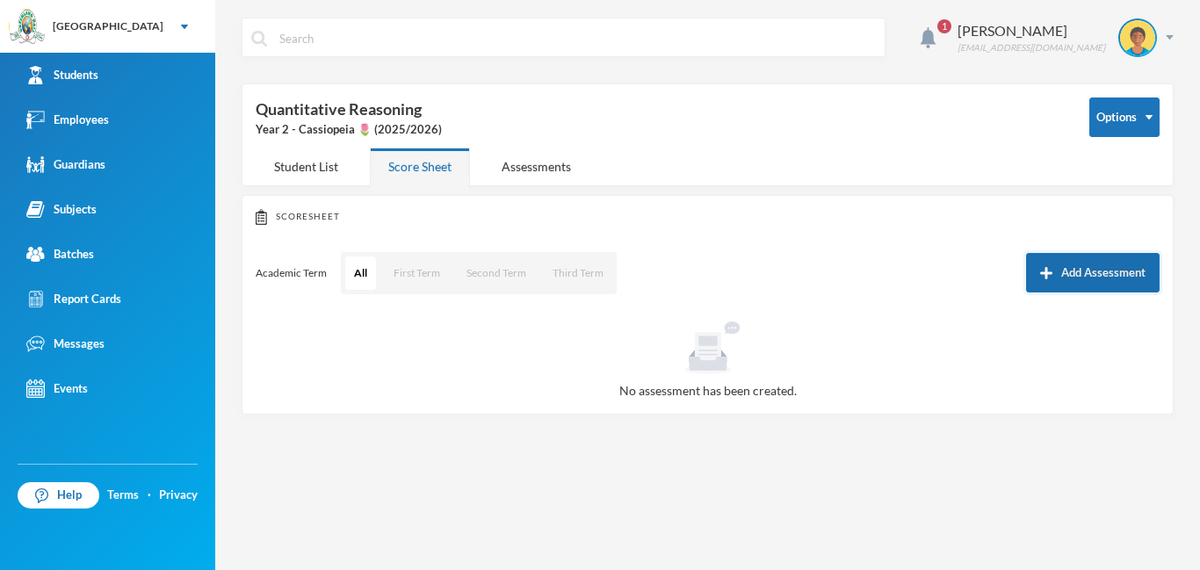
click at [1089, 272] on button "Add Assessment" at bounding box center [1093, 273] width 134 height 40
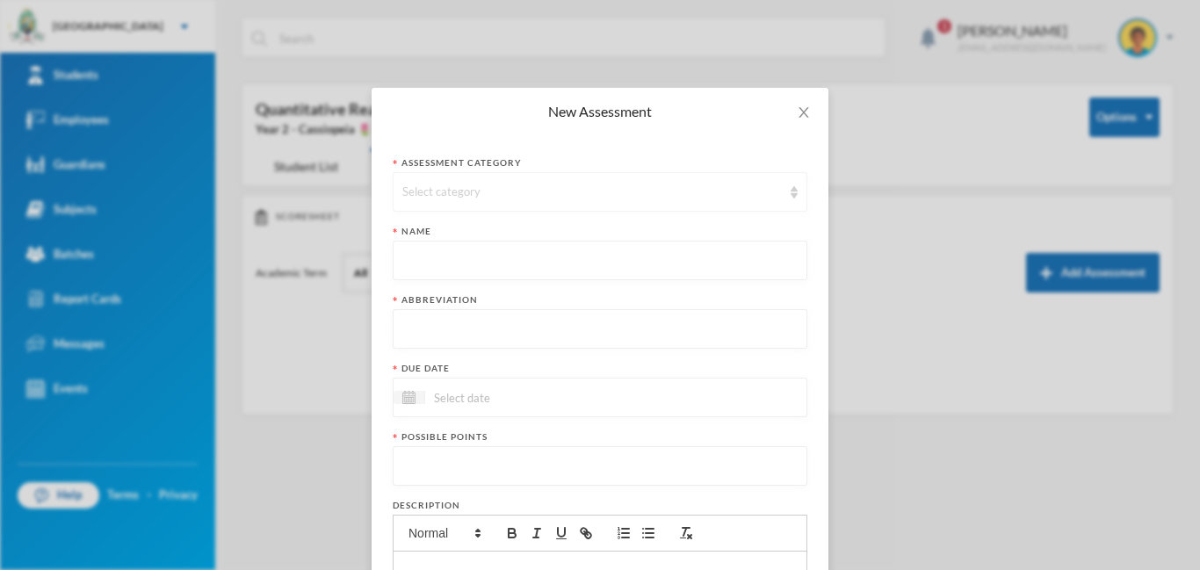
click at [462, 199] on div "Select category" at bounding box center [591, 193] width 379 height 18
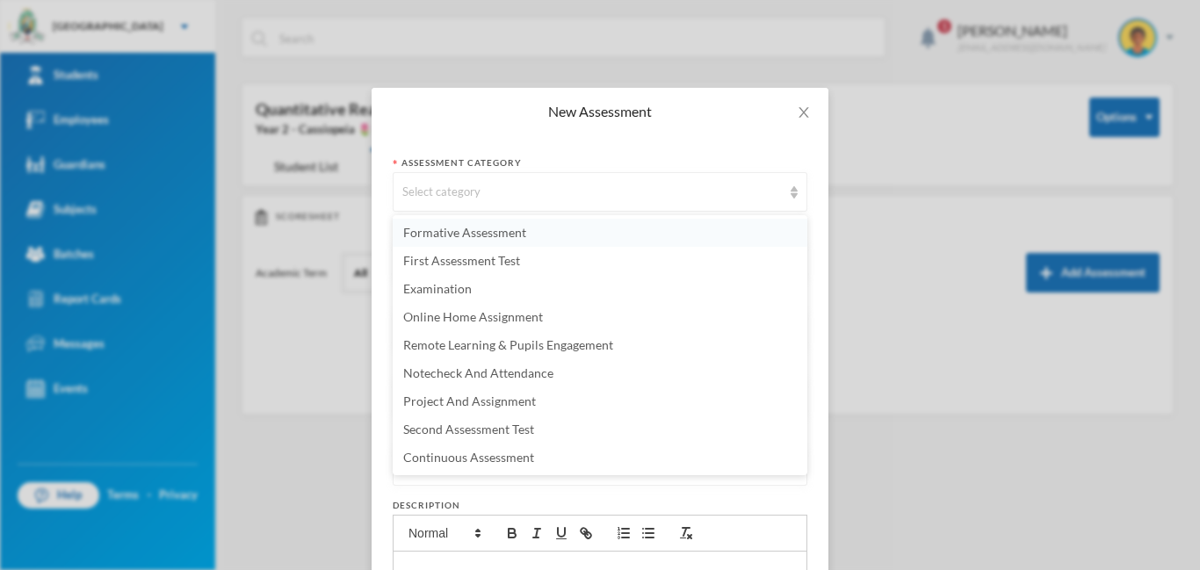
click at [438, 227] on span "Formative Assessment" at bounding box center [464, 232] width 123 height 15
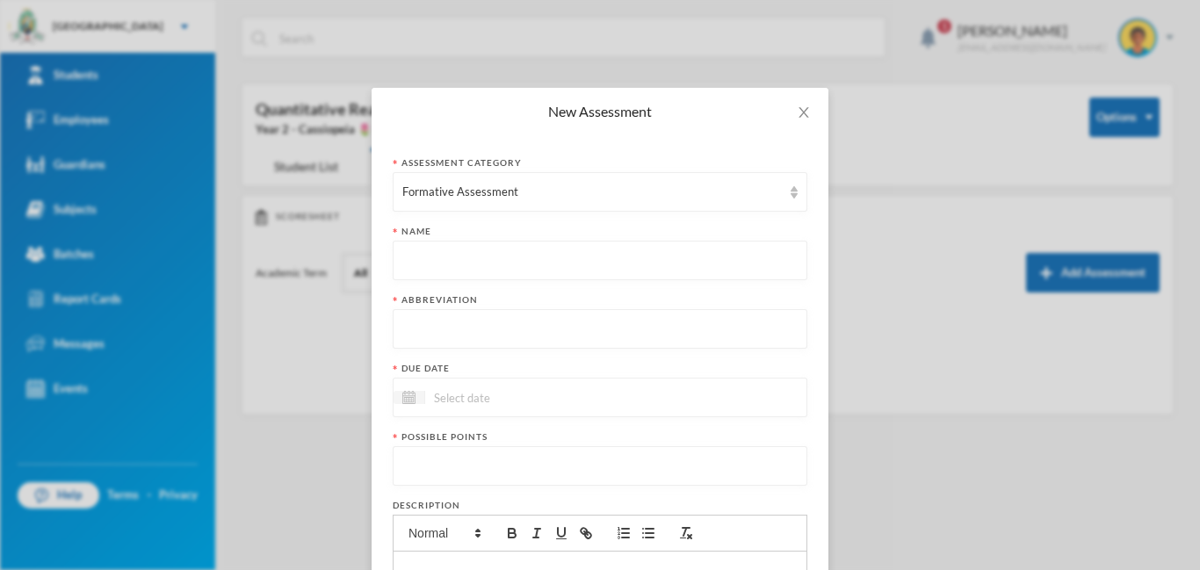
paste input "First Term Formative Assessment"
type input "First Term Formative Assessment"
click at [458, 346] on input "text" at bounding box center [599, 330] width 395 height 40
type input "FA"
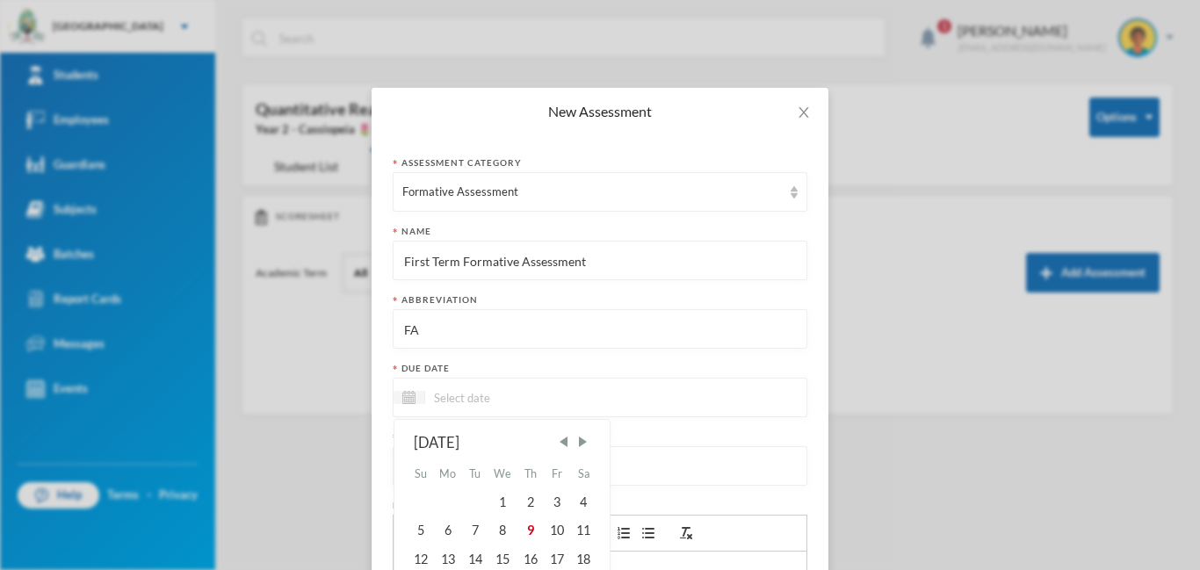
click at [498, 396] on input at bounding box center [499, 397] width 148 height 20
click at [552, 531] on div "10" at bounding box center [557, 530] width 26 height 28
type input "[DATE]"
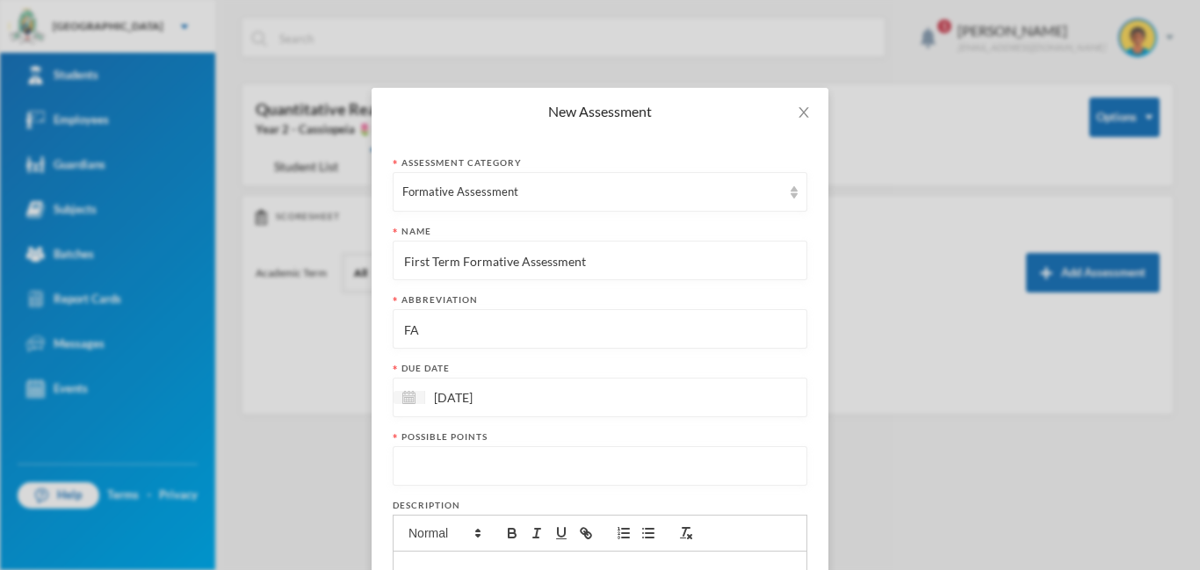
click at [468, 448] on input "number" at bounding box center [599, 467] width 395 height 40
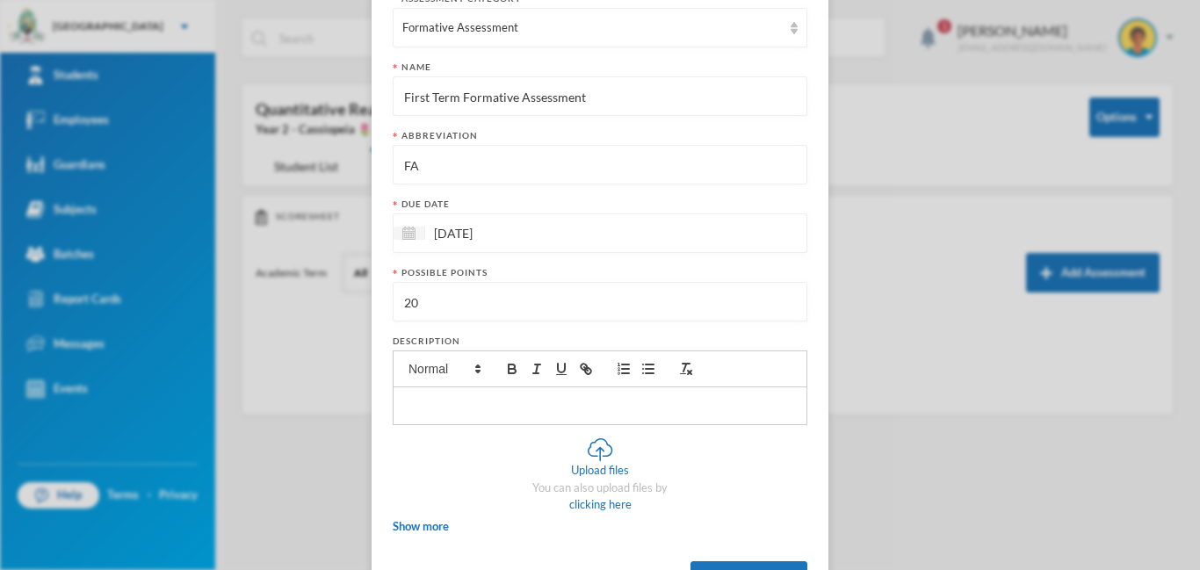
scroll to position [237, 0]
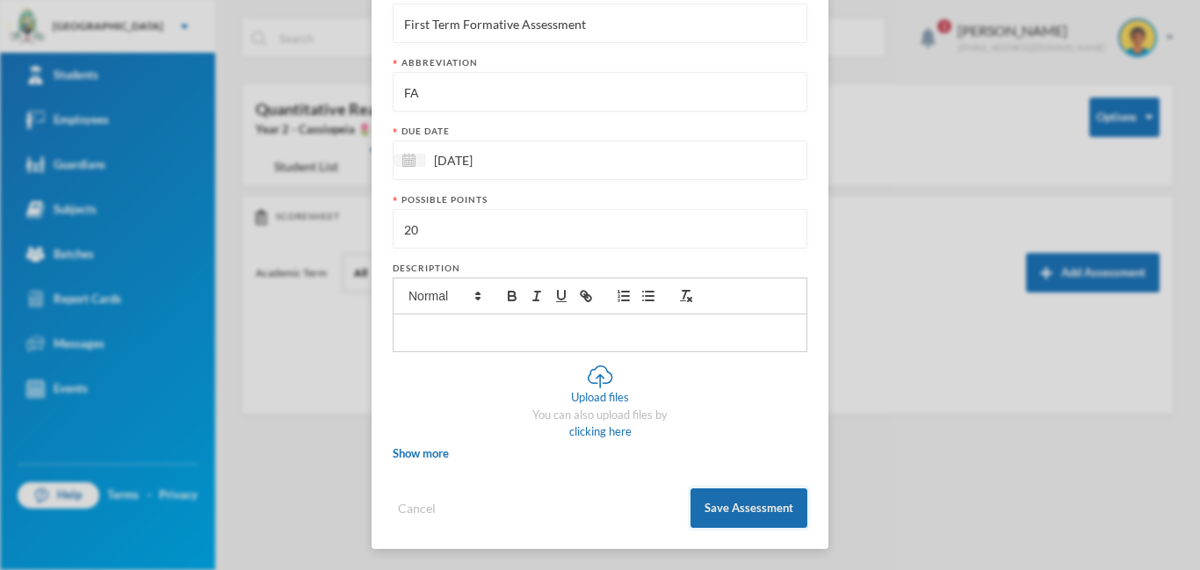
type input "20"
click at [709, 512] on button "Save Assessment" at bounding box center [748, 508] width 117 height 40
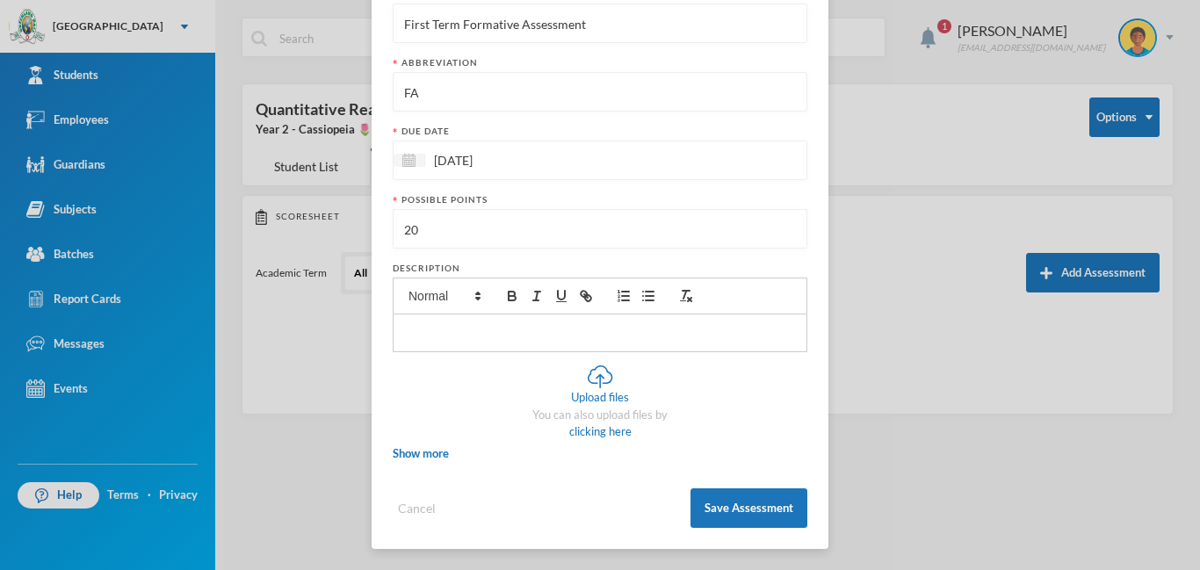
scroll to position [149, 0]
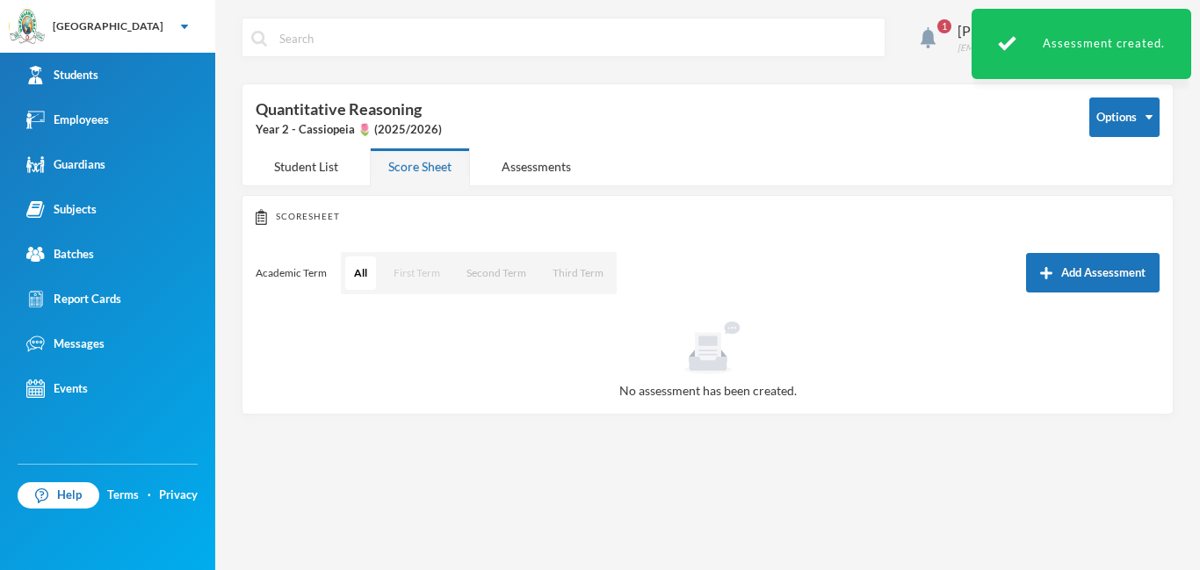
click at [403, 278] on button "First Term" at bounding box center [417, 272] width 64 height 33
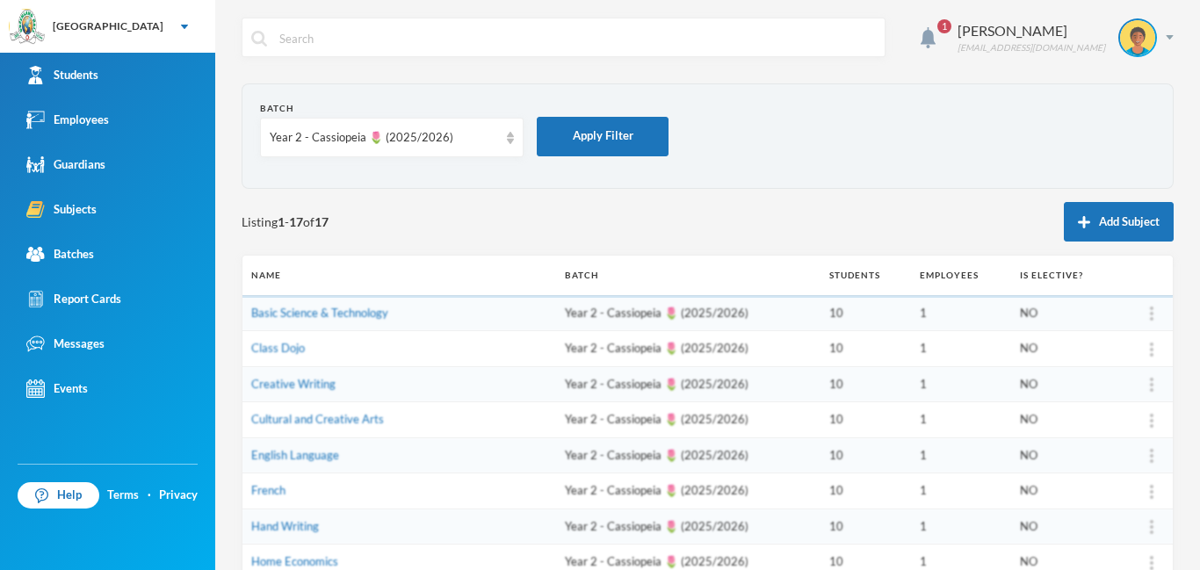
scroll to position [438, 0]
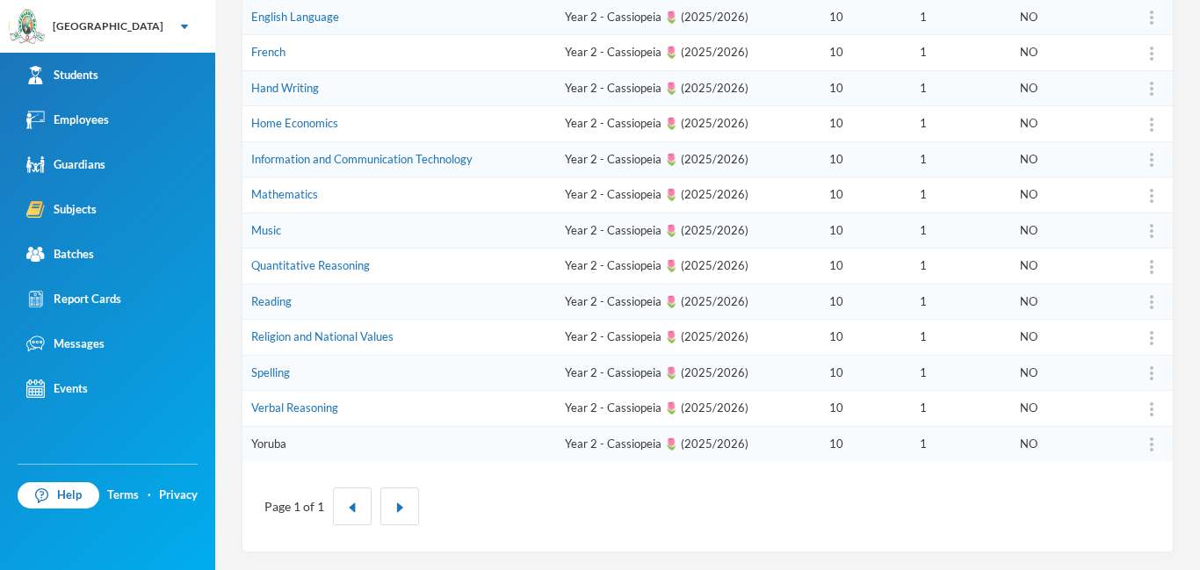
click at [278, 447] on link "Yoruba" at bounding box center [268, 444] width 35 height 14
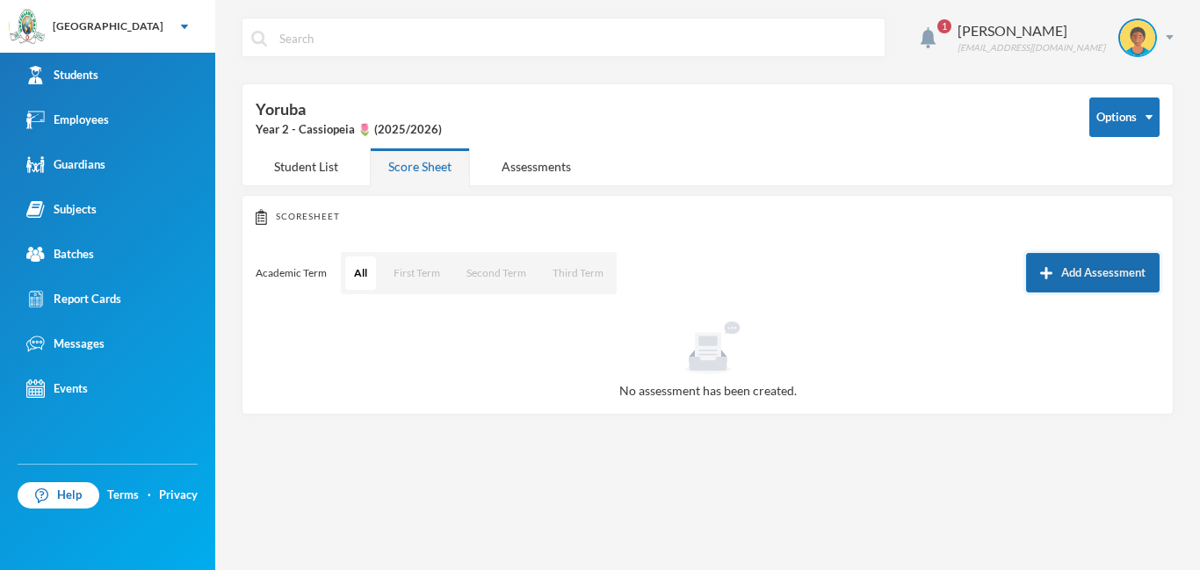
click at [1078, 275] on button "Add Assessment" at bounding box center [1093, 273] width 134 height 40
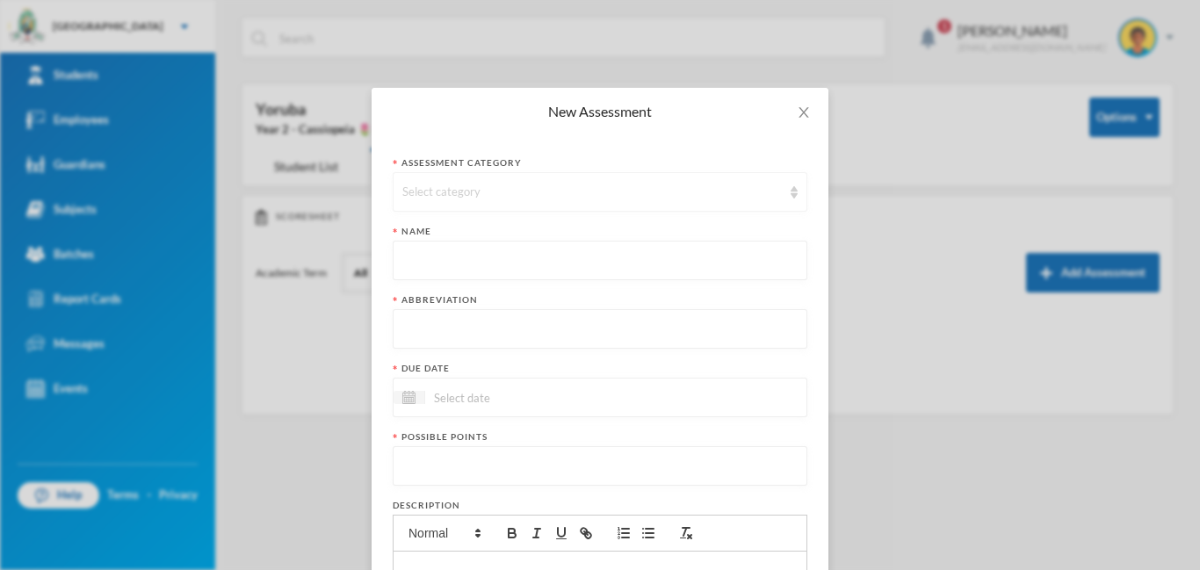
click at [554, 202] on div "Select category" at bounding box center [600, 192] width 415 height 40
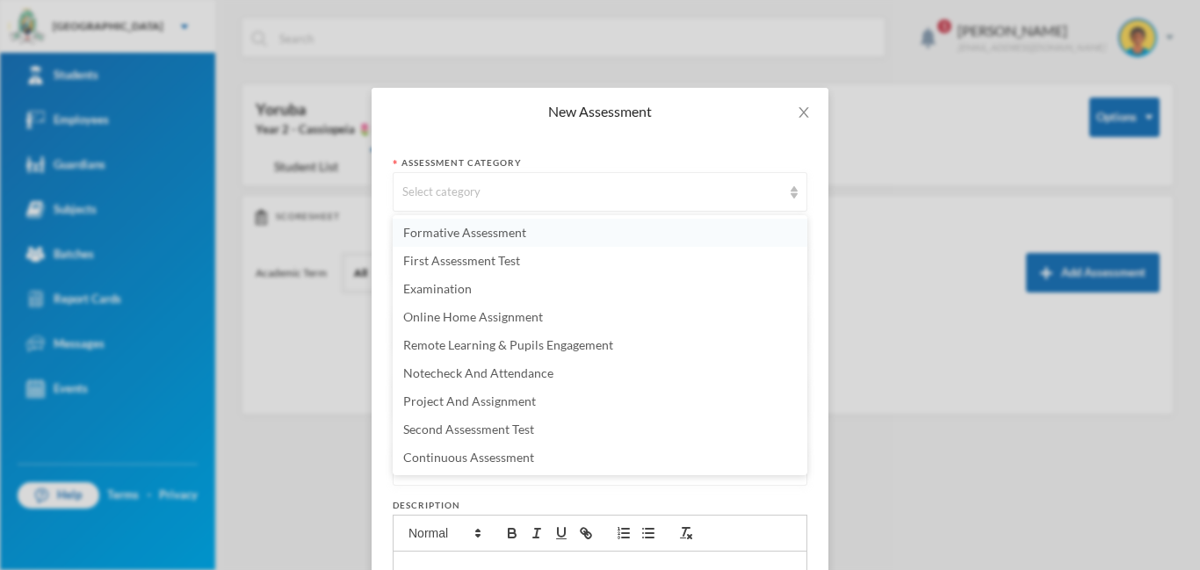
click at [486, 235] on span "Formative Assessment" at bounding box center [464, 232] width 123 height 15
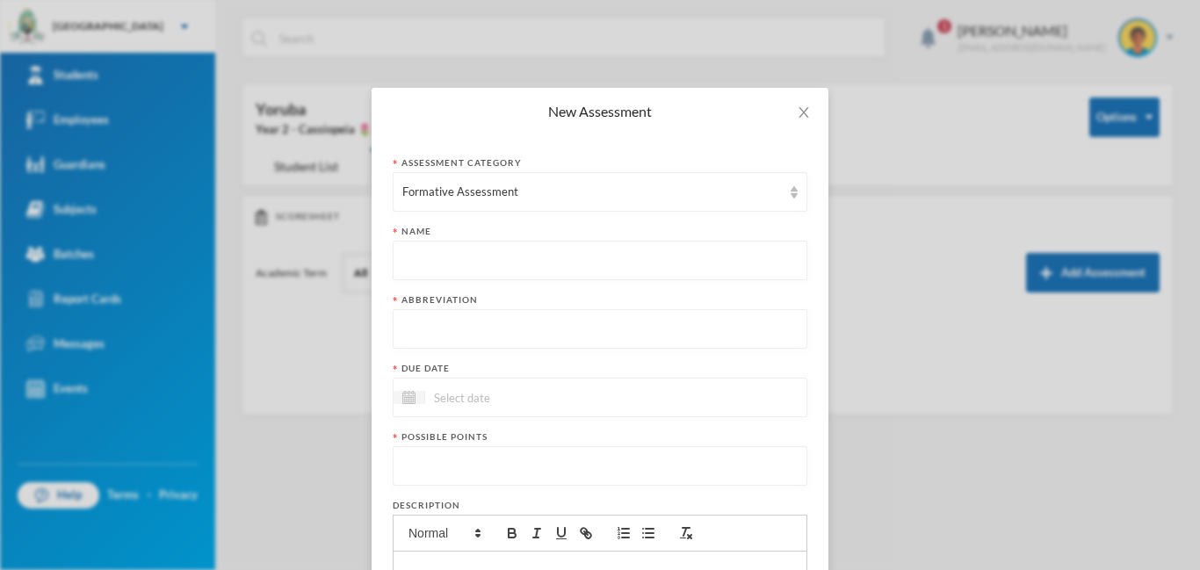
paste input "First Term Formative Assessment"
type input "First Term Formative Assessment"
click at [514, 336] on input "text" at bounding box center [599, 330] width 395 height 40
type input "FA"
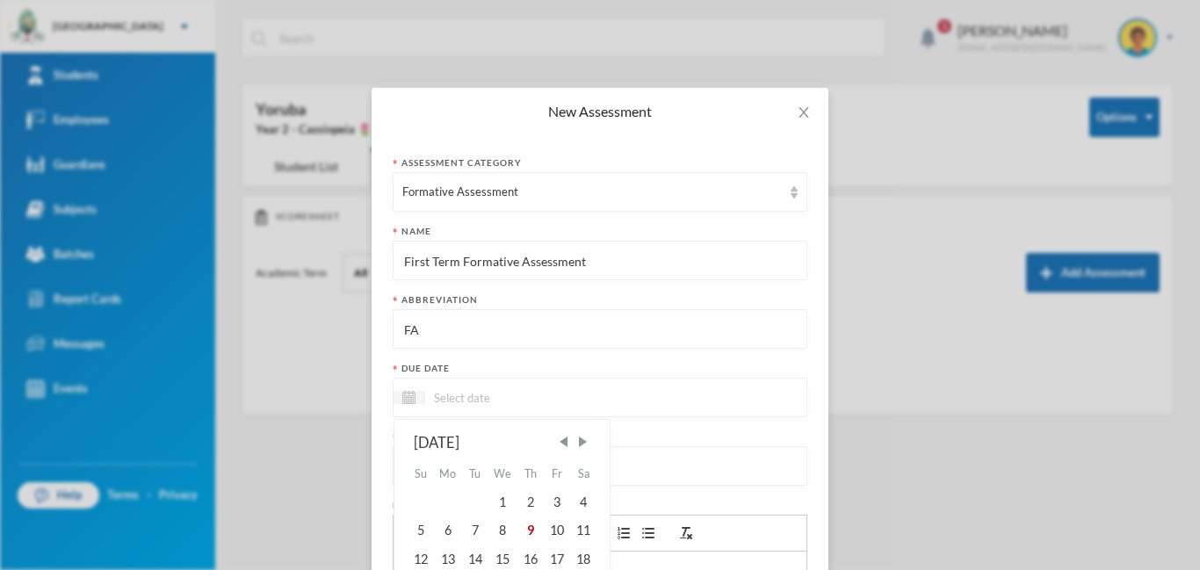
click at [480, 406] on input at bounding box center [499, 397] width 148 height 20
click at [557, 536] on div "10" at bounding box center [557, 530] width 26 height 28
type input "[DATE]"
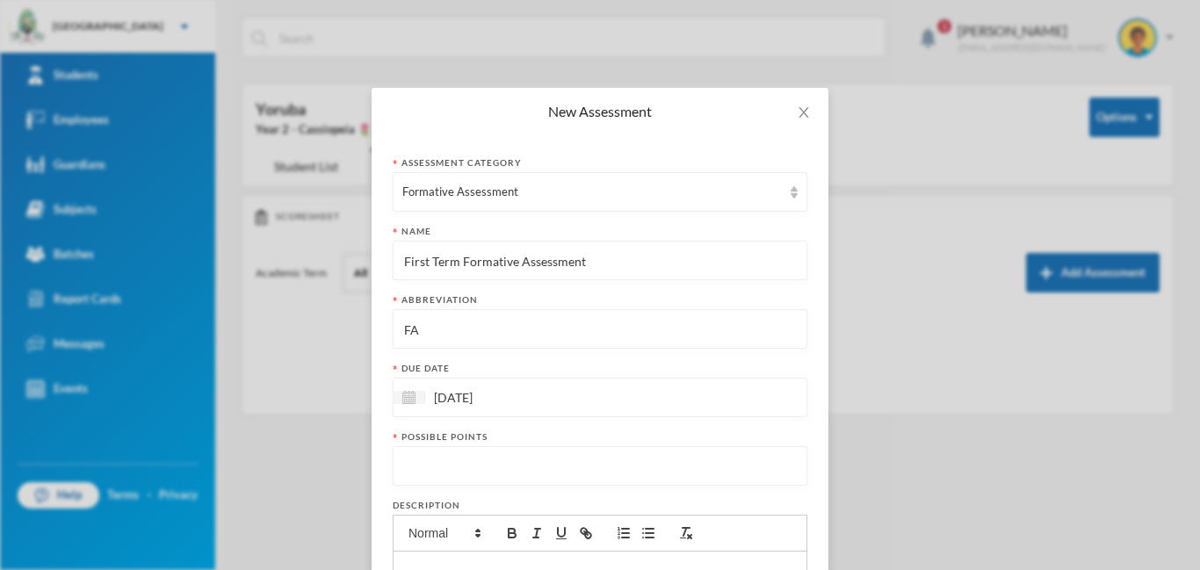
click at [523, 473] on input "number" at bounding box center [599, 467] width 395 height 40
type input "20"
click at [969, 379] on div "New Assessment Assessment category Formative Assessment Name First Term Formati…" at bounding box center [600, 285] width 1200 height 570
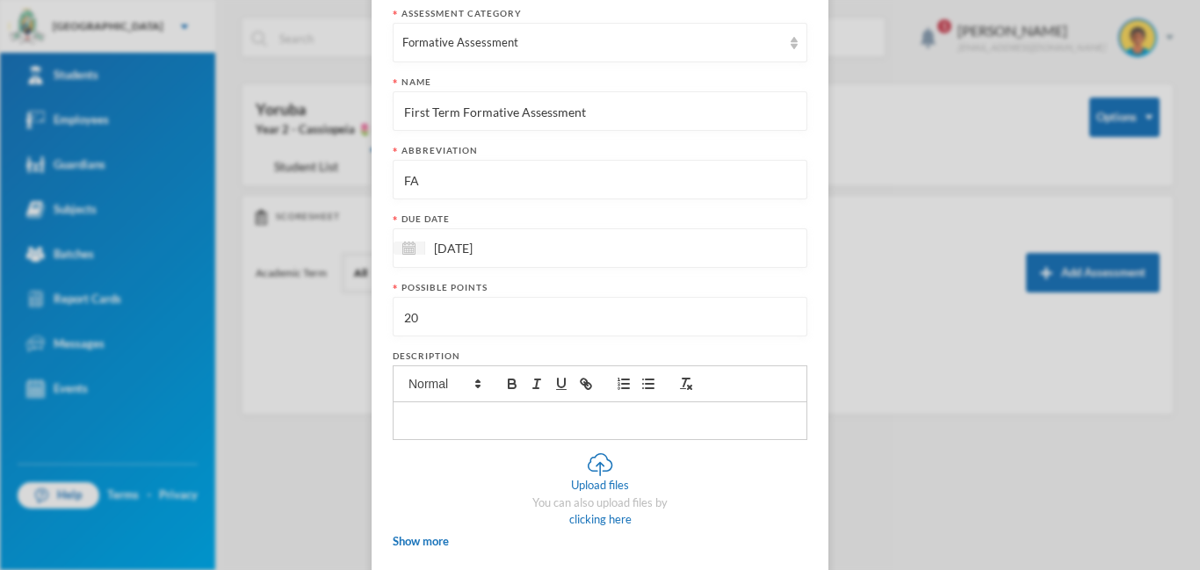
scroll to position [209, 0]
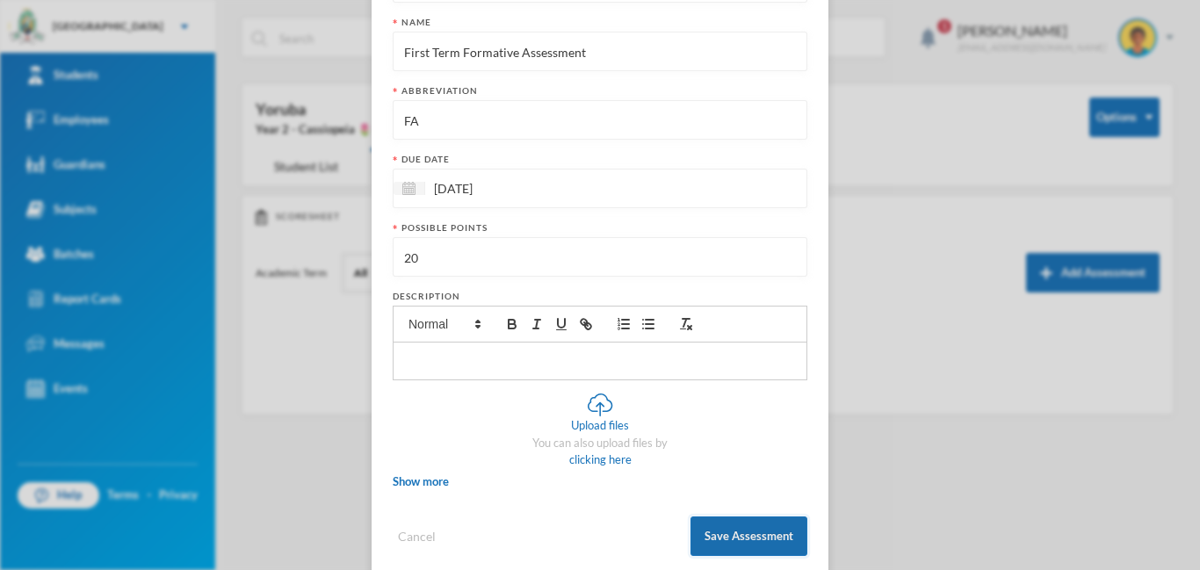
click at [739, 529] on button "Save Assessment" at bounding box center [748, 536] width 117 height 40
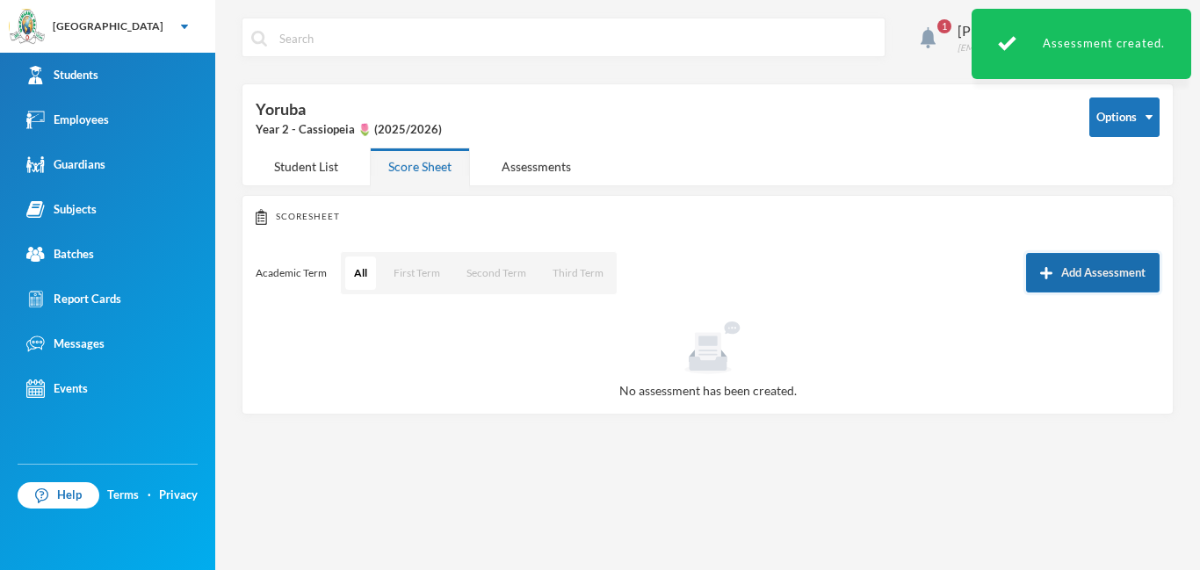
click at [1093, 275] on button "Add Assessment" at bounding box center [1093, 273] width 134 height 40
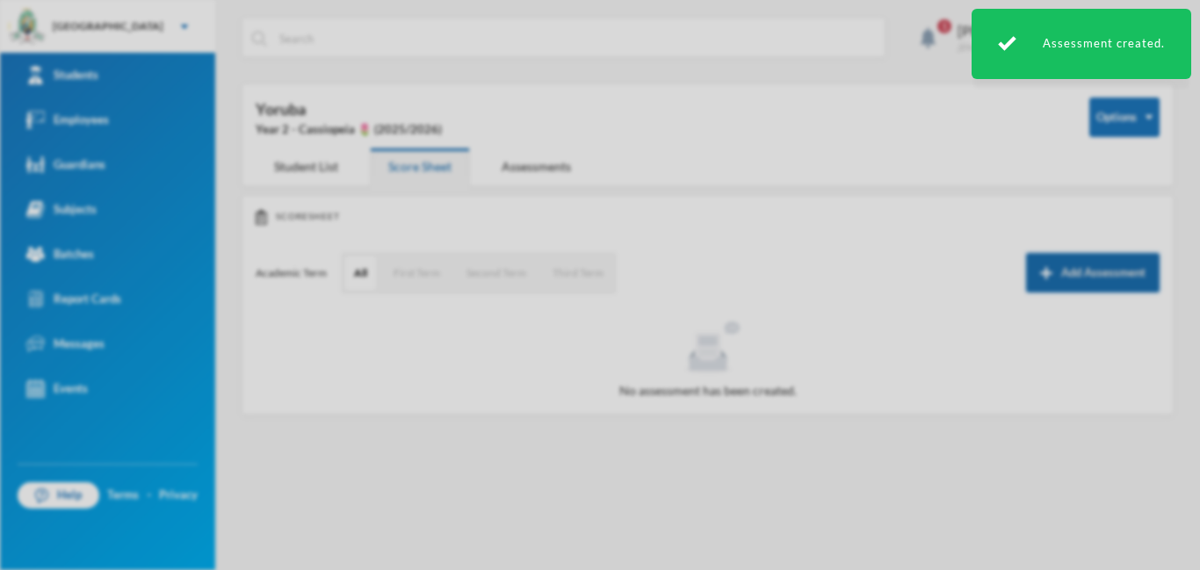
scroll to position [0, 0]
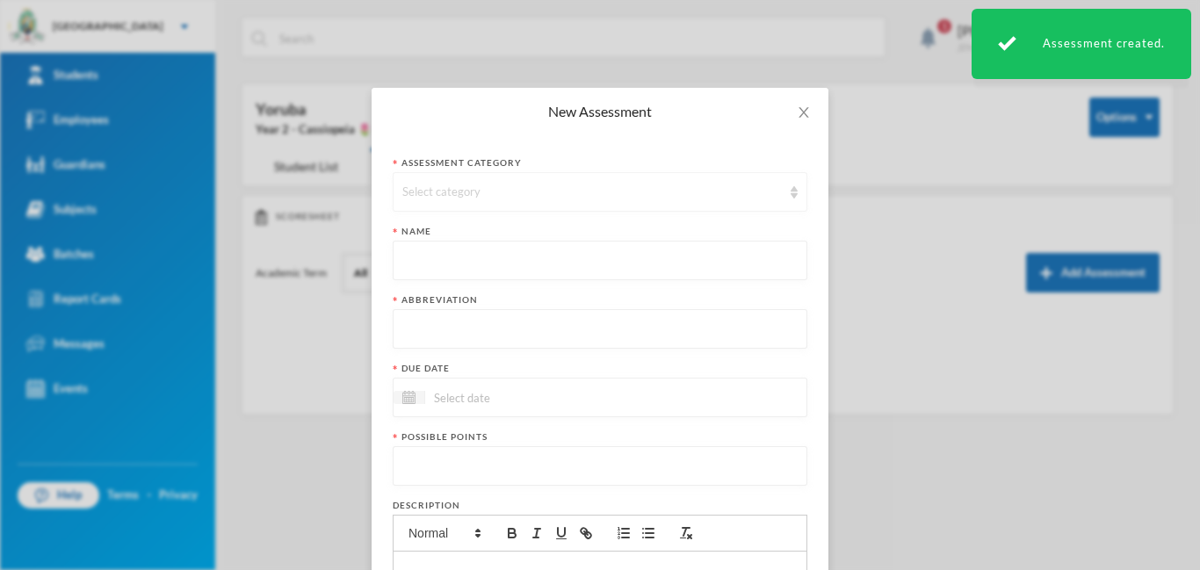
click at [607, 184] on div "Select category" at bounding box center [591, 193] width 379 height 18
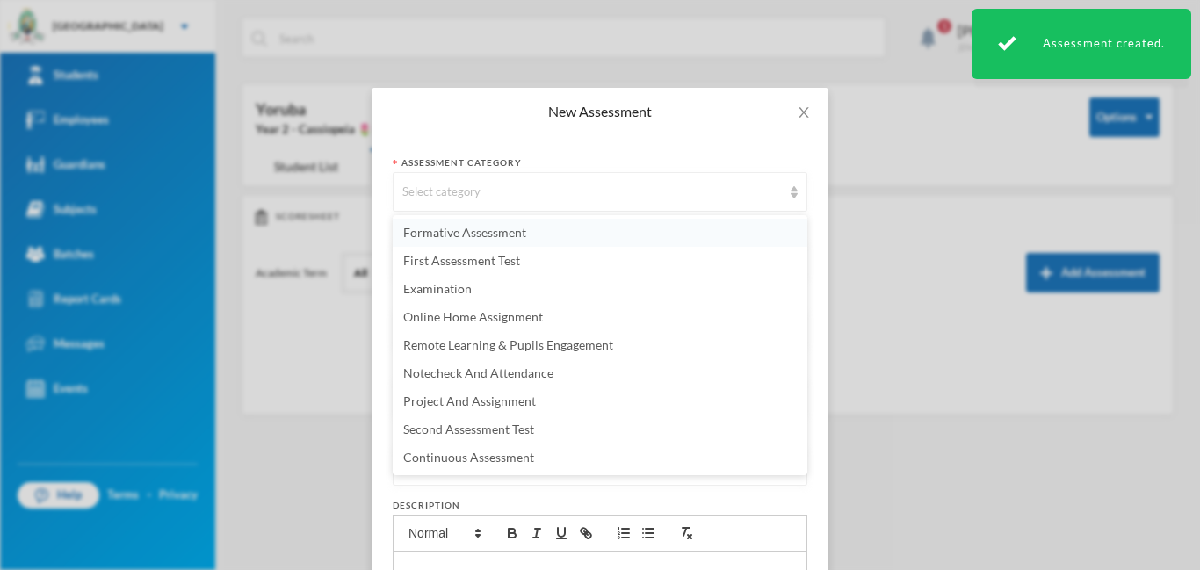
click at [460, 227] on span "Formative Assessment" at bounding box center [464, 232] width 123 height 15
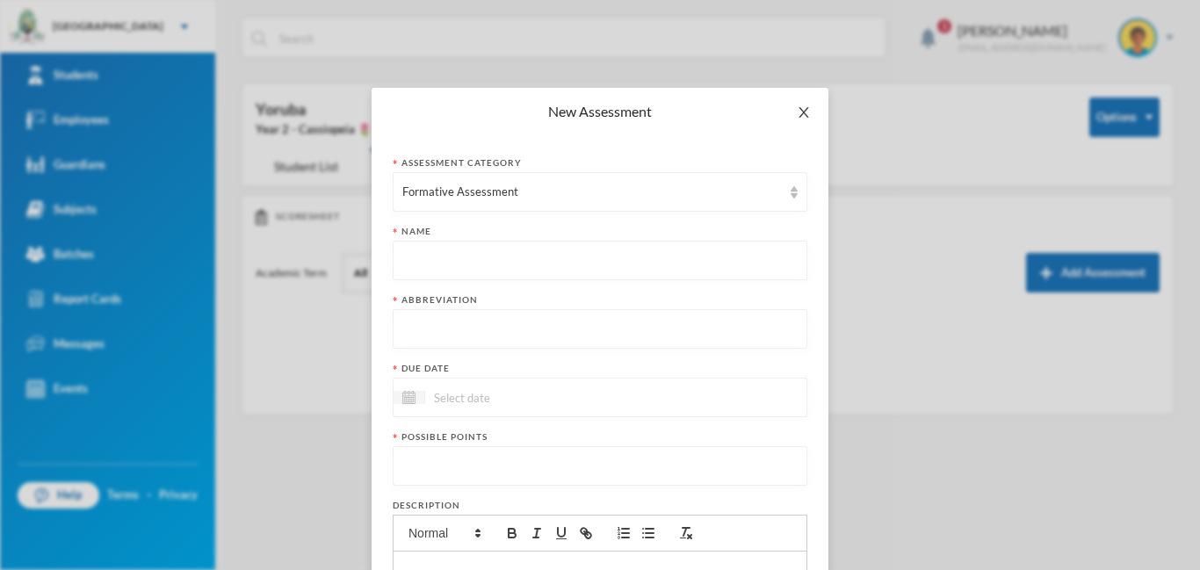
click at [800, 106] on icon "icon: close" at bounding box center [804, 112] width 14 height 14
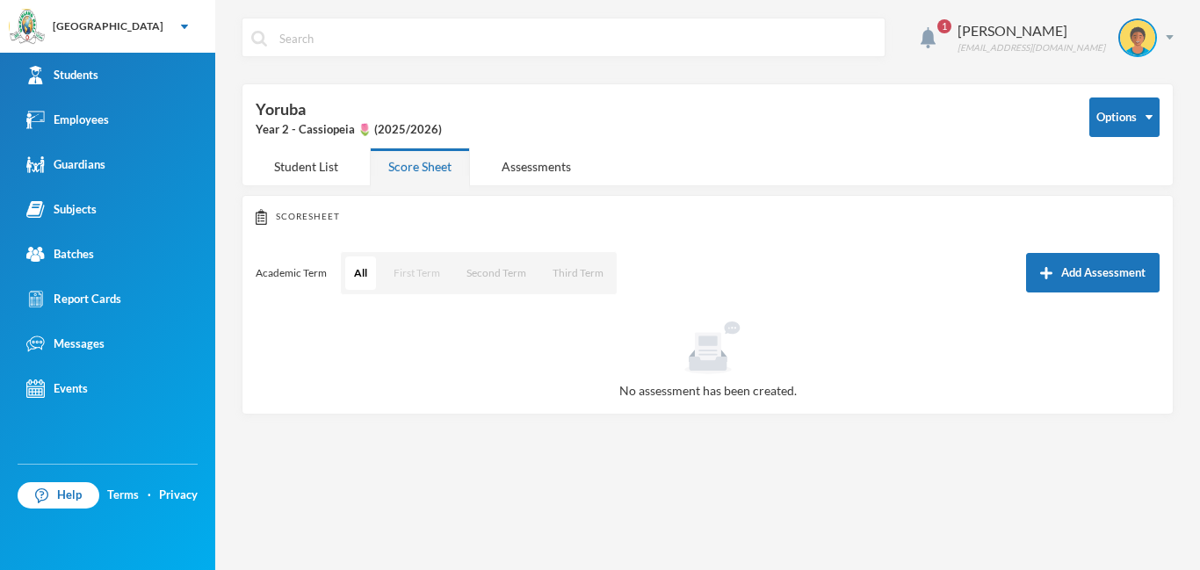
click at [444, 275] on button "First Term" at bounding box center [417, 272] width 64 height 33
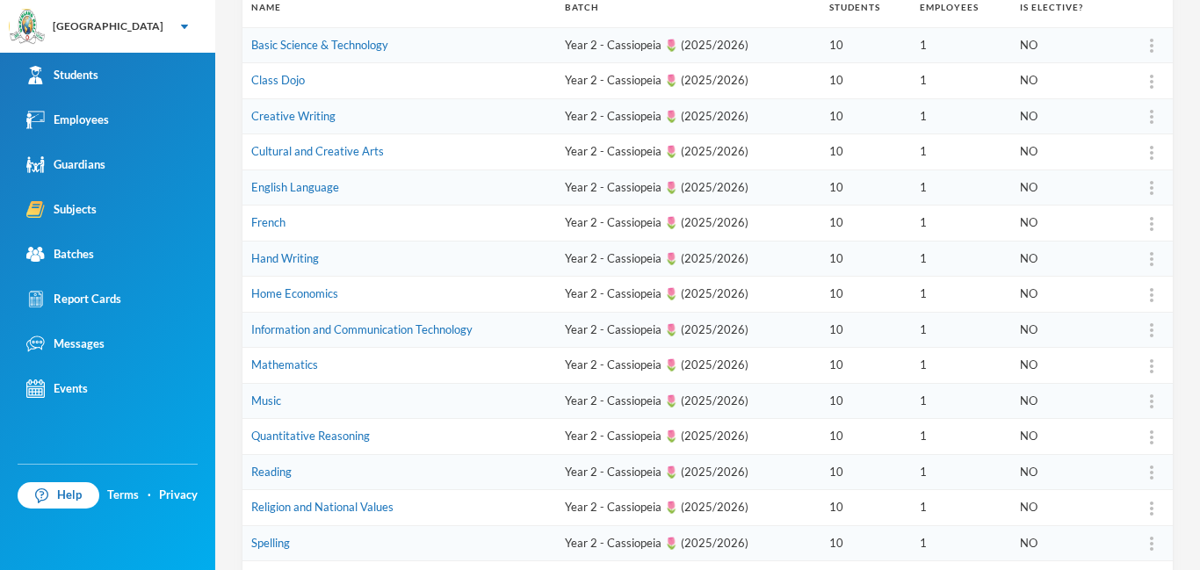
scroll to position [278, 0]
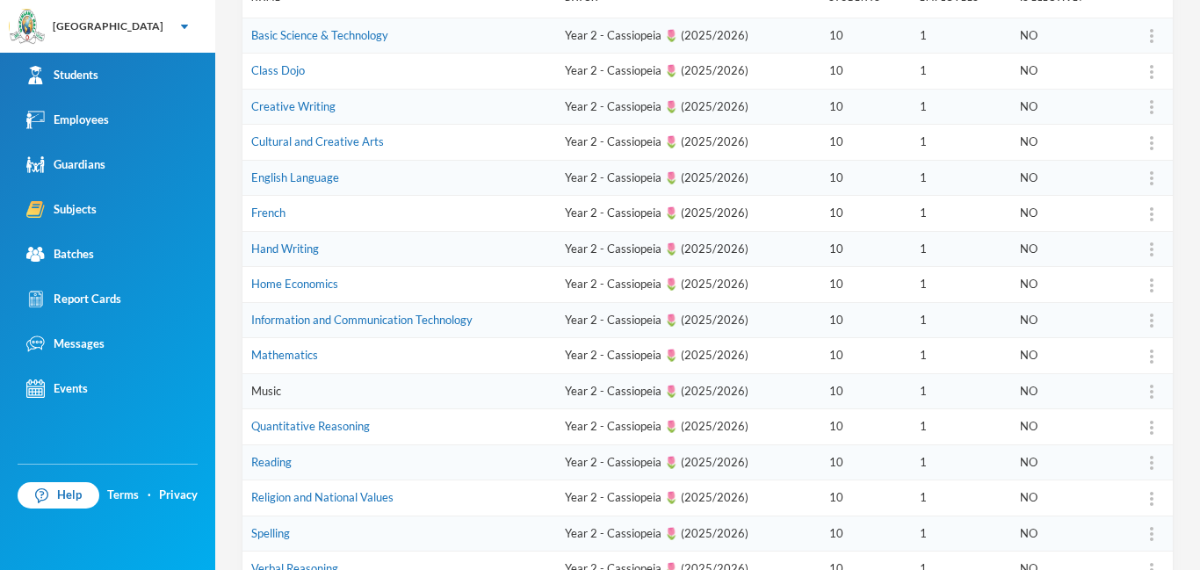
click at [274, 392] on link "Music" at bounding box center [266, 391] width 30 height 14
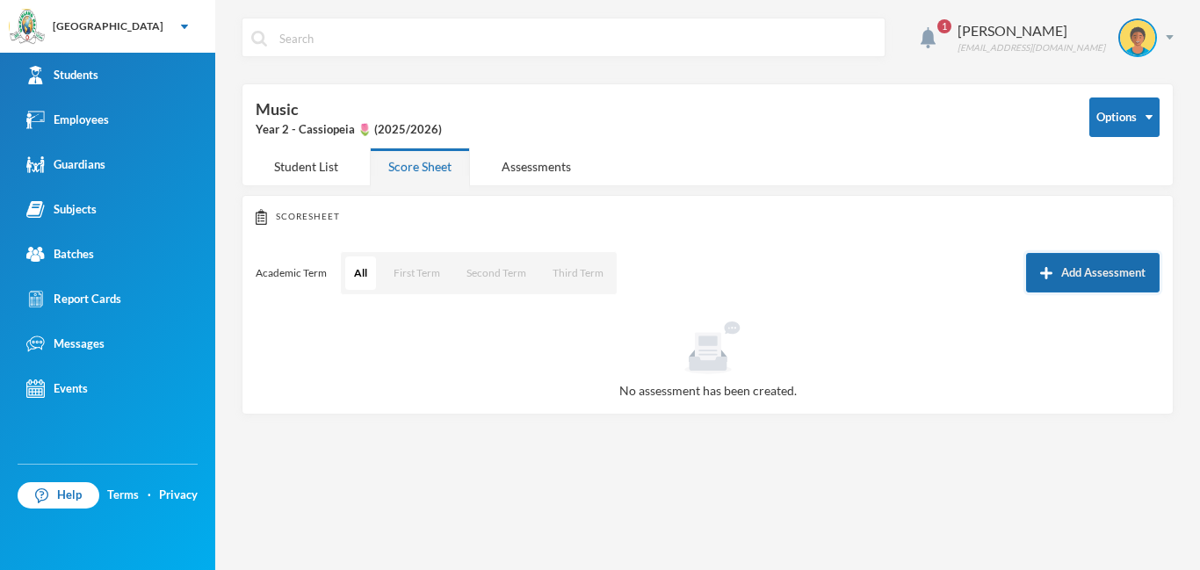
click at [1065, 264] on button "Add Assessment" at bounding box center [1093, 273] width 134 height 40
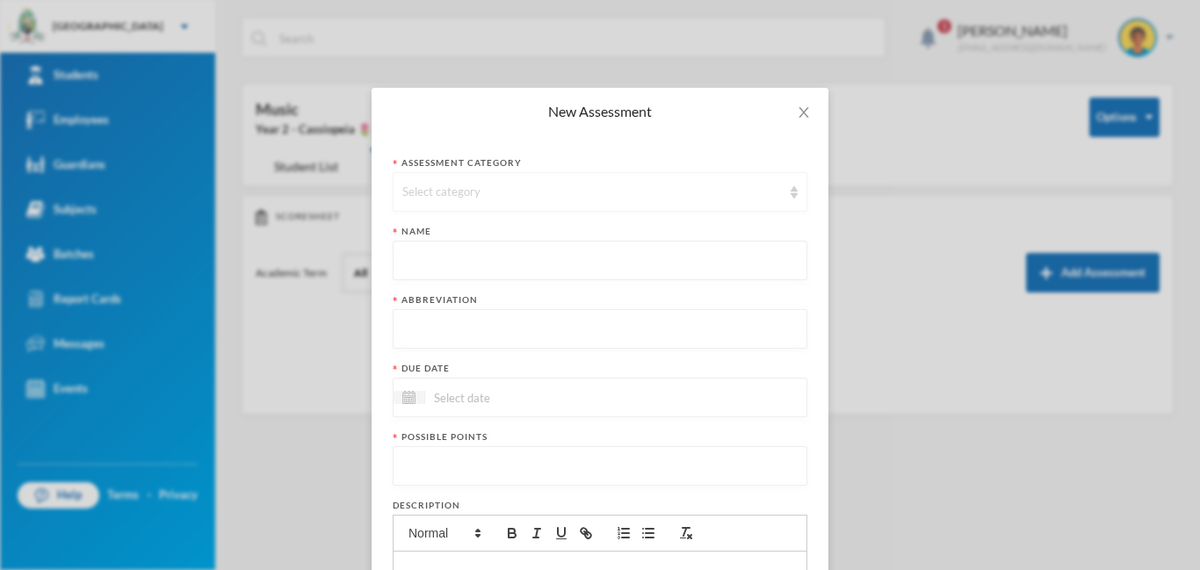
click at [596, 191] on div "Select category" at bounding box center [591, 193] width 379 height 18
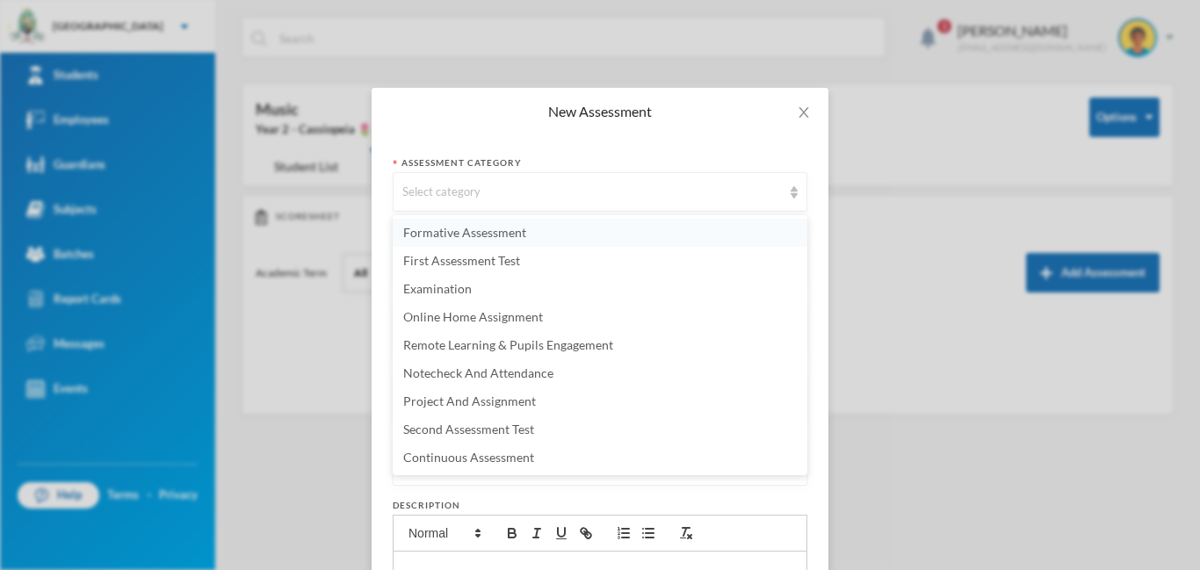
click at [486, 231] on span "Formative Assessment" at bounding box center [464, 232] width 123 height 15
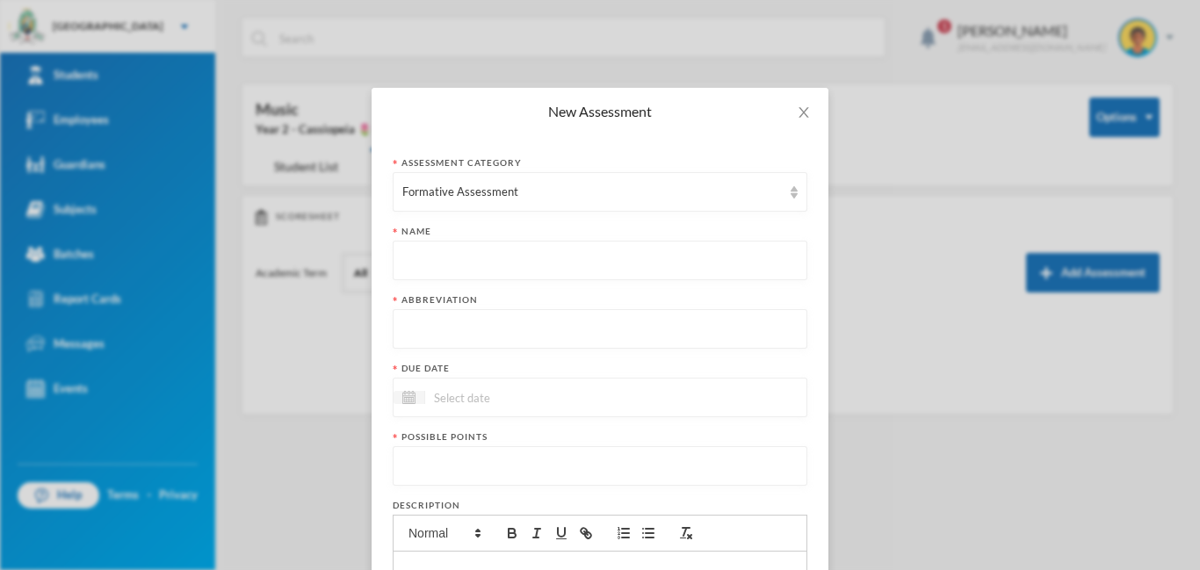
paste input "First Term Formative Assessment"
type input "First Term Formative Assessment"
click at [460, 324] on input "text" at bounding box center [599, 330] width 395 height 40
type input "FA"
click at [532, 393] on input at bounding box center [499, 397] width 148 height 20
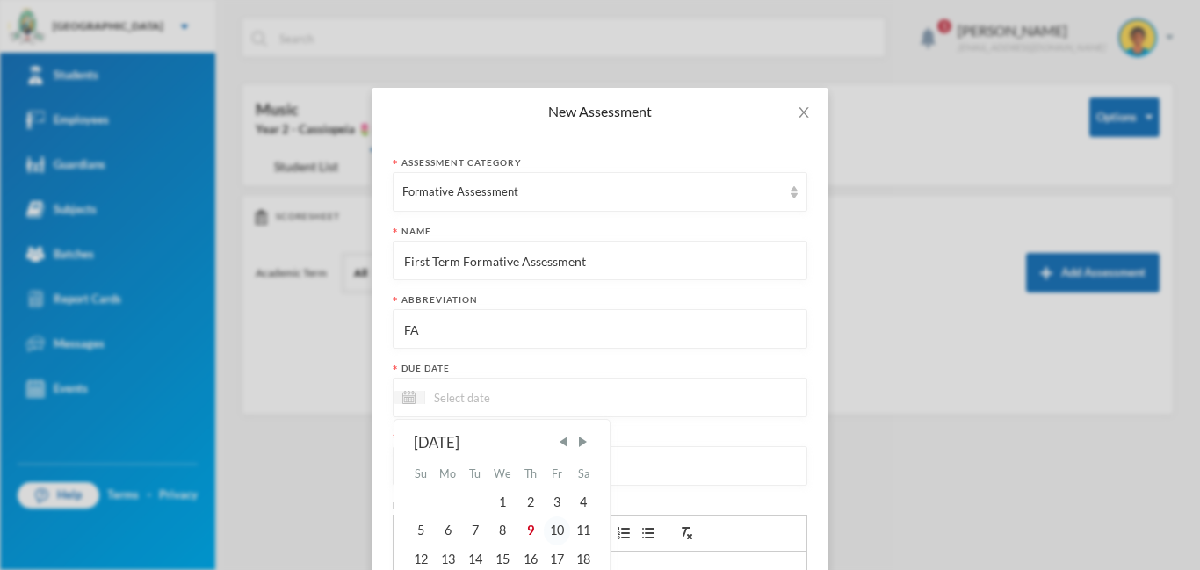
click at [558, 534] on div "10" at bounding box center [557, 530] width 26 height 28
type input "[DATE]"
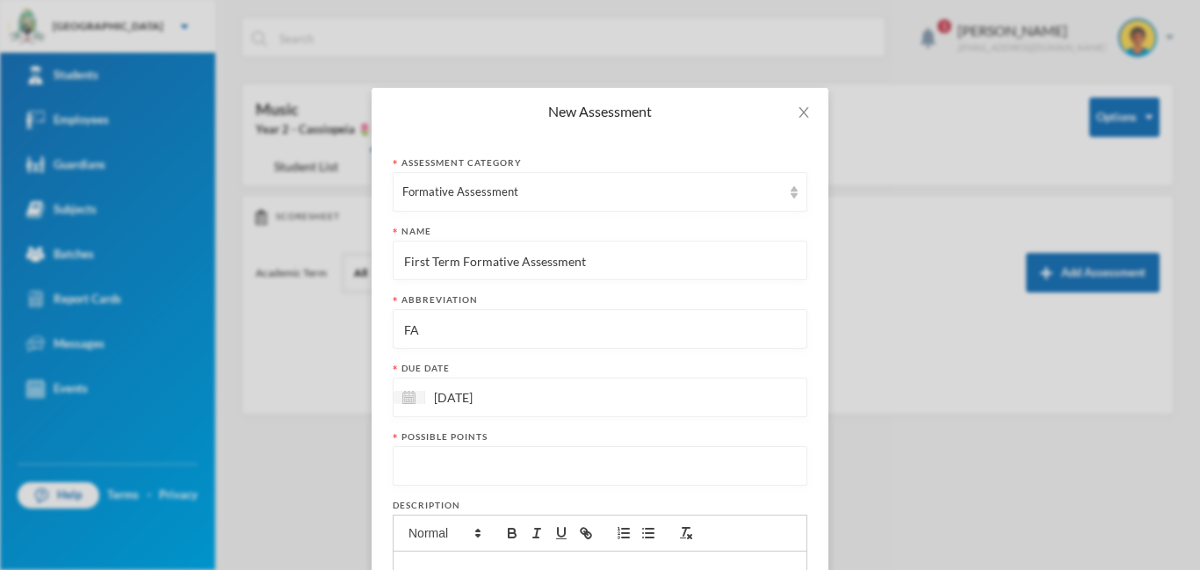
click at [480, 476] on input "number" at bounding box center [599, 467] width 395 height 40
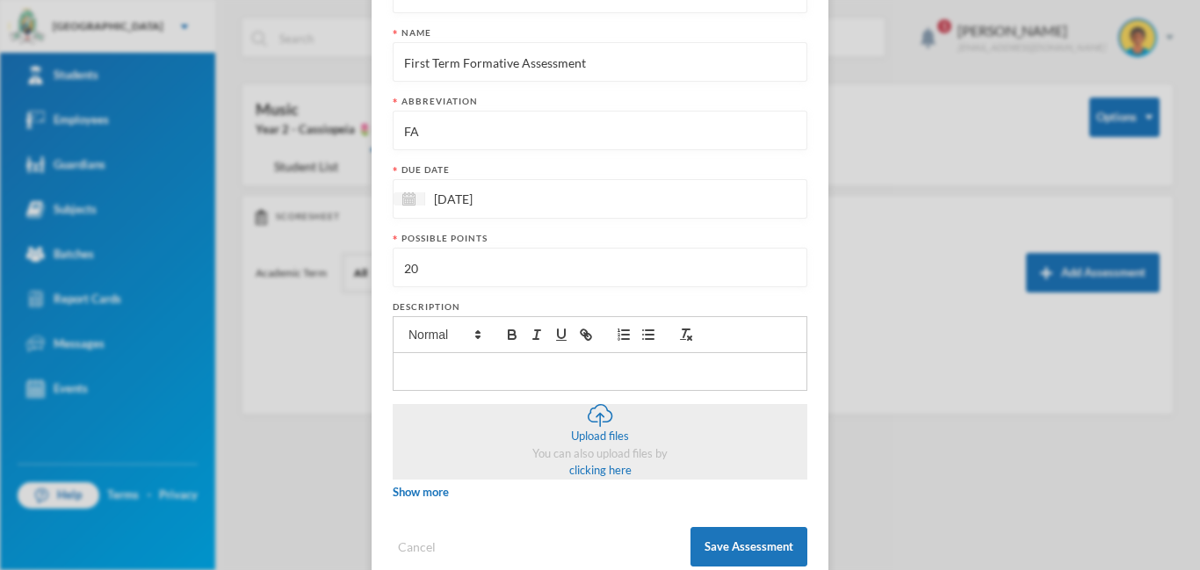
scroll to position [237, 0]
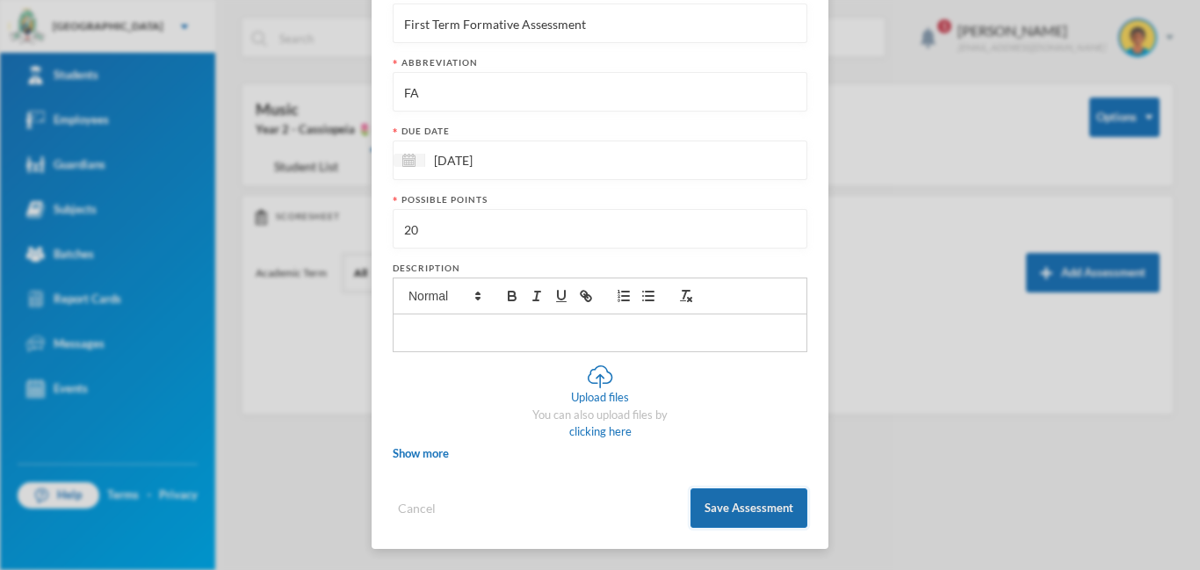
type input "20"
click at [725, 496] on button "Save Assessment" at bounding box center [748, 508] width 117 height 40
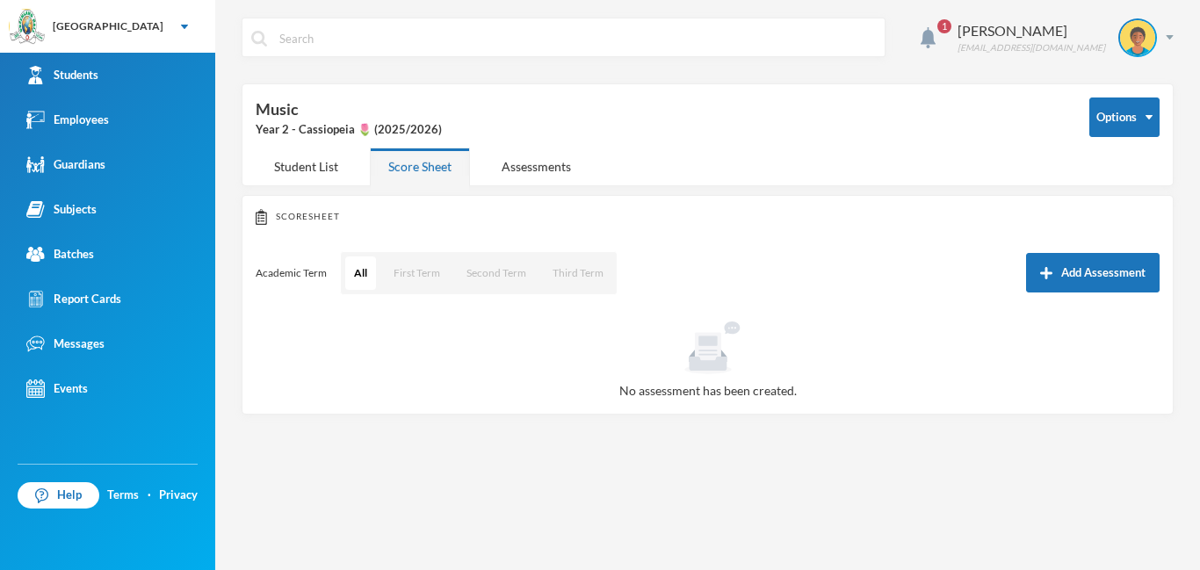
scroll to position [149, 0]
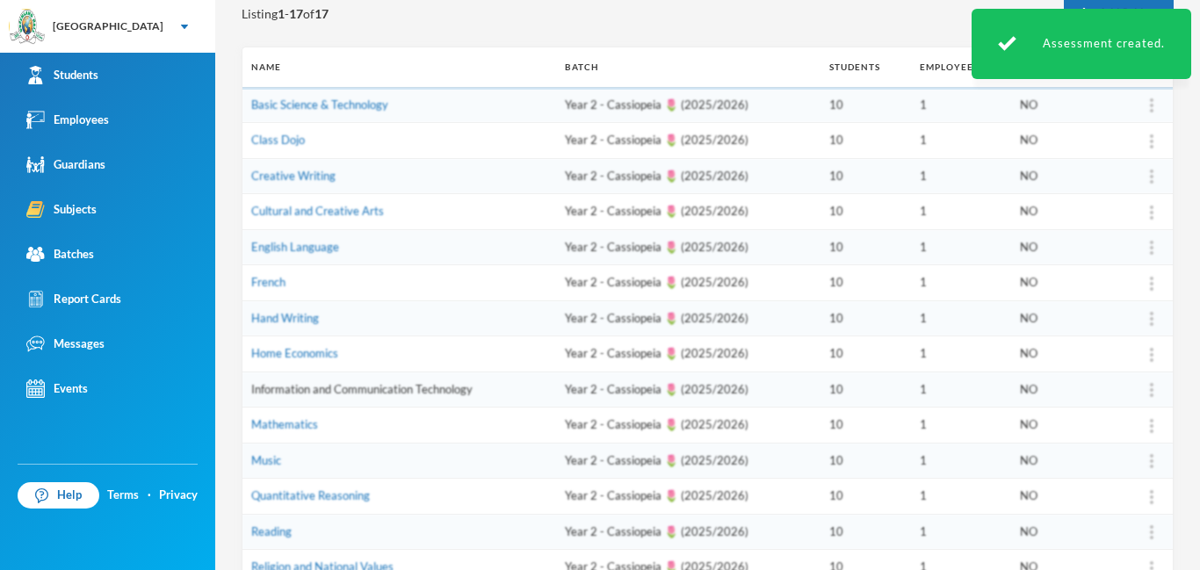
scroll to position [330, 0]
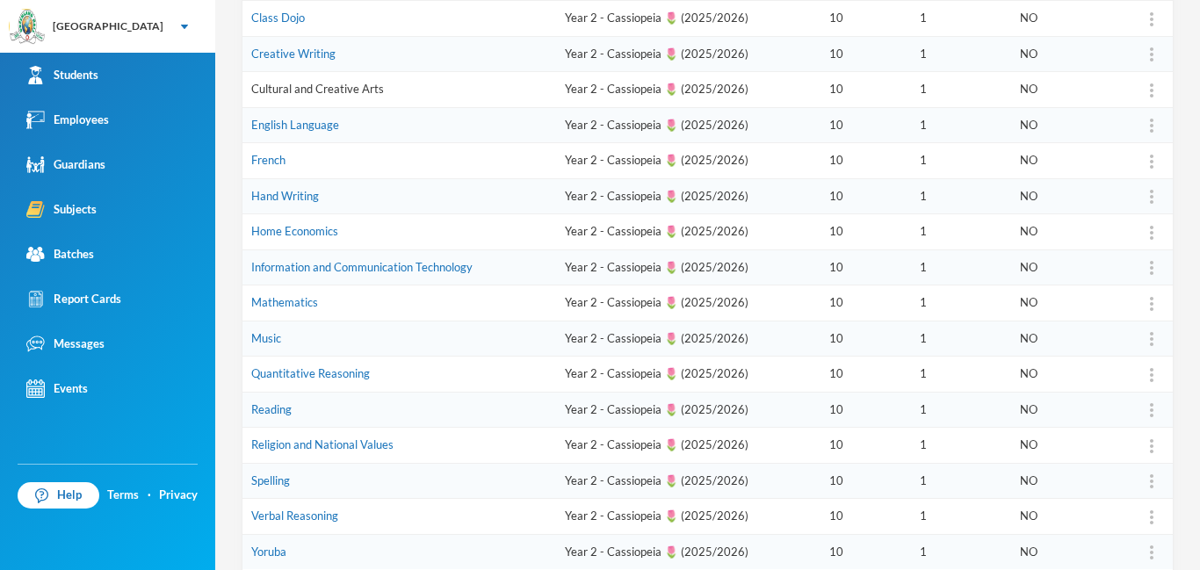
click at [339, 93] on link "Cultural and Creative Arts" at bounding box center [317, 89] width 133 height 14
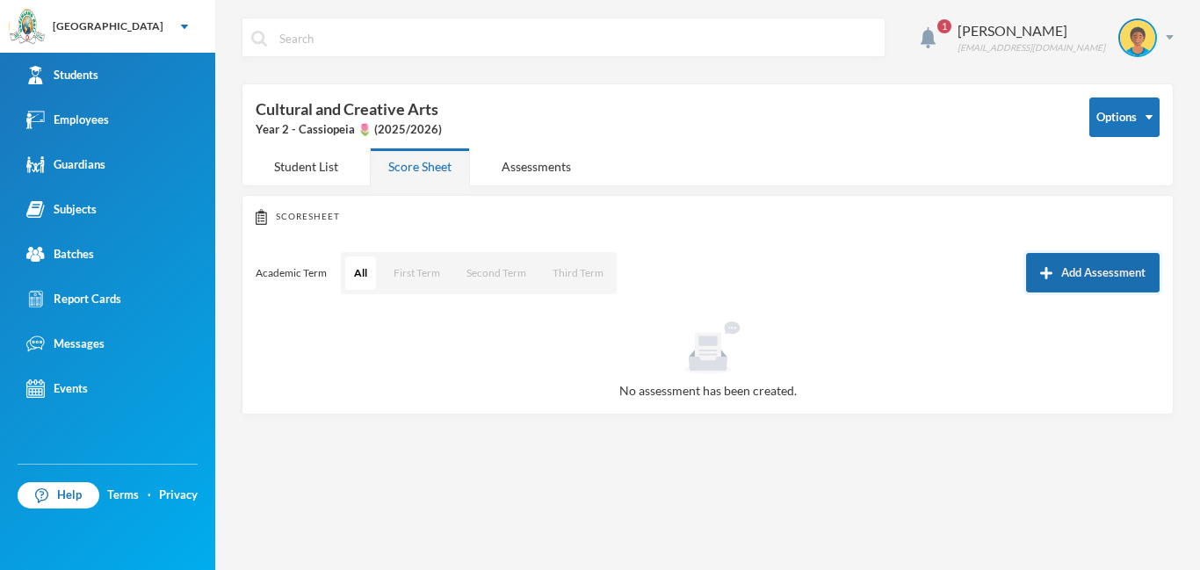
click at [1050, 278] on img "button" at bounding box center [1046, 273] width 12 height 12
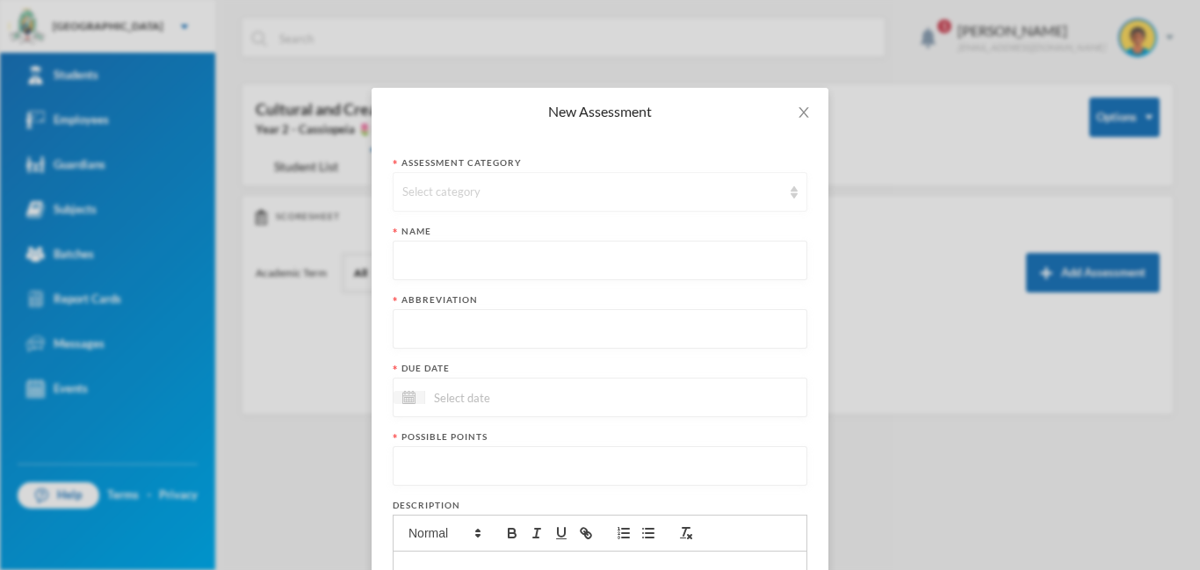
click at [512, 198] on div "Select category" at bounding box center [591, 193] width 379 height 18
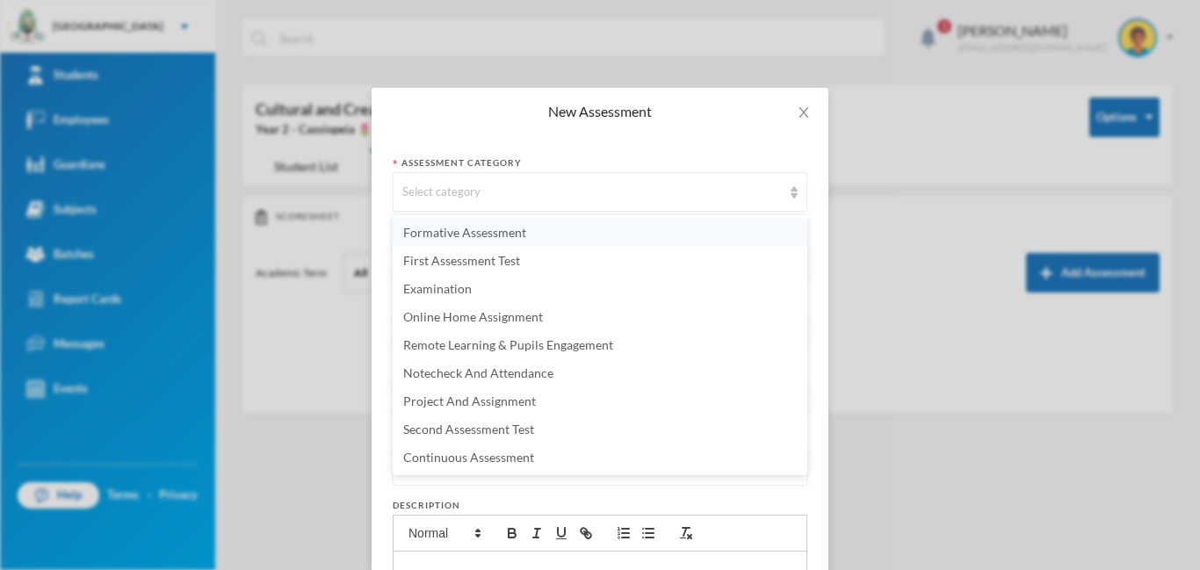
click at [480, 235] on span "Formative Assessment" at bounding box center [464, 232] width 123 height 15
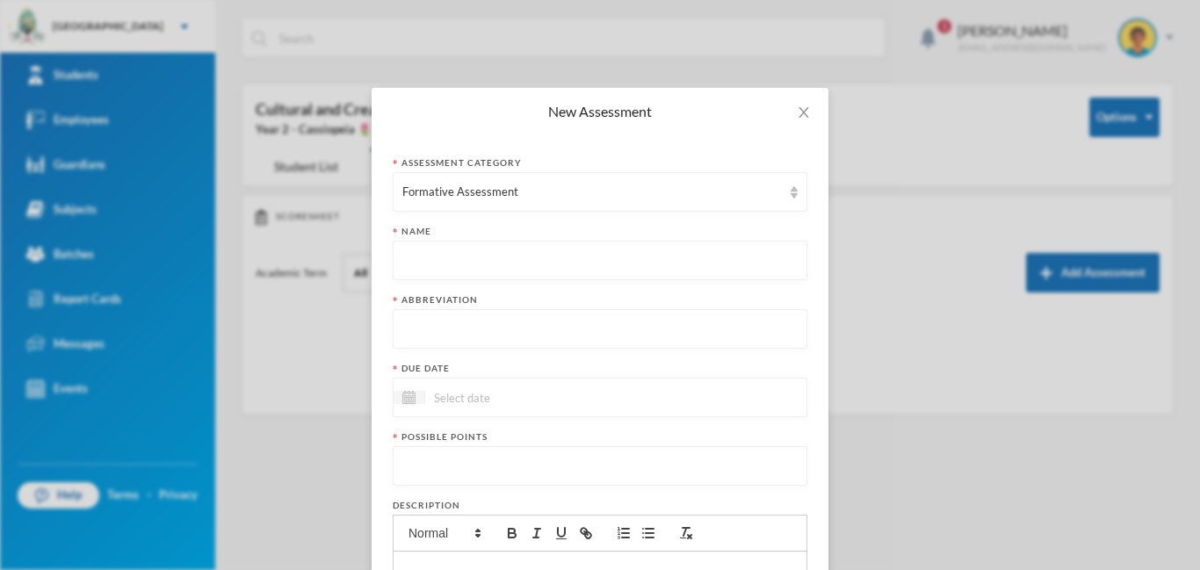
paste input "First Term Formative Assessment"
type input "First Term Formative Assessment"
click at [445, 331] on input "text" at bounding box center [599, 330] width 395 height 40
type input "FA"
click at [580, 403] on div at bounding box center [600, 398] width 415 height 40
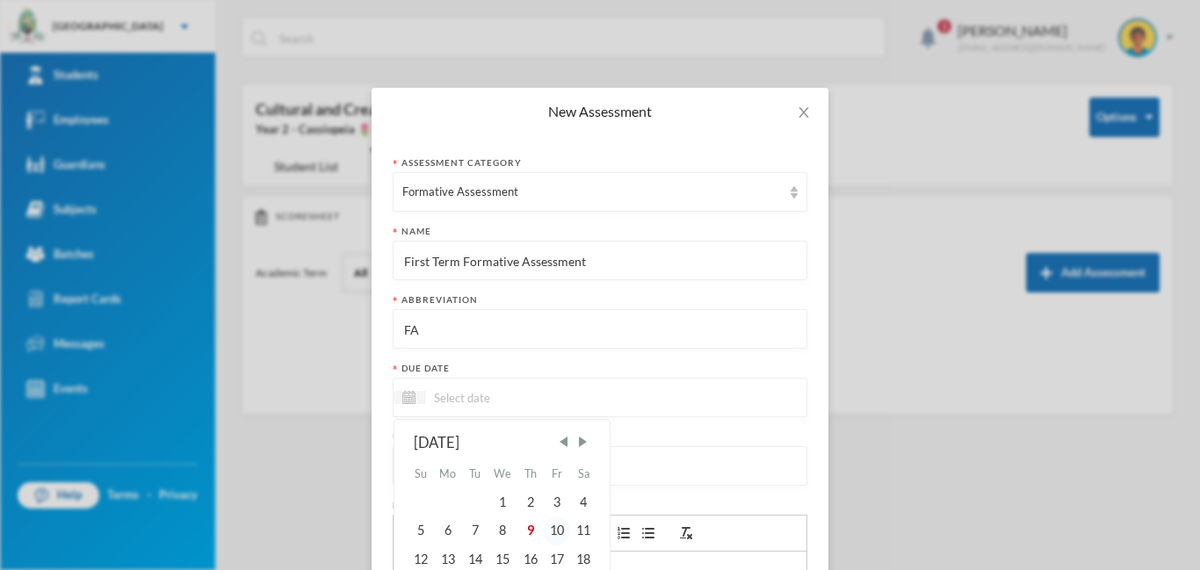
click at [562, 531] on div "10" at bounding box center [557, 530] width 26 height 28
type input "[DATE]"
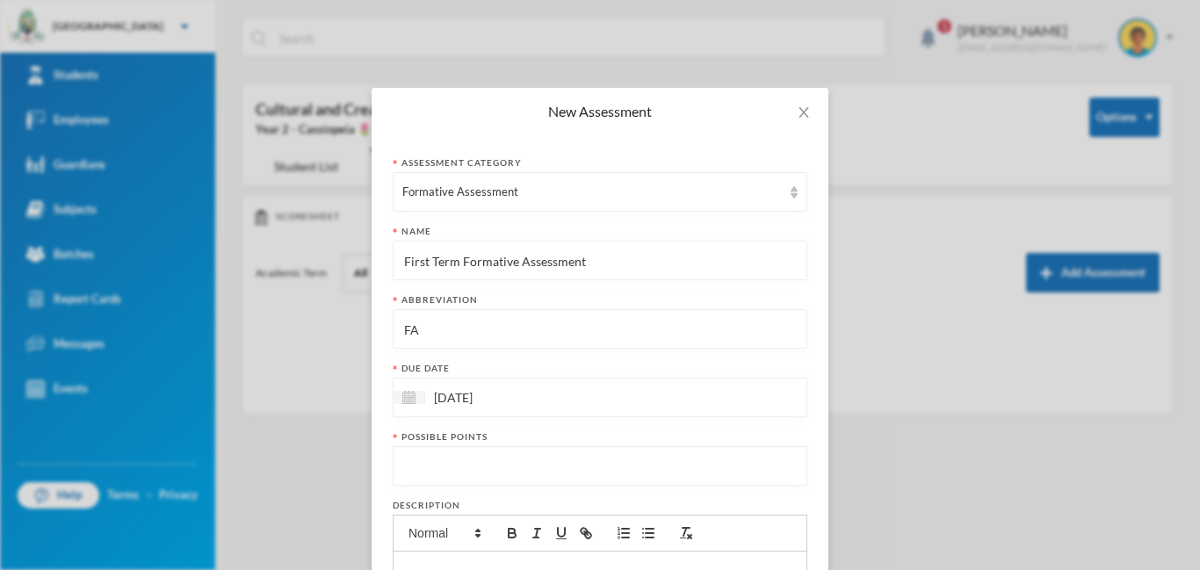
click at [413, 483] on input "number" at bounding box center [599, 467] width 395 height 40
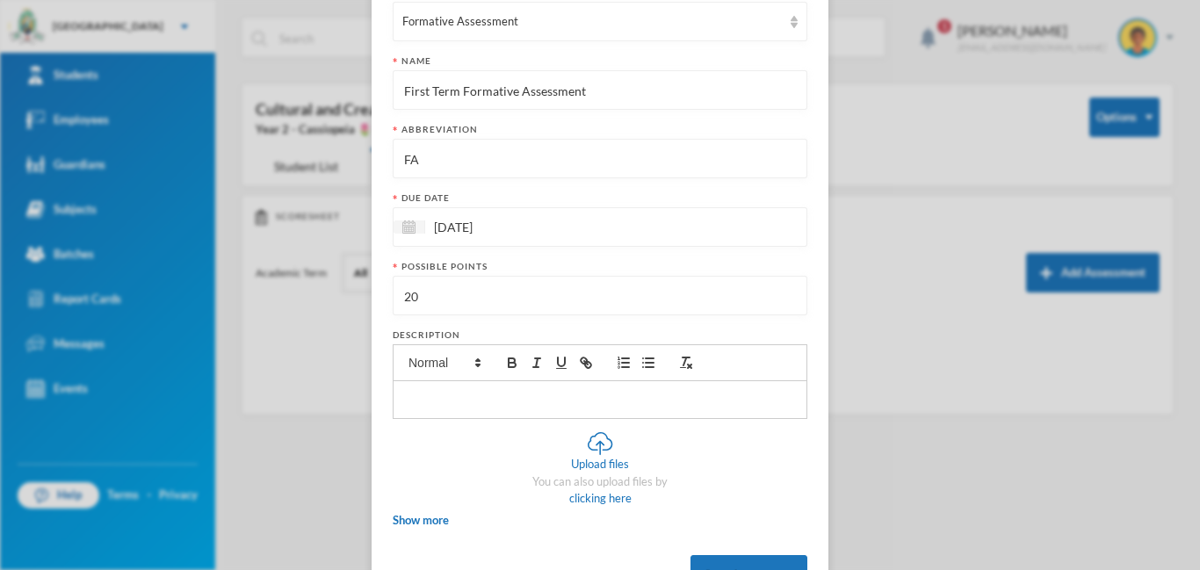
scroll to position [237, 0]
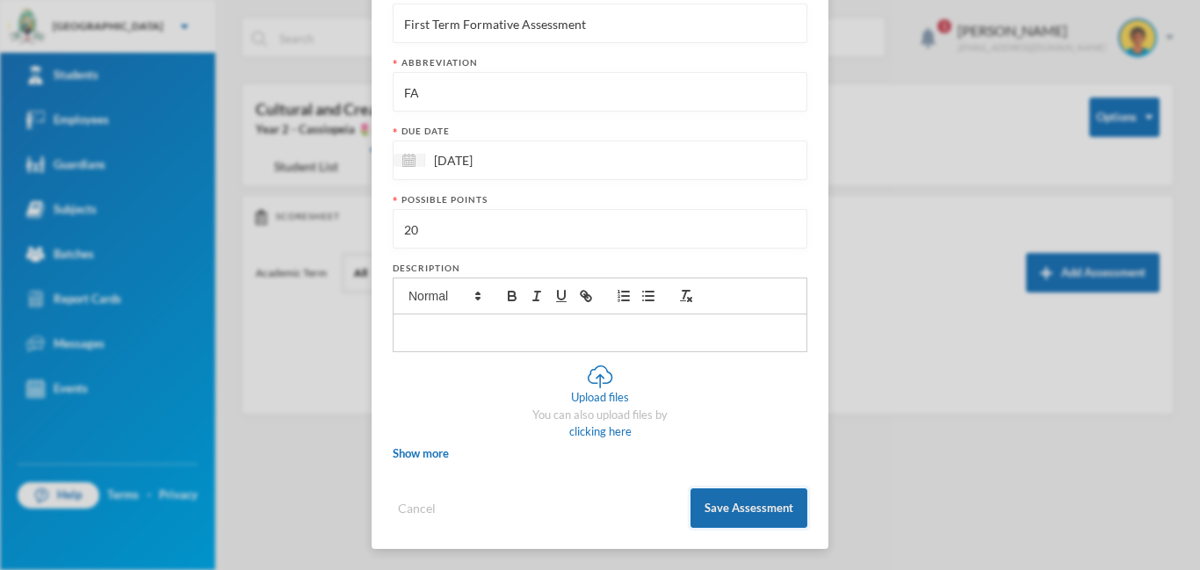
type input "20"
click at [760, 507] on button "Save Assessment" at bounding box center [748, 508] width 117 height 40
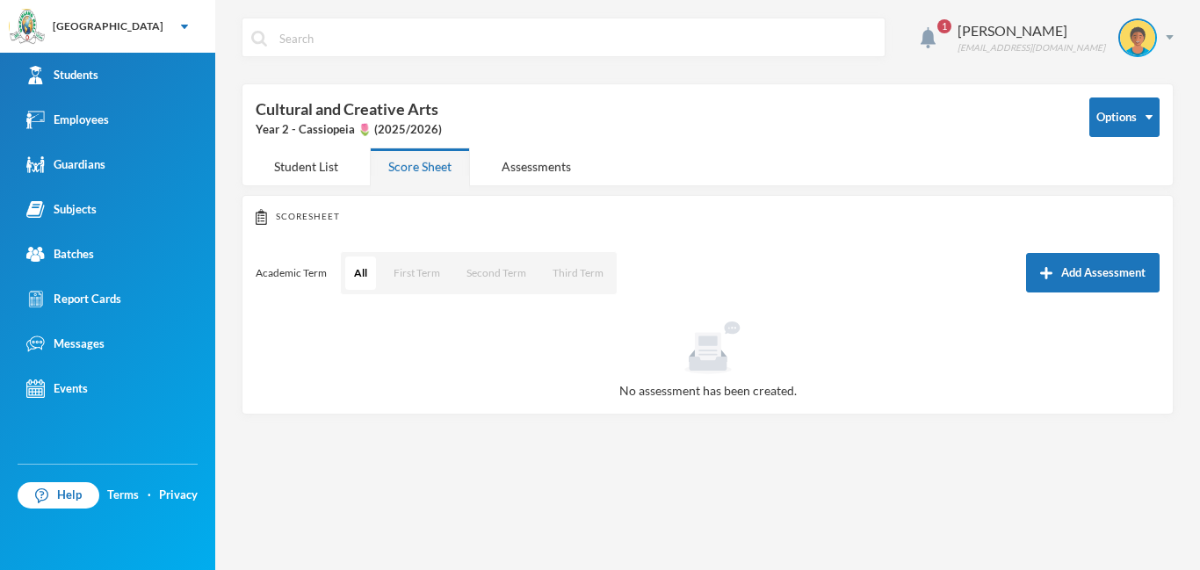
scroll to position [149, 0]
